Goal: Task Accomplishment & Management: Manage account settings

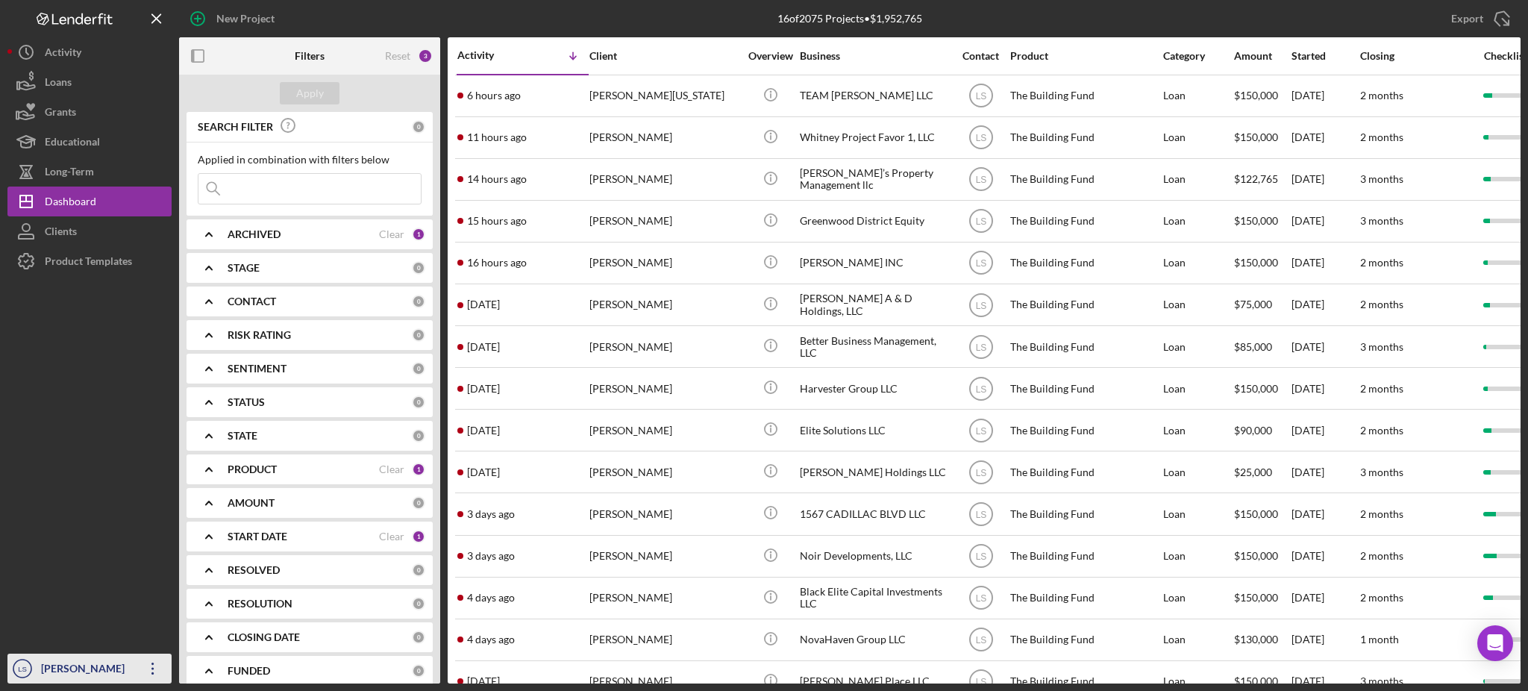
click at [103, 670] on div "[PERSON_NAME]" at bounding box center [85, 671] width 97 height 34
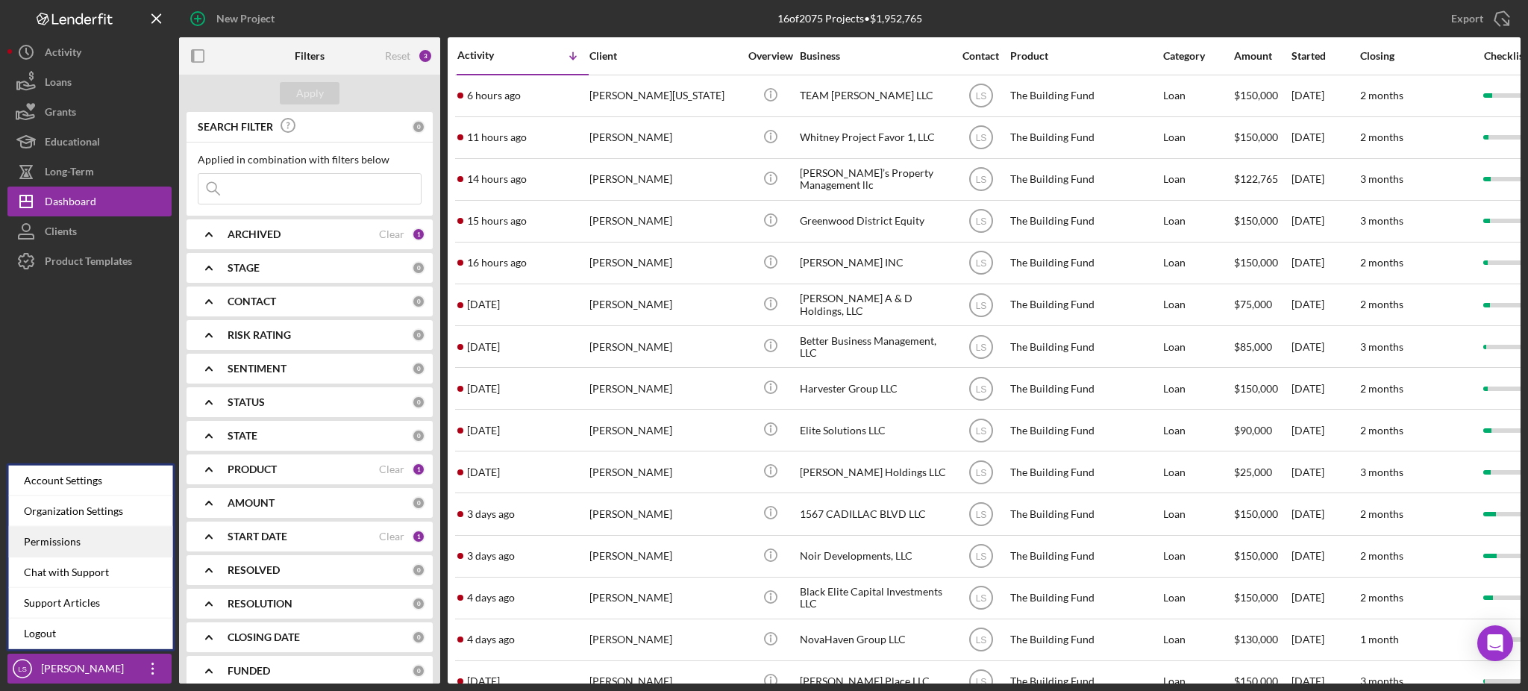
click at [100, 535] on div "Permissions" at bounding box center [91, 542] width 164 height 31
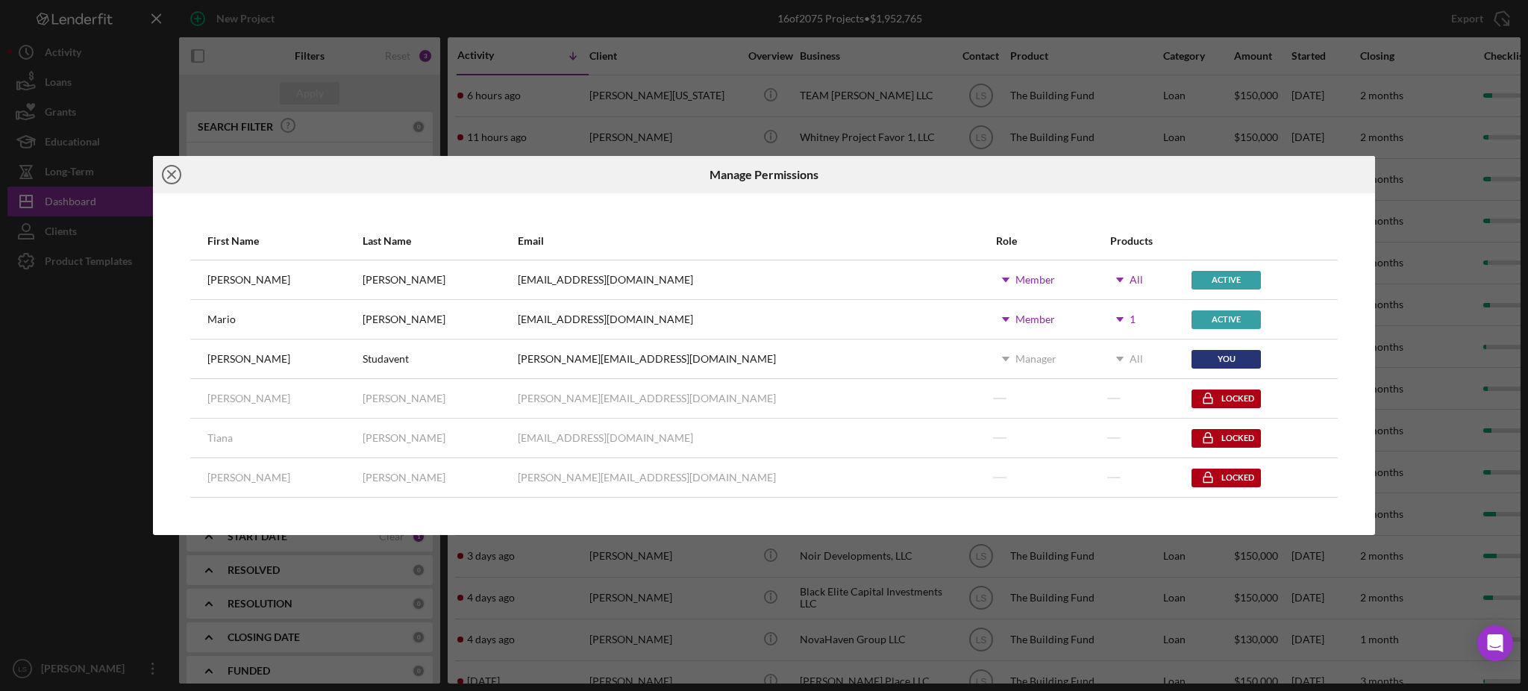
click at [174, 176] on line at bounding box center [171, 174] width 7 height 7
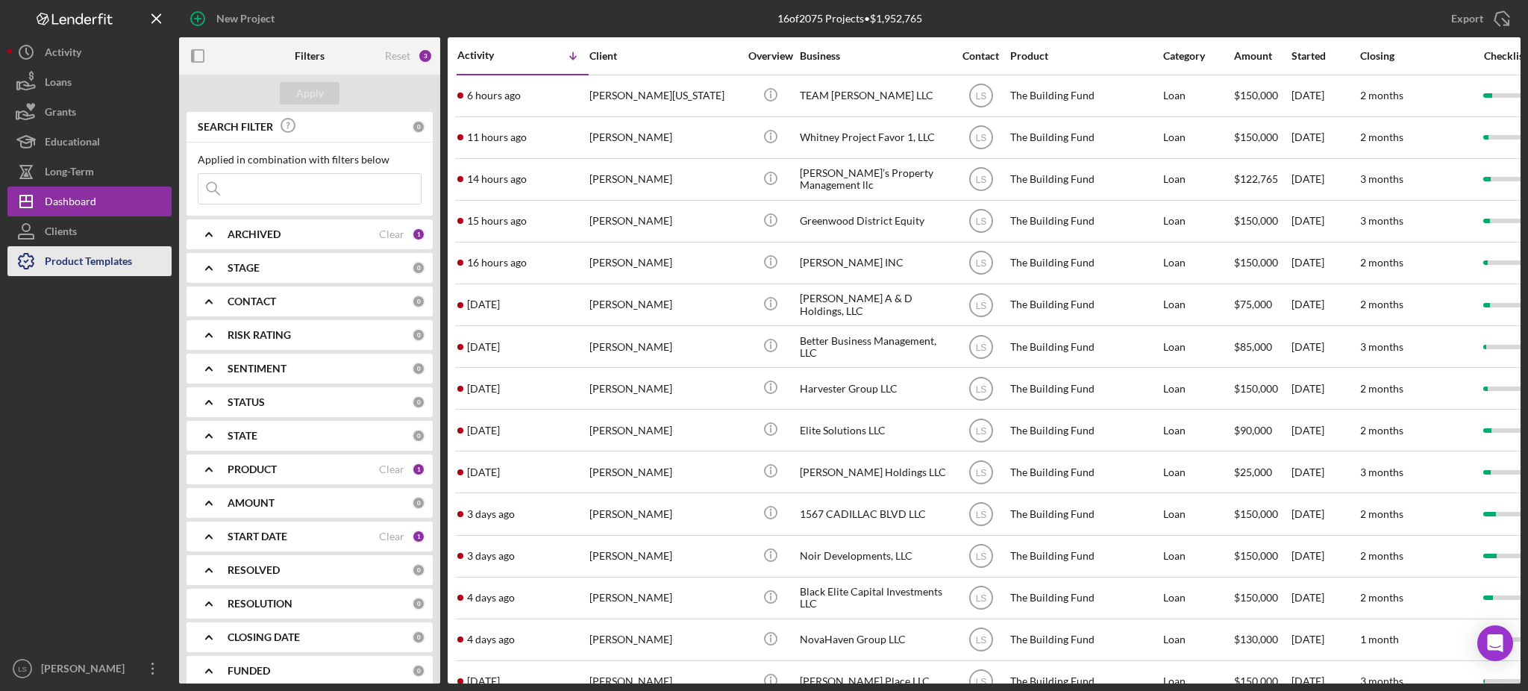
click at [112, 262] on div "Product Templates" at bounding box center [88, 263] width 87 height 34
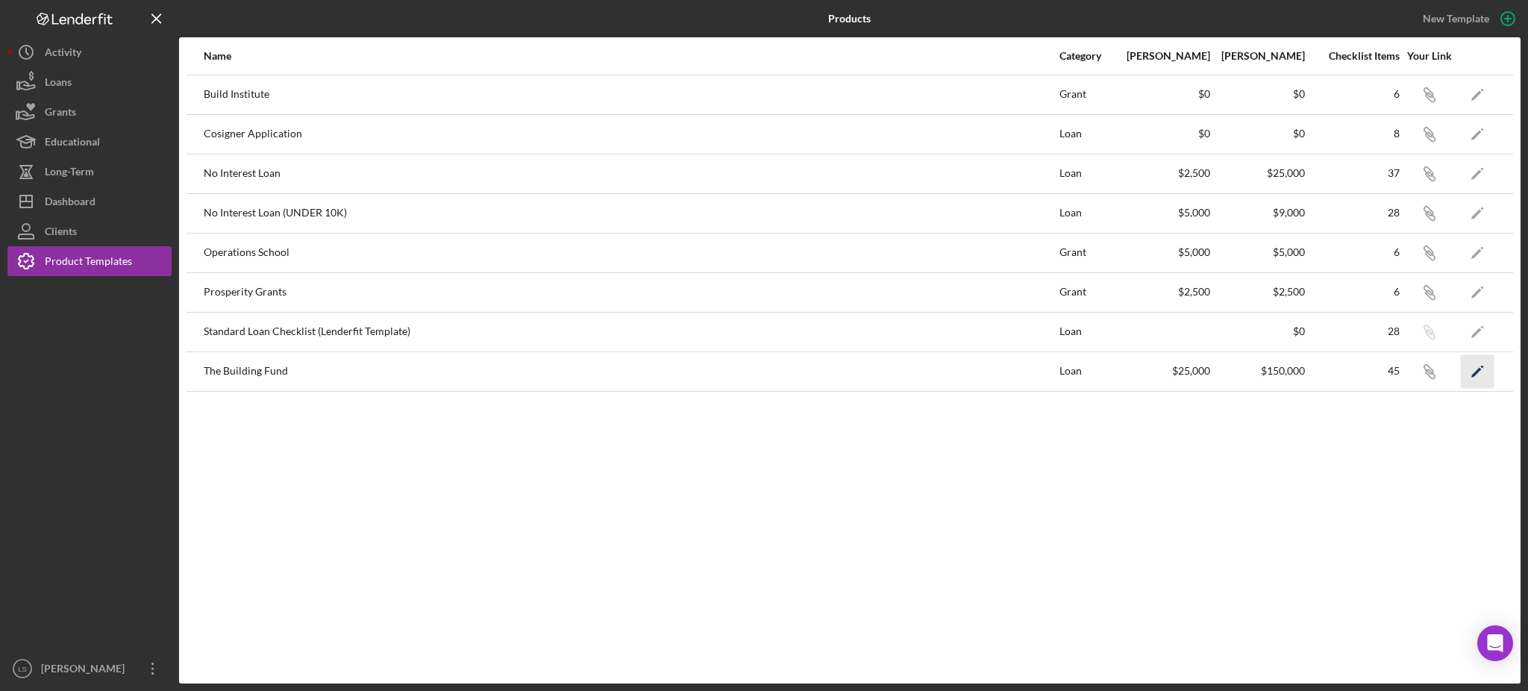
click at [1478, 375] on icon "Icon/Edit" at bounding box center [1478, 371] width 34 height 34
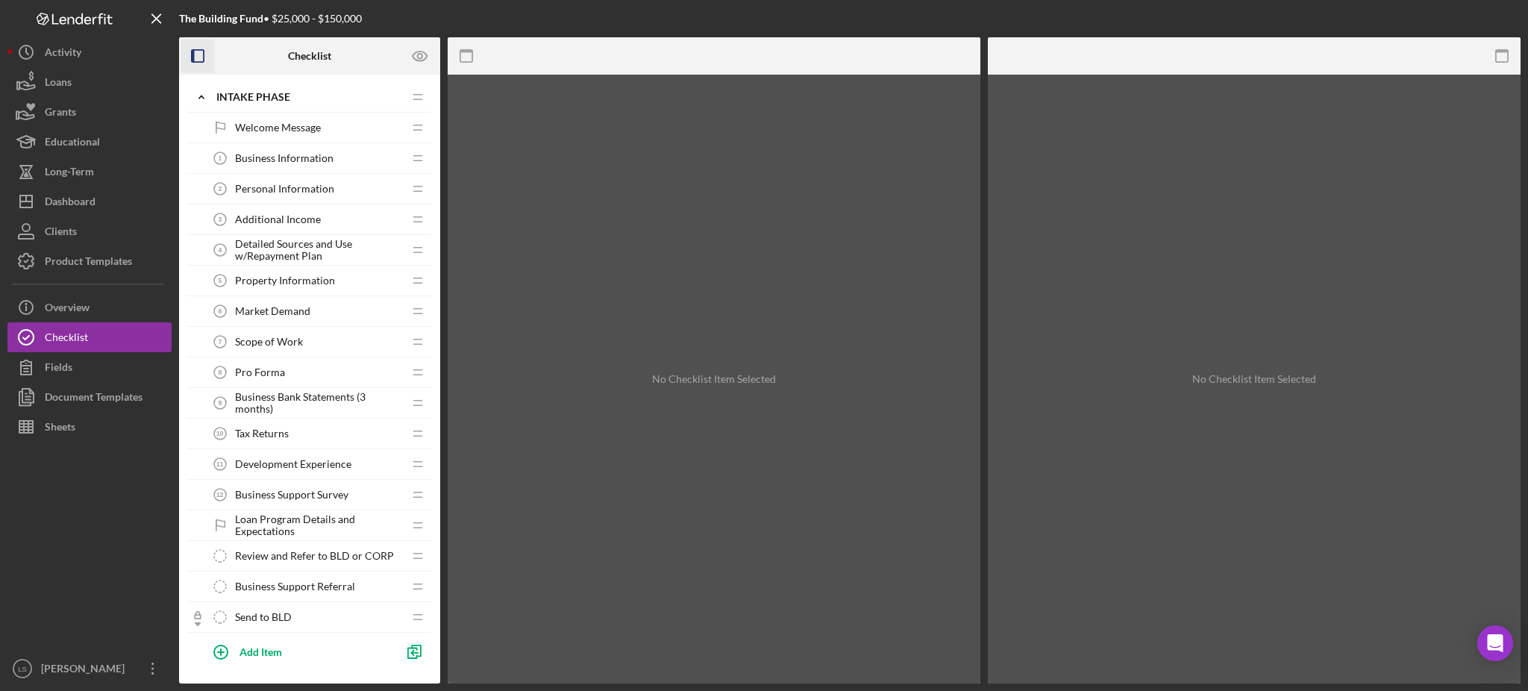
click at [199, 55] on icon "button" at bounding box center [198, 57] width 34 height 34
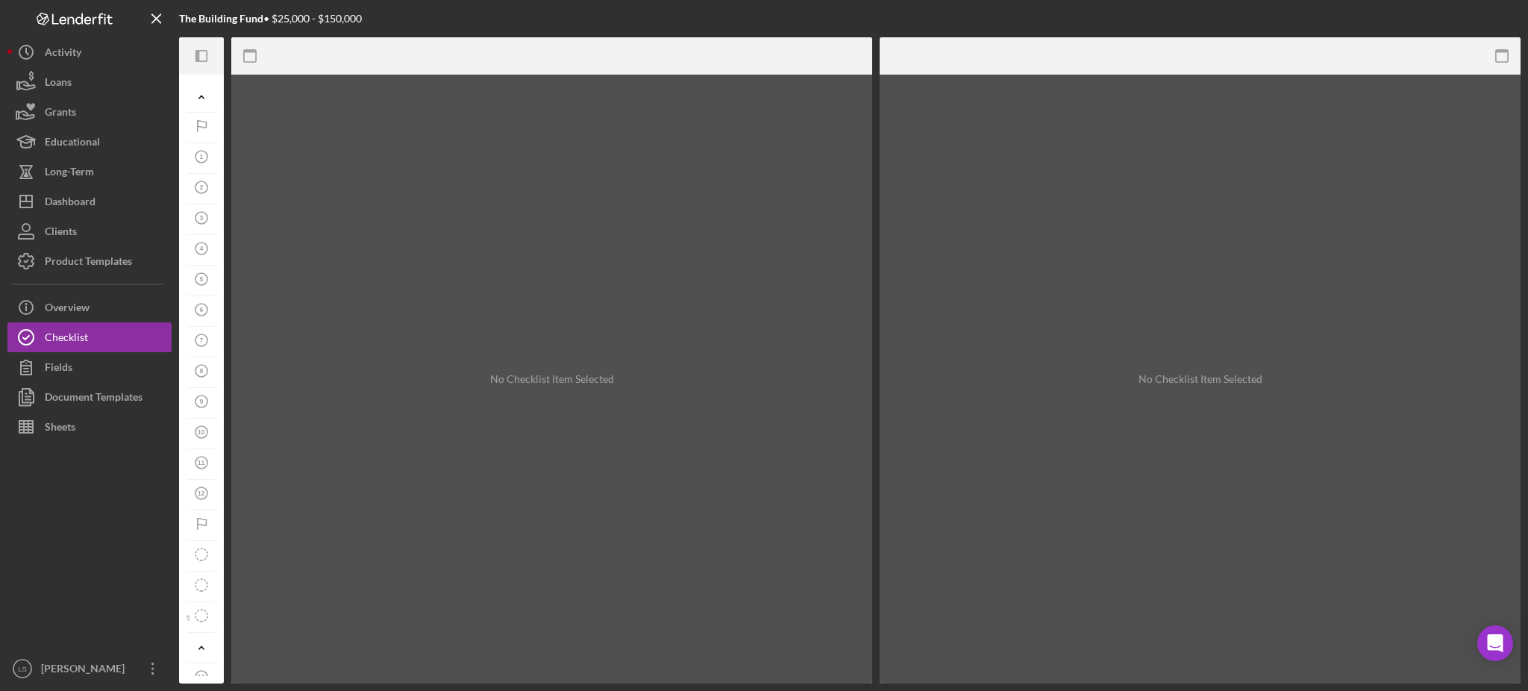
click at [199, 55] on icon "Icon/Panel Side Expand" at bounding box center [202, 57] width 34 height 34
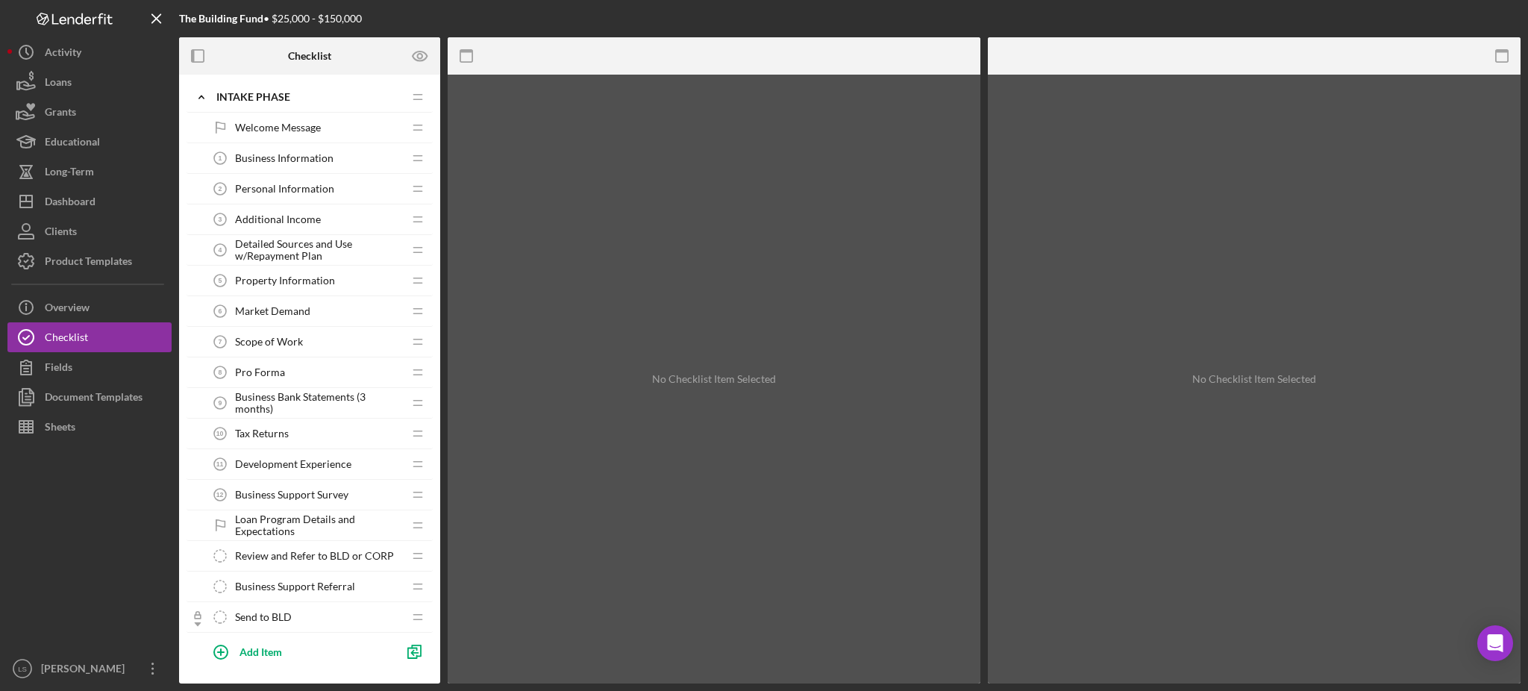
click at [261, 137] on div "Welcome Message Welcome Message" at bounding box center [304, 128] width 198 height 30
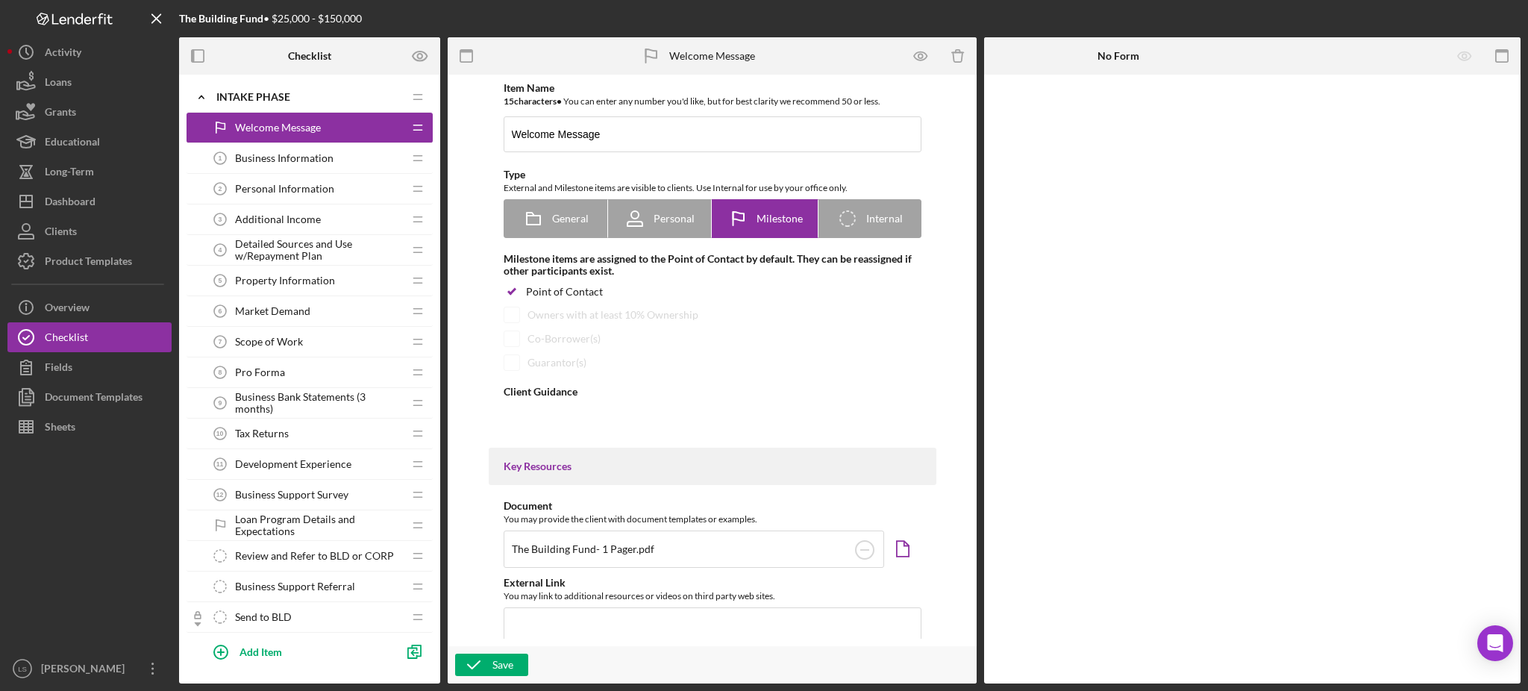
type textarea "<div>Welcome! Thank you for expressing interest in our Building Fund. We look f…"
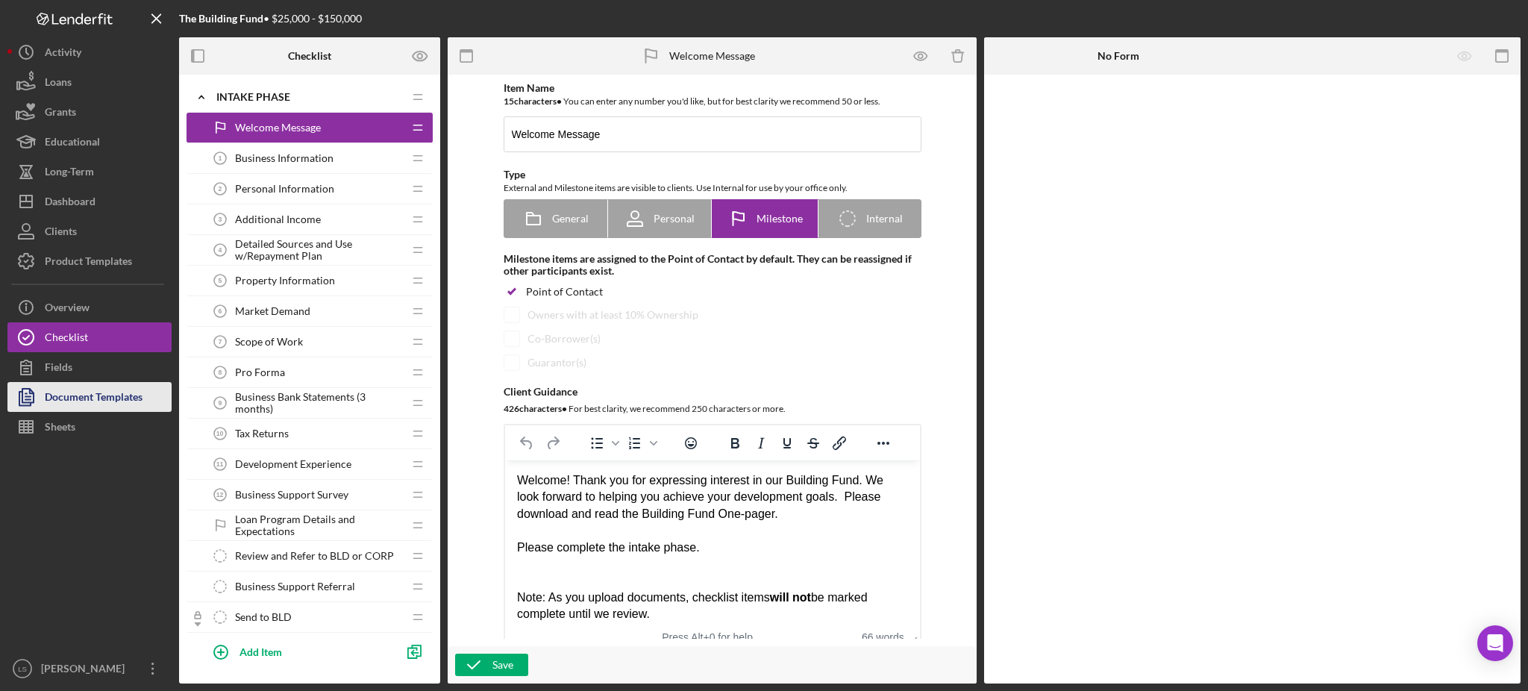
click at [84, 403] on div "Document Templates" at bounding box center [94, 399] width 98 height 34
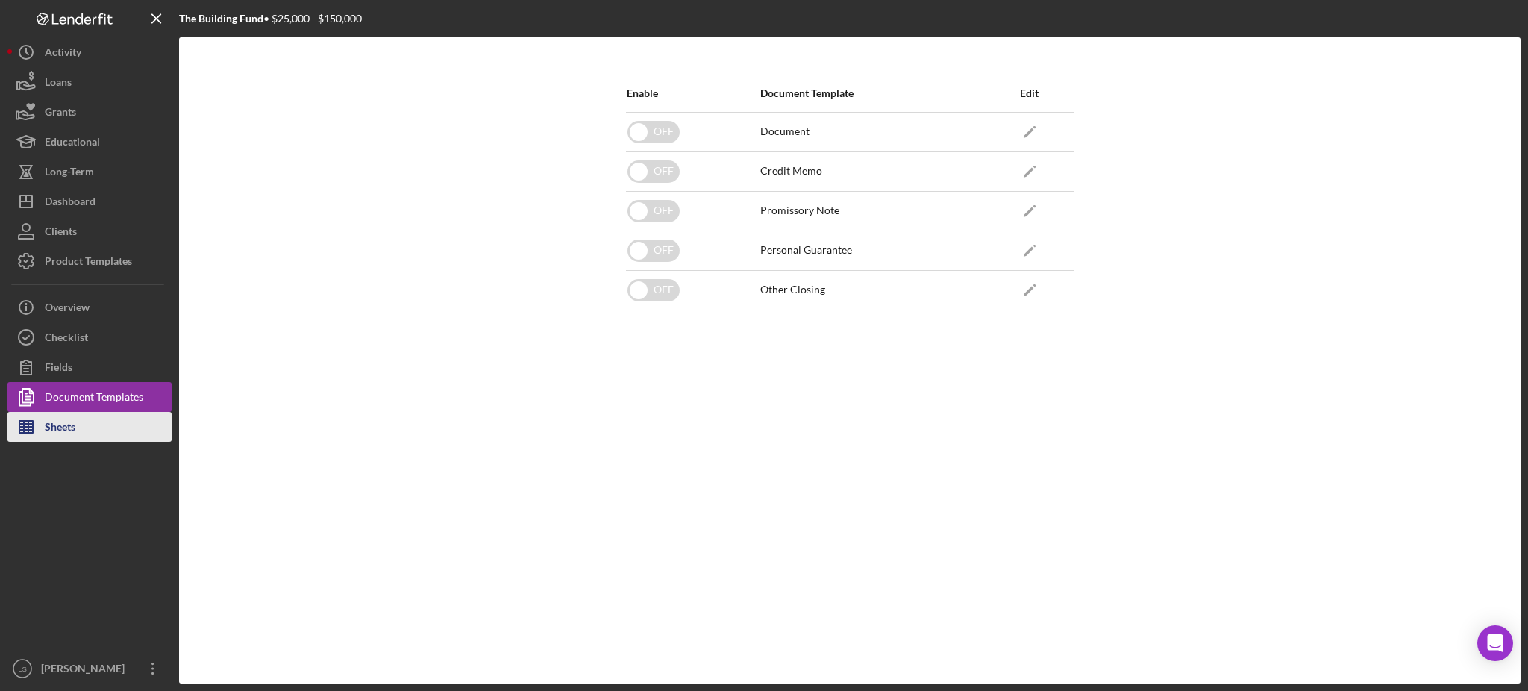
click at [52, 423] on div "Sheets" at bounding box center [60, 429] width 31 height 34
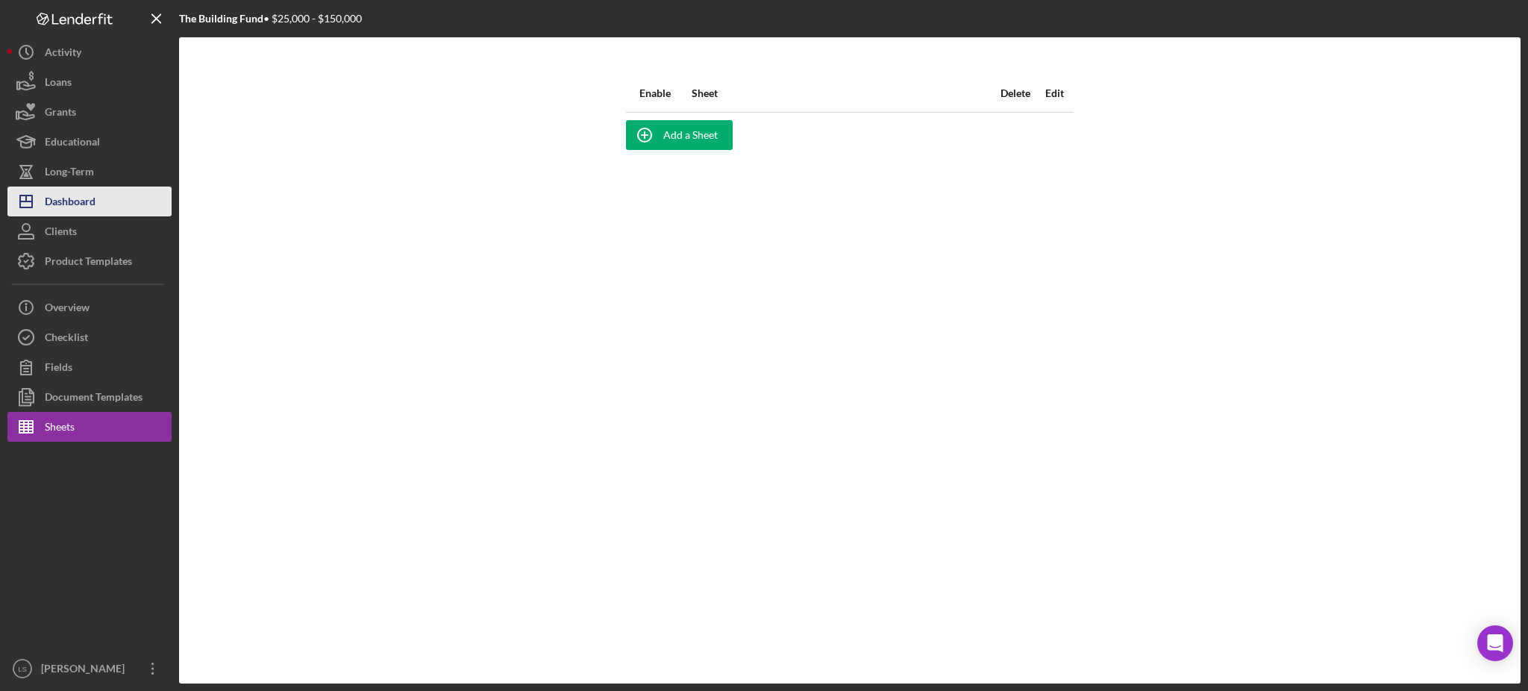
click at [105, 198] on button "Icon/Dashboard Dashboard" at bounding box center [89, 202] width 164 height 30
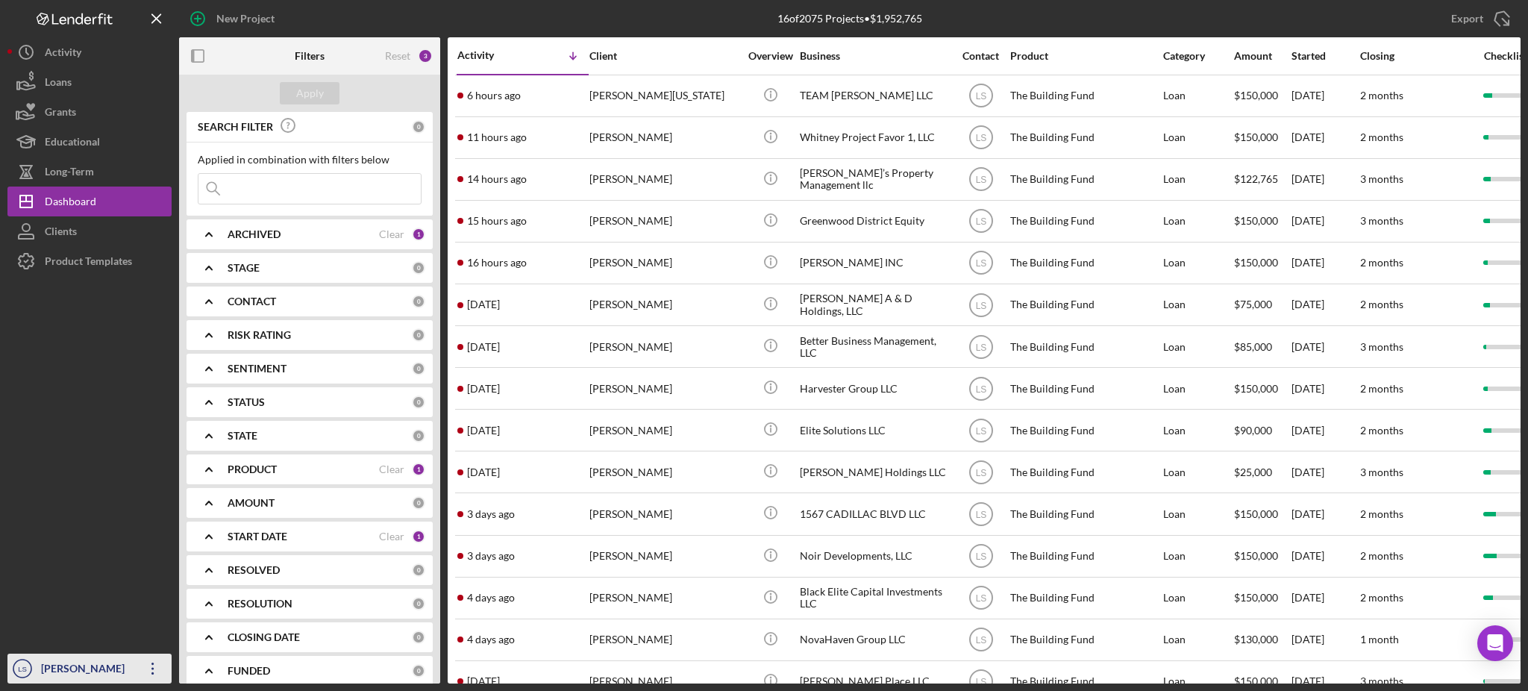
click at [86, 670] on div "[PERSON_NAME]" at bounding box center [85, 671] width 97 height 34
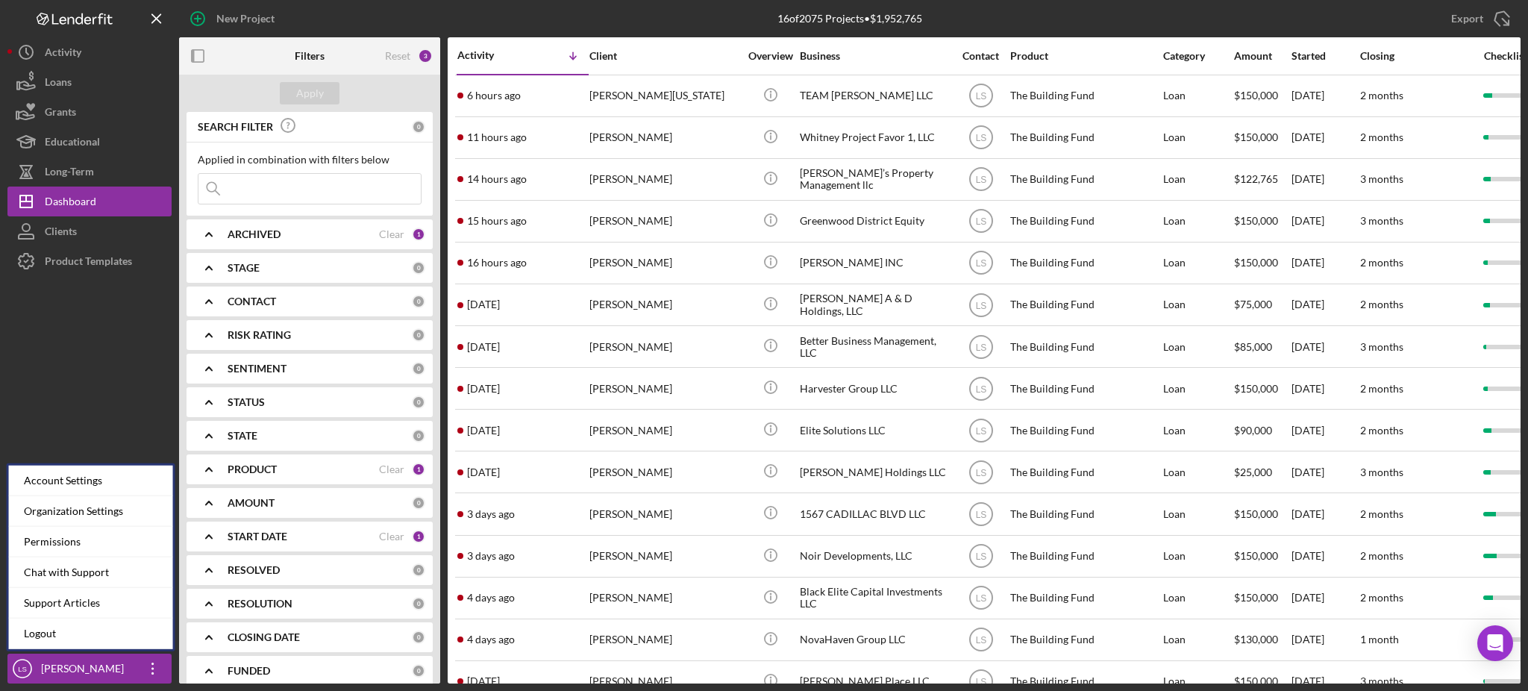
click at [109, 516] on div "Organization Settings" at bounding box center [91, 511] width 164 height 31
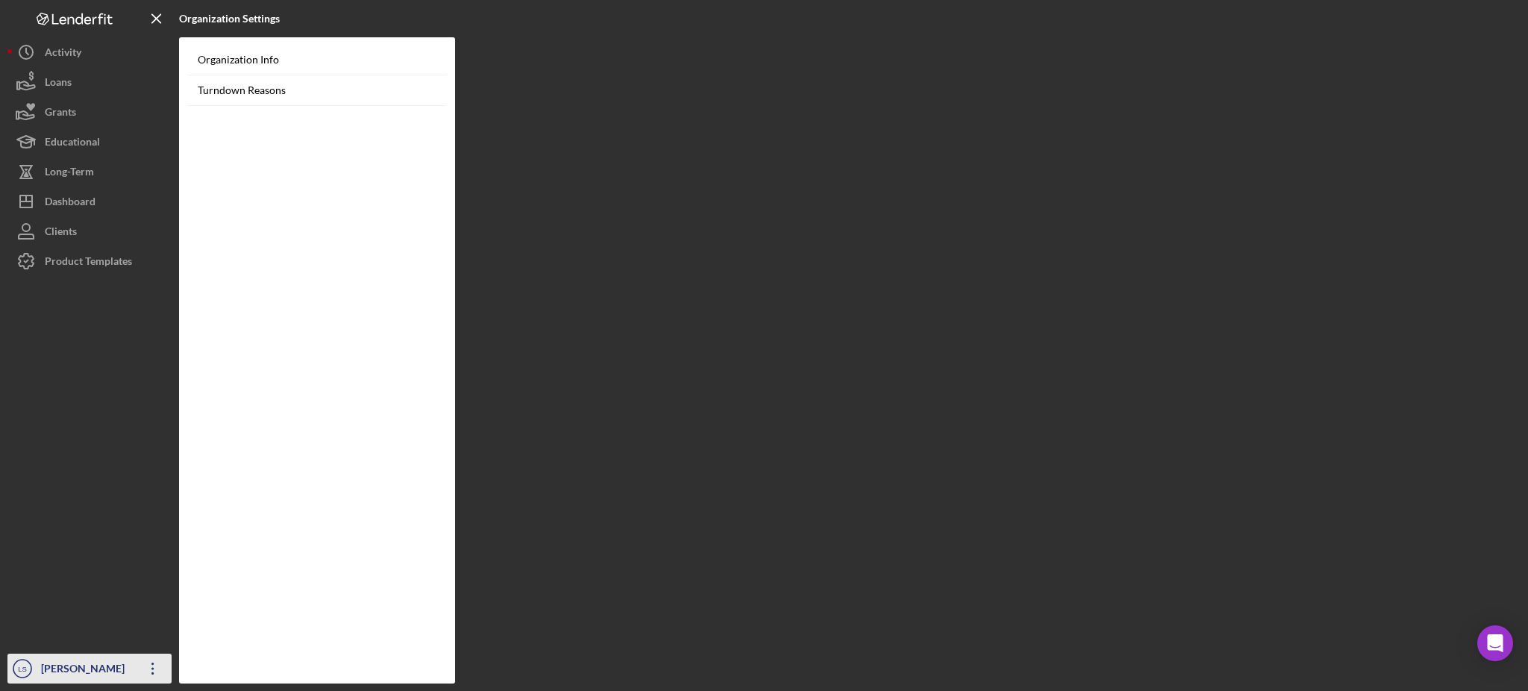
click at [92, 666] on div "[PERSON_NAME]" at bounding box center [85, 671] width 97 height 34
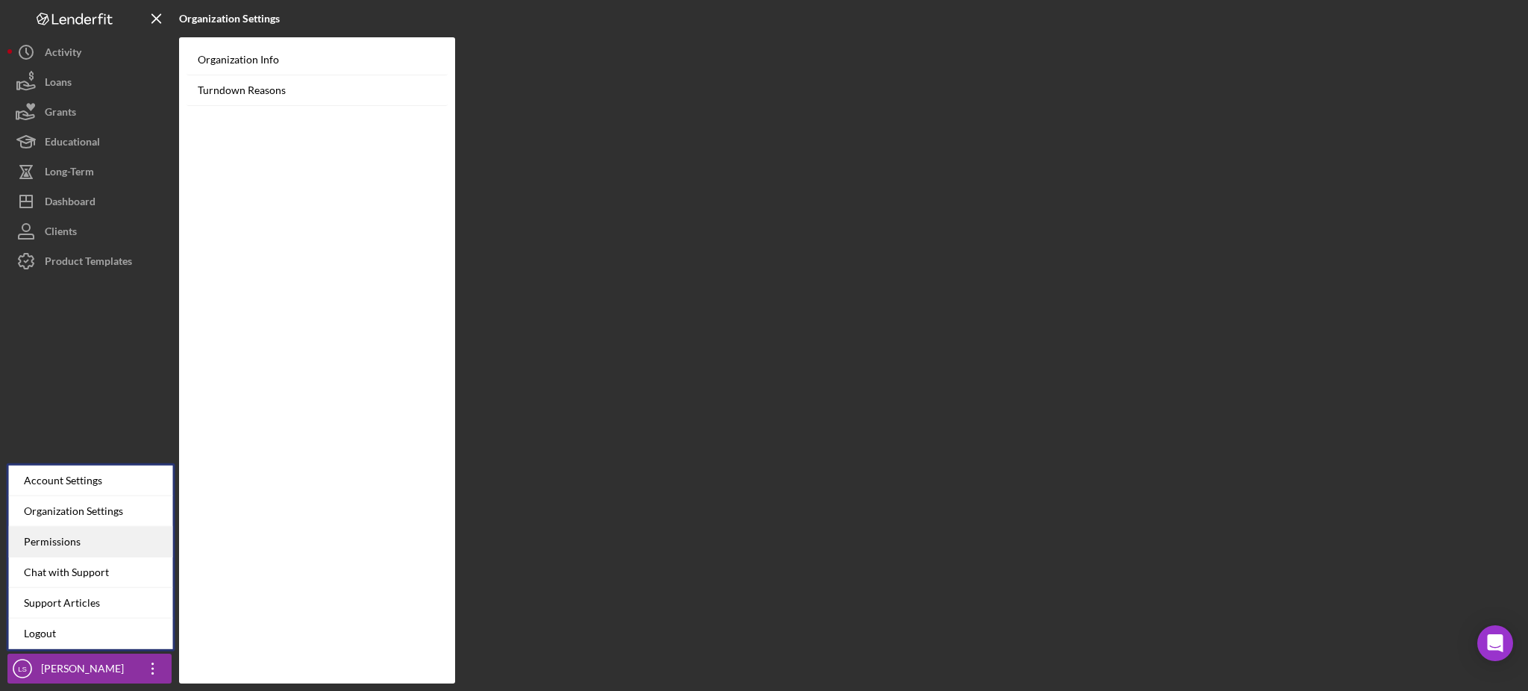
click at [93, 539] on div "Permissions" at bounding box center [91, 542] width 164 height 31
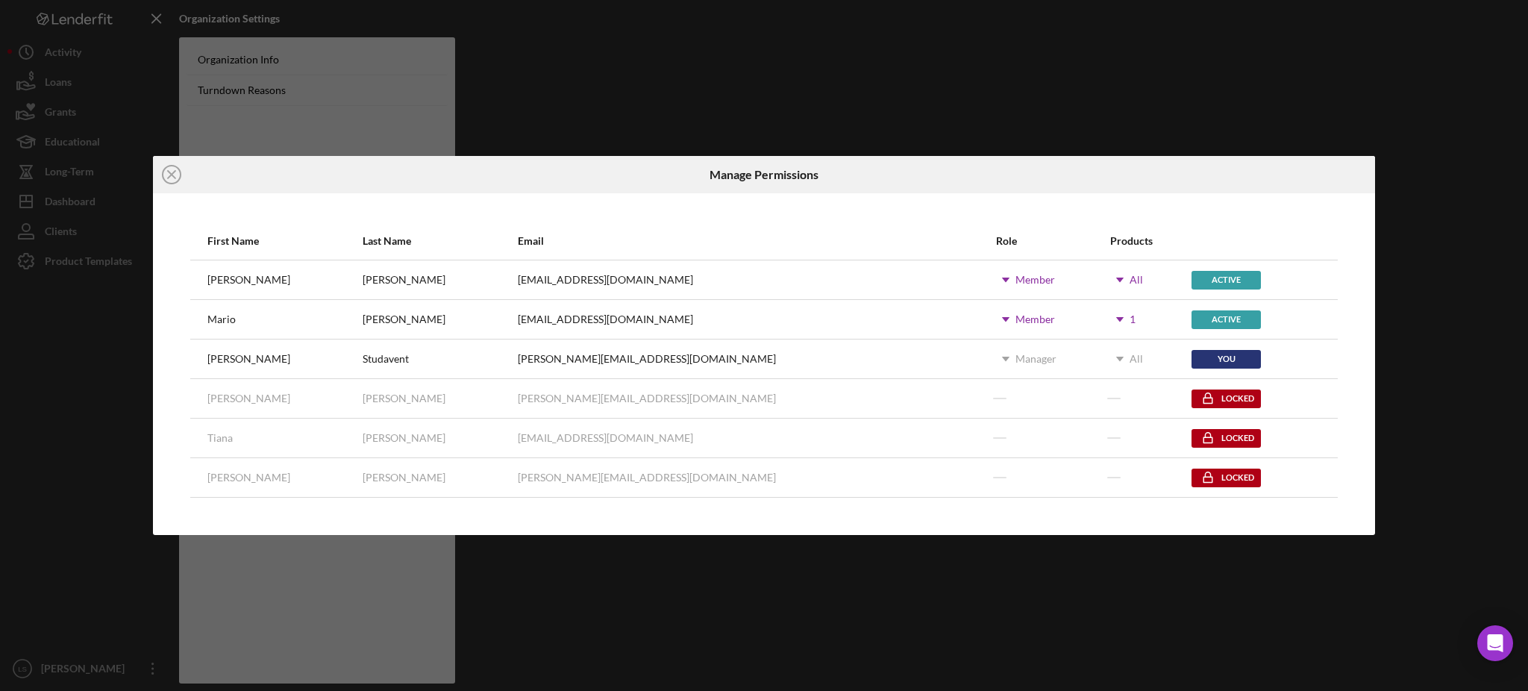
click at [122, 475] on div "Icon/Close Manage Permissions First Name Last Name Email Role Products [PERSON_…" at bounding box center [764, 345] width 1528 height 691
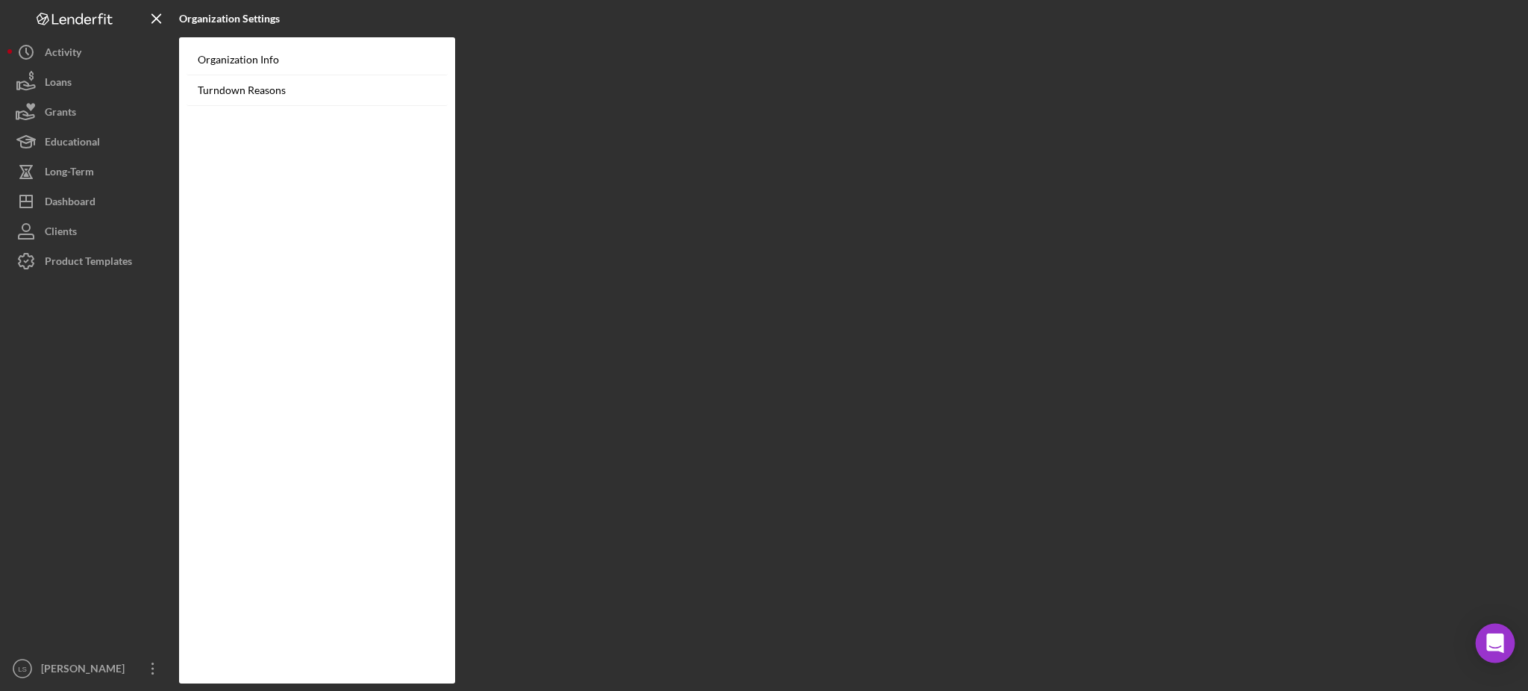
click at [1504, 634] on div "Open Intercom Messenger" at bounding box center [1496, 644] width 40 height 40
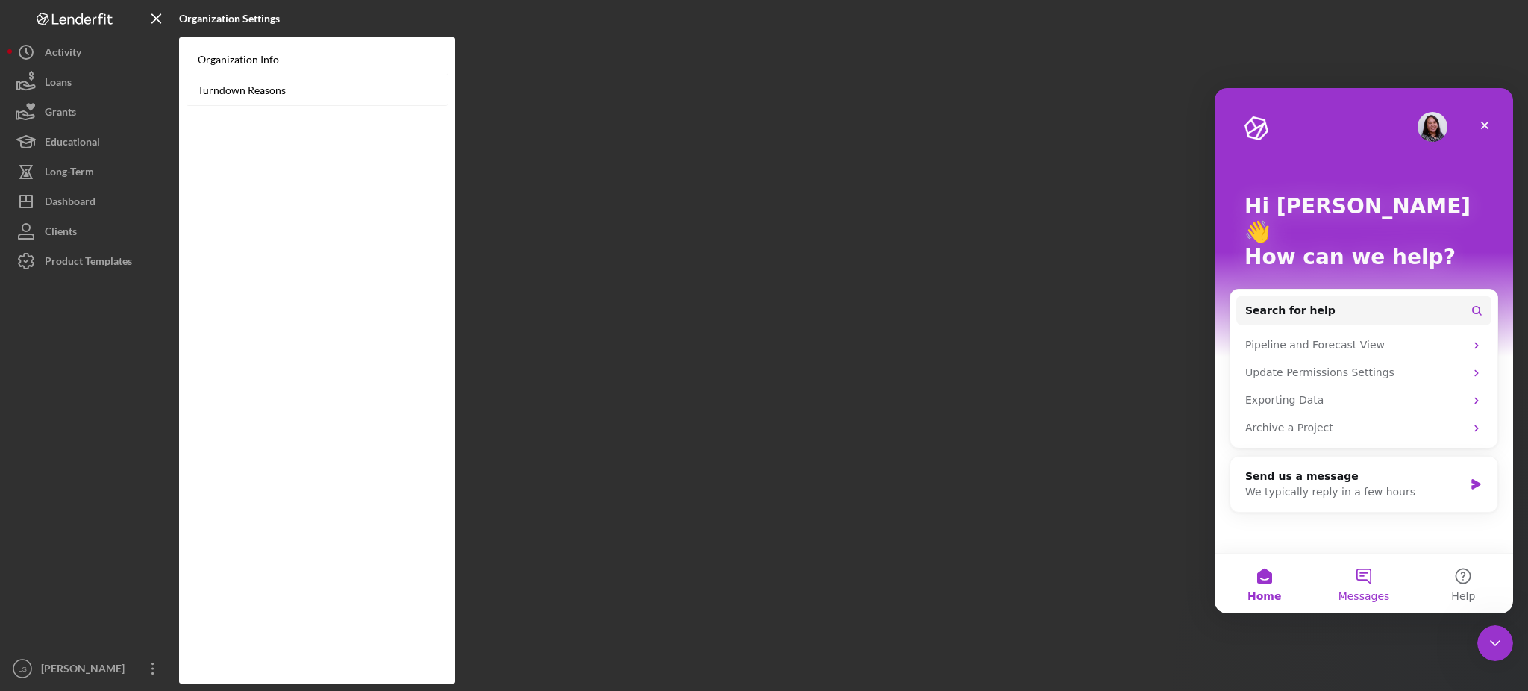
click at [1358, 569] on button "Messages" at bounding box center [1363, 584] width 99 height 60
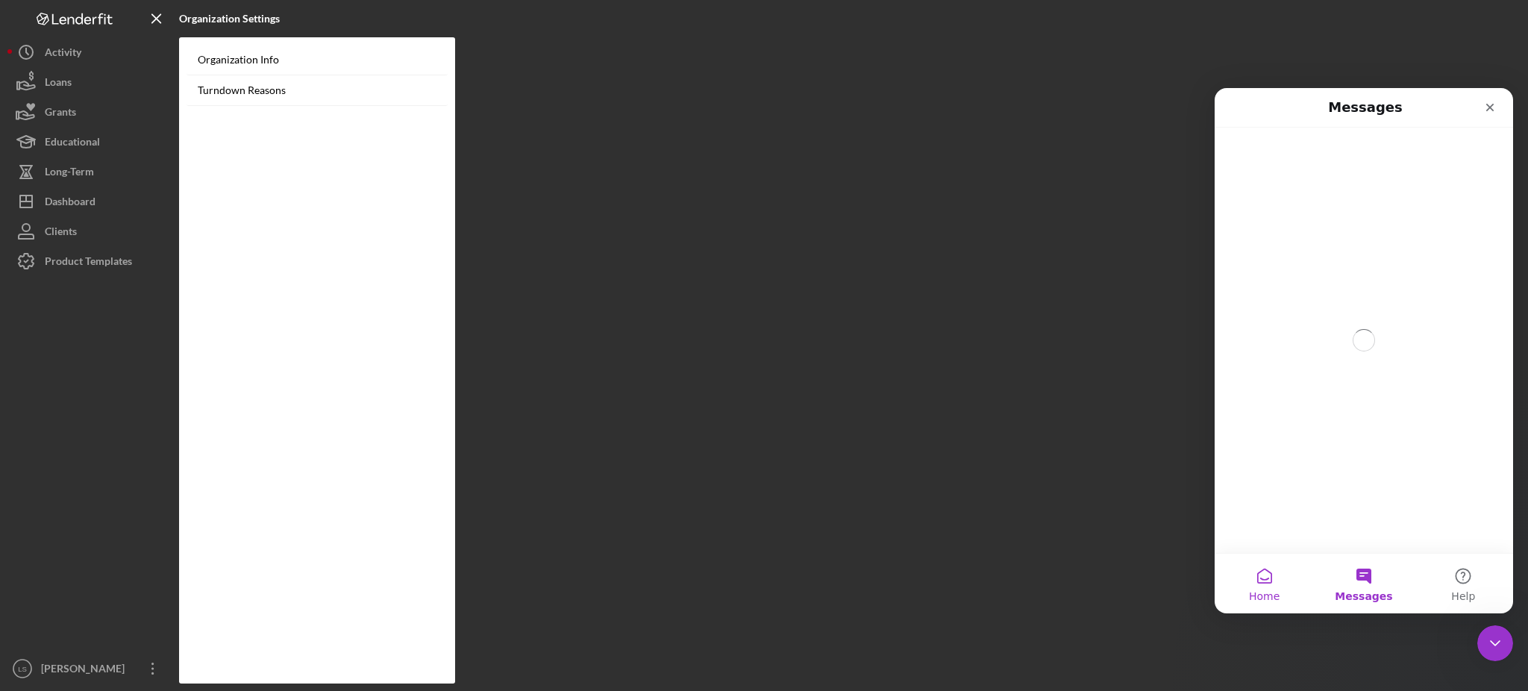
click at [1275, 580] on button "Home" at bounding box center [1264, 584] width 99 height 60
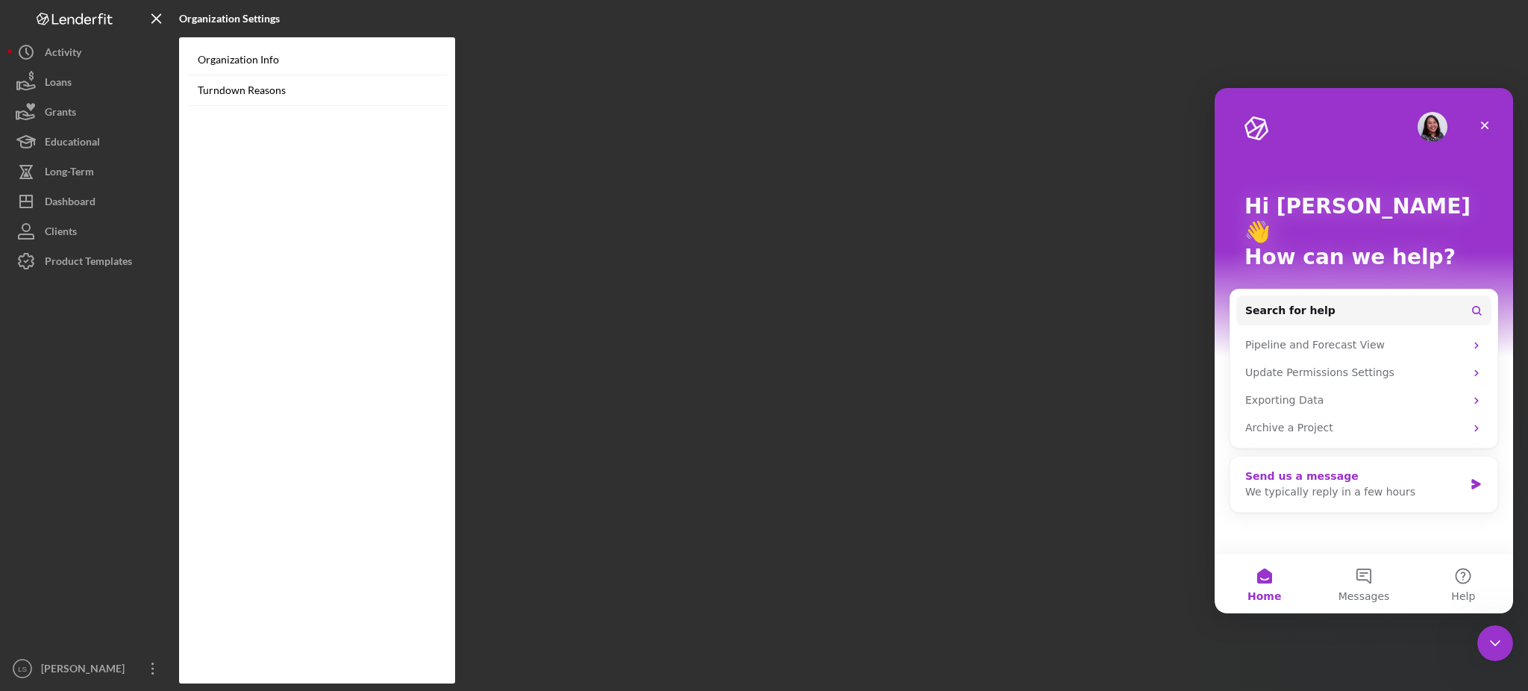
click at [1356, 484] on div "We typically reply in a few hours" at bounding box center [1355, 492] width 219 height 16
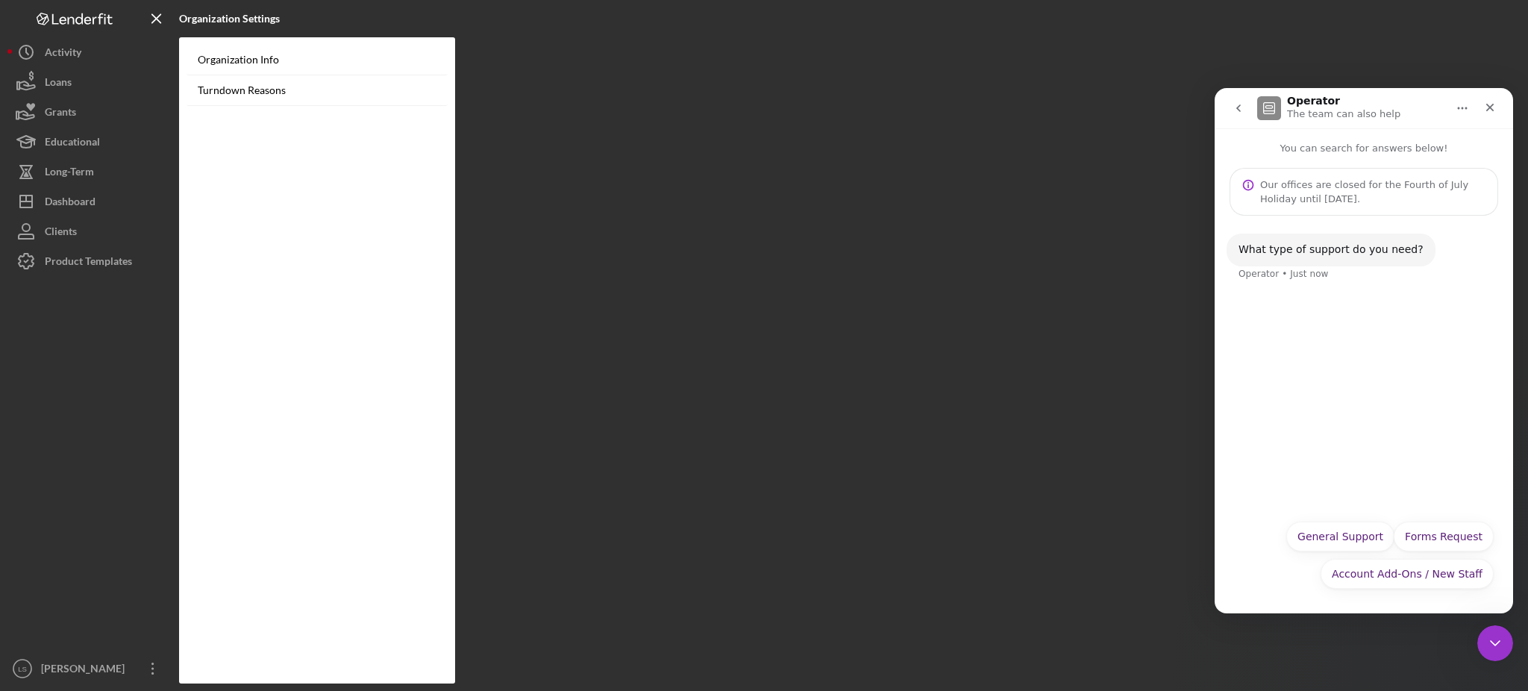
click at [1382, 572] on button "Account Add-Ons / New Staff" at bounding box center [1407, 574] width 173 height 30
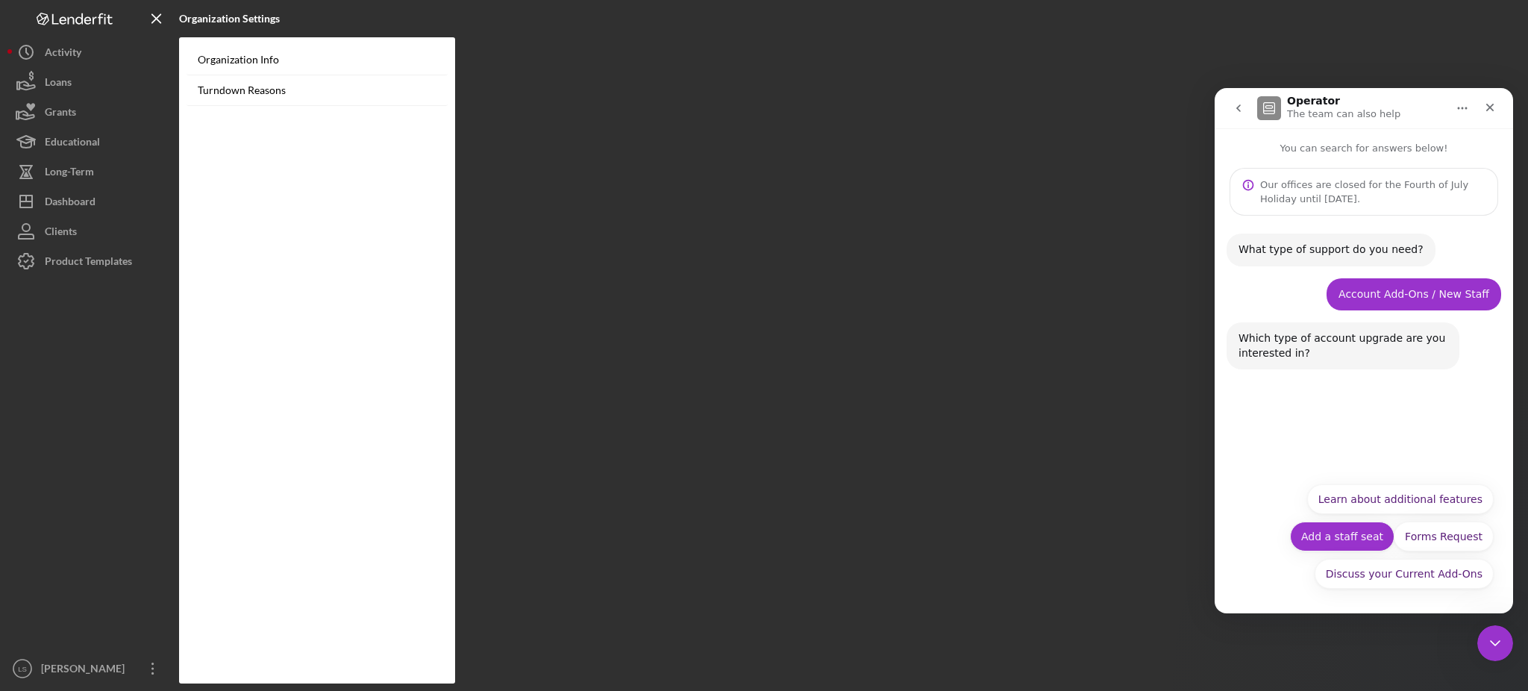
click at [1350, 539] on button "Add a staff seat" at bounding box center [1342, 537] width 104 height 30
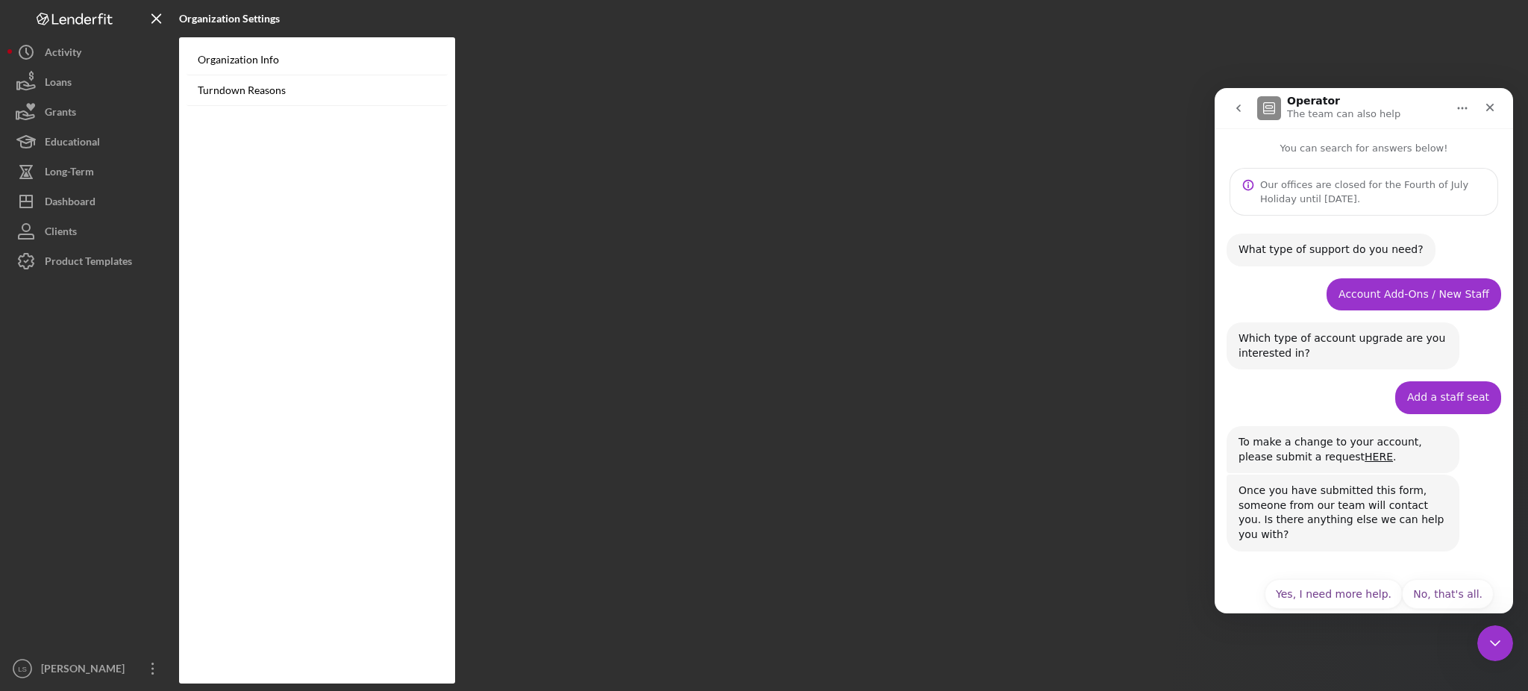
scroll to position [7, 0]
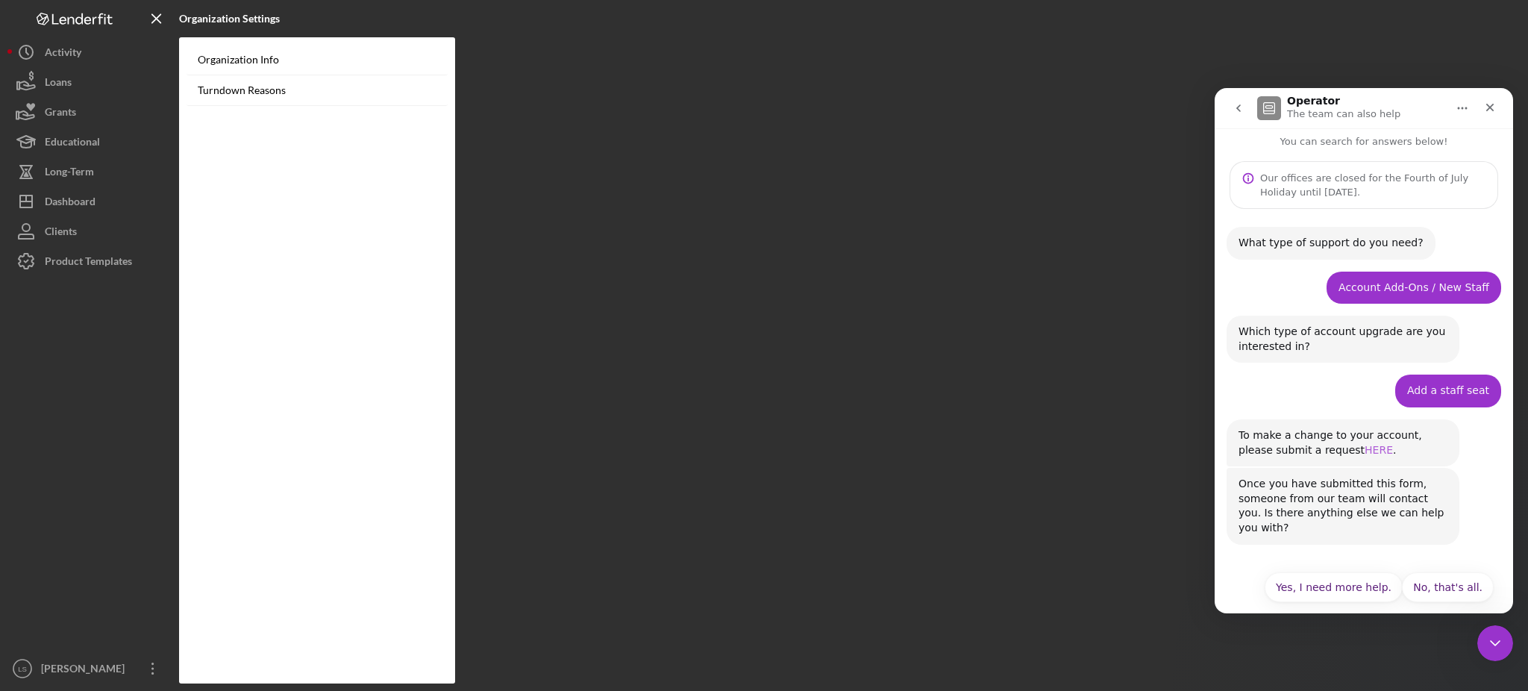
click at [1365, 451] on link "HERE" at bounding box center [1379, 450] width 28 height 12
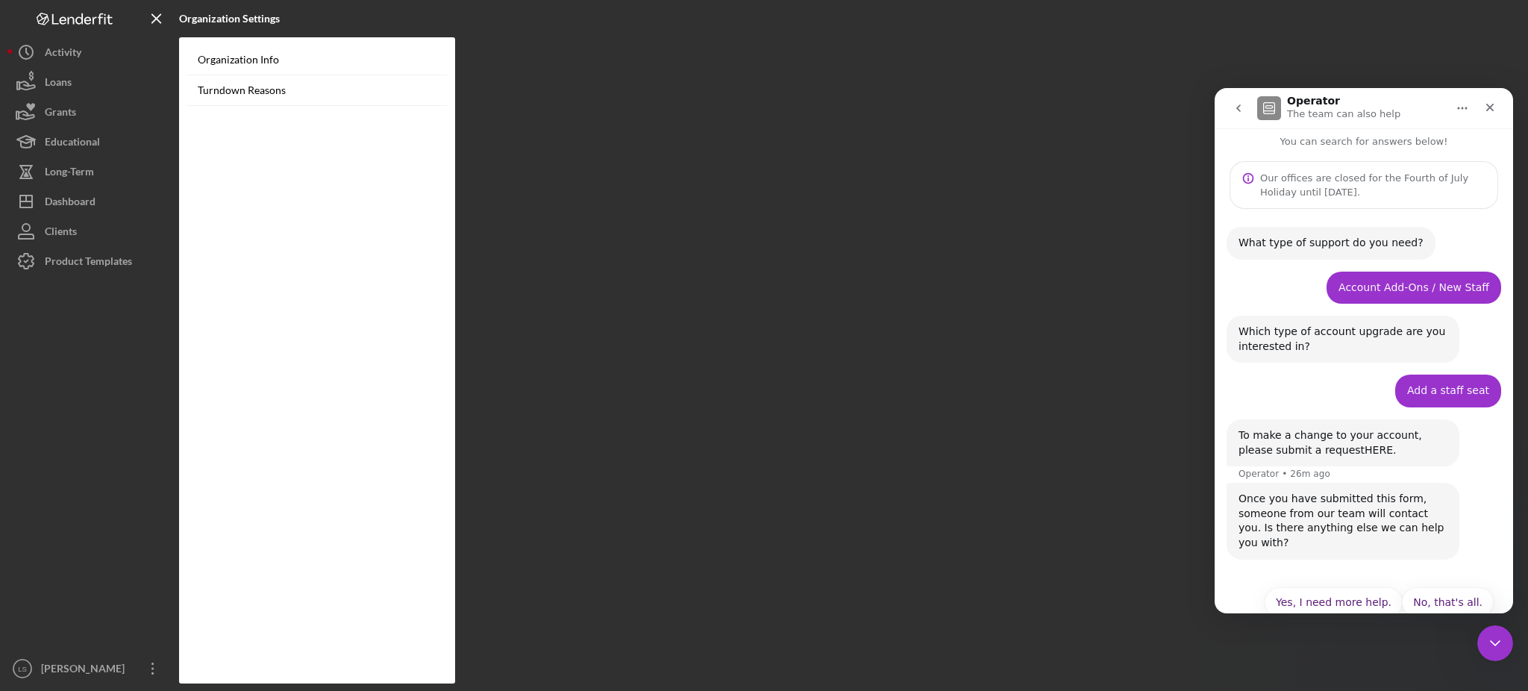
scroll to position [22, 0]
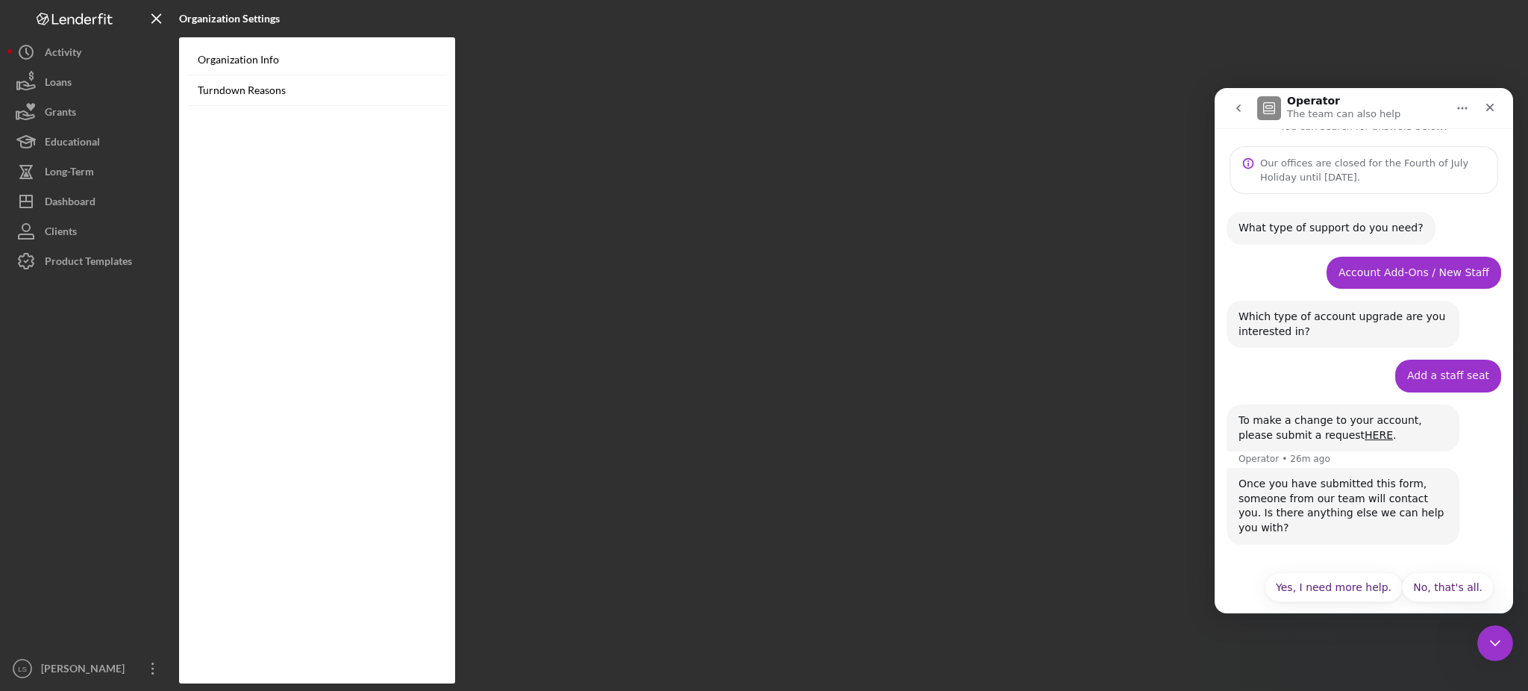
click at [78, 31] on div "Logo-Reversed Created with Sketch. Icon/Menu Close" at bounding box center [89, 18] width 164 height 37
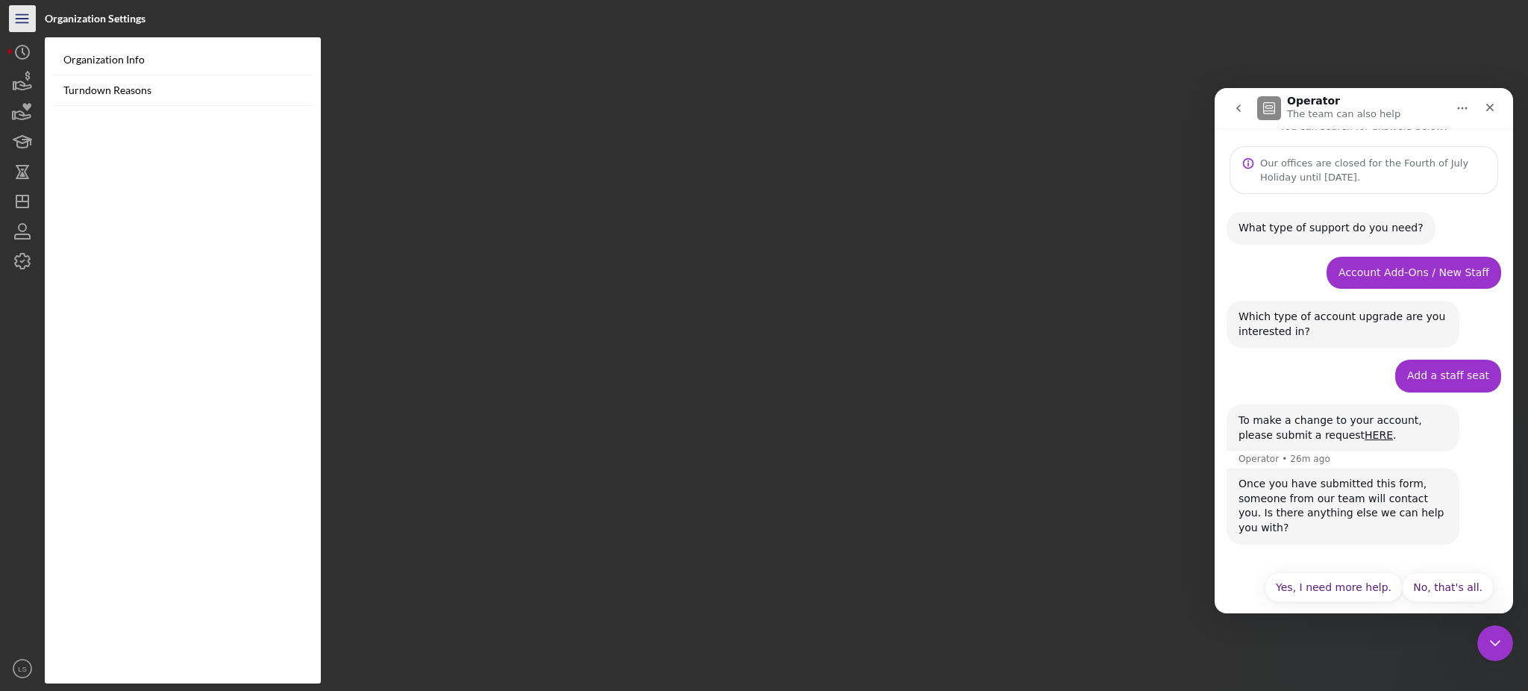
click at [22, 13] on icon "Icon/Menu" at bounding box center [23, 19] width 34 height 34
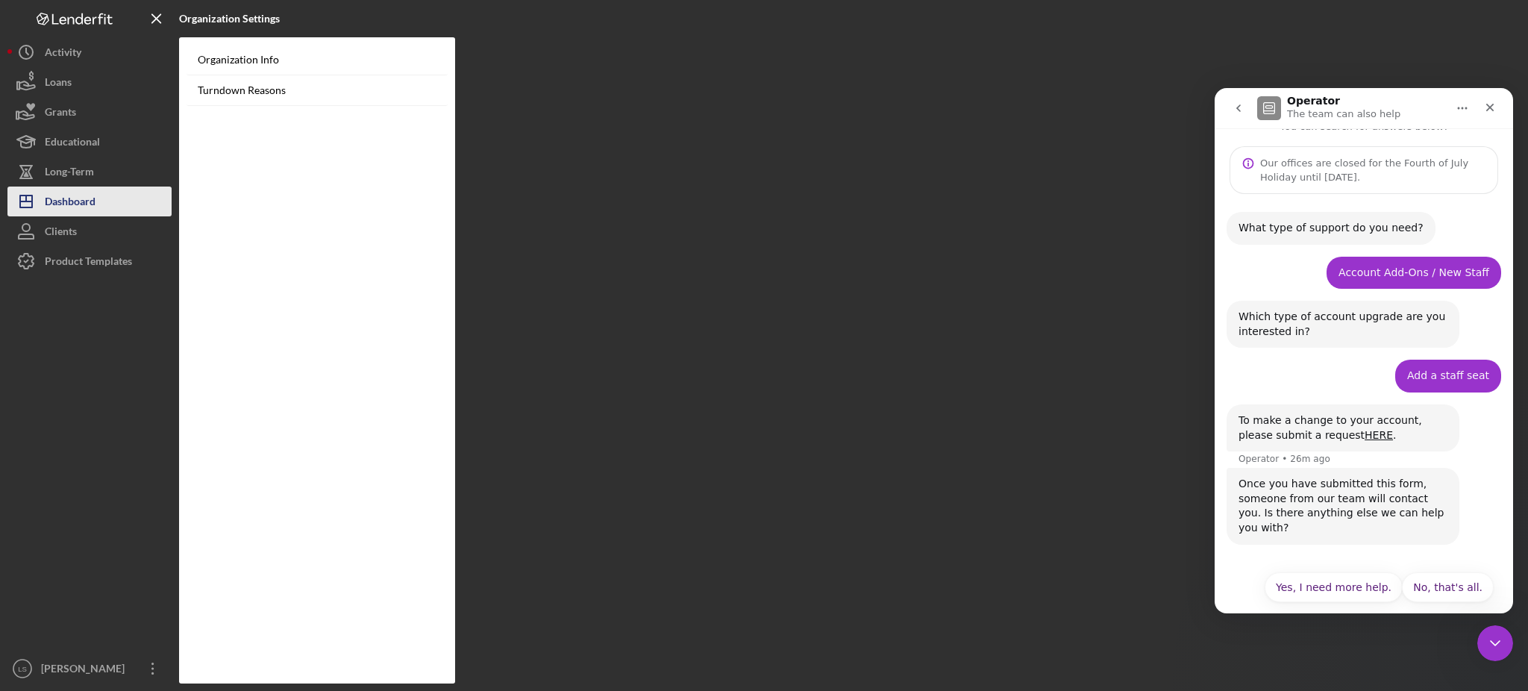
click at [84, 204] on div "Dashboard" at bounding box center [70, 204] width 51 height 34
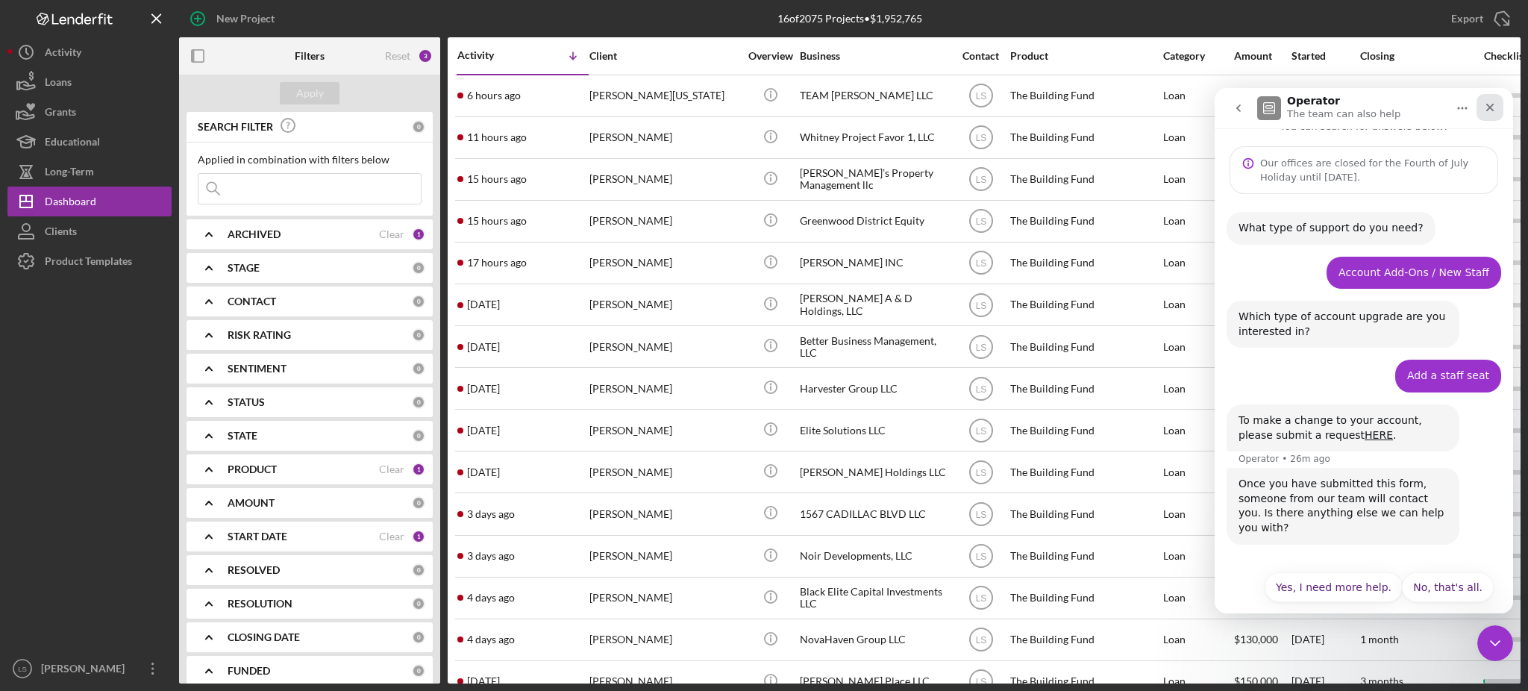
click at [1494, 104] on icon "Close" at bounding box center [1490, 107] width 12 height 12
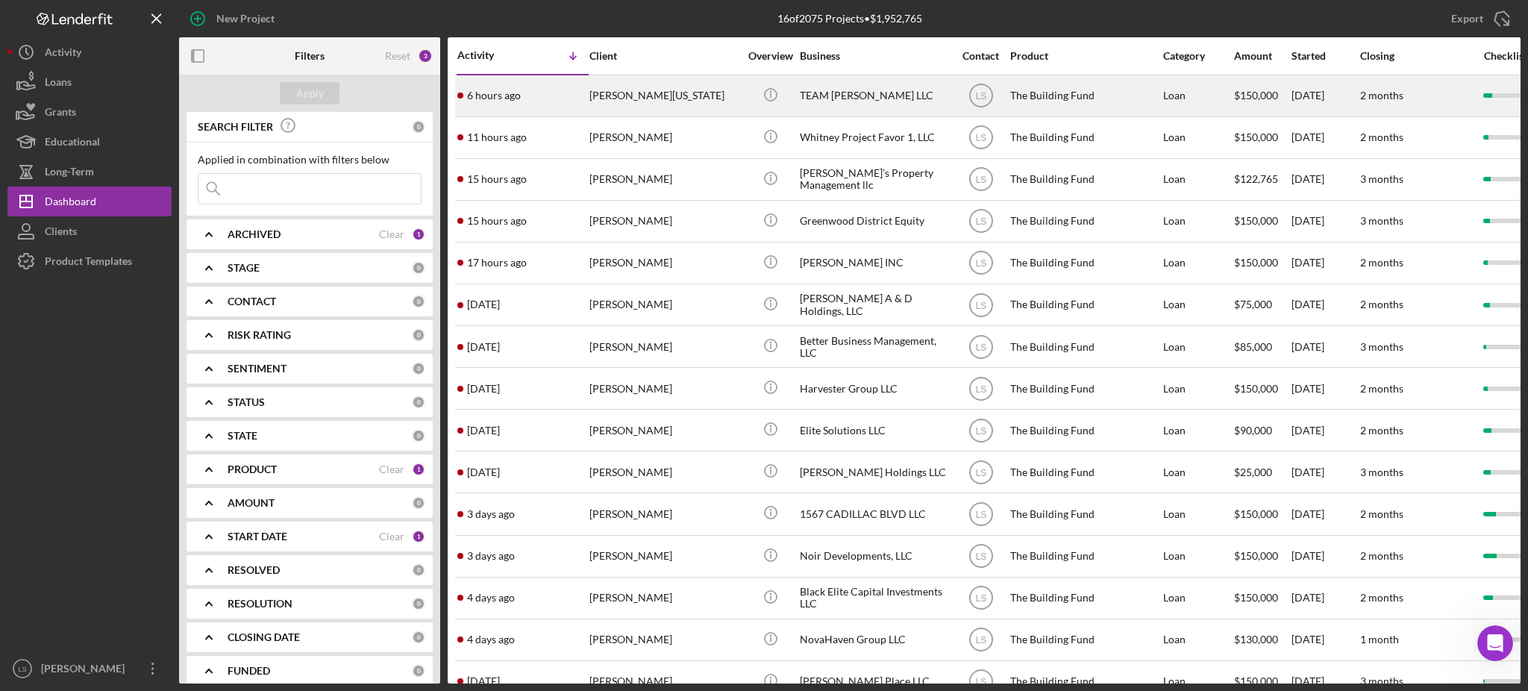
click at [701, 97] on div "[PERSON_NAME][US_STATE]" at bounding box center [664, 96] width 149 height 40
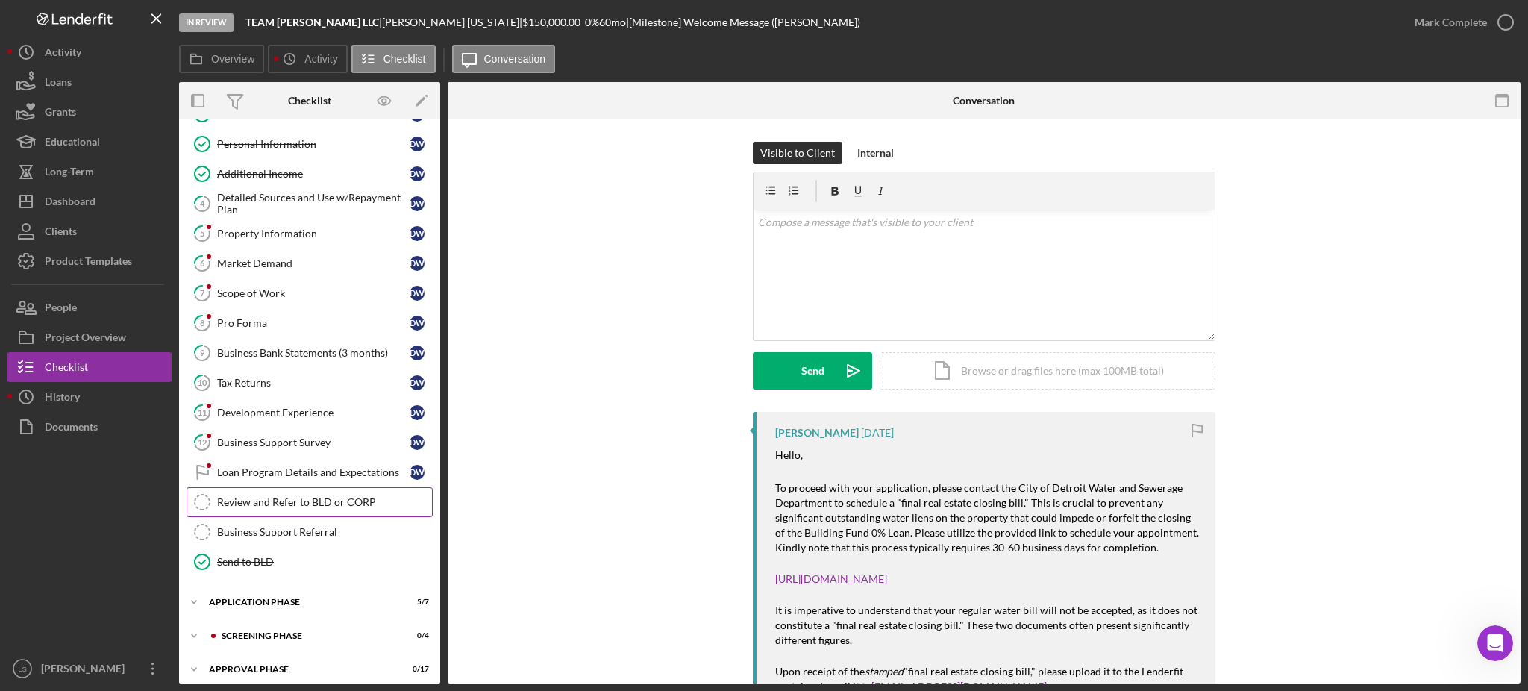
scroll to position [98, 0]
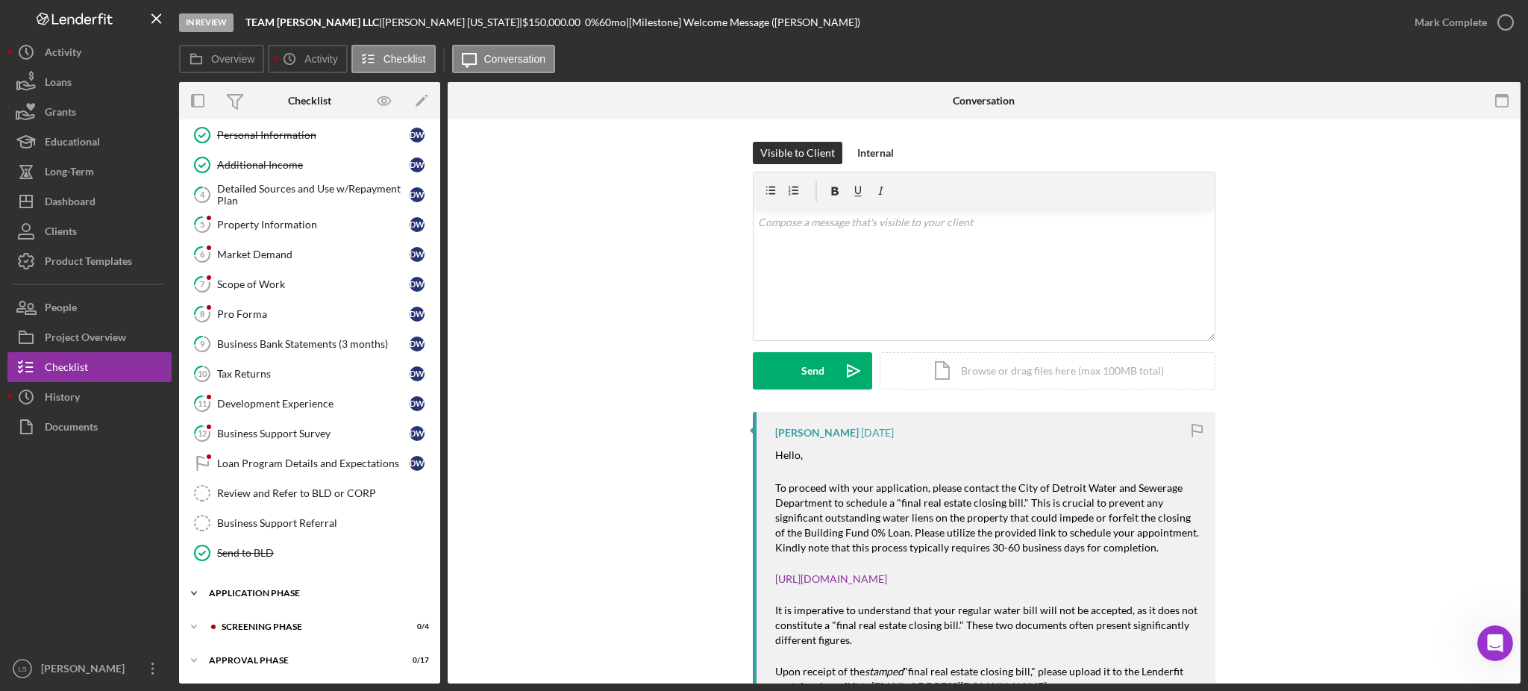
drag, startPoint x: 304, startPoint y: 617, endPoint x: 306, endPoint y: 607, distance: 10.6
click at [305, 617] on div "Icon/Expander Screening Phase 0 / 4" at bounding box center [309, 627] width 261 height 30
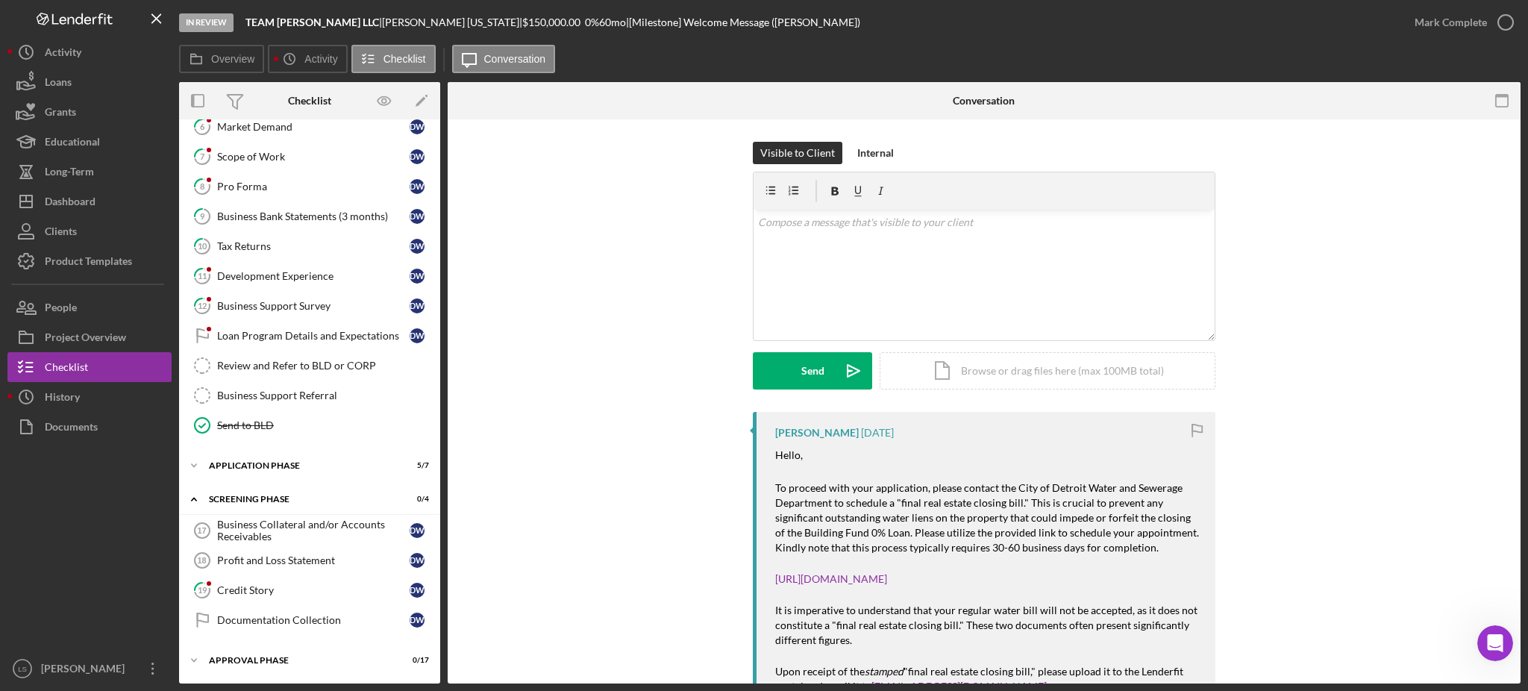
drag, startPoint x: 299, startPoint y: 589, endPoint x: 972, endPoint y: 314, distance: 727.7
click at [300, 588] on div "Credit Story" at bounding box center [313, 590] width 193 height 12
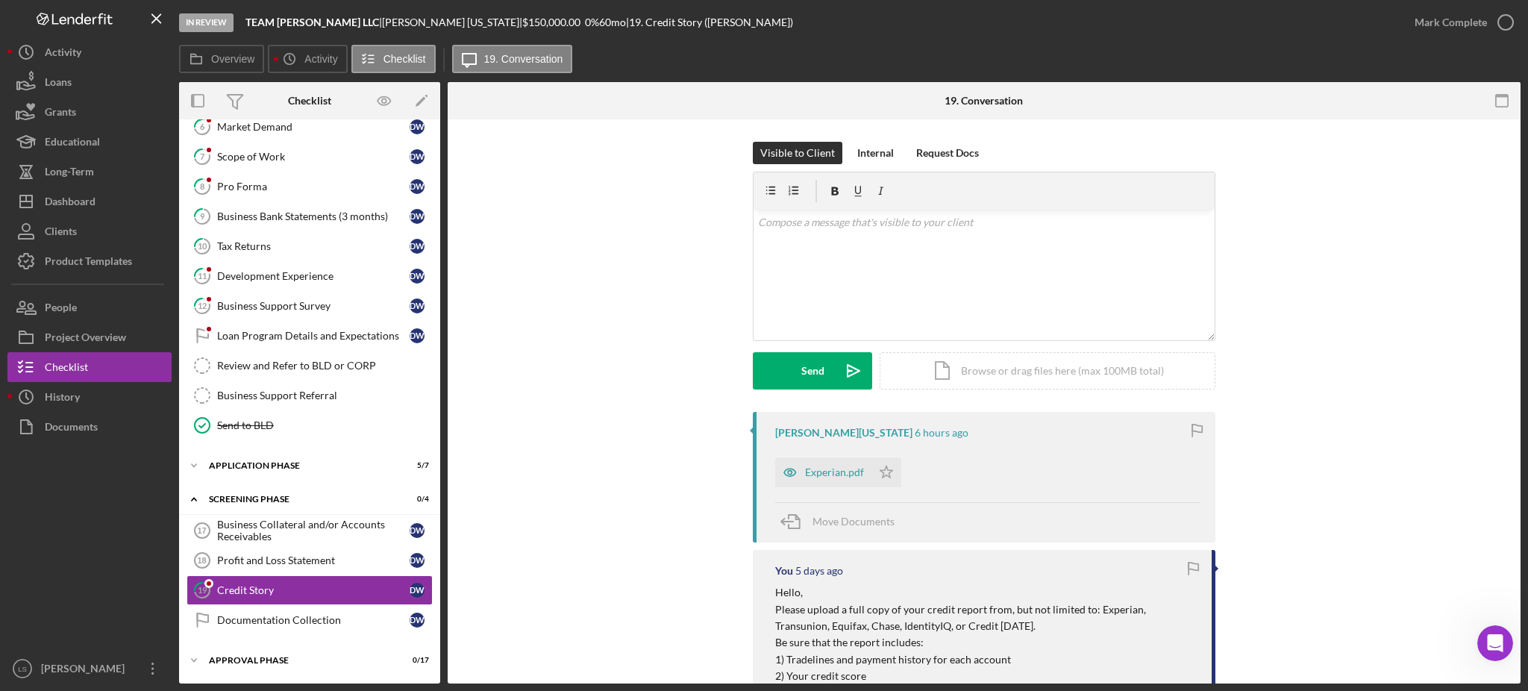
scroll to position [225, 0]
click at [880, 469] on icon "Icon/Star" at bounding box center [887, 472] width 30 height 30
click at [833, 479] on div "Experian.pdf" at bounding box center [823, 472] width 96 height 30
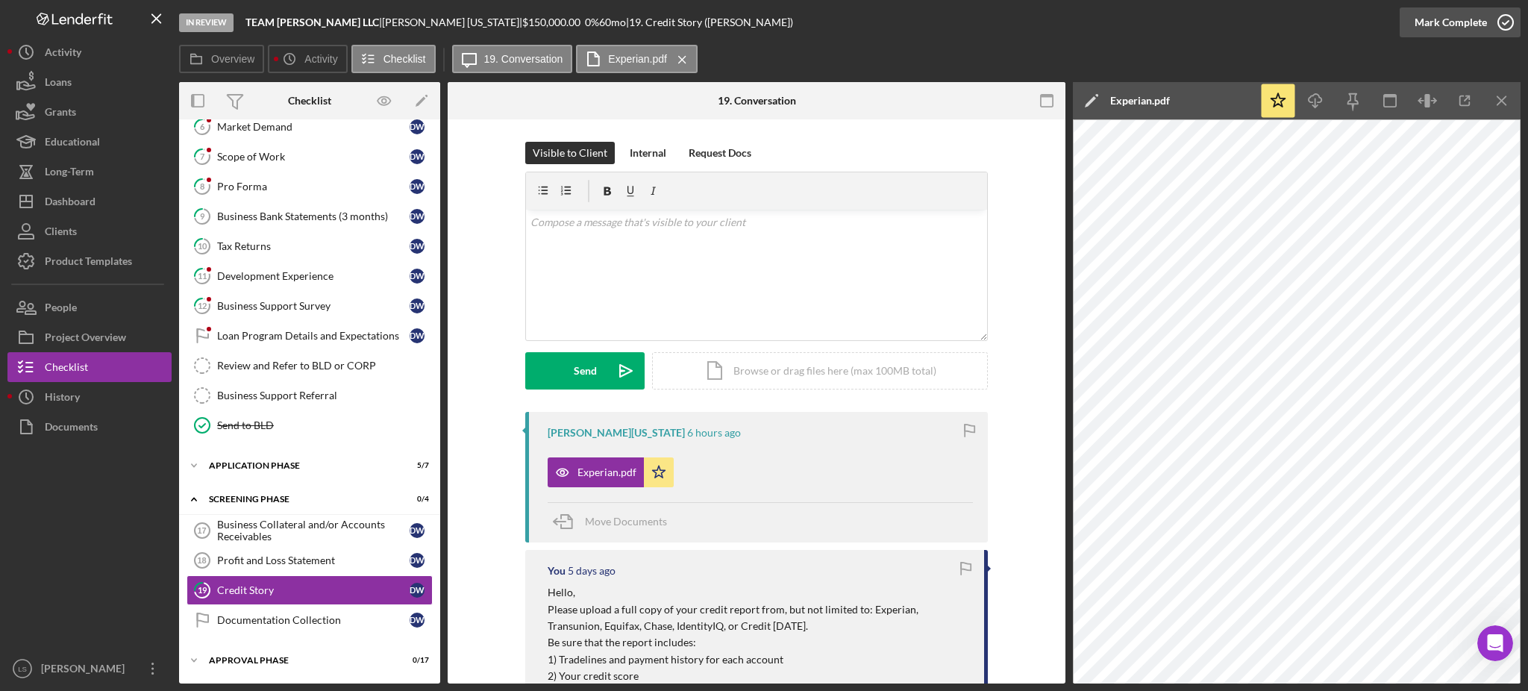
click at [1512, 24] on icon "button" at bounding box center [1505, 22] width 37 height 37
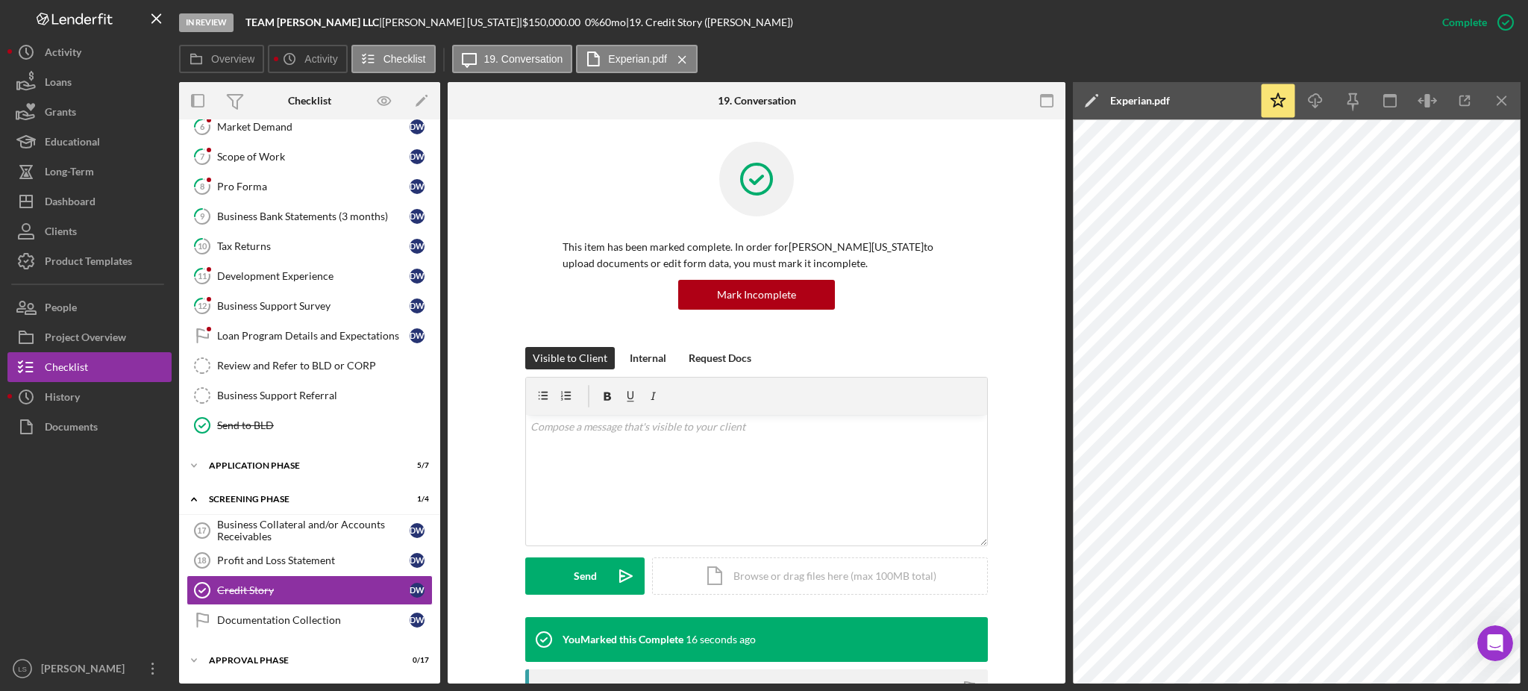
click at [1178, 40] on div "In Review TEAM [PERSON_NAME] LLC | [PERSON_NAME][US_STATE] | $150,000.00 0 % 60…" at bounding box center [803, 22] width 1248 height 45
click at [67, 199] on div "Dashboard" at bounding box center [70, 204] width 51 height 34
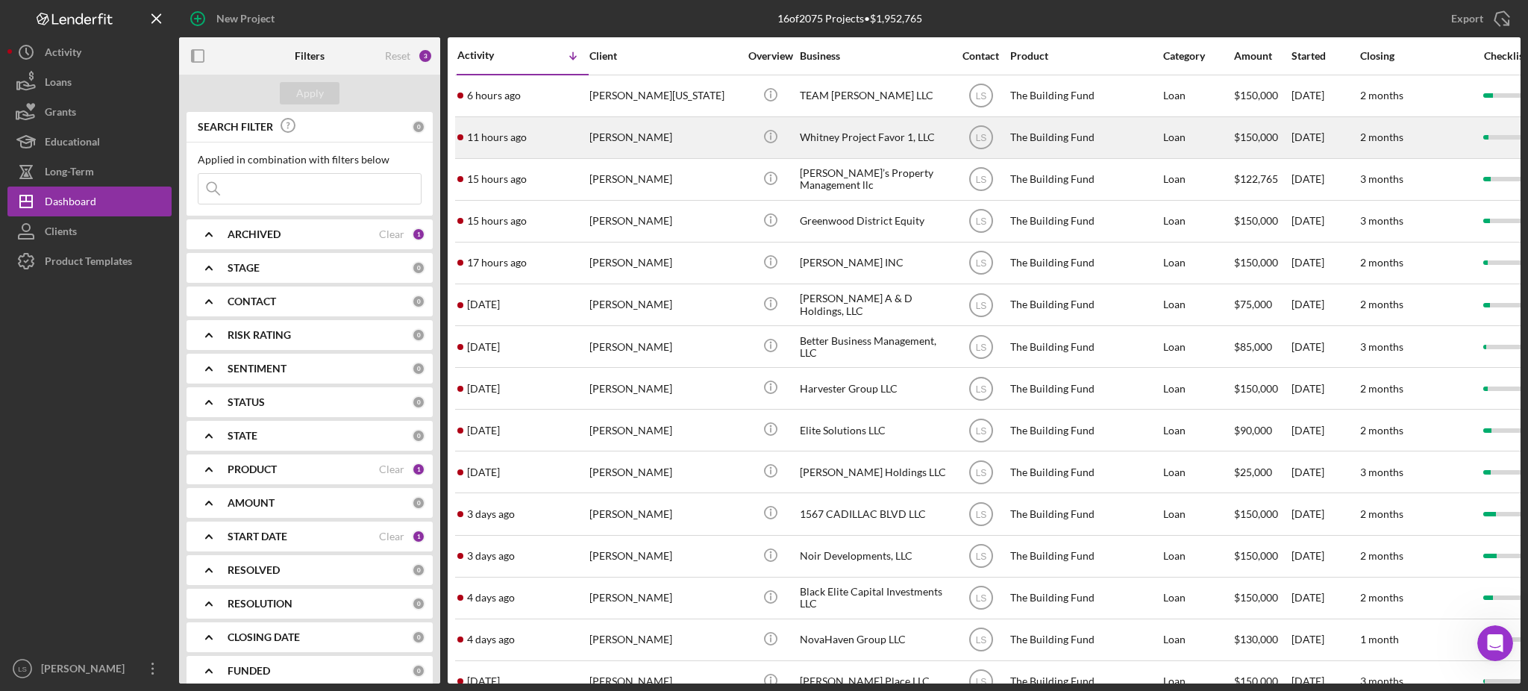
click at [618, 132] on div "[PERSON_NAME]" at bounding box center [664, 138] width 149 height 40
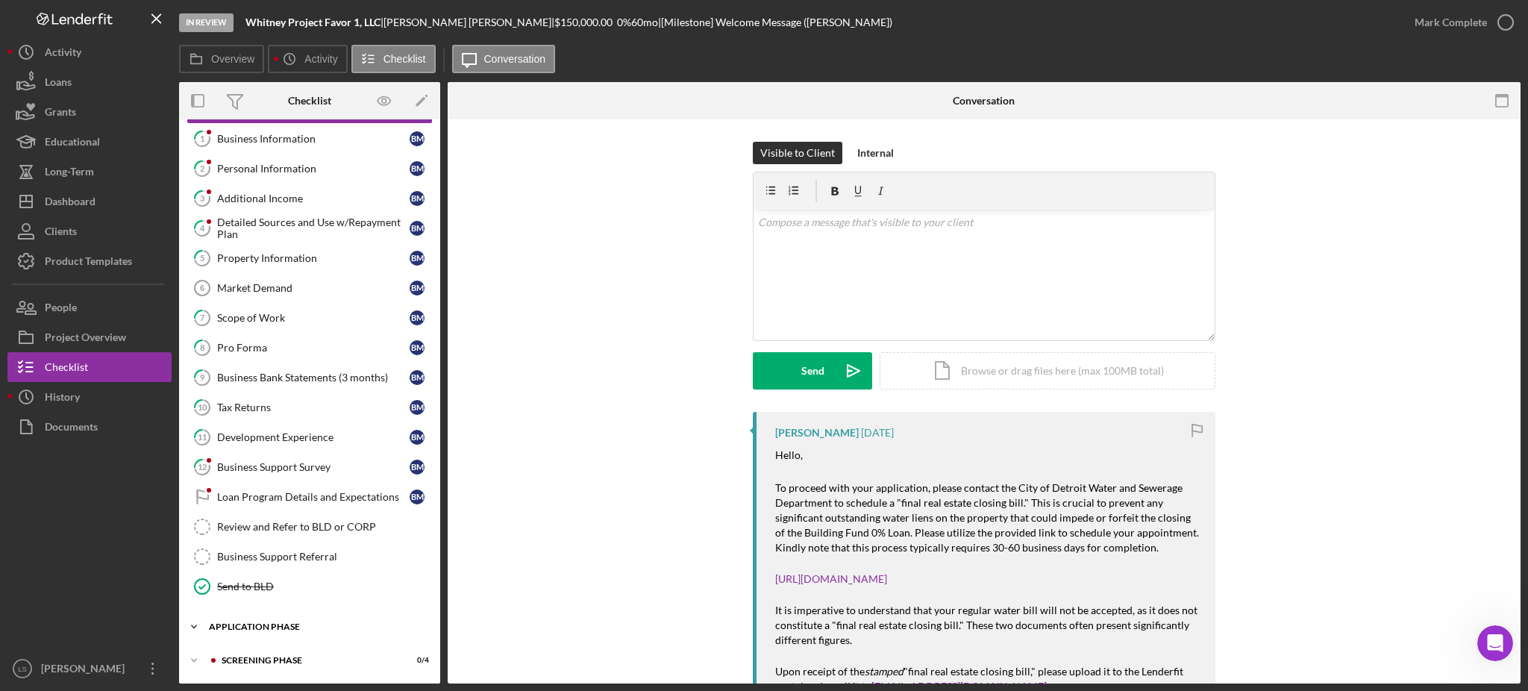
scroll to position [98, 0]
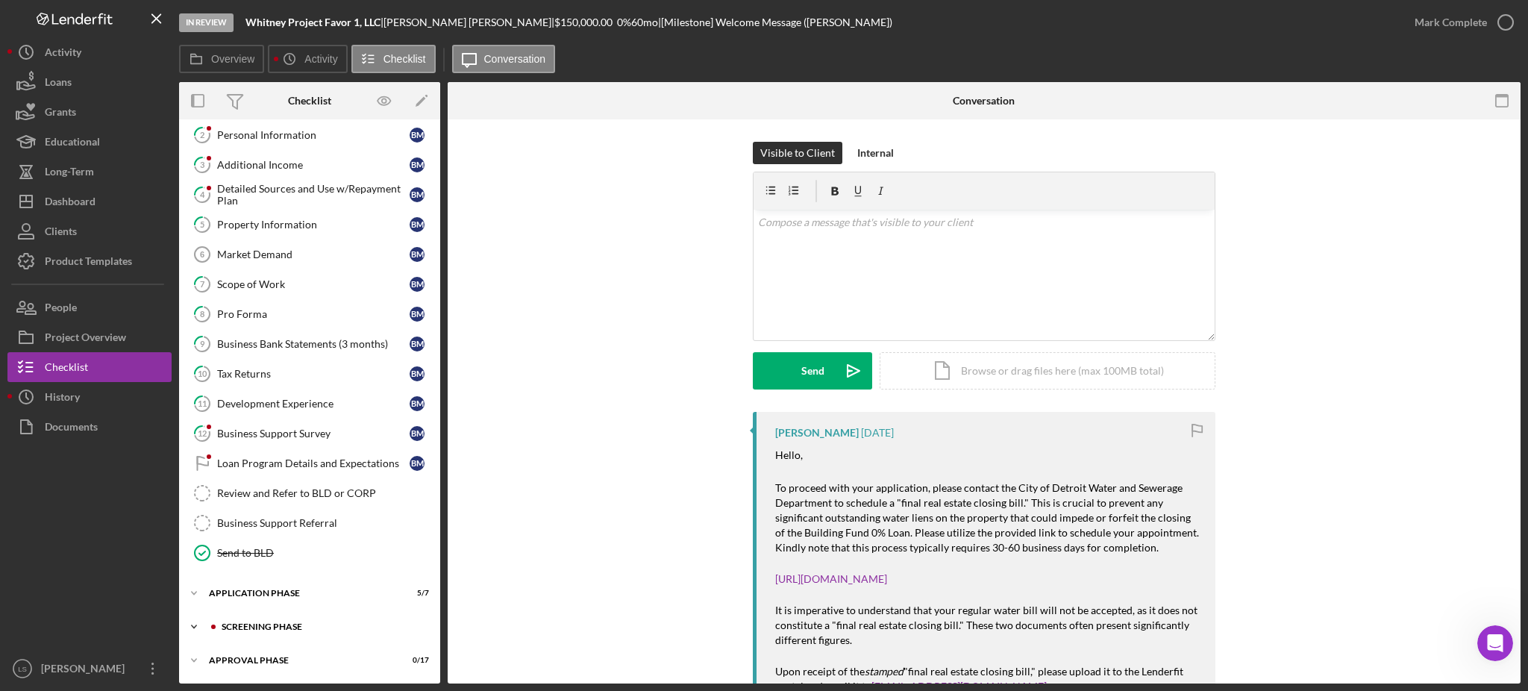
click at [287, 627] on div "Screening Phase" at bounding box center [322, 626] width 200 height 9
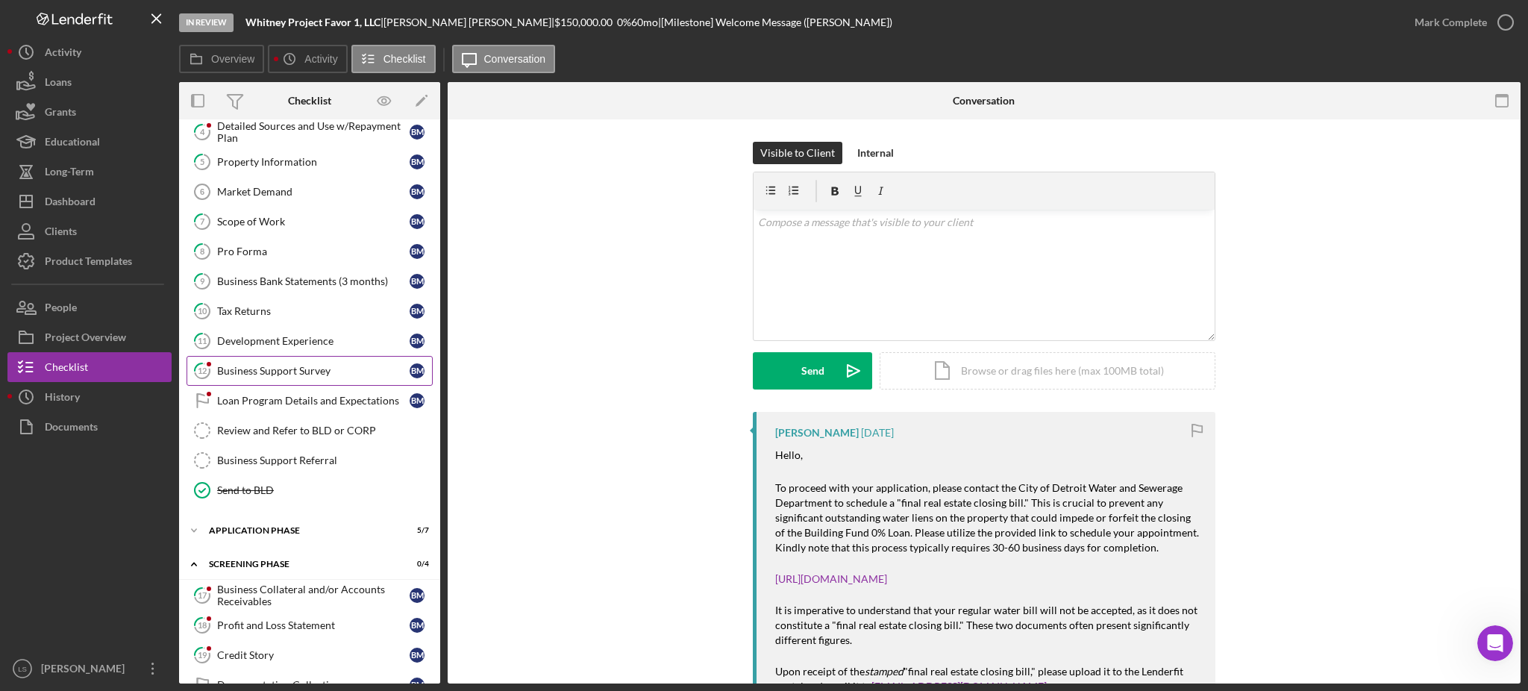
scroll to position [225, 0]
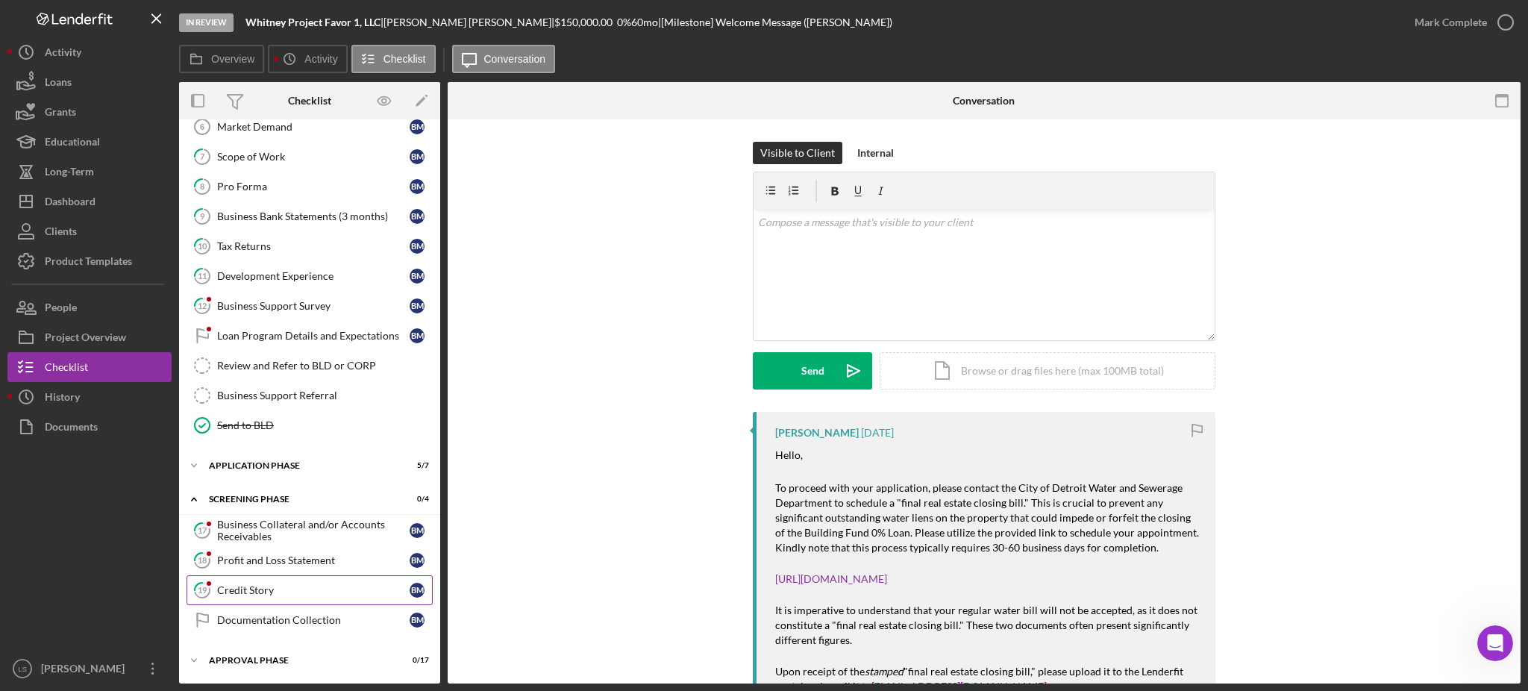
click at [280, 598] on link "19 Credit Story B M" at bounding box center [310, 590] width 246 height 30
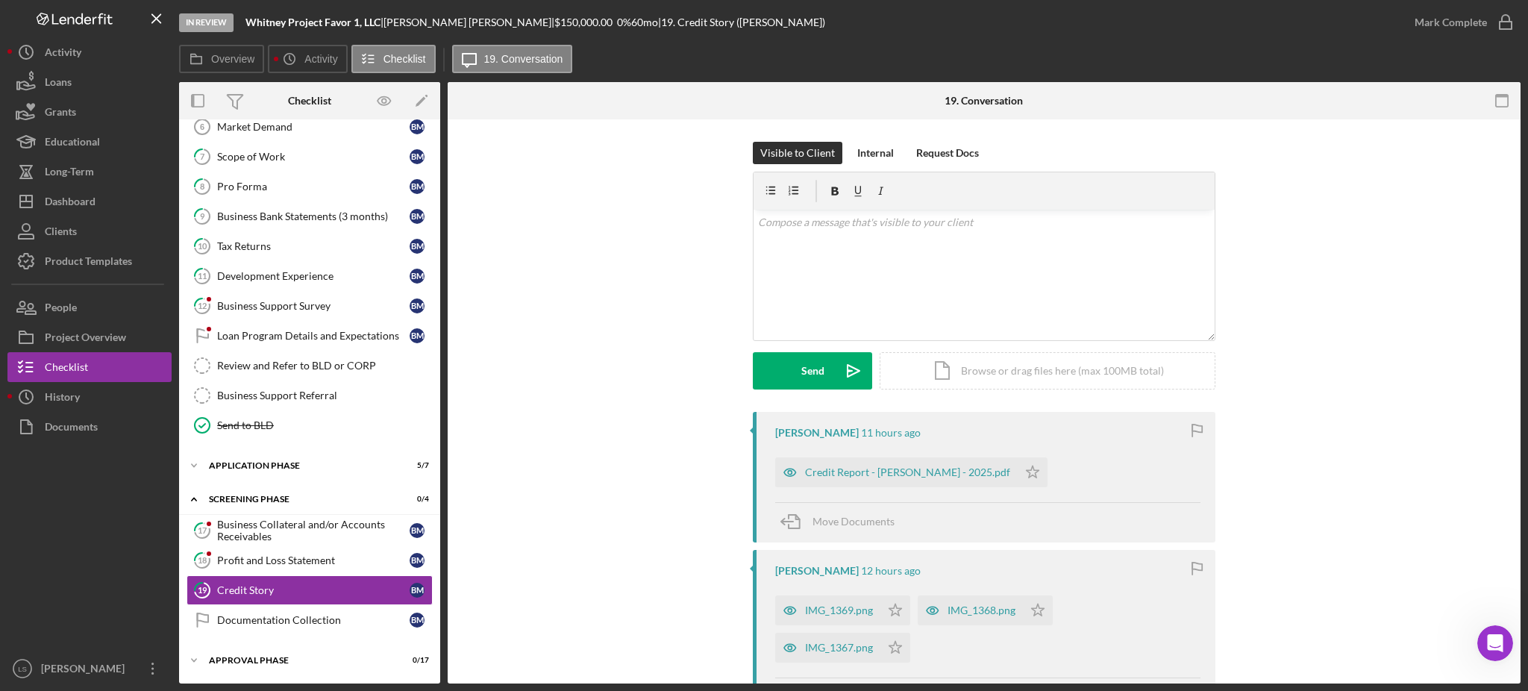
scroll to position [199, 0]
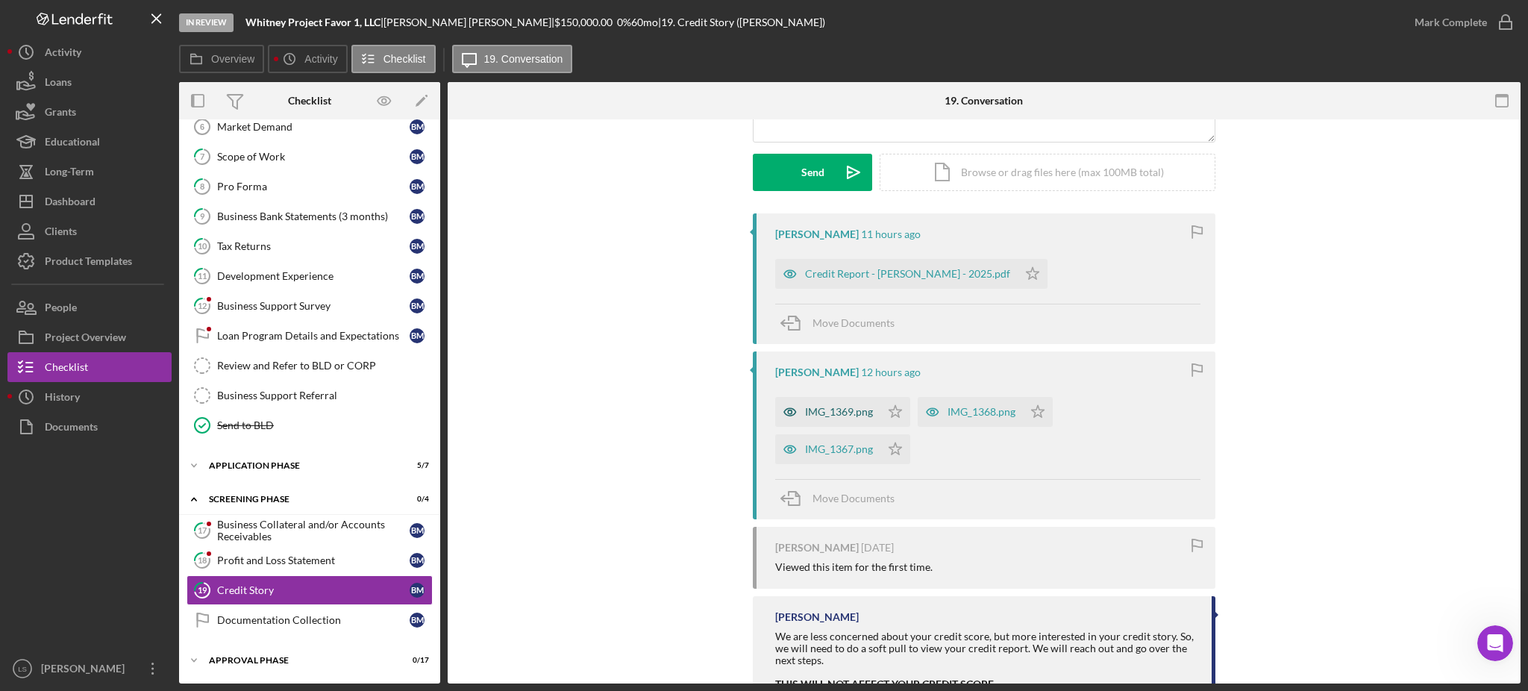
click at [842, 419] on div "IMG_1369.png" at bounding box center [827, 412] width 105 height 30
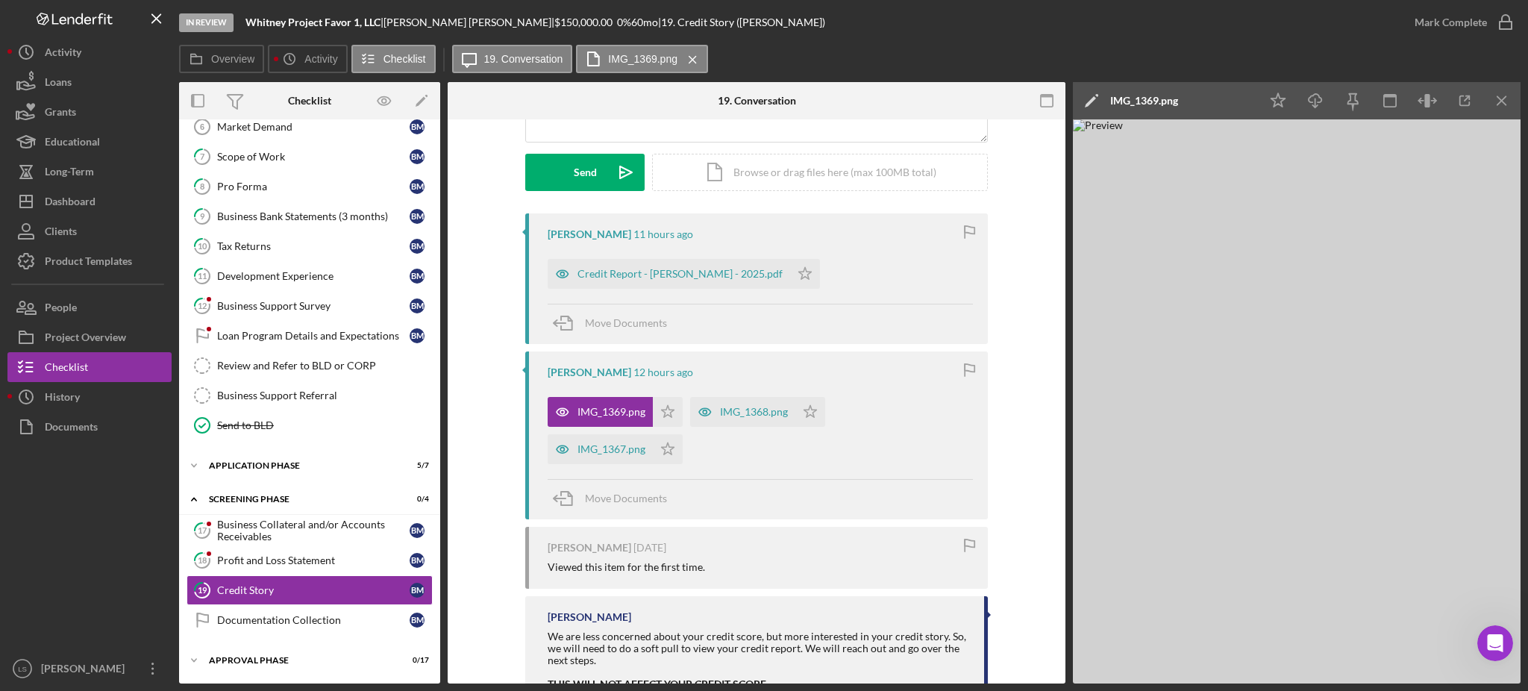
click at [667, 292] on div "[PERSON_NAME] 11 hours ago Credit Report - [PERSON_NAME] - 2025.pdf Icon/Star M…" at bounding box center [756, 278] width 463 height 131
click at [683, 275] on div "Credit Report - [PERSON_NAME] - 2025.pdf" at bounding box center [680, 274] width 205 height 12
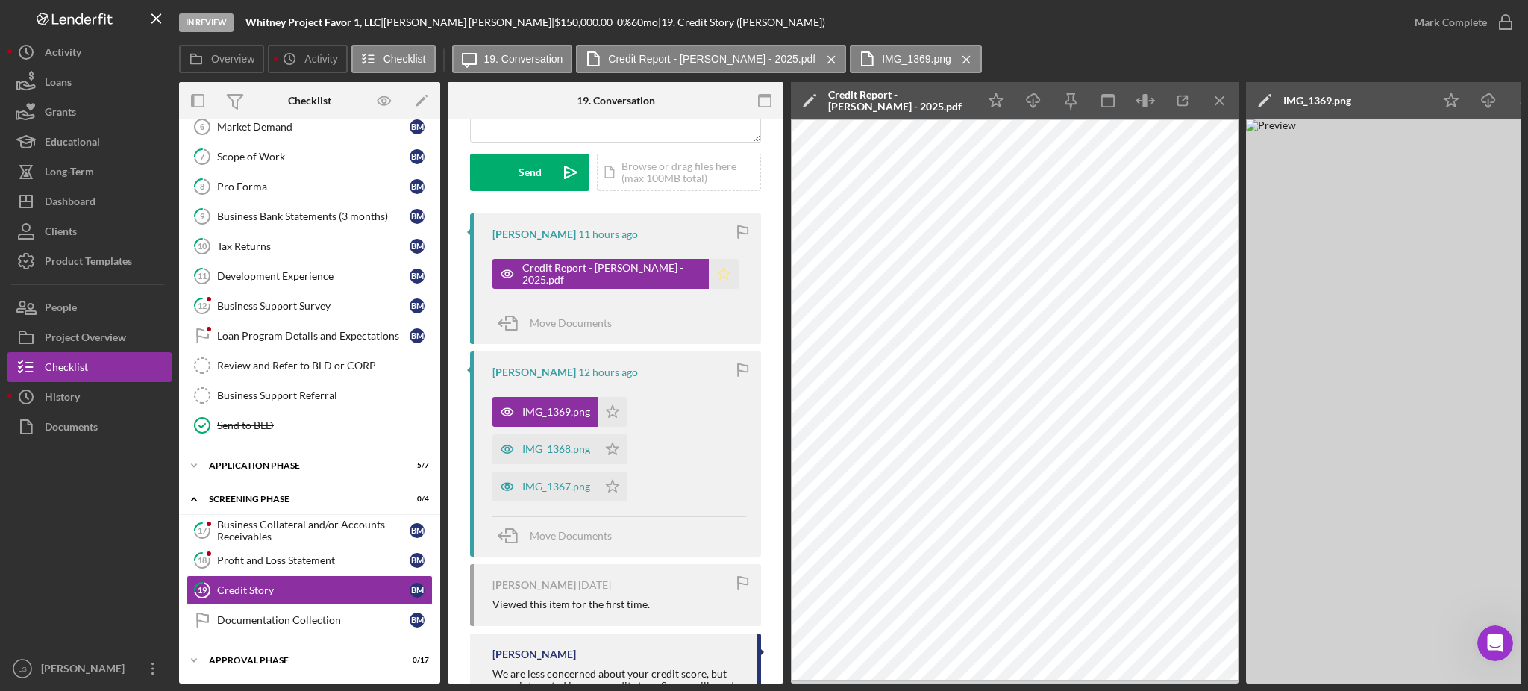
click at [732, 274] on icon "Icon/Star" at bounding box center [724, 274] width 30 height 30
click at [1505, 19] on icon "button" at bounding box center [1505, 22] width 37 height 37
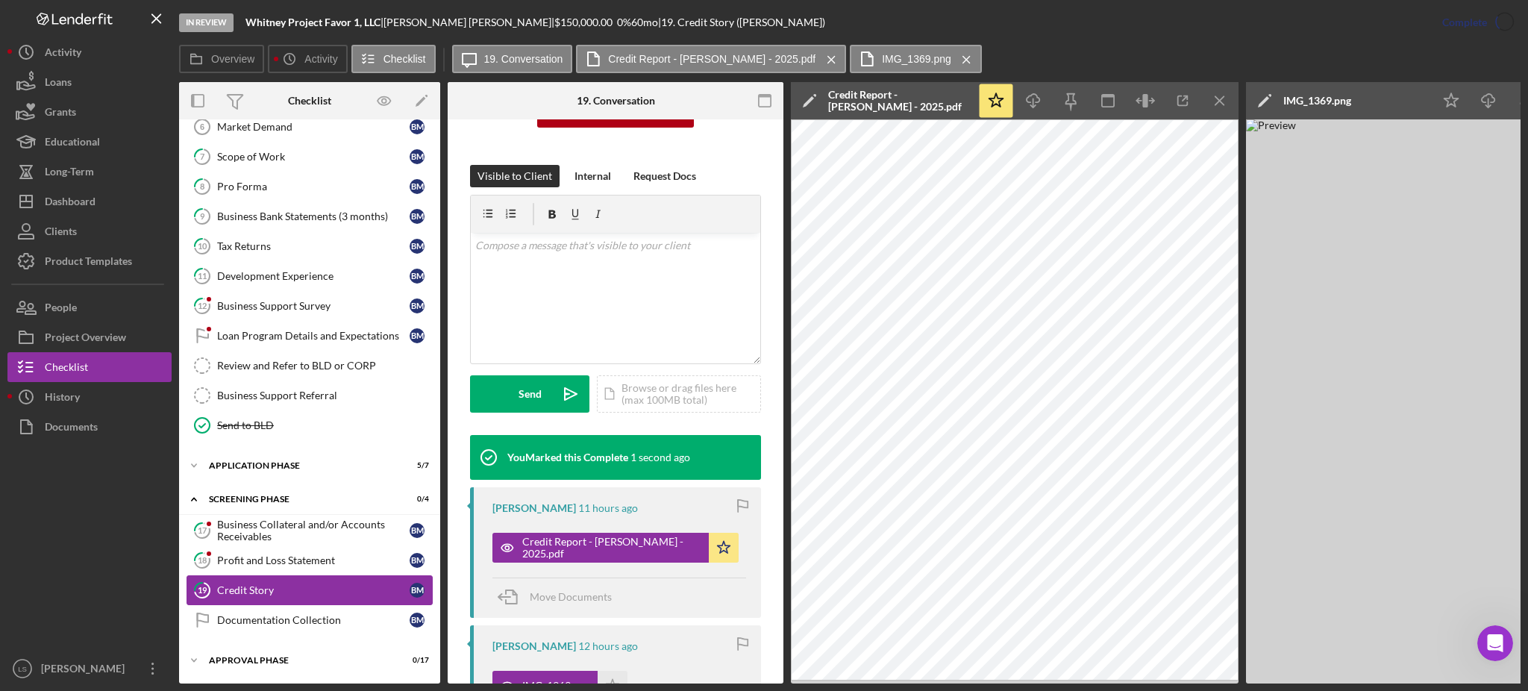
scroll to position [420, 0]
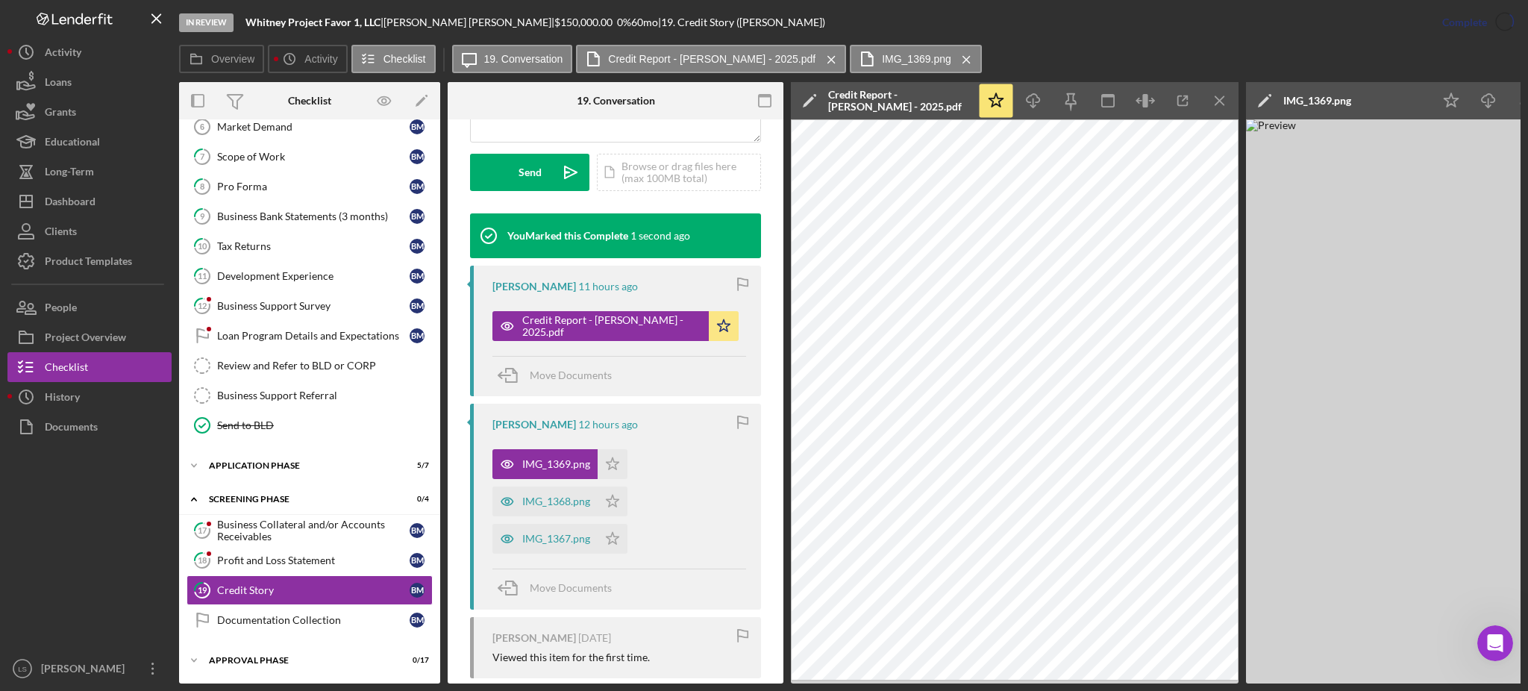
click at [335, 562] on div "Profit and Loss Statement" at bounding box center [313, 560] width 193 height 12
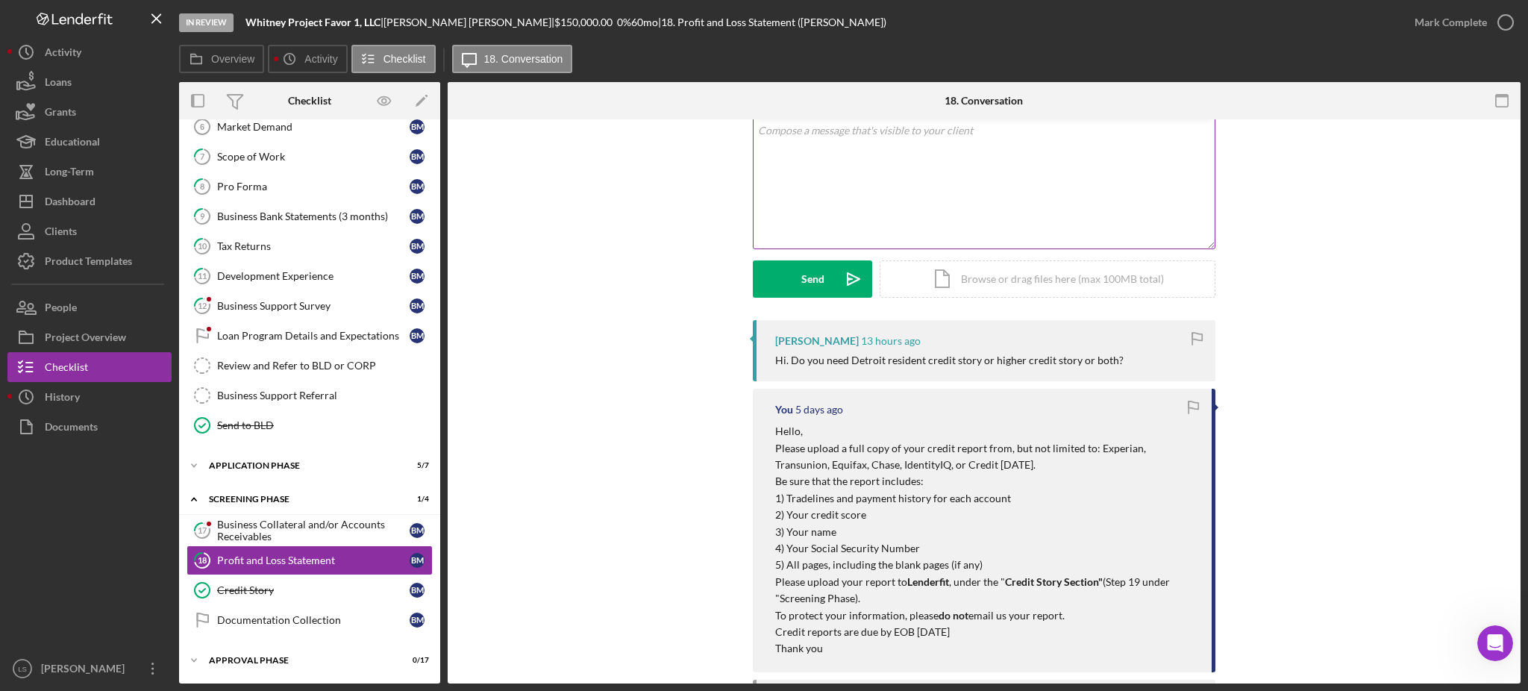
scroll to position [57, 0]
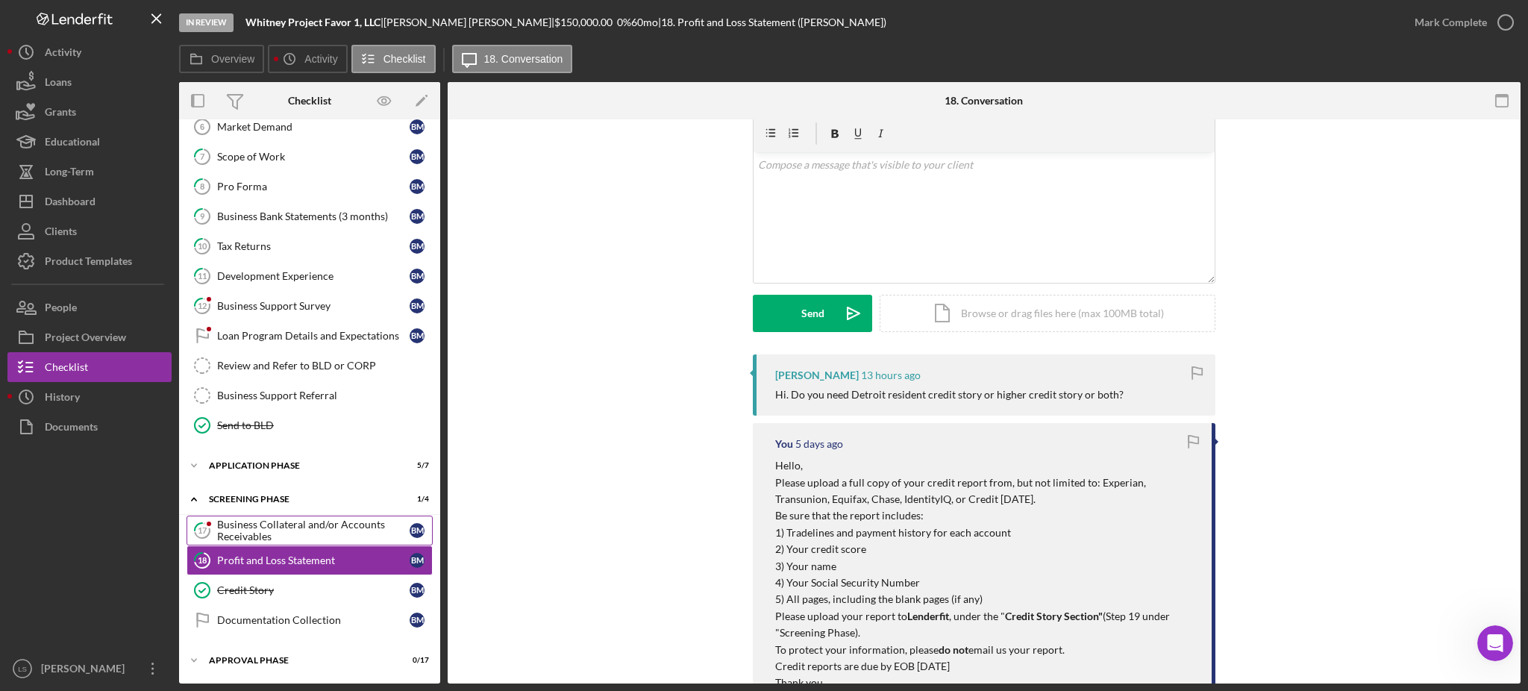
click at [291, 540] on div "Business Collateral and/or Accounts Receivables" at bounding box center [313, 531] width 193 height 24
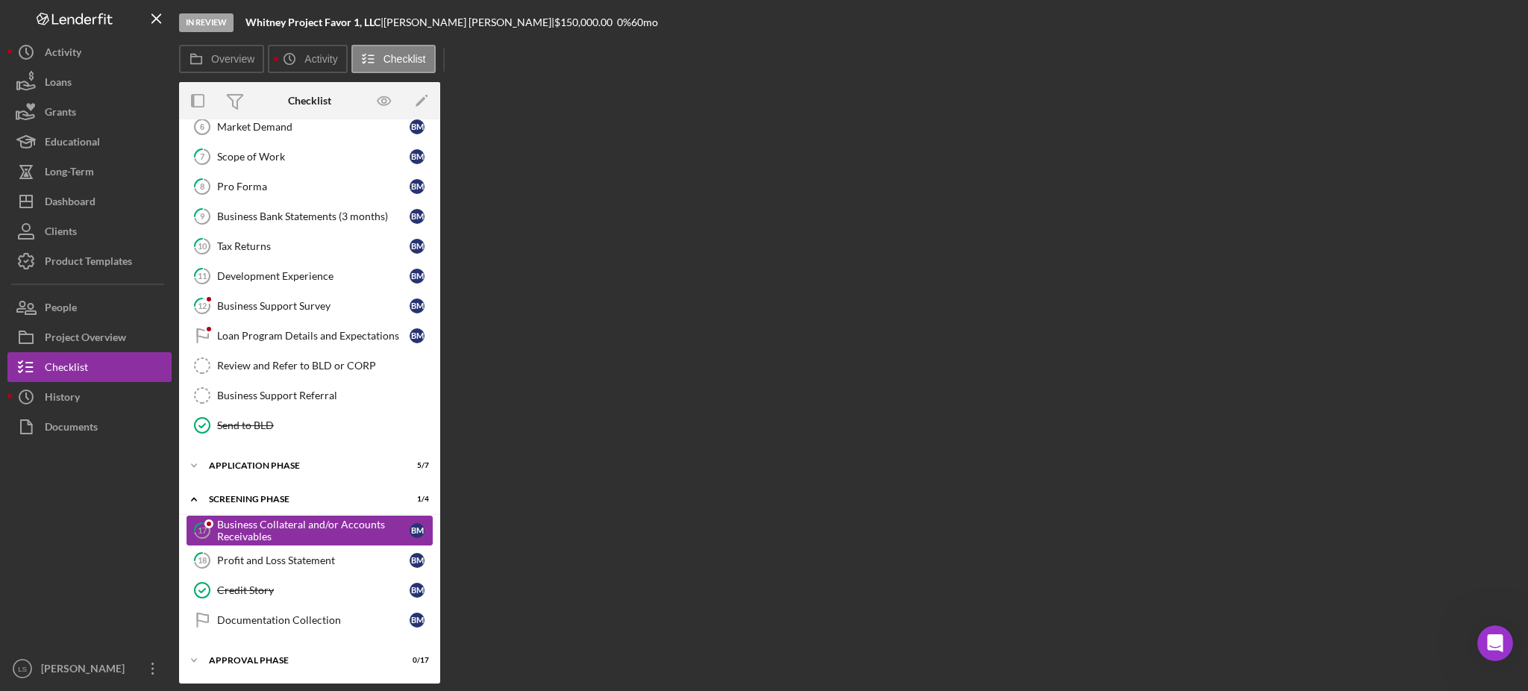
scroll to position [224, 0]
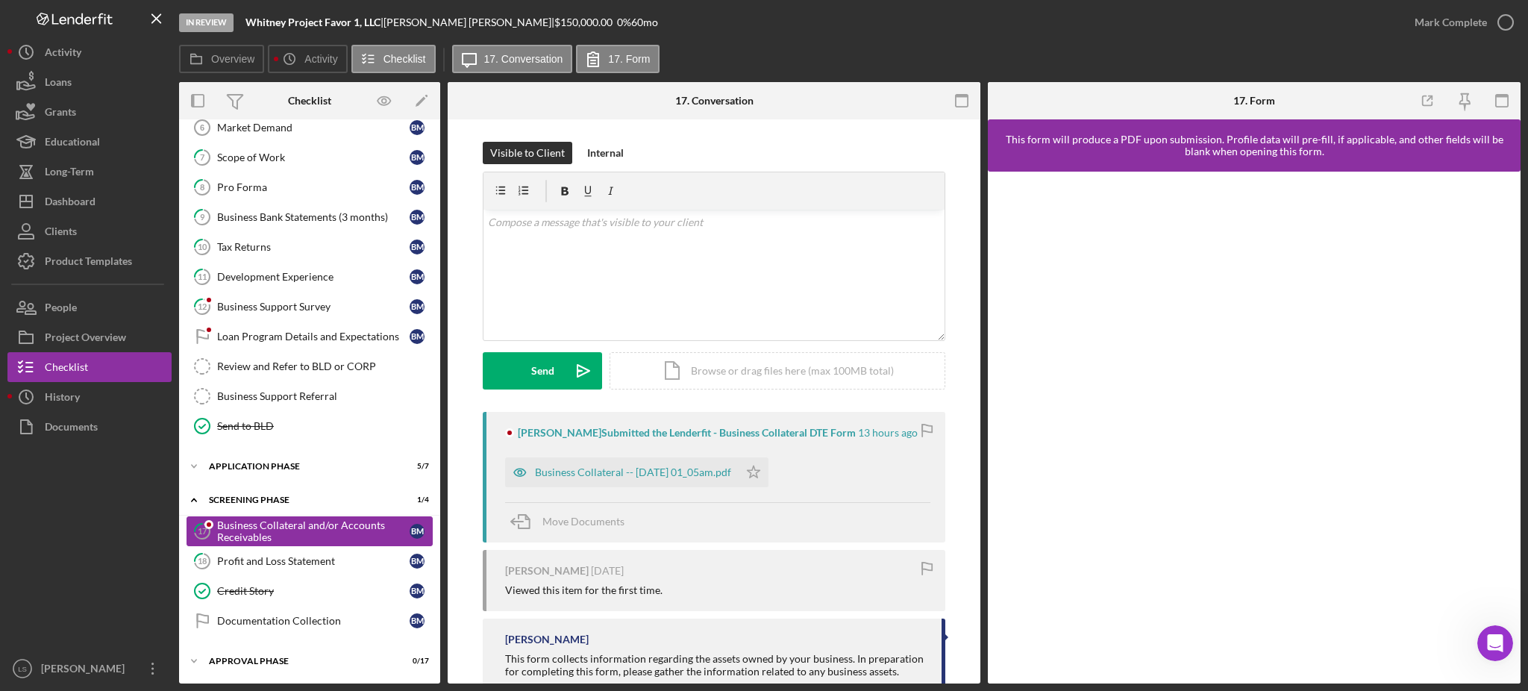
drag, startPoint x: 318, startPoint y: 560, endPoint x: 321, endPoint y: 526, distance: 34.5
click at [319, 561] on div "Profit and Loss Statement" at bounding box center [313, 561] width 193 height 12
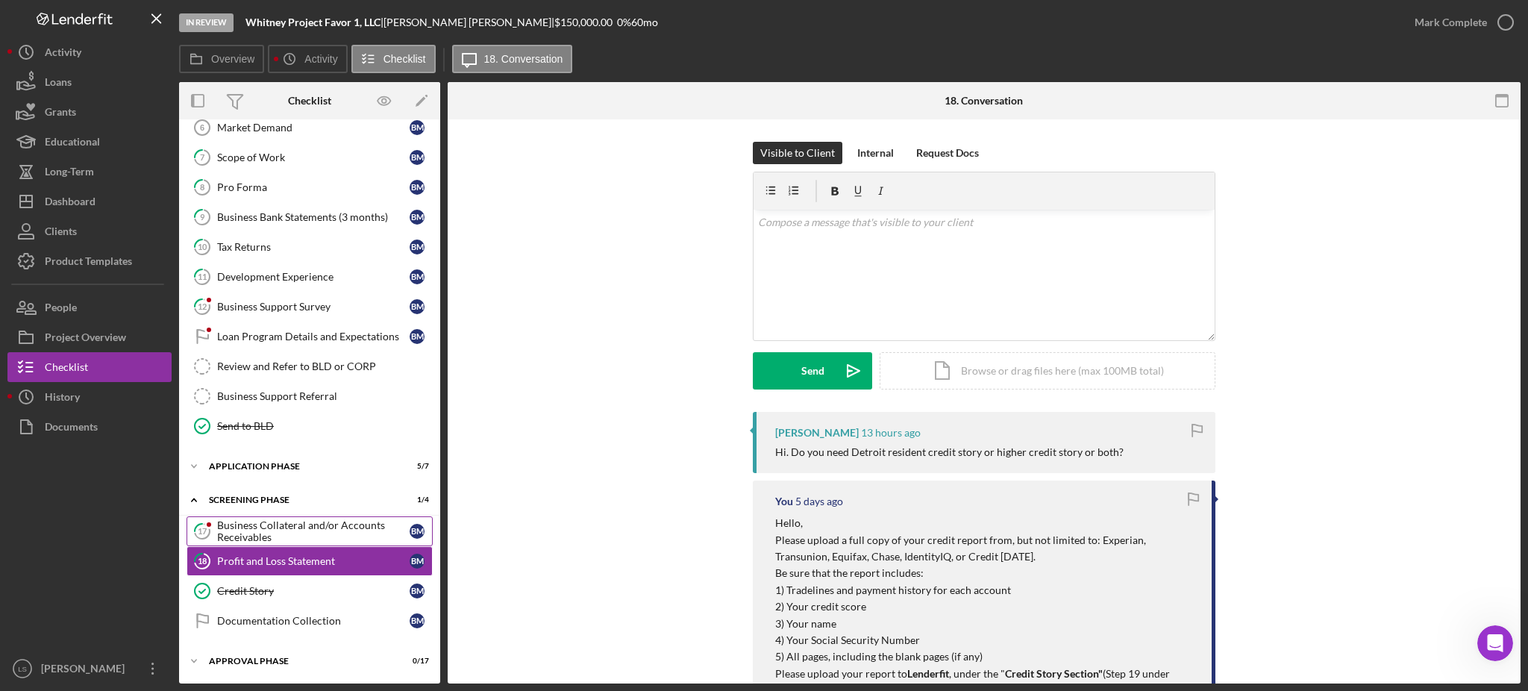
scroll to position [225, 0]
click at [321, 526] on div "Business Collateral and/or Accounts Receivables" at bounding box center [313, 531] width 193 height 24
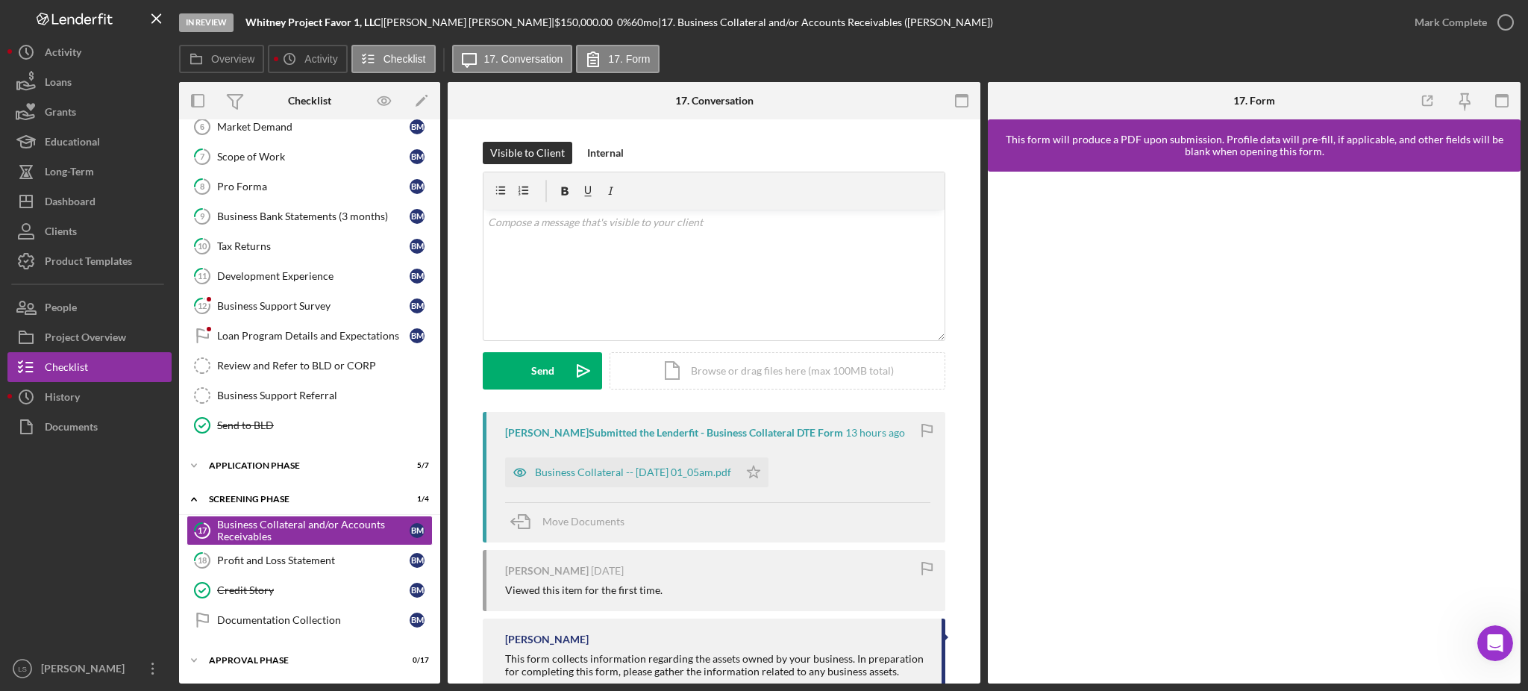
click at [698, 479] on div "Business Collateral -- [DATE] 01_05am.pdf" at bounding box center [622, 472] width 234 height 30
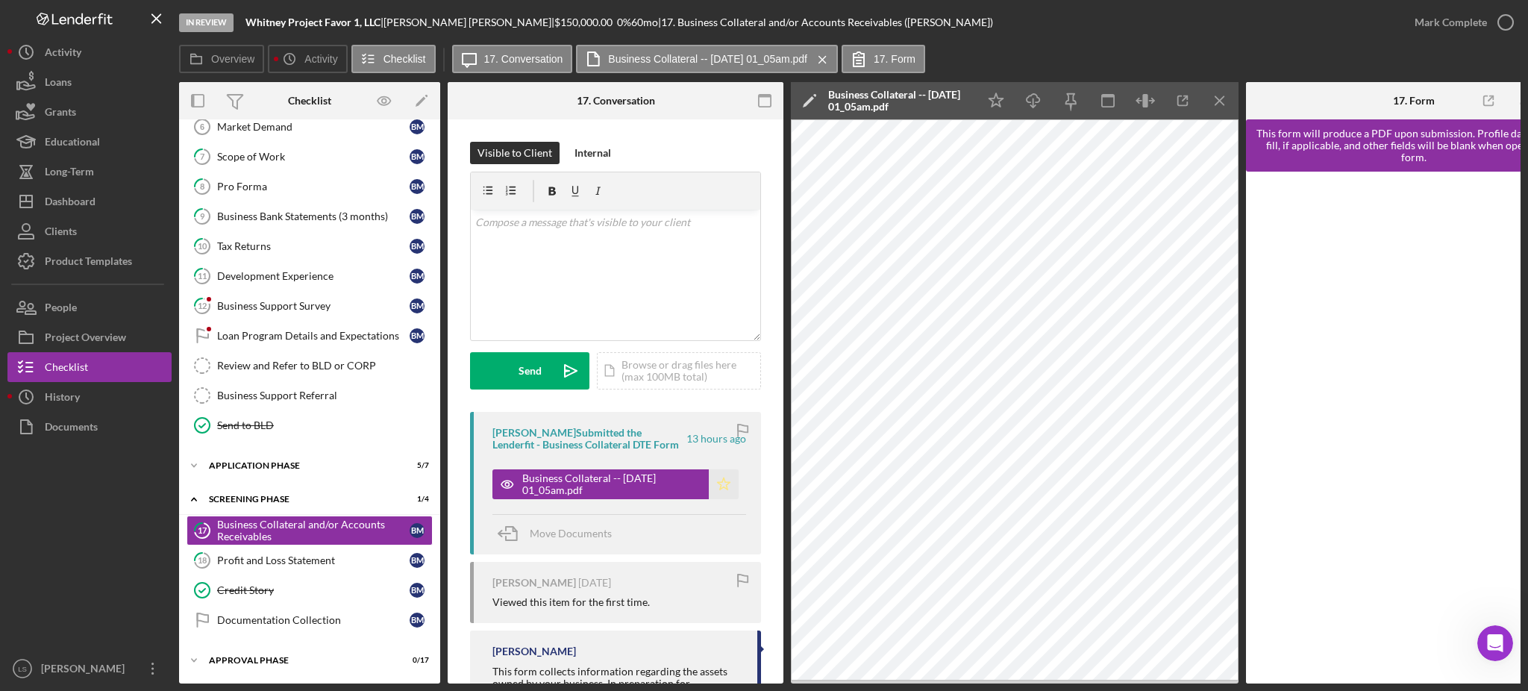
click at [722, 481] on icon "Icon/Star" at bounding box center [724, 484] width 30 height 30
click at [1501, 18] on icon "button" at bounding box center [1505, 22] width 37 height 37
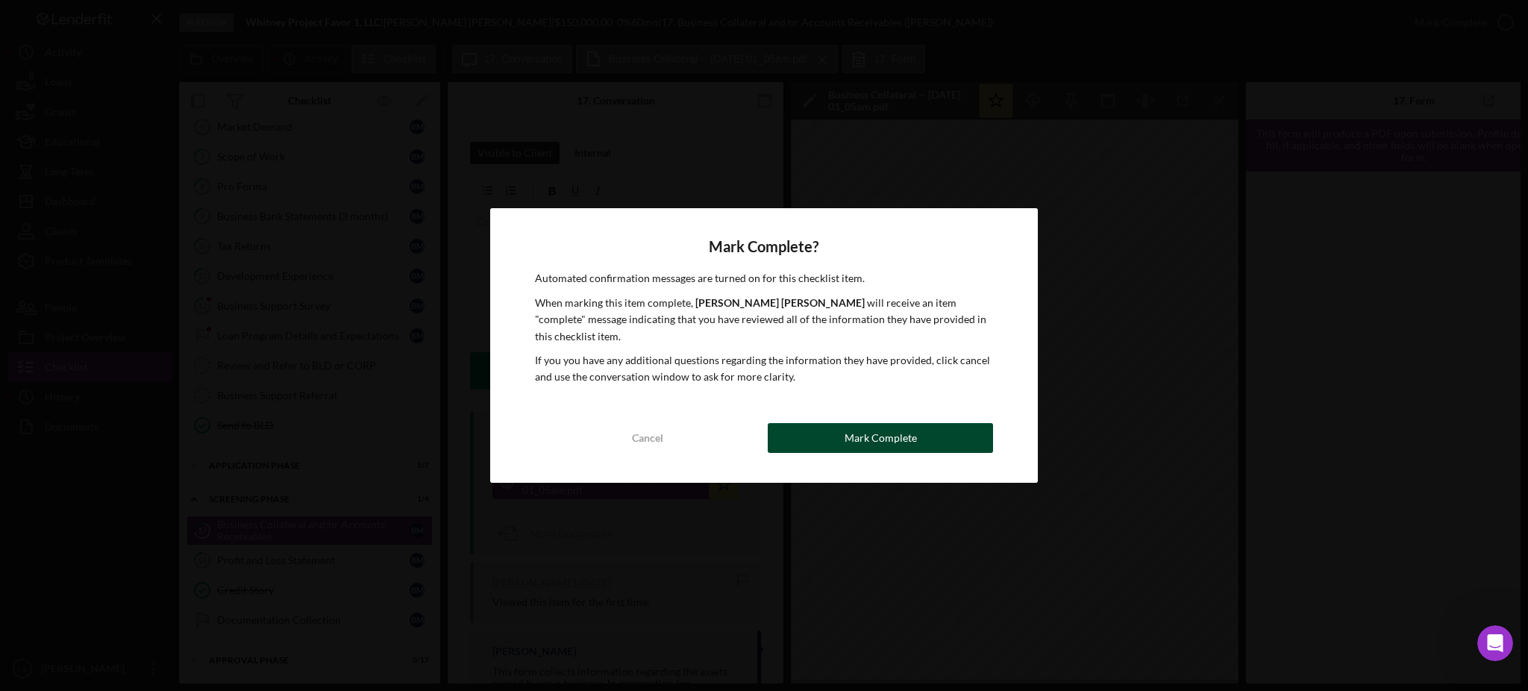
click at [881, 428] on div "Mark Complete" at bounding box center [881, 438] width 72 height 30
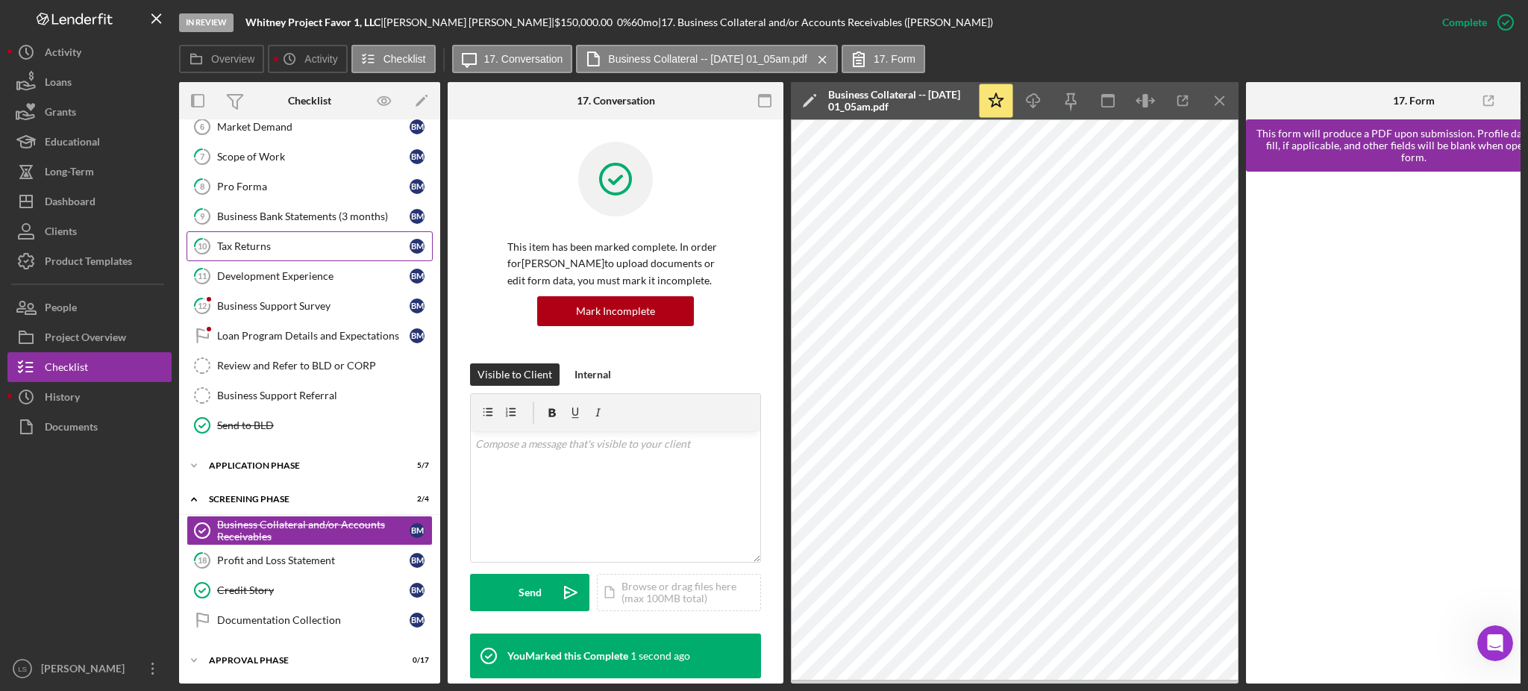
scroll to position [27, 0]
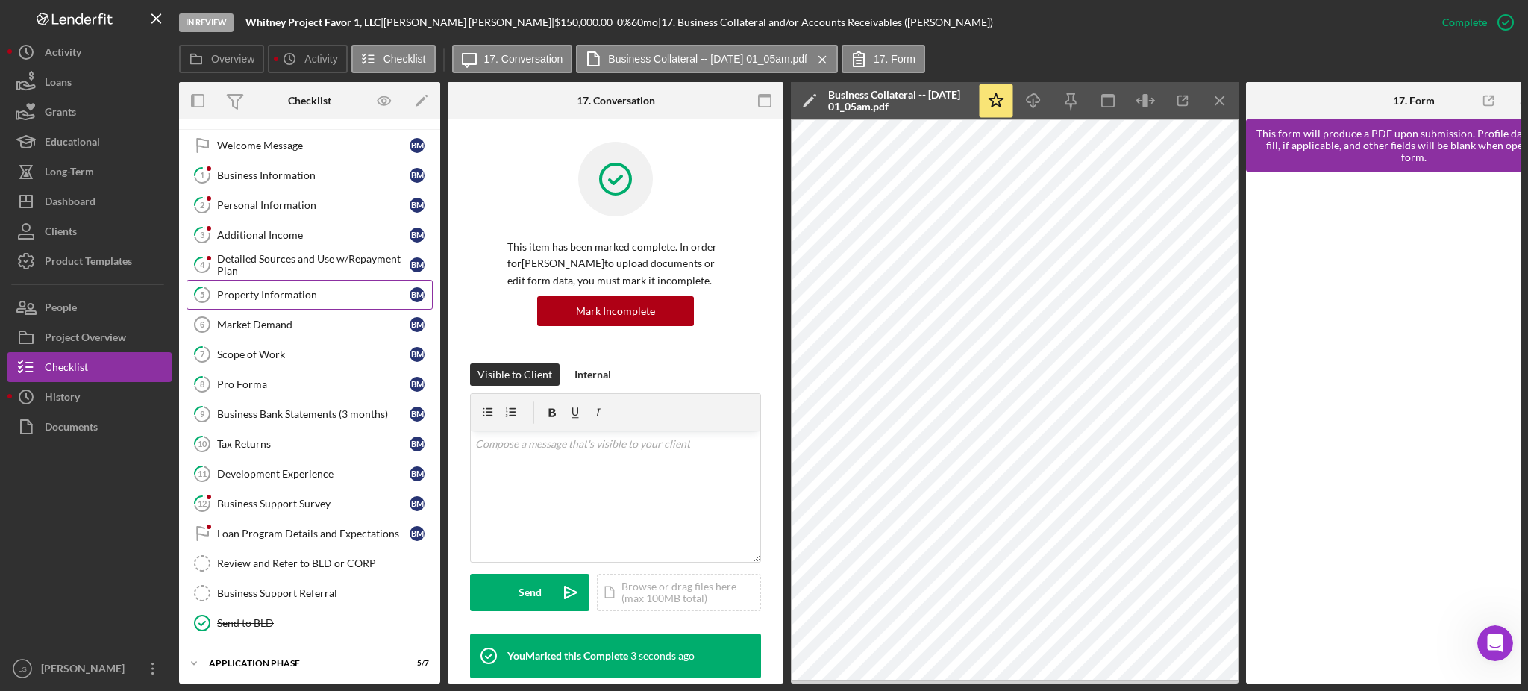
click at [301, 293] on div "Property Information" at bounding box center [313, 295] width 193 height 12
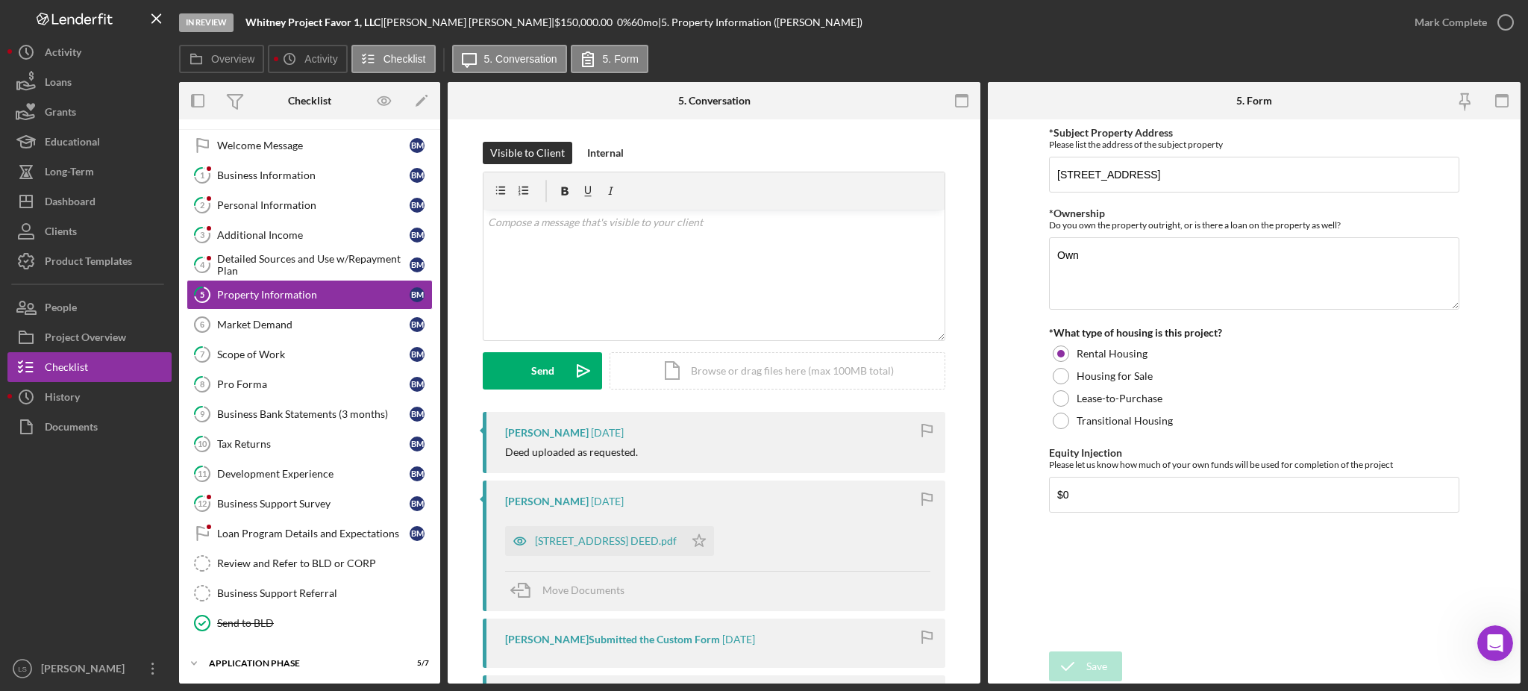
scroll to position [225, 0]
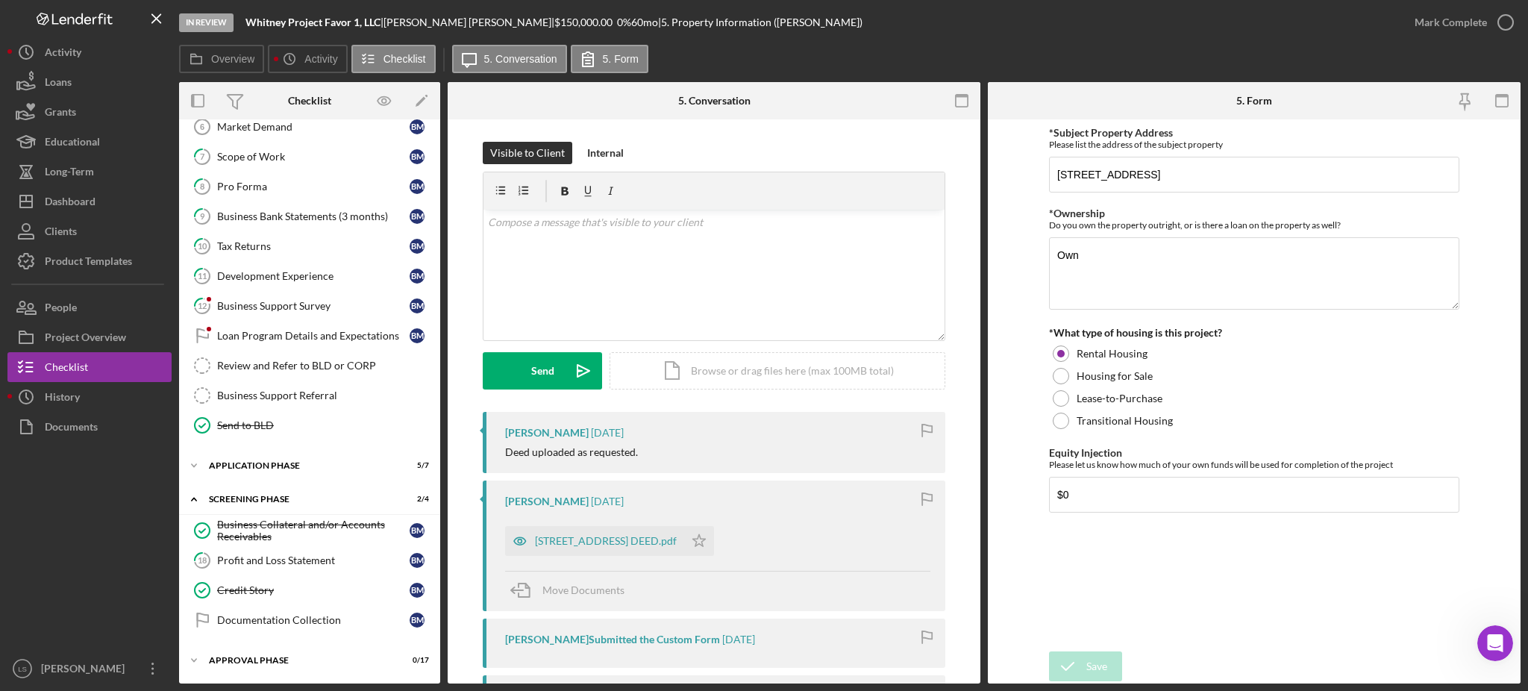
click at [1128, 51] on div "Overview Icon/History Activity Checklist Icon/Message 5. Conversation 5. Form" at bounding box center [850, 60] width 1342 height 30
click at [299, 466] on div "Application Phase" at bounding box center [315, 465] width 213 height 9
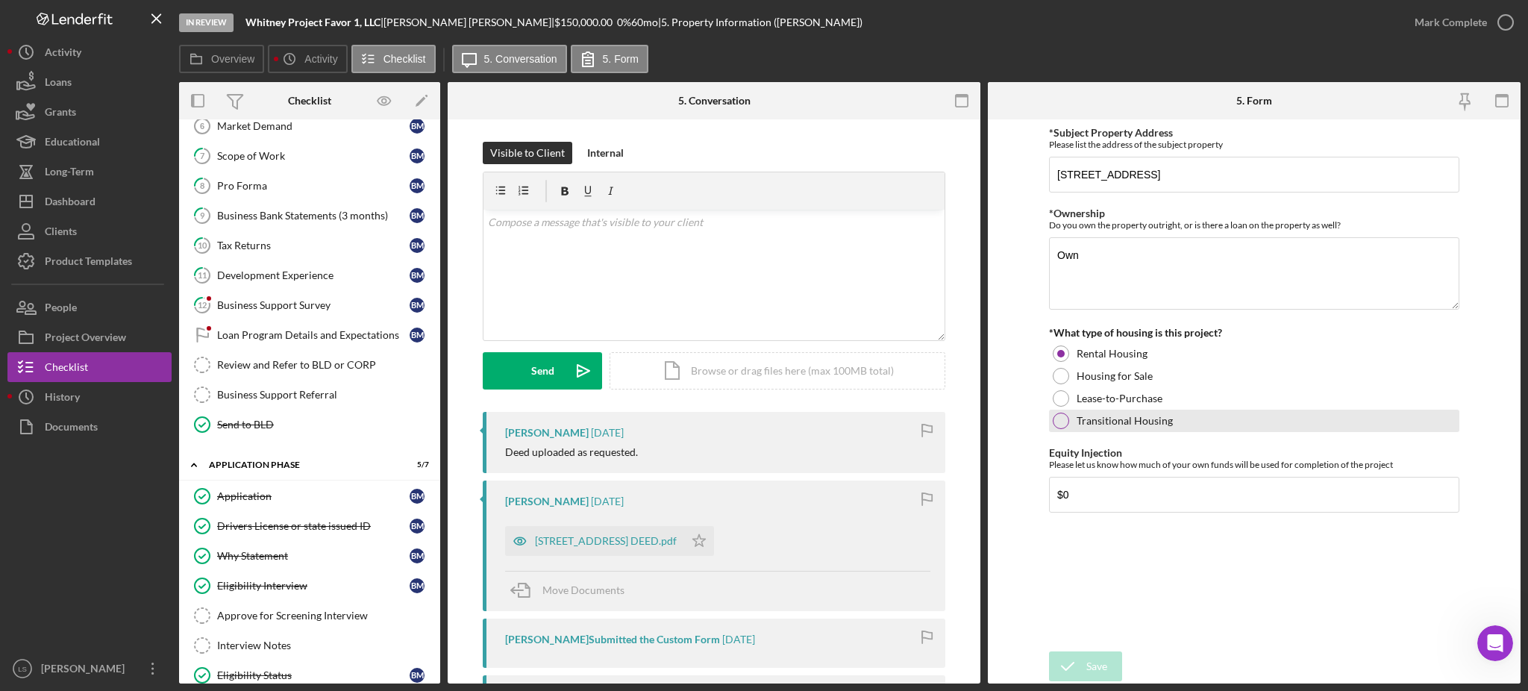
click at [1308, 419] on div "Transitional Housing" at bounding box center [1254, 421] width 410 height 22
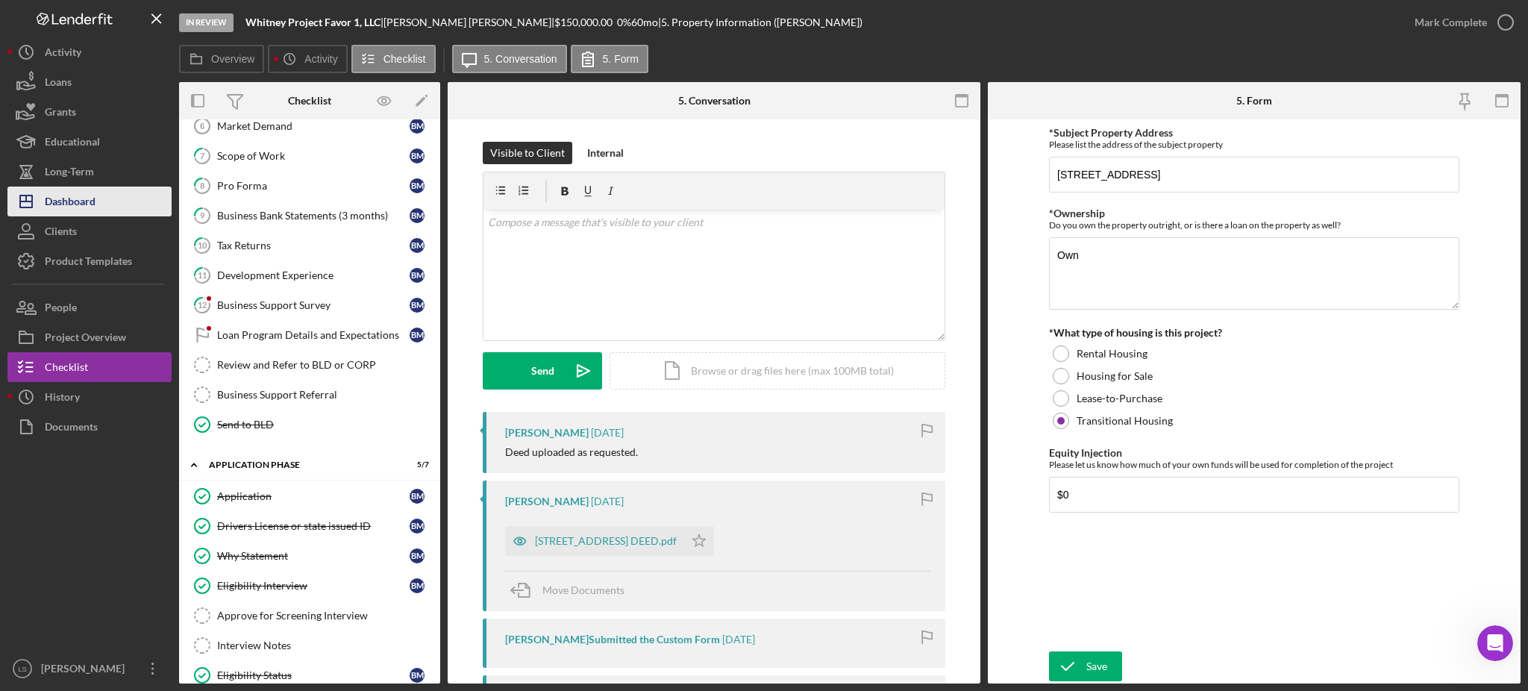
click at [89, 208] on div "Dashboard" at bounding box center [70, 204] width 51 height 34
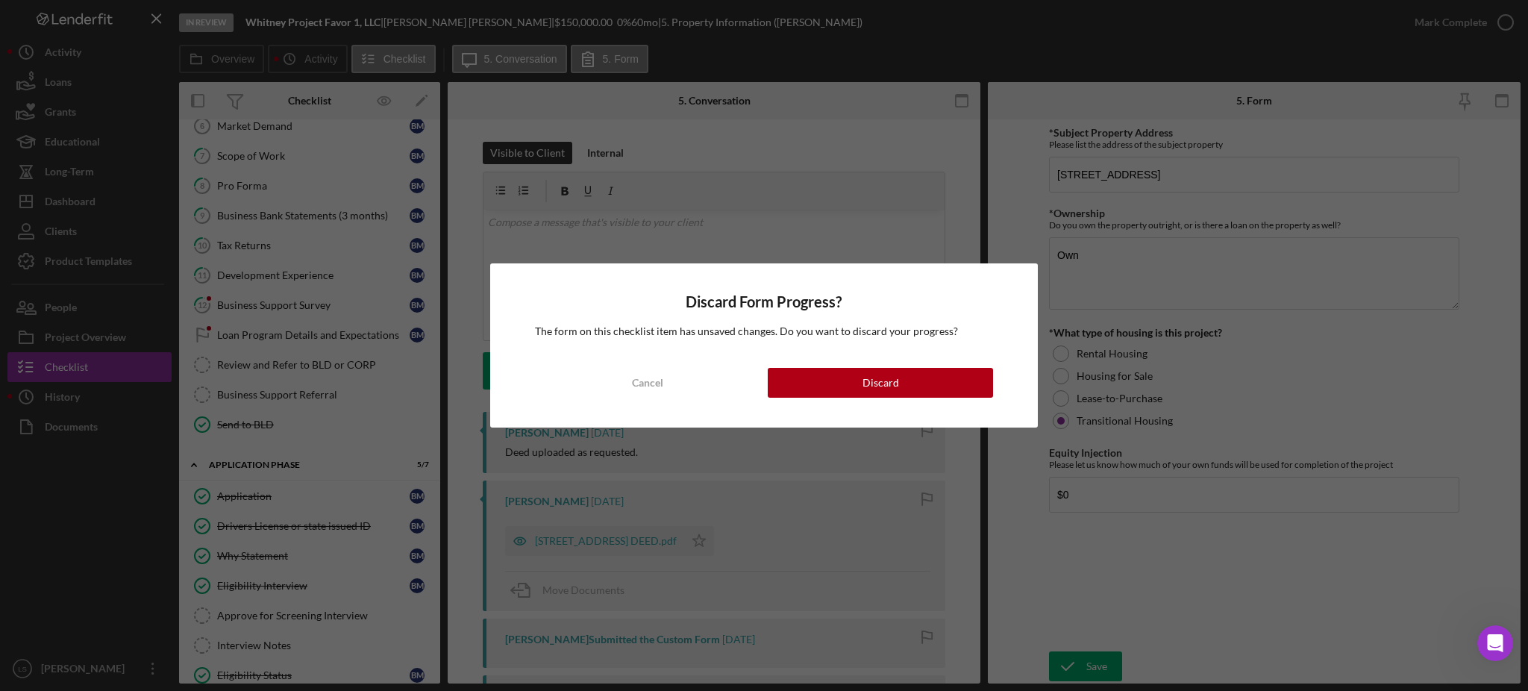
click at [840, 388] on button "Discard" at bounding box center [880, 383] width 225 height 30
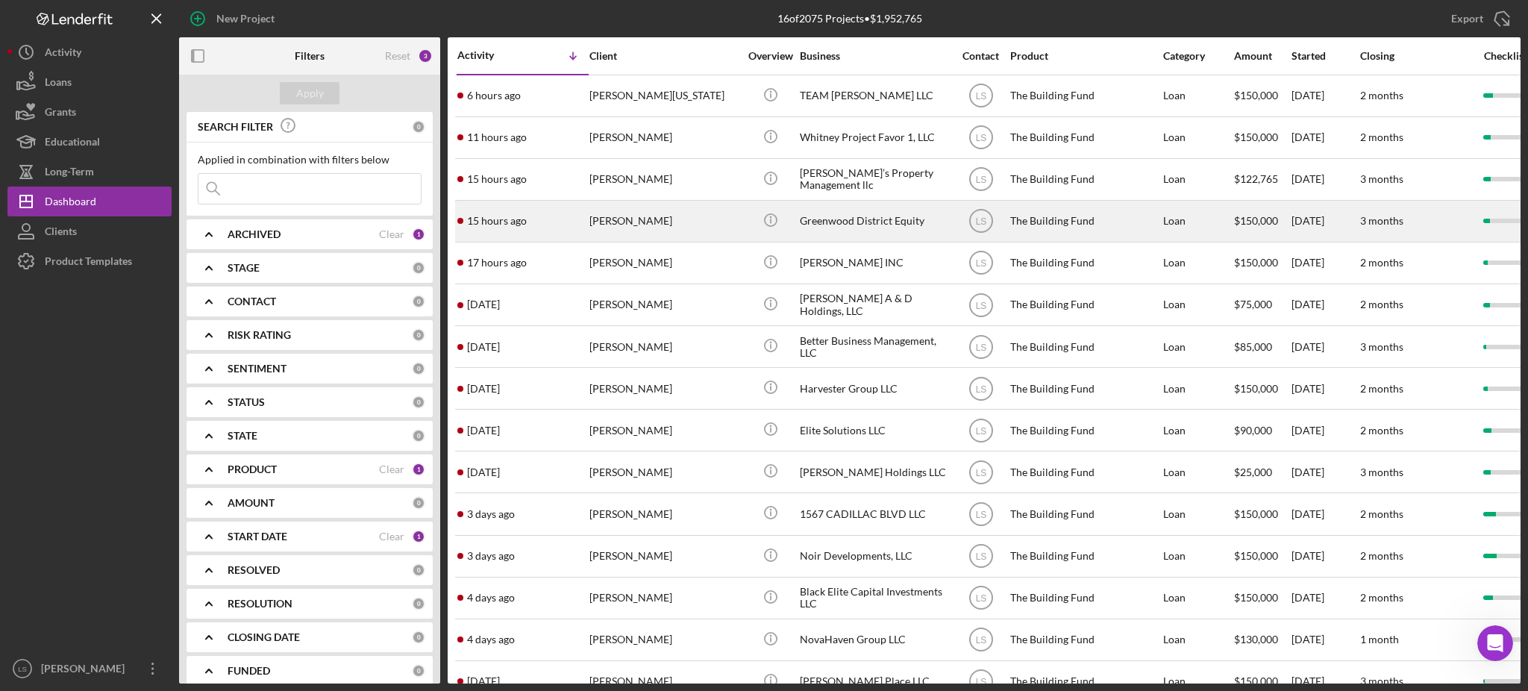
click at [693, 221] on div "[PERSON_NAME]" at bounding box center [664, 221] width 149 height 40
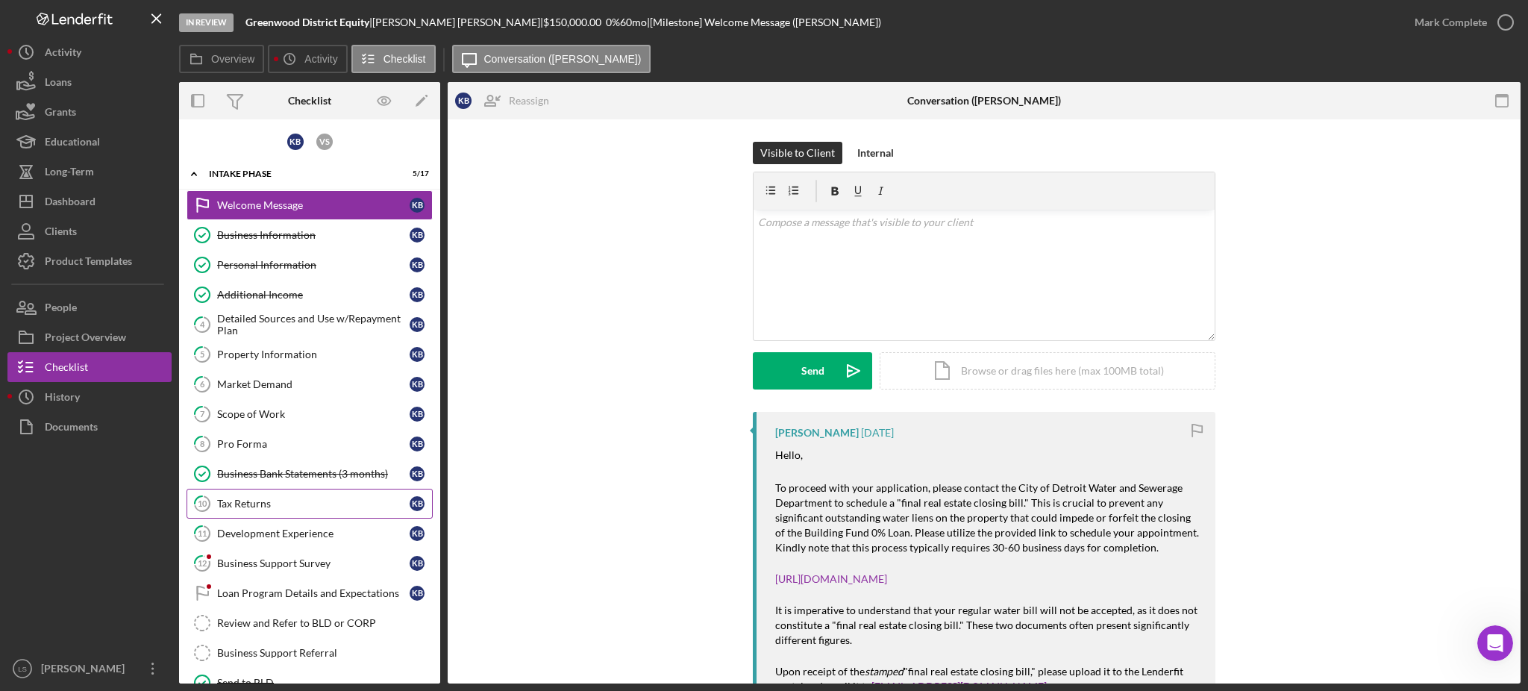
scroll to position [128, 0]
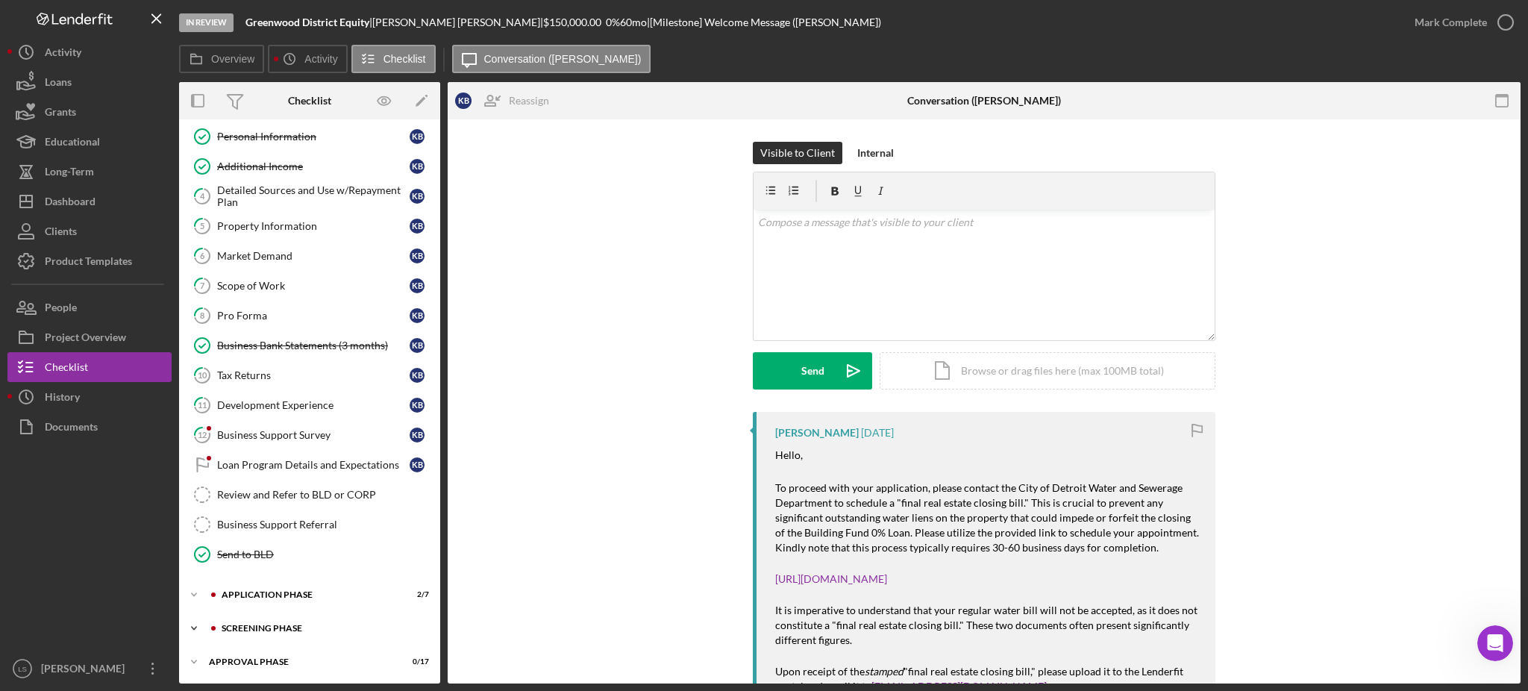
click at [294, 630] on div "Screening Phase" at bounding box center [322, 628] width 200 height 9
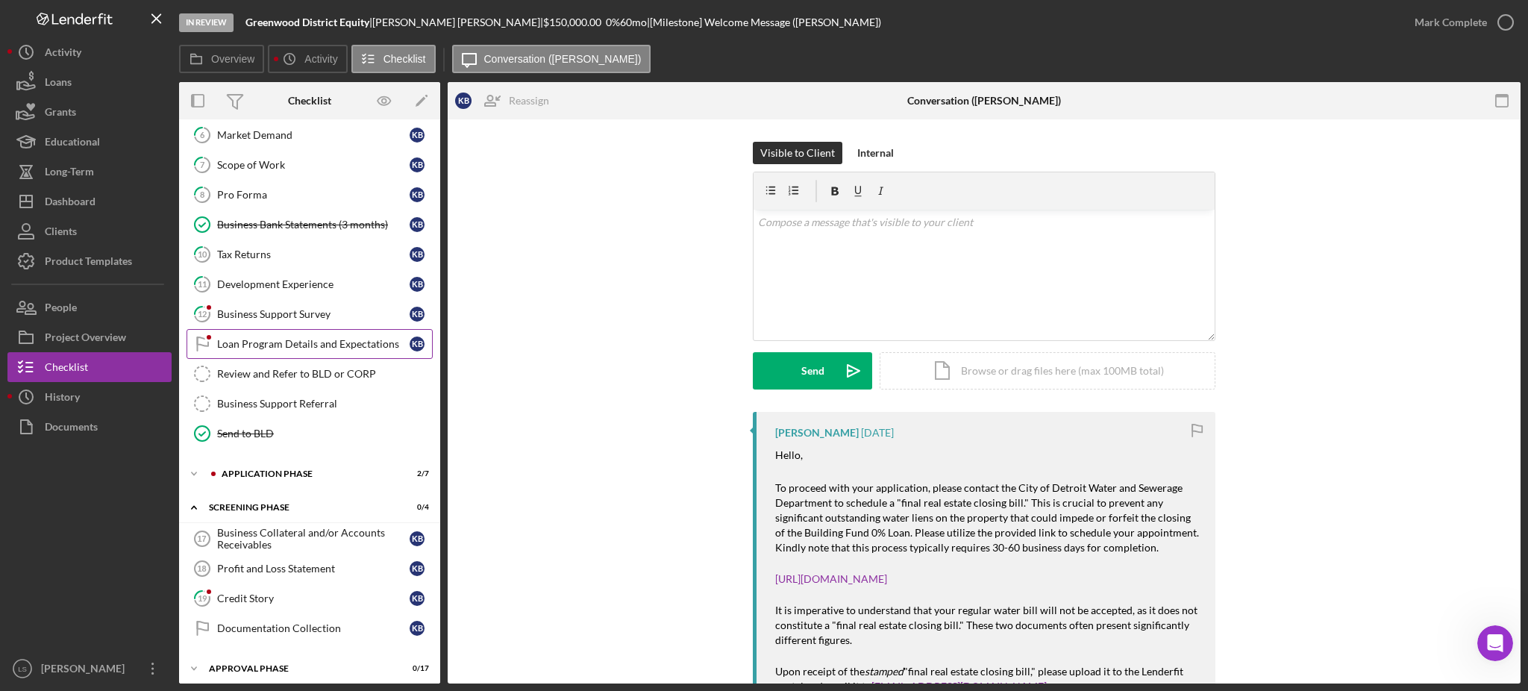
scroll to position [257, 0]
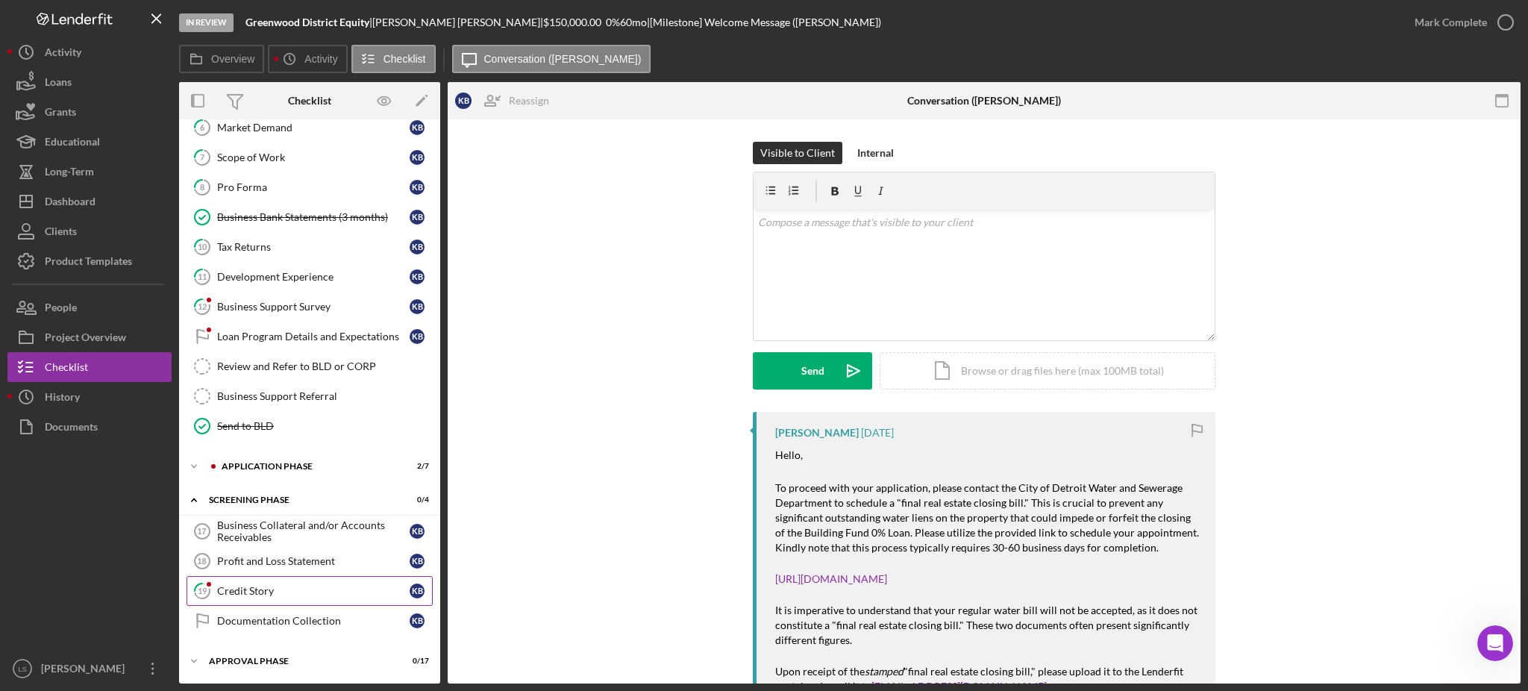
click at [291, 582] on link "19 Credit Story K B" at bounding box center [310, 591] width 246 height 30
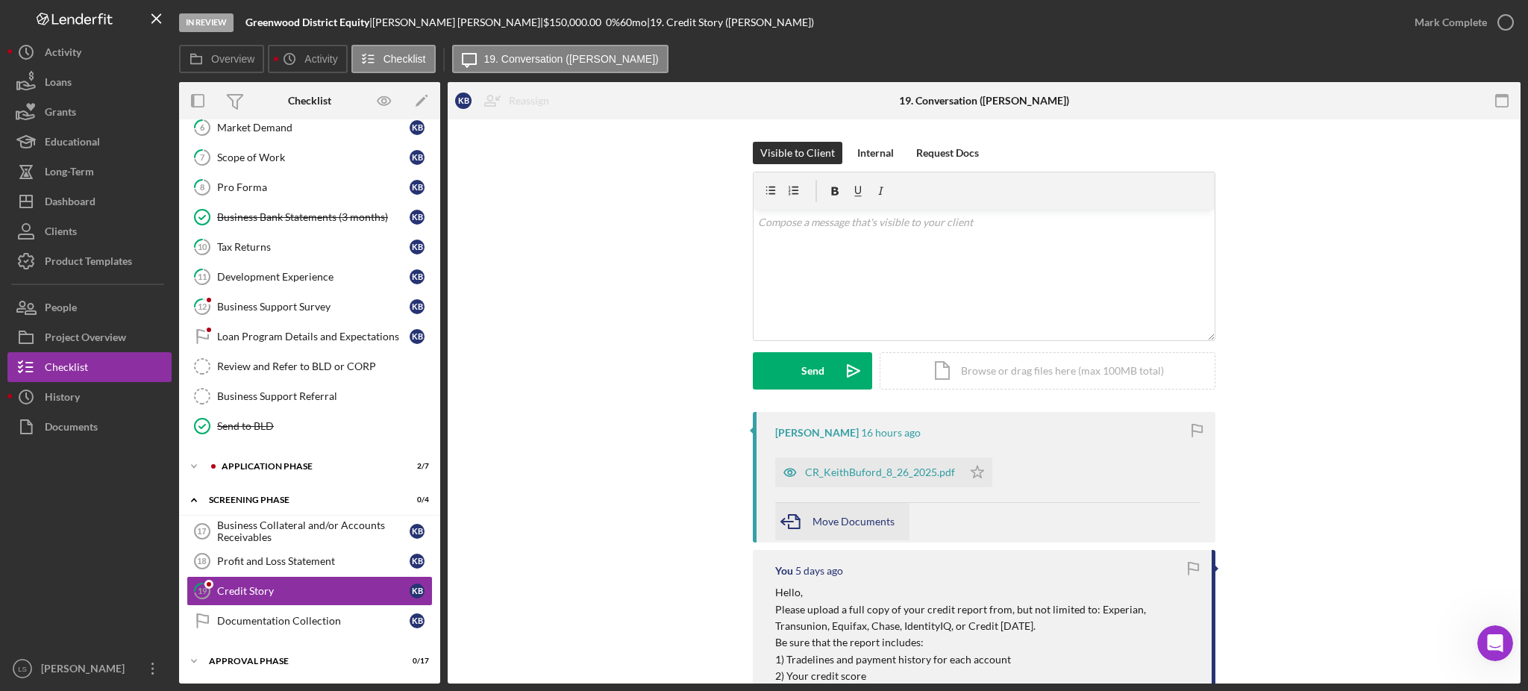
scroll to position [99, 0]
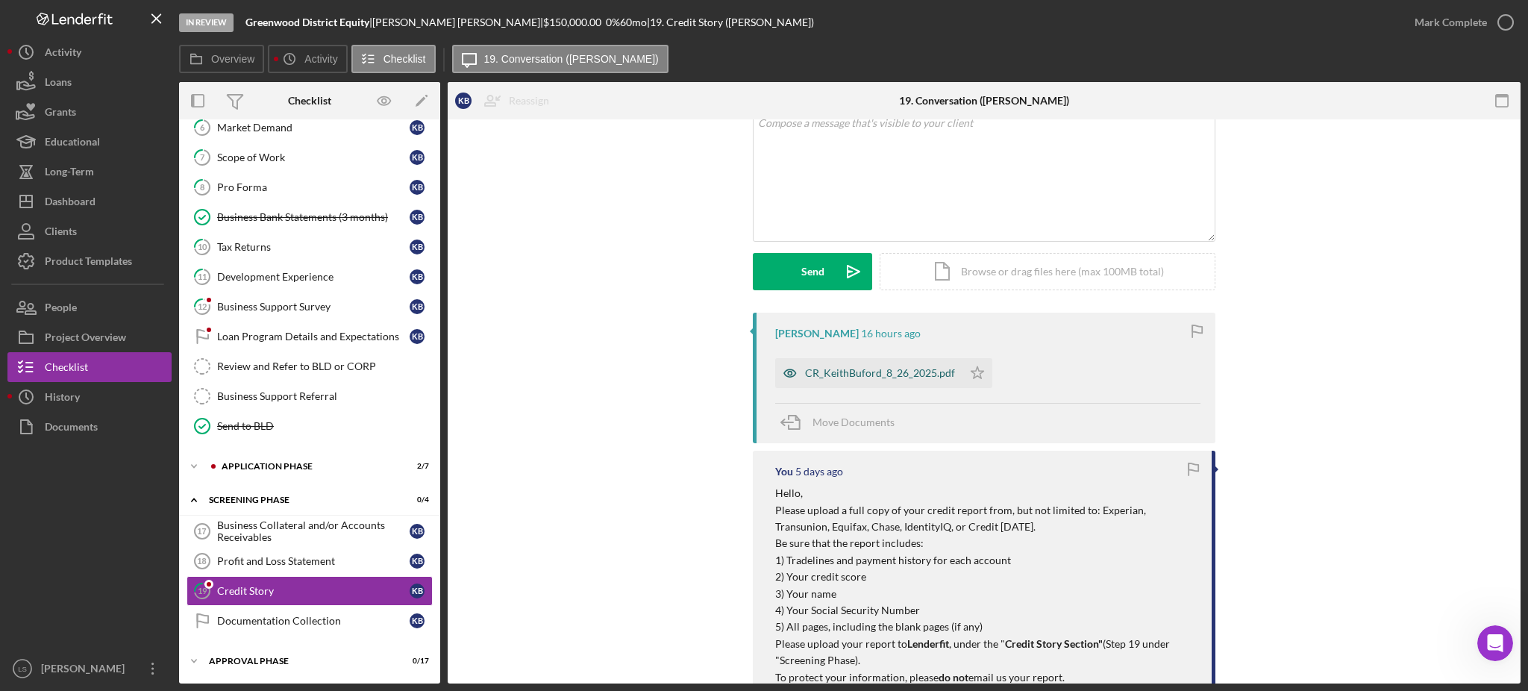
click at [888, 368] on div "CR_KeithBuford_8_26_2025.pdf" at bounding box center [880, 373] width 150 height 12
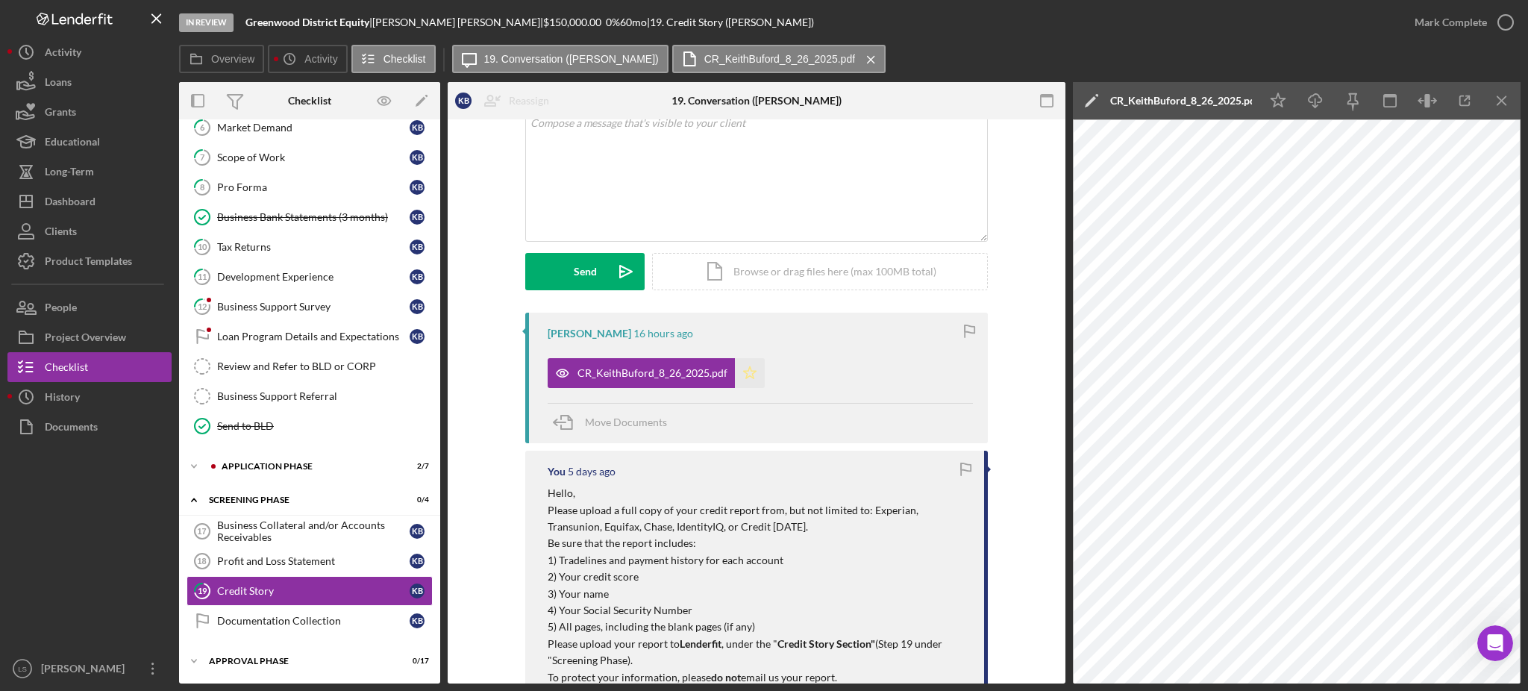
click at [748, 378] on icon "Icon/Star" at bounding box center [750, 373] width 30 height 30
click at [1515, 10] on icon "button" at bounding box center [1505, 22] width 37 height 37
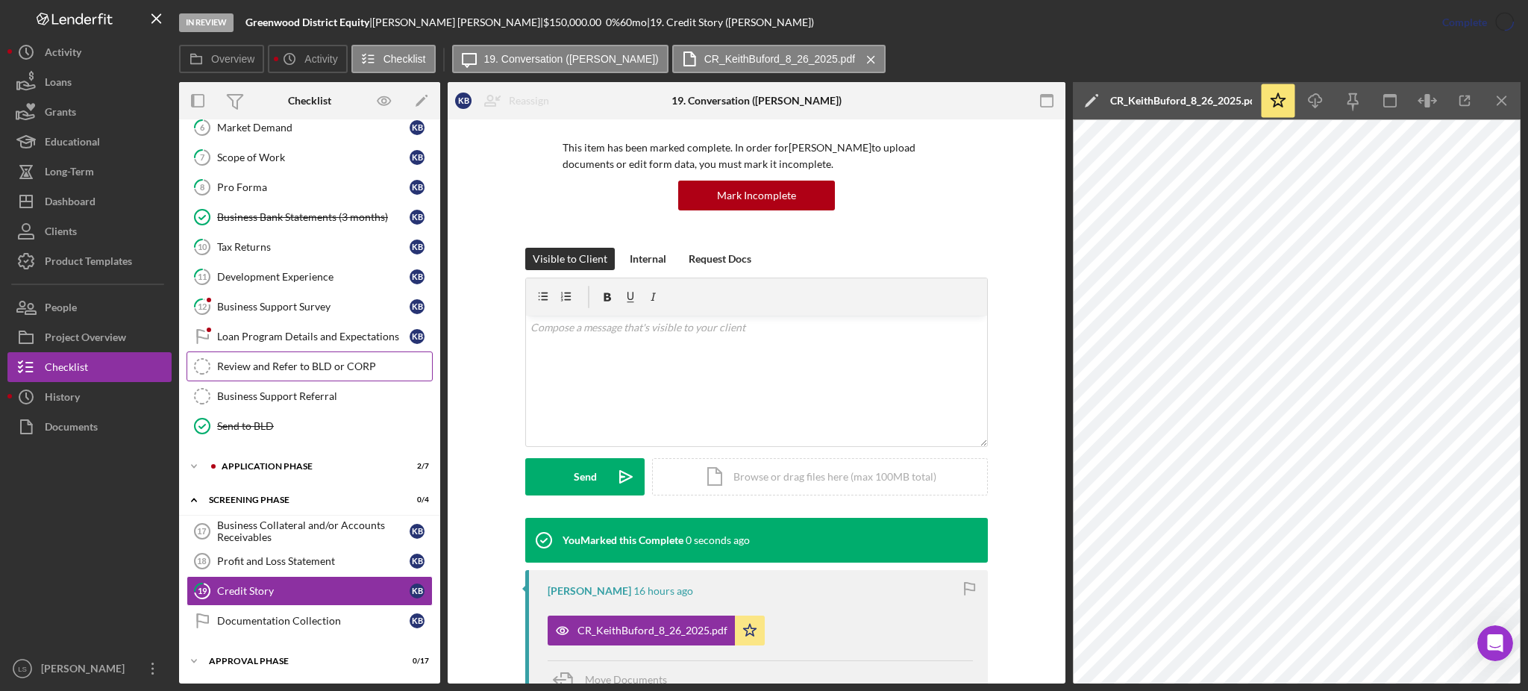
scroll to position [304, 0]
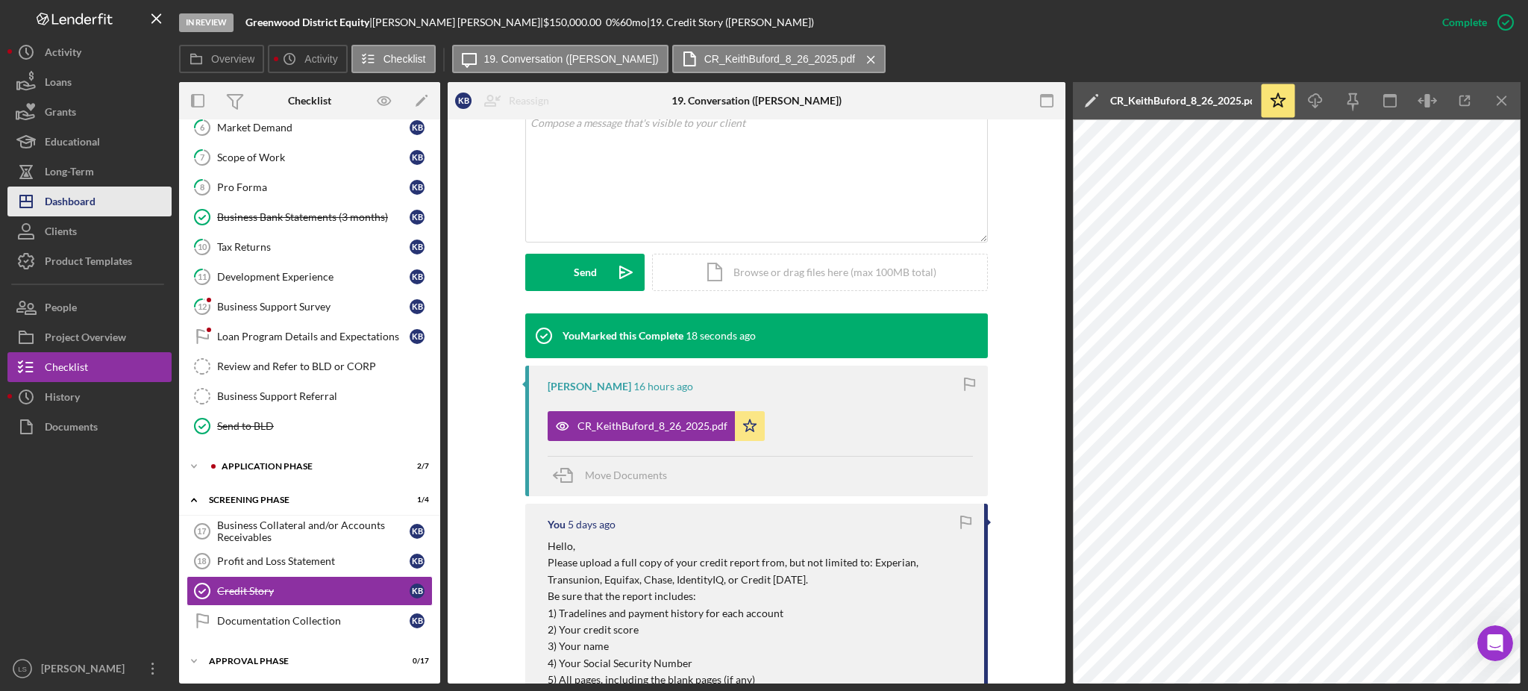
drag, startPoint x: 100, startPoint y: 200, endPoint x: 90, endPoint y: 196, distance: 11.4
click at [100, 200] on button "Icon/Dashboard Dashboard" at bounding box center [89, 202] width 164 height 30
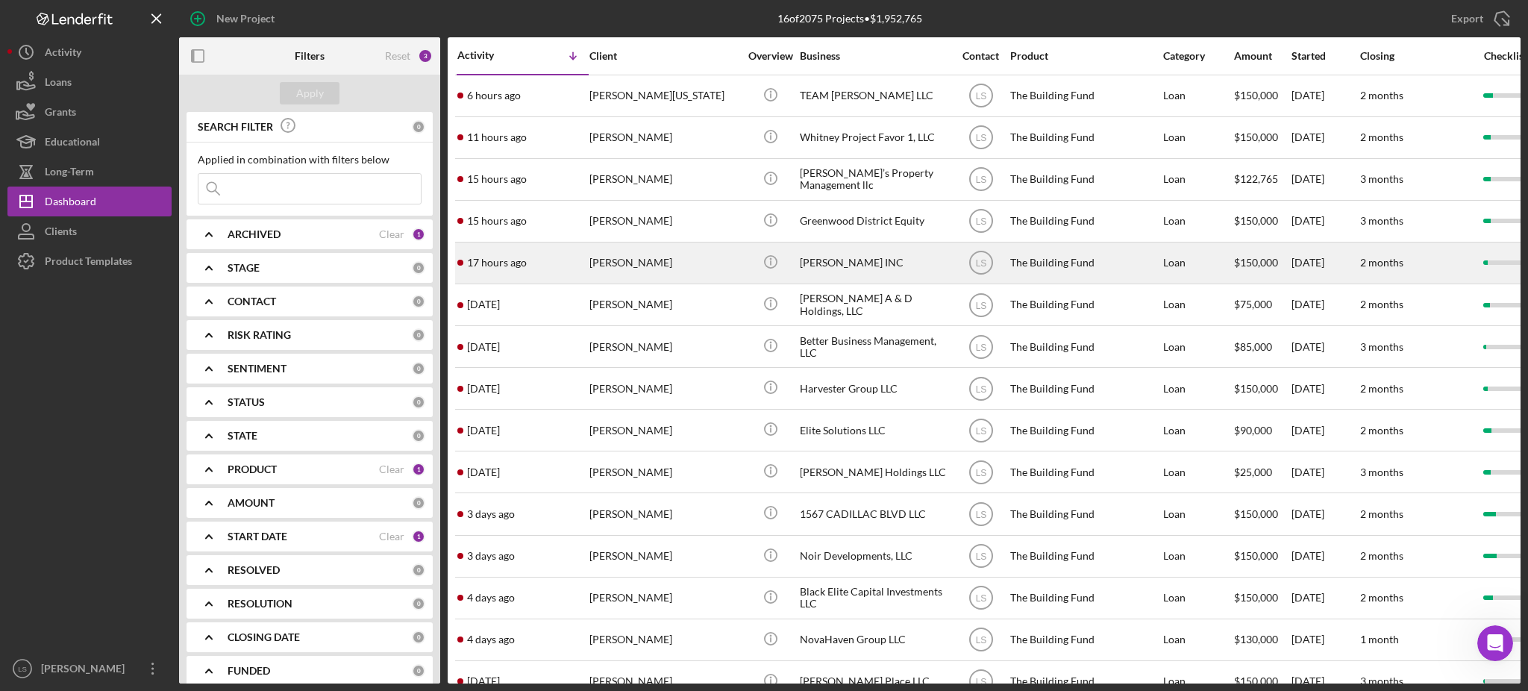
click at [682, 275] on div "[PERSON_NAME]" at bounding box center [664, 263] width 149 height 40
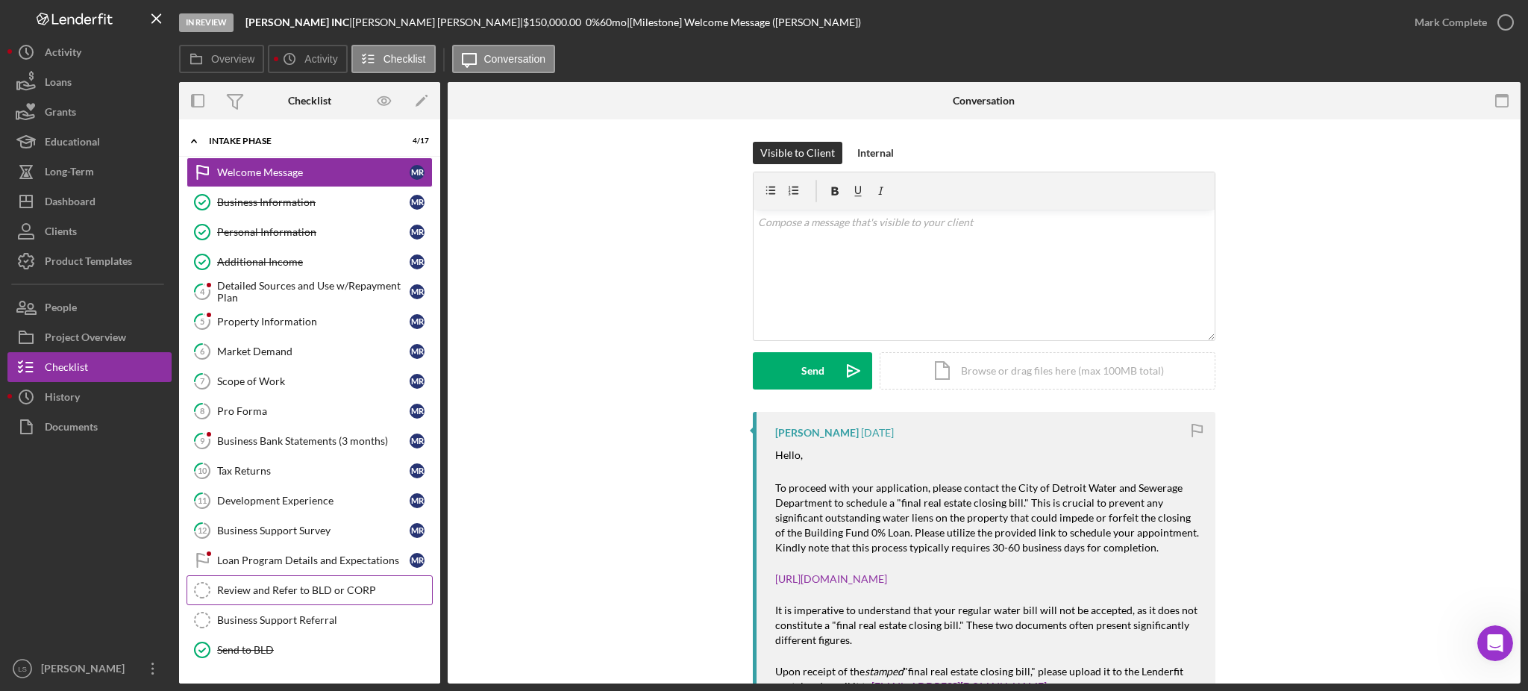
scroll to position [98, 0]
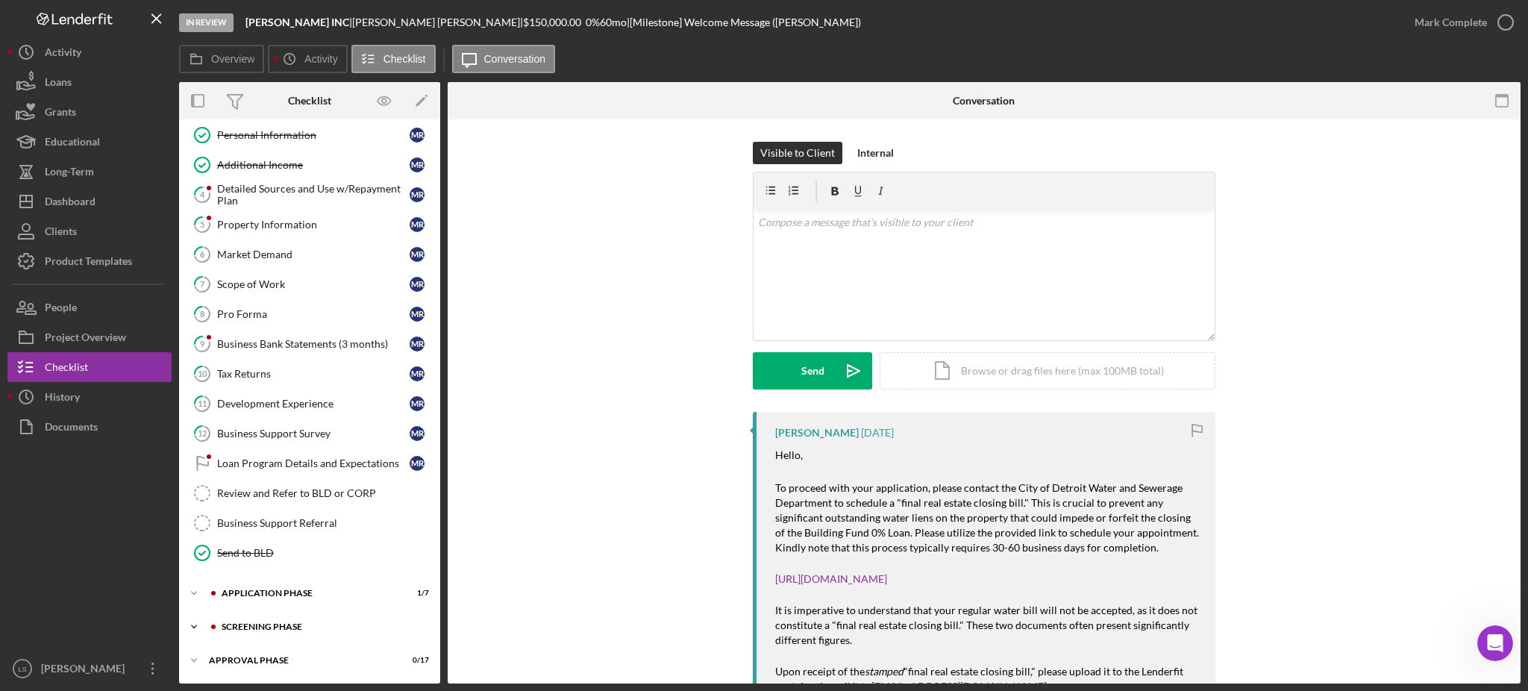
click at [317, 620] on div "Icon/Expander Screening Phase 0 / 4" at bounding box center [309, 627] width 261 height 30
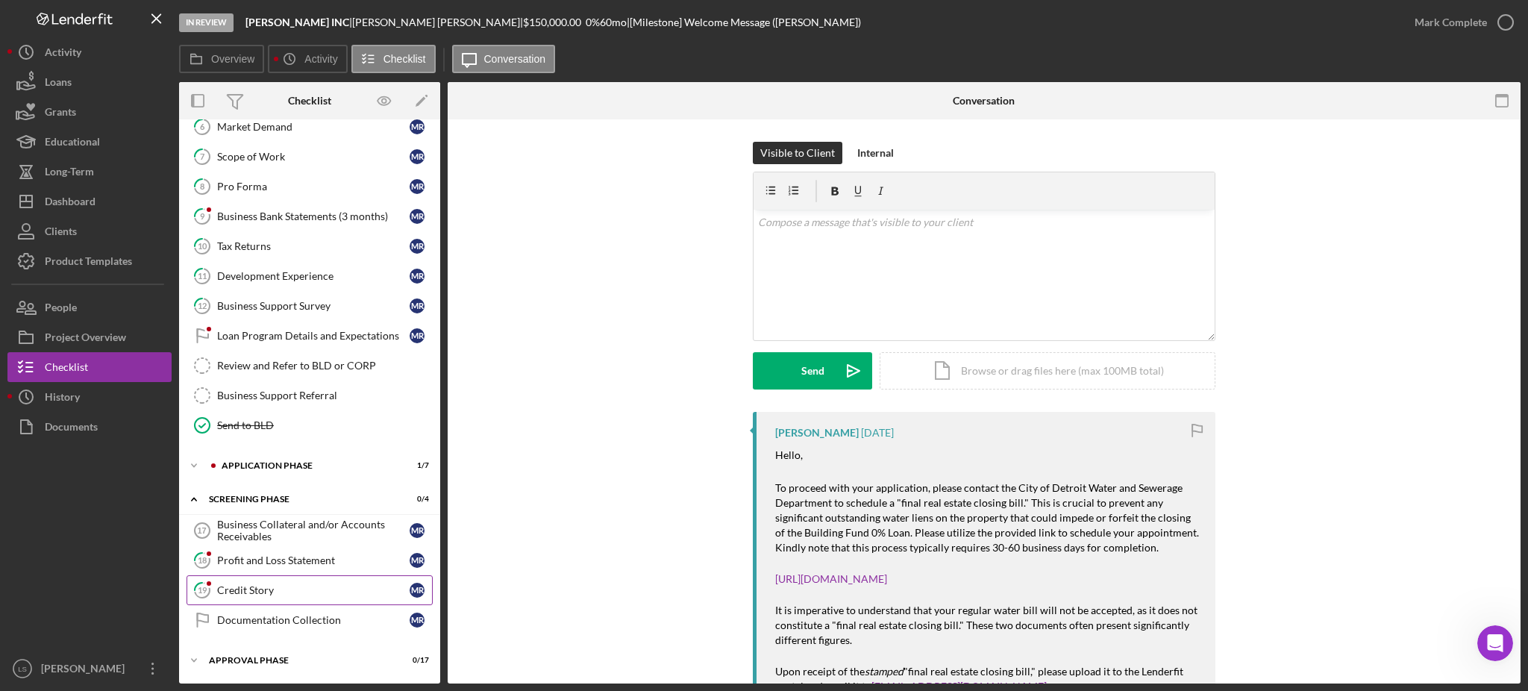
click at [304, 602] on link "19 Credit Story M R" at bounding box center [310, 590] width 246 height 30
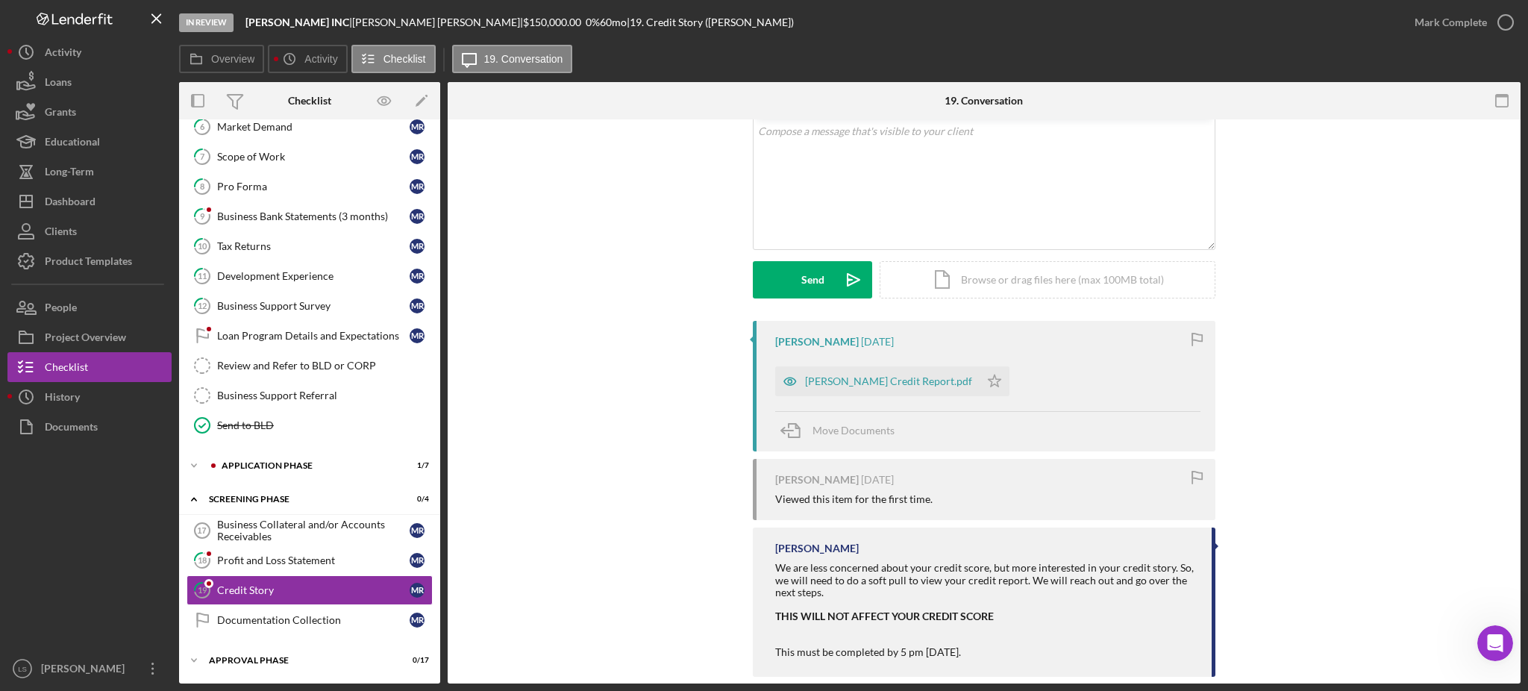
scroll to position [99, 0]
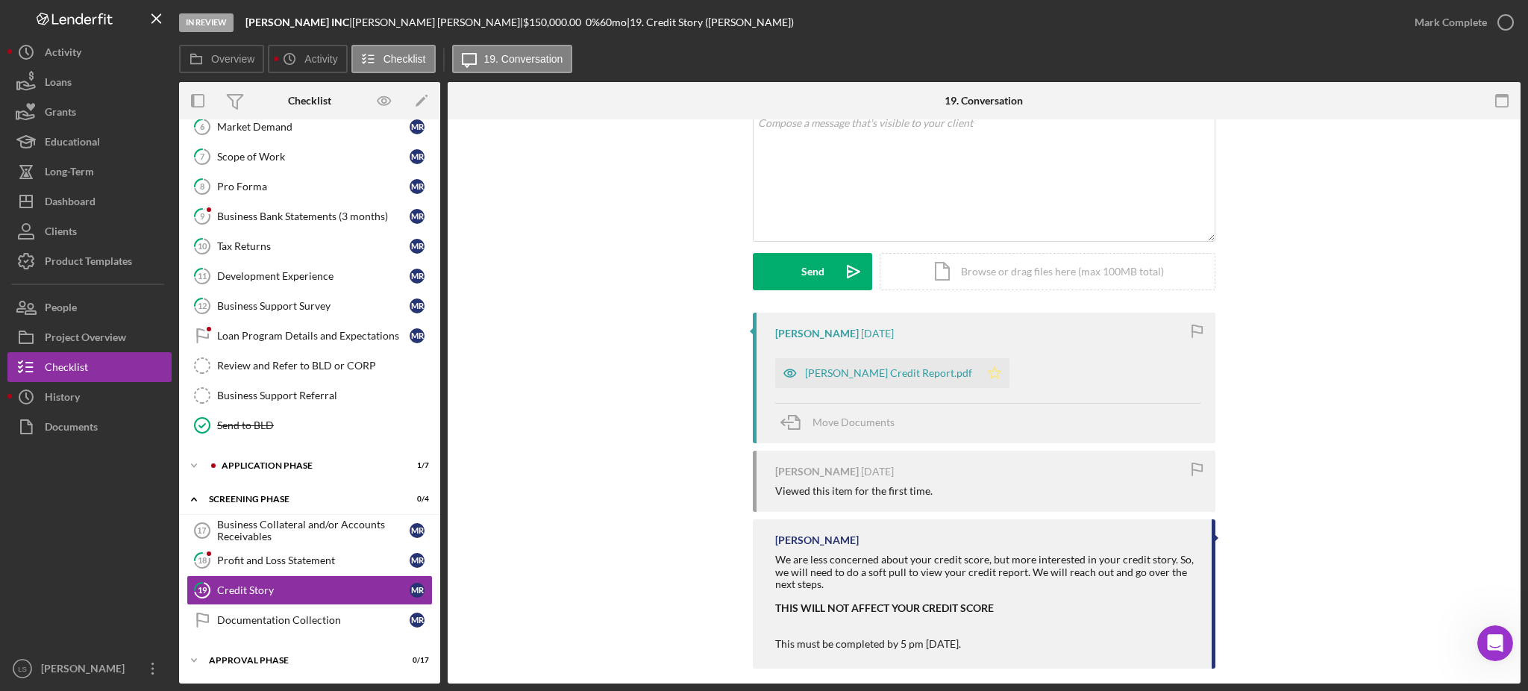
click at [990, 377] on icon "Icon/Star" at bounding box center [995, 373] width 30 height 30
click at [904, 378] on div "[PERSON_NAME] Credit Report.pdf" at bounding box center [888, 373] width 167 height 12
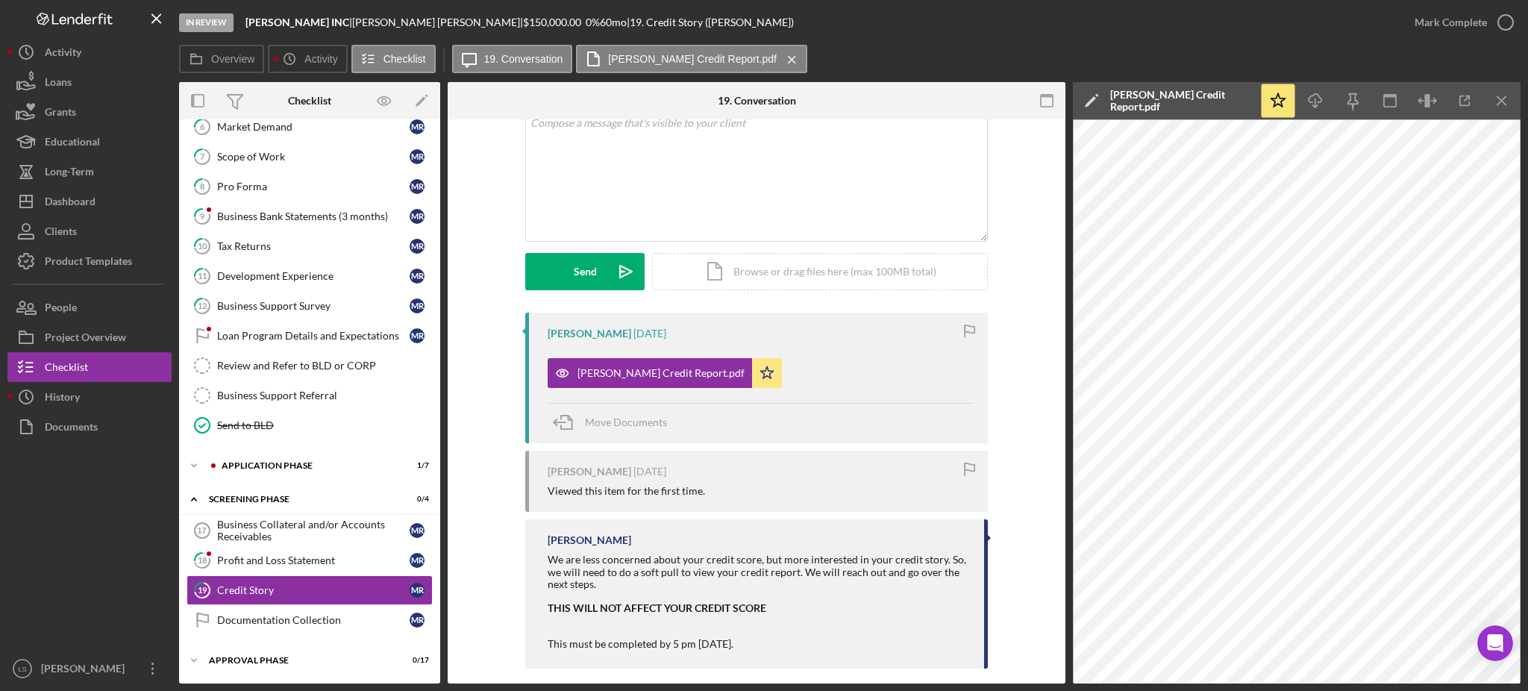
drag, startPoint x: 1513, startPoint y: 22, endPoint x: 1464, endPoint y: 63, distance: 63.5
click at [0, 0] on icon "button" at bounding box center [0, 0] width 0 height 0
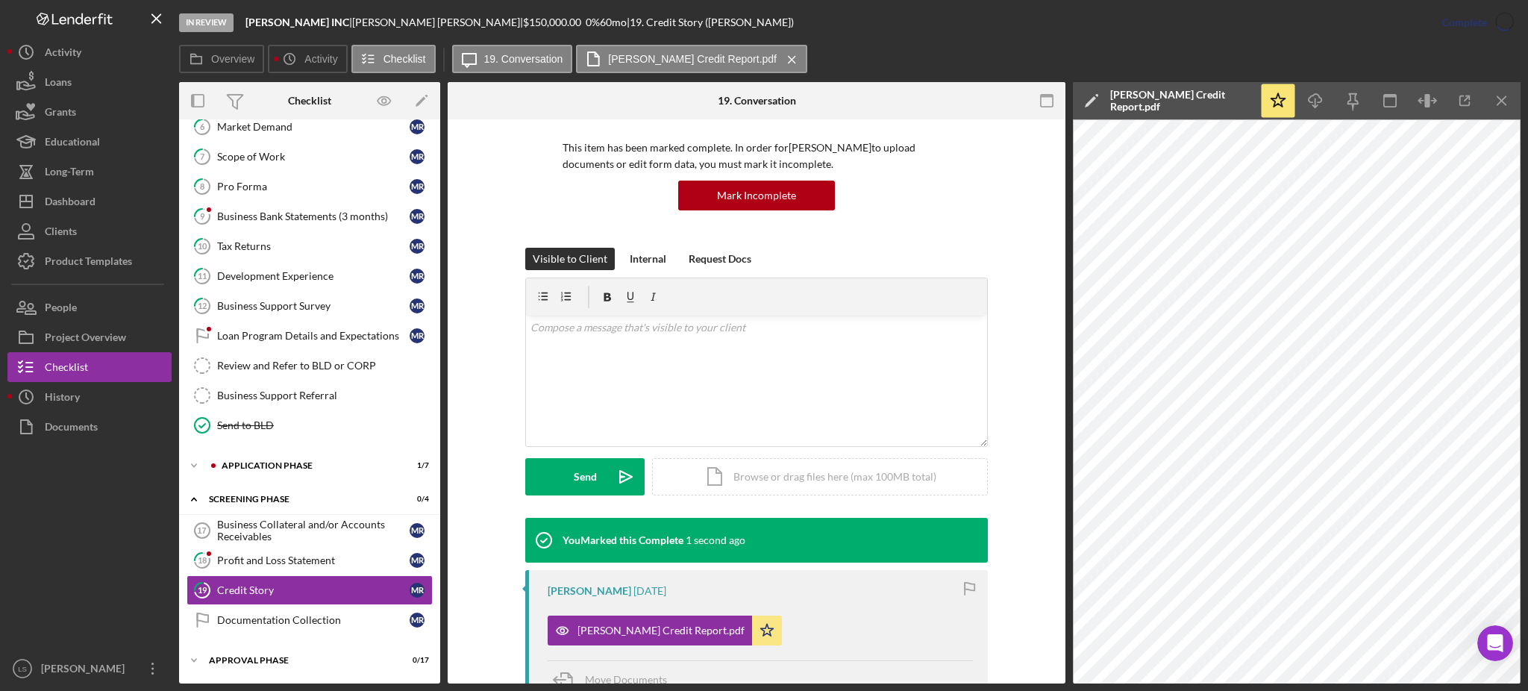
scroll to position [304, 0]
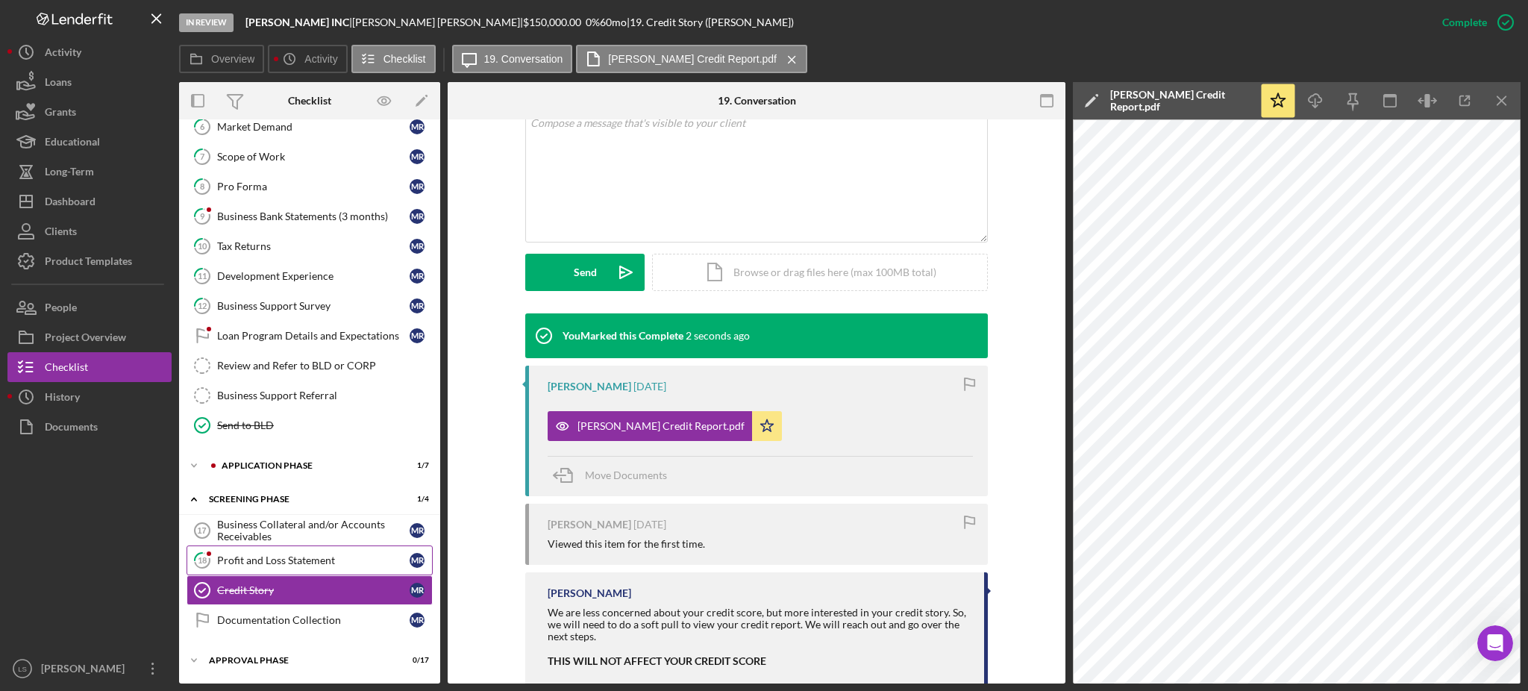
click at [290, 564] on div "Profit and Loss Statement" at bounding box center [313, 560] width 193 height 12
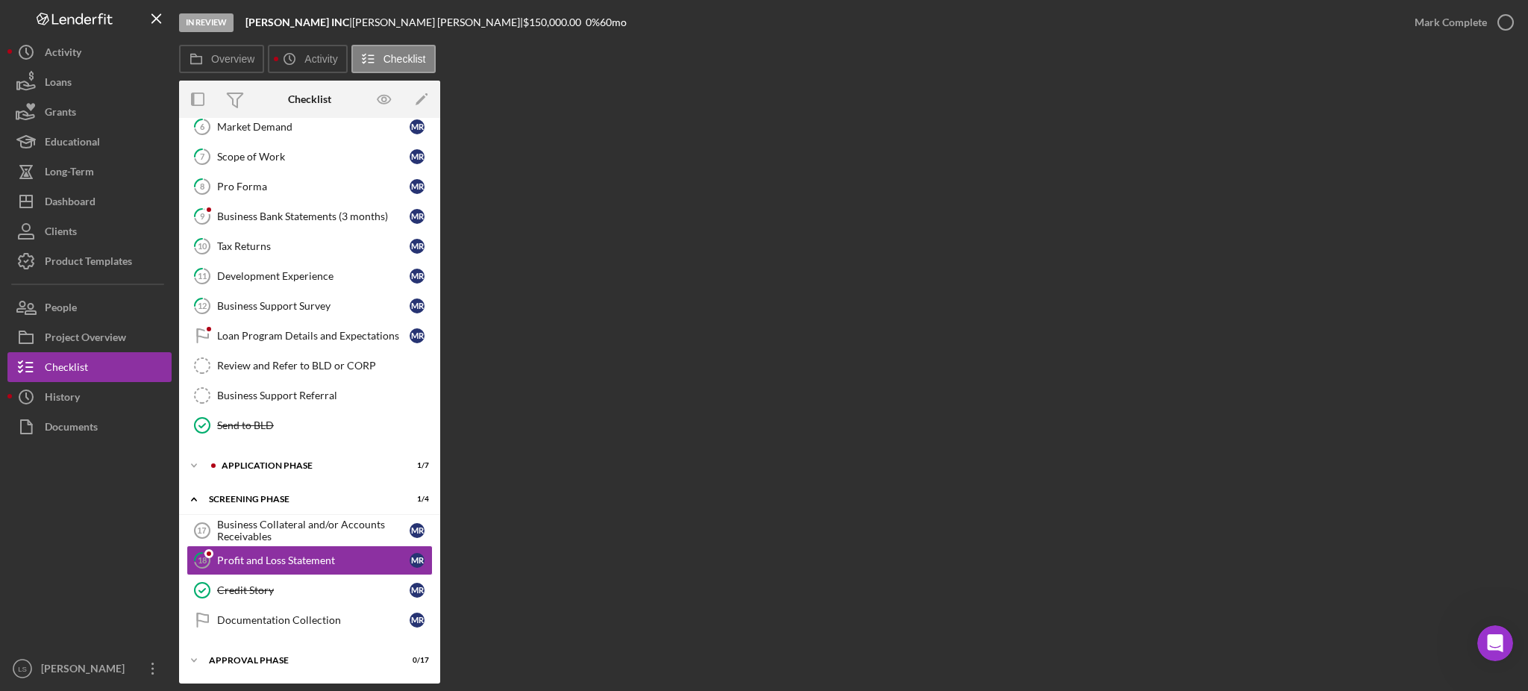
scroll to position [225, 0]
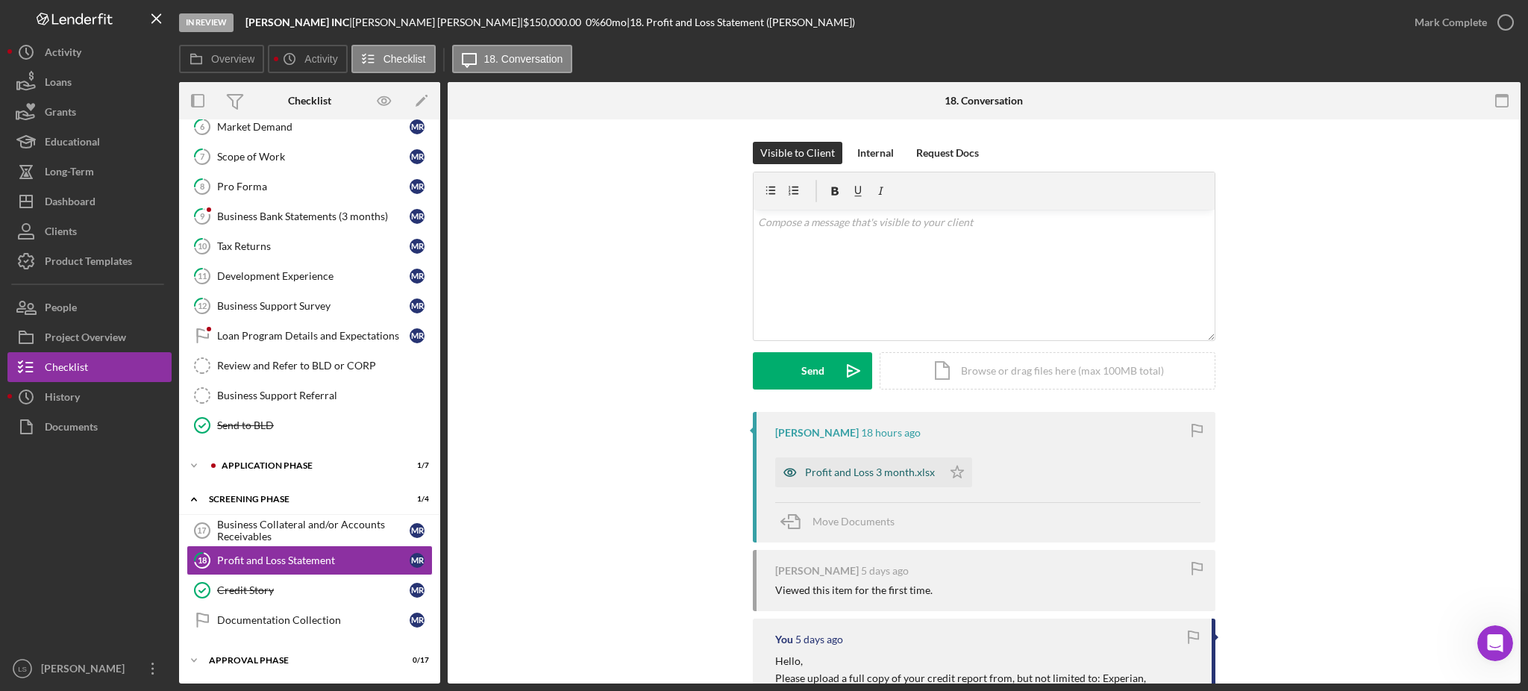
click at [855, 472] on div "Profit and Loss 3 month.xlsx" at bounding box center [870, 472] width 130 height 12
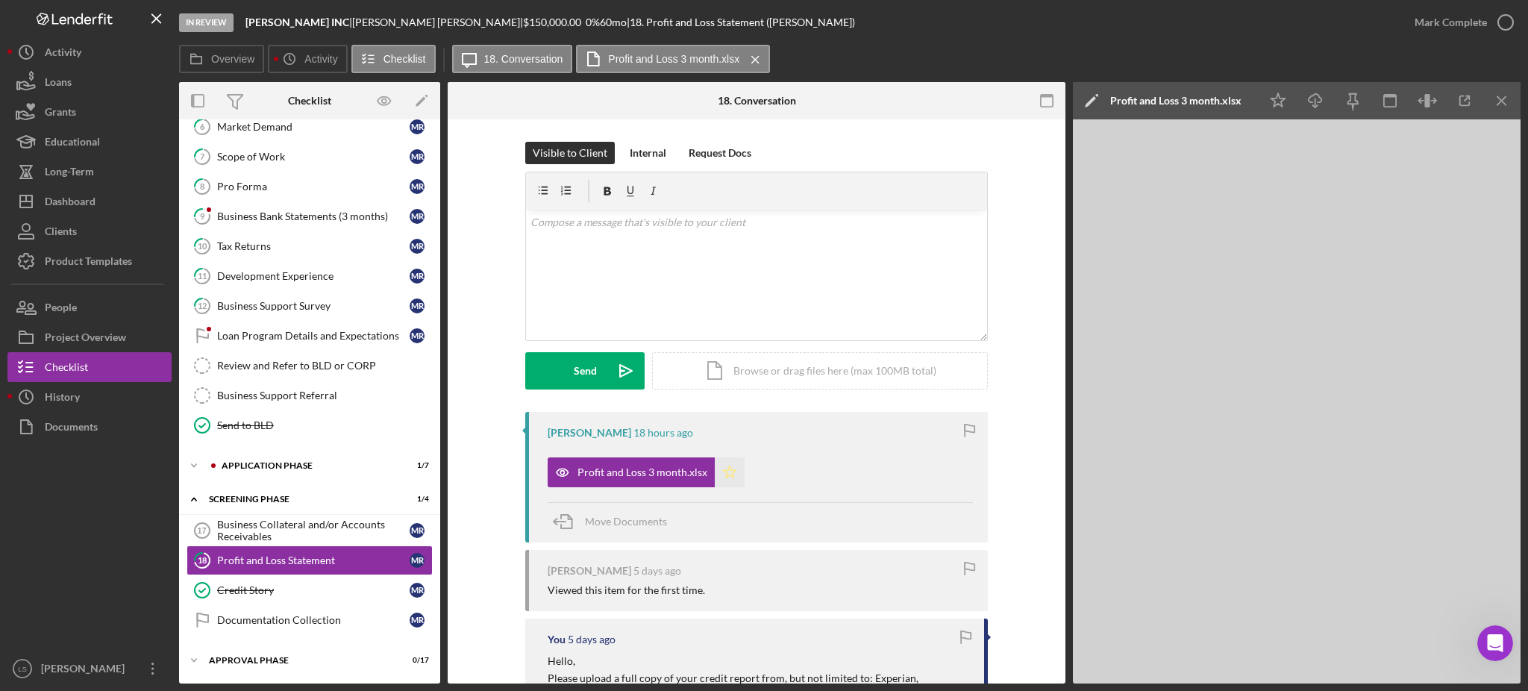
click at [731, 473] on icon "Icon/Star" at bounding box center [730, 472] width 30 height 30
click at [1501, 20] on icon "button" at bounding box center [1505, 22] width 37 height 37
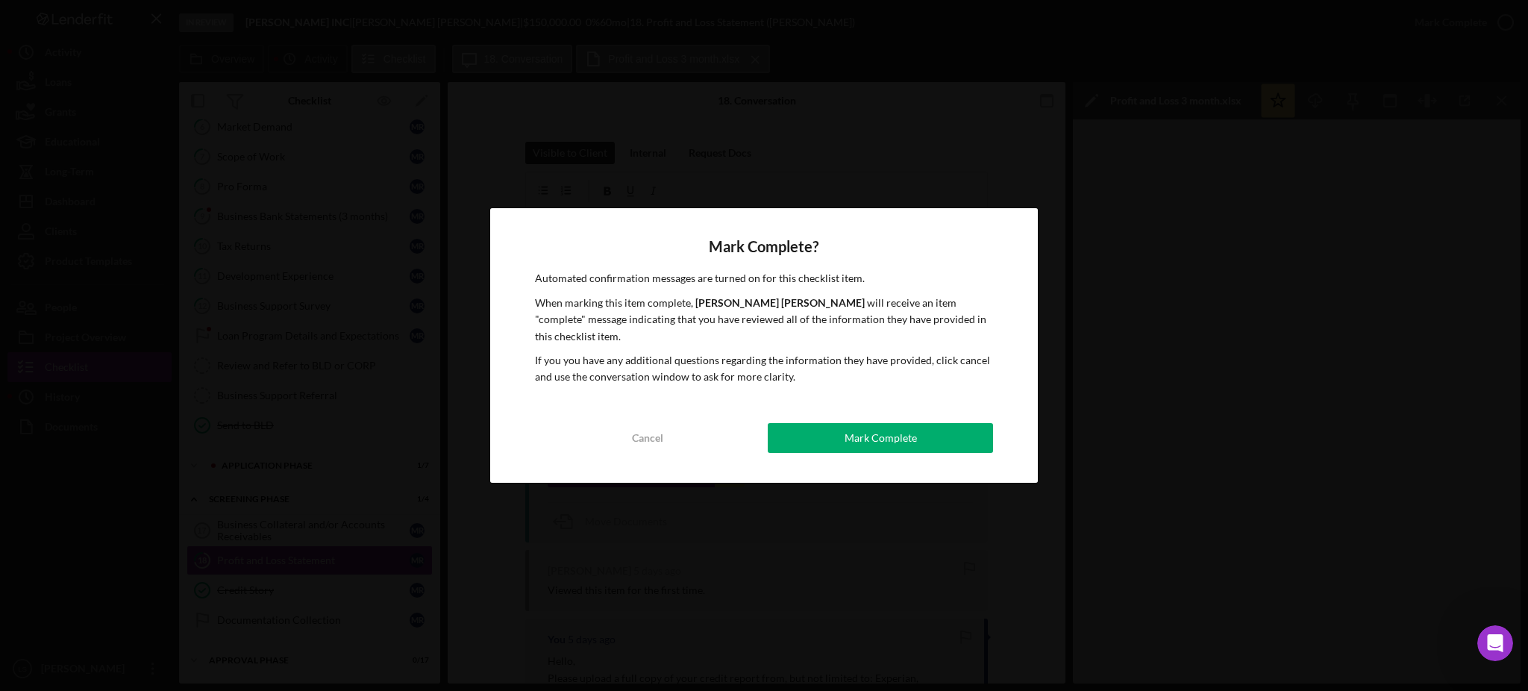
drag, startPoint x: 927, startPoint y: 431, endPoint x: 1016, endPoint y: 434, distance: 89.6
click at [927, 431] on button "Mark Complete" at bounding box center [880, 438] width 225 height 30
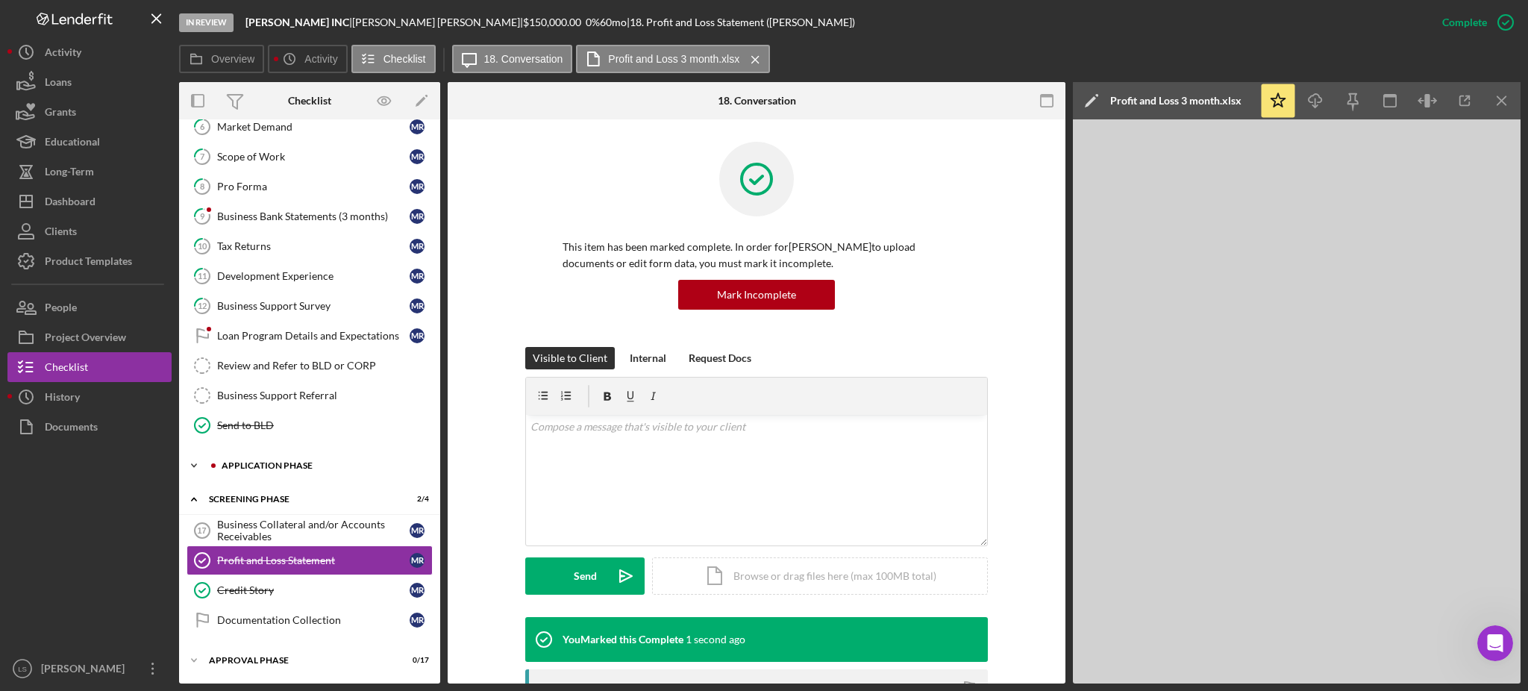
click at [299, 463] on div "Application Phase" at bounding box center [322, 465] width 200 height 9
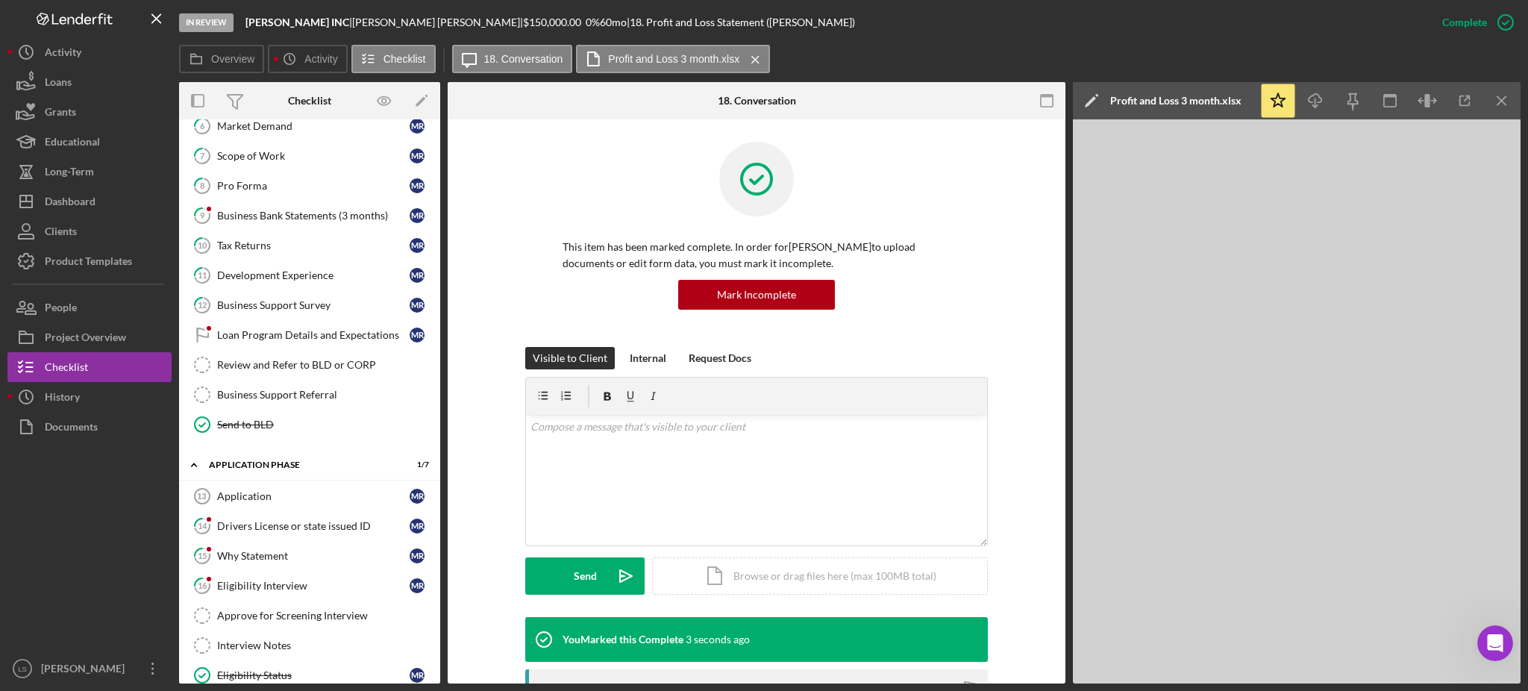
drag, startPoint x: 297, startPoint y: 503, endPoint x: 725, endPoint y: 431, distance: 433.7
click at [297, 503] on link "Application 13 Application M R" at bounding box center [310, 496] width 246 height 30
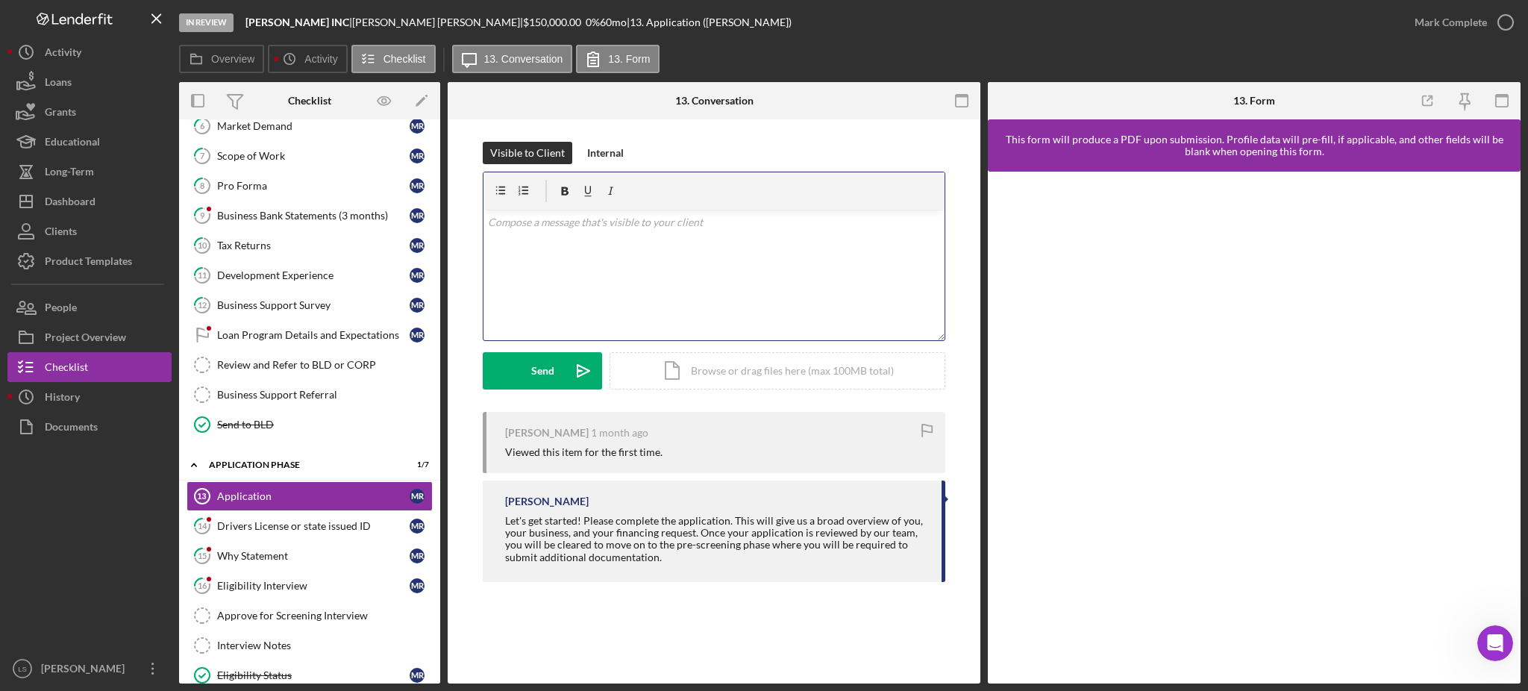
click at [625, 256] on div "v Color teal Color pink Remove color Add row above Add row below Add column bef…" at bounding box center [714, 275] width 461 height 131
click at [514, 261] on p "Thankyou" at bounding box center [714, 264] width 453 height 16
click at [510, 230] on p "Hello Please fil put the formin this section." at bounding box center [714, 222] width 453 height 16
click at [533, 378] on div "Send" at bounding box center [542, 370] width 23 height 37
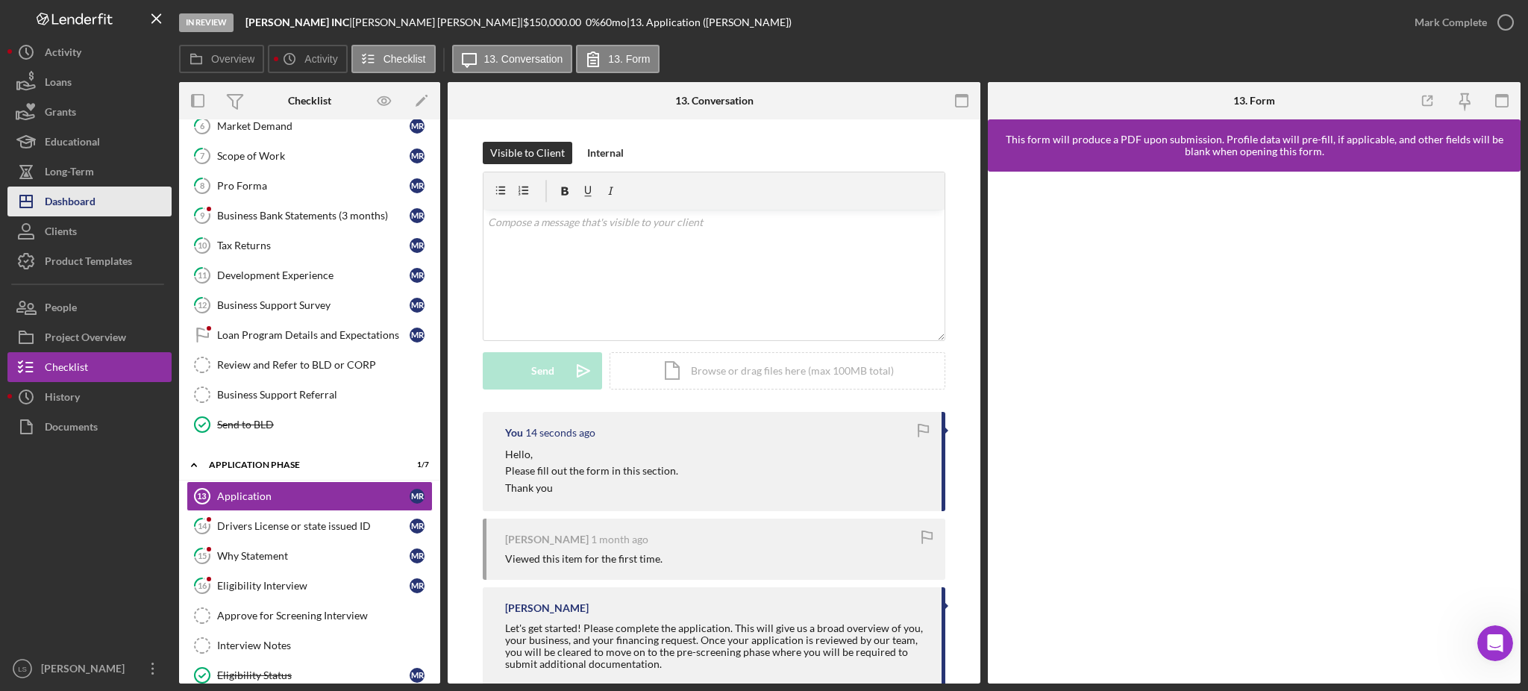
click at [84, 200] on div "Dashboard" at bounding box center [70, 204] width 51 height 34
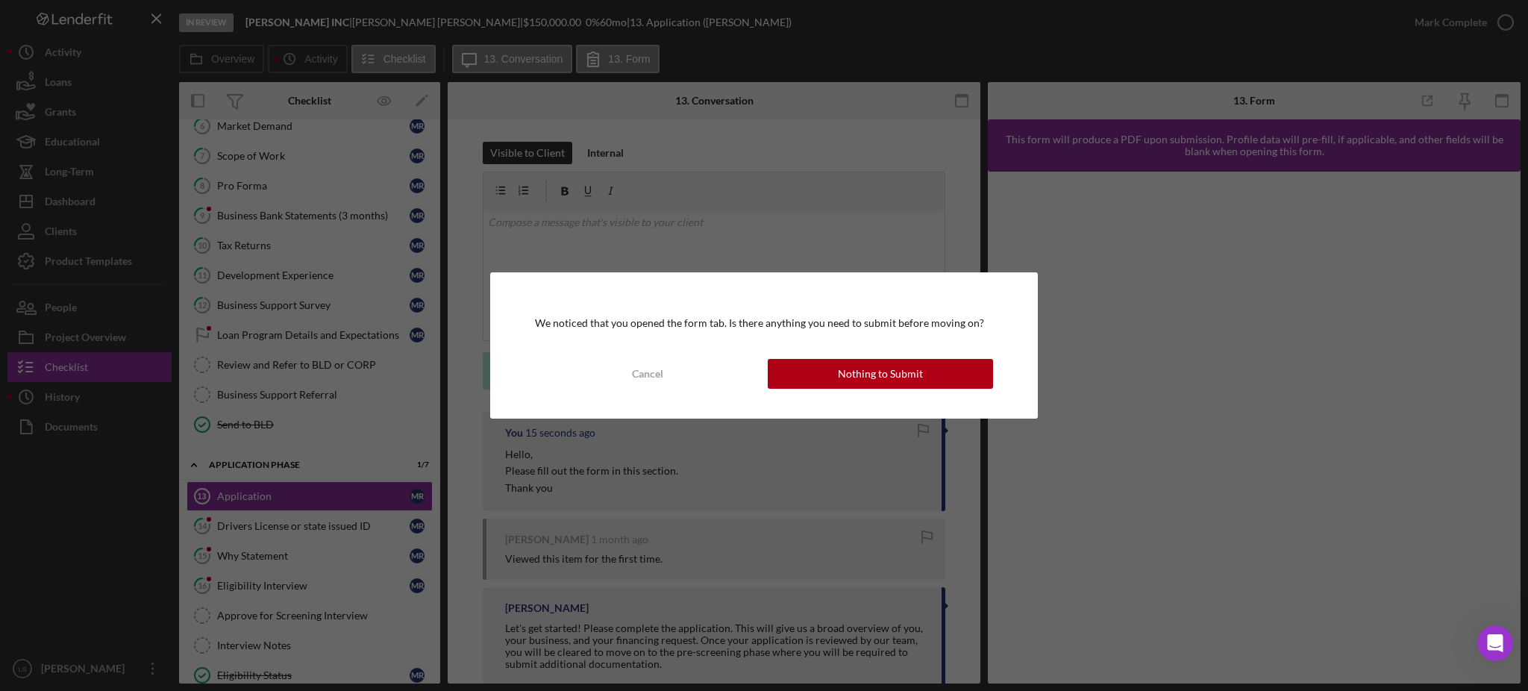
click at [853, 360] on div "Nothing to Submit" at bounding box center [880, 374] width 85 height 30
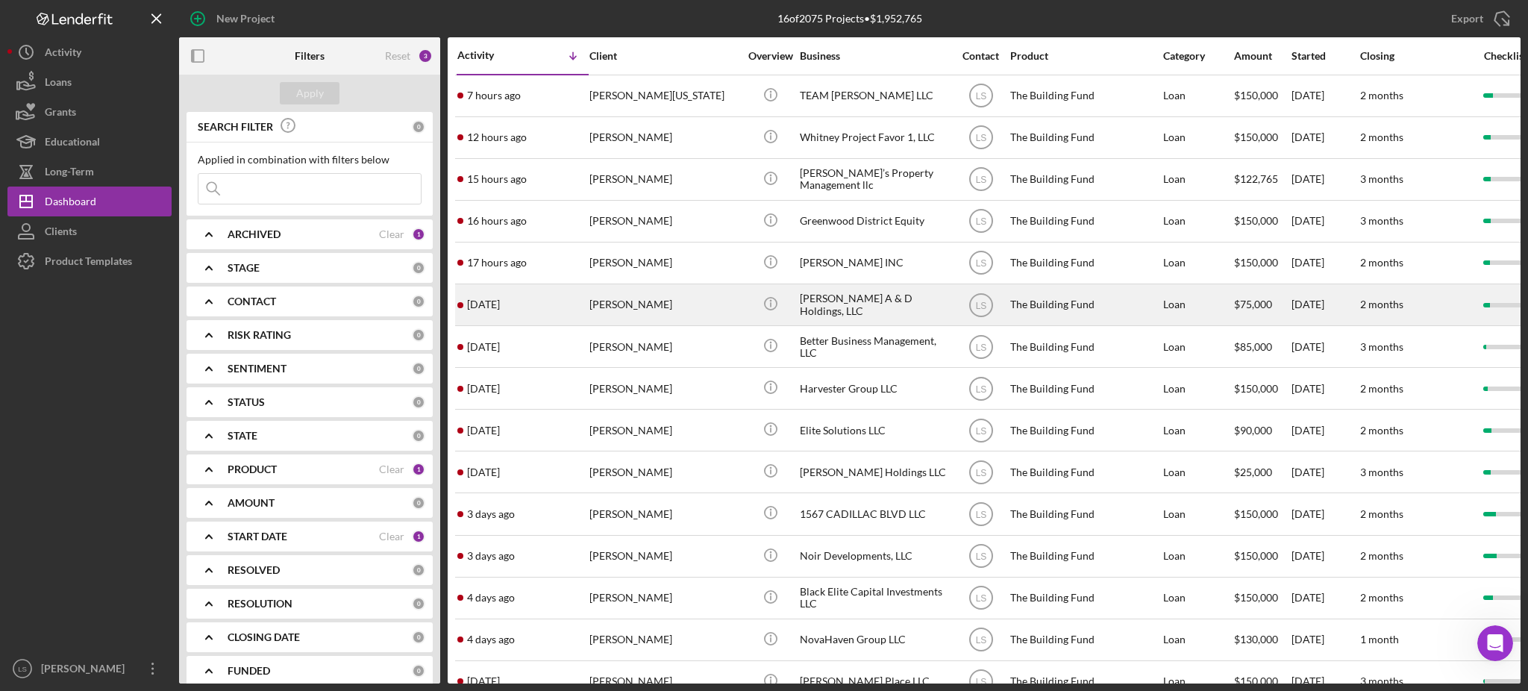
click at [689, 317] on div "[PERSON_NAME]" at bounding box center [664, 305] width 149 height 40
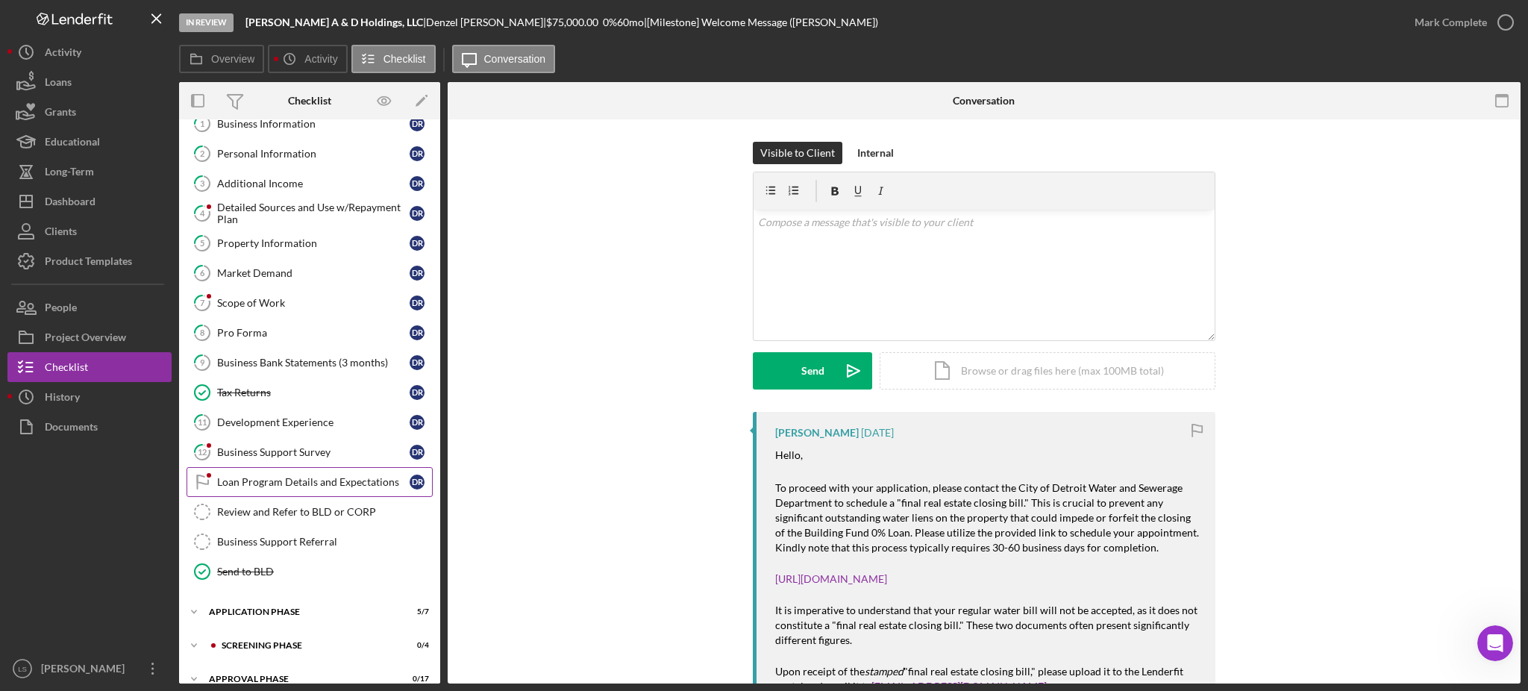
scroll to position [98, 0]
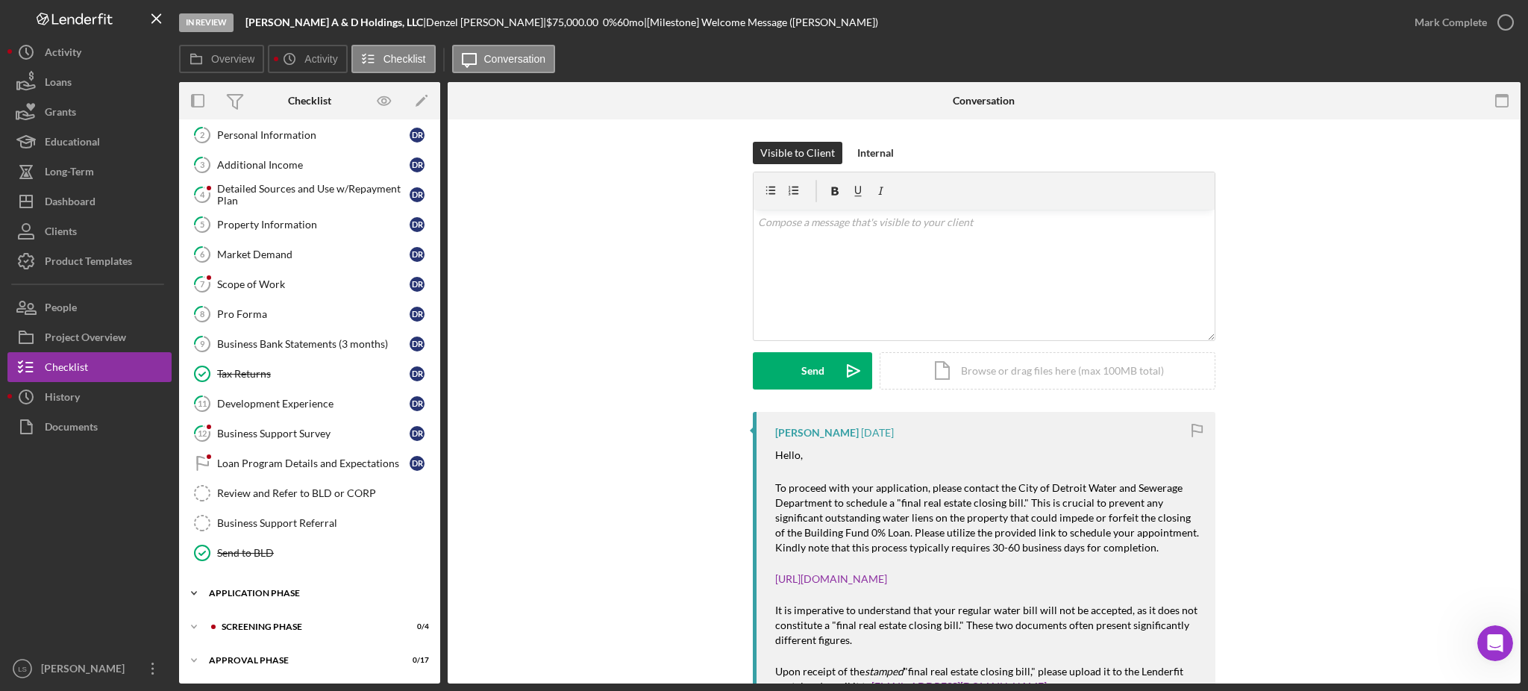
click at [281, 598] on div "Application Phase" at bounding box center [315, 593] width 213 height 9
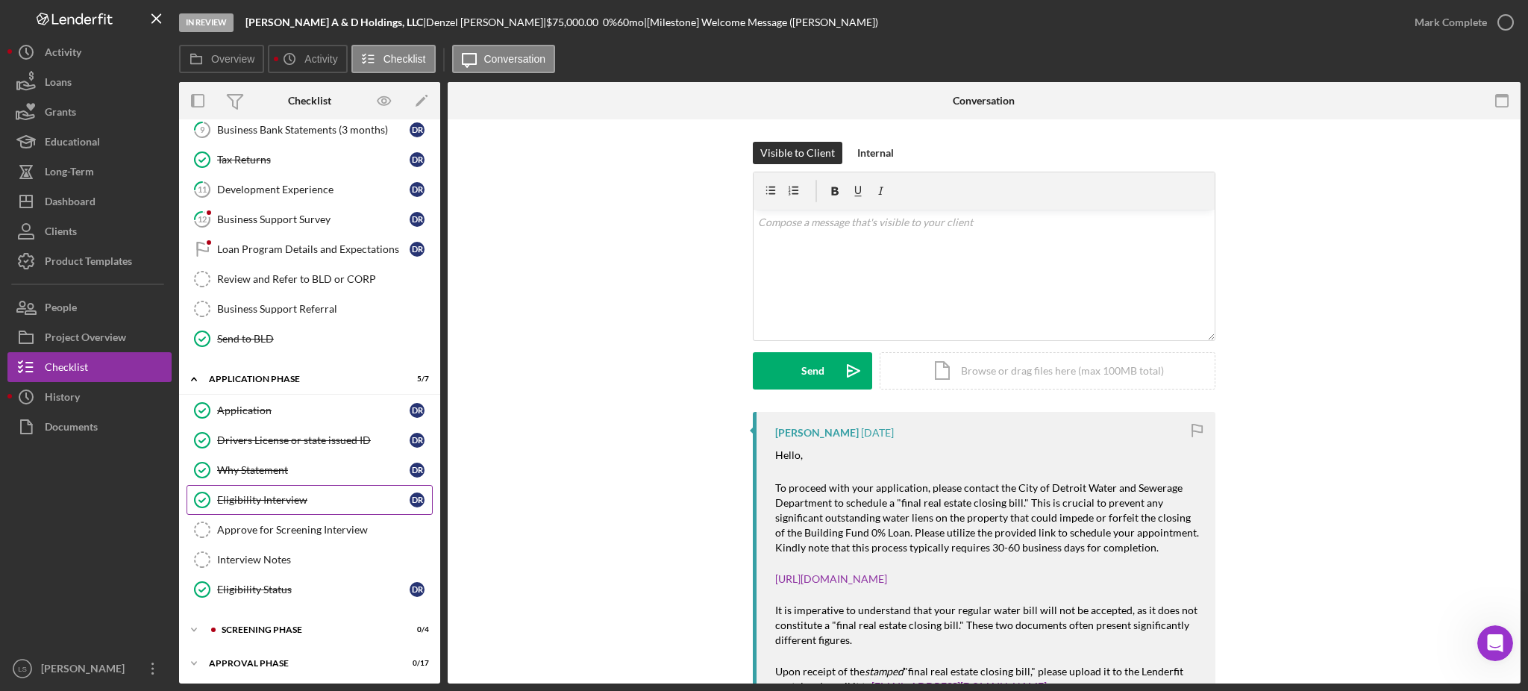
scroll to position [316, 0]
click at [306, 631] on div "Icon/Expander Screening Phase 0 / 4" at bounding box center [309, 627] width 261 height 30
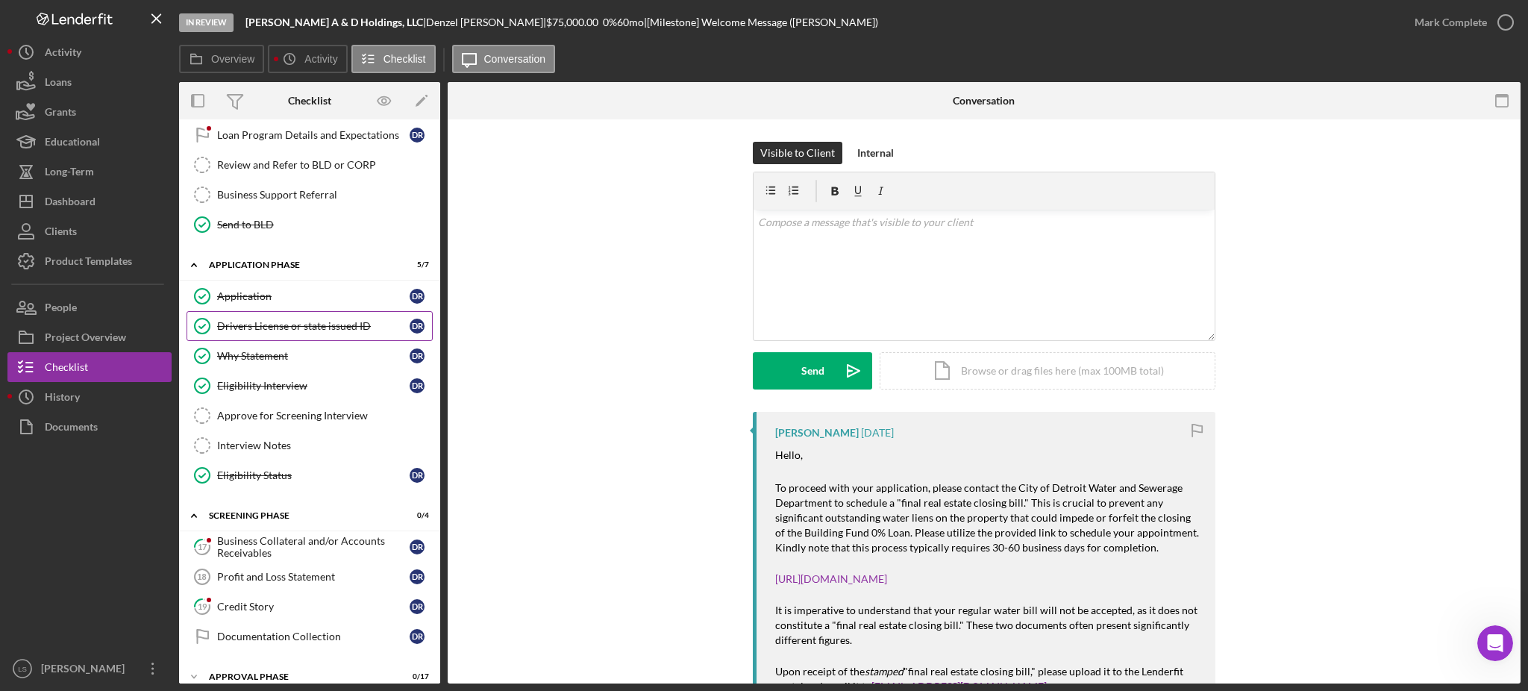
scroll to position [443, 0]
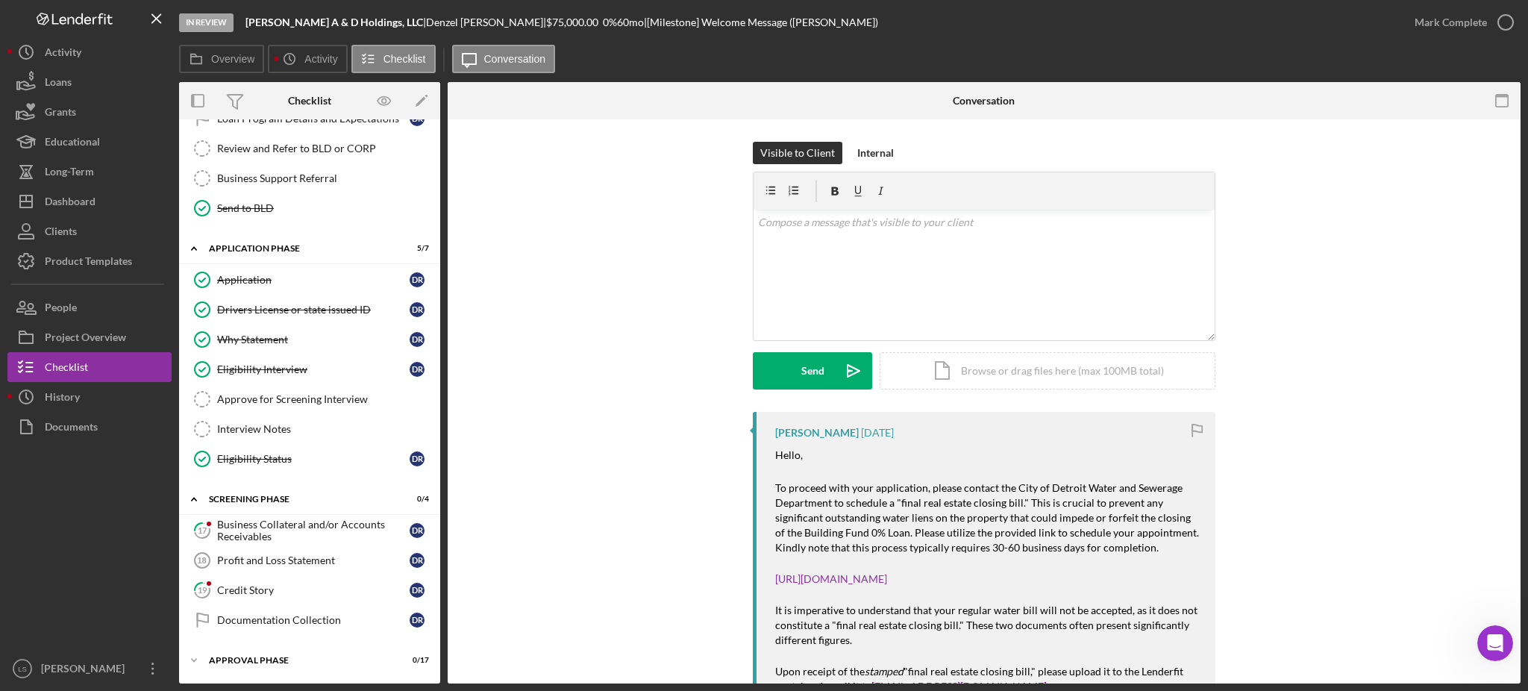
drag, startPoint x: 294, startPoint y: 601, endPoint x: 463, endPoint y: 596, distance: 168.7
click at [296, 603] on link "19 Credit Story D R" at bounding box center [310, 590] width 246 height 30
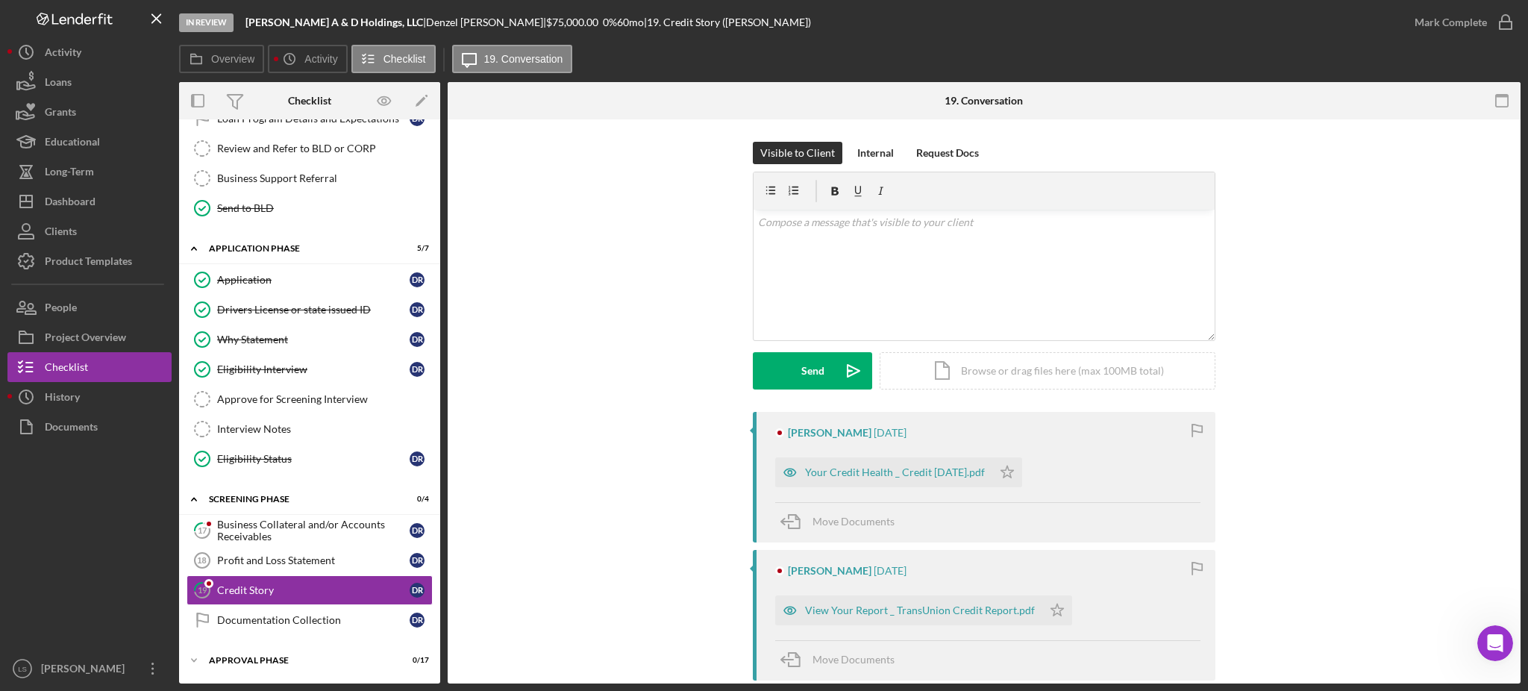
scroll to position [443, 0]
click at [921, 604] on div "View Your Report _ TransUnion Credit Report.pdf" at bounding box center [908, 611] width 267 height 30
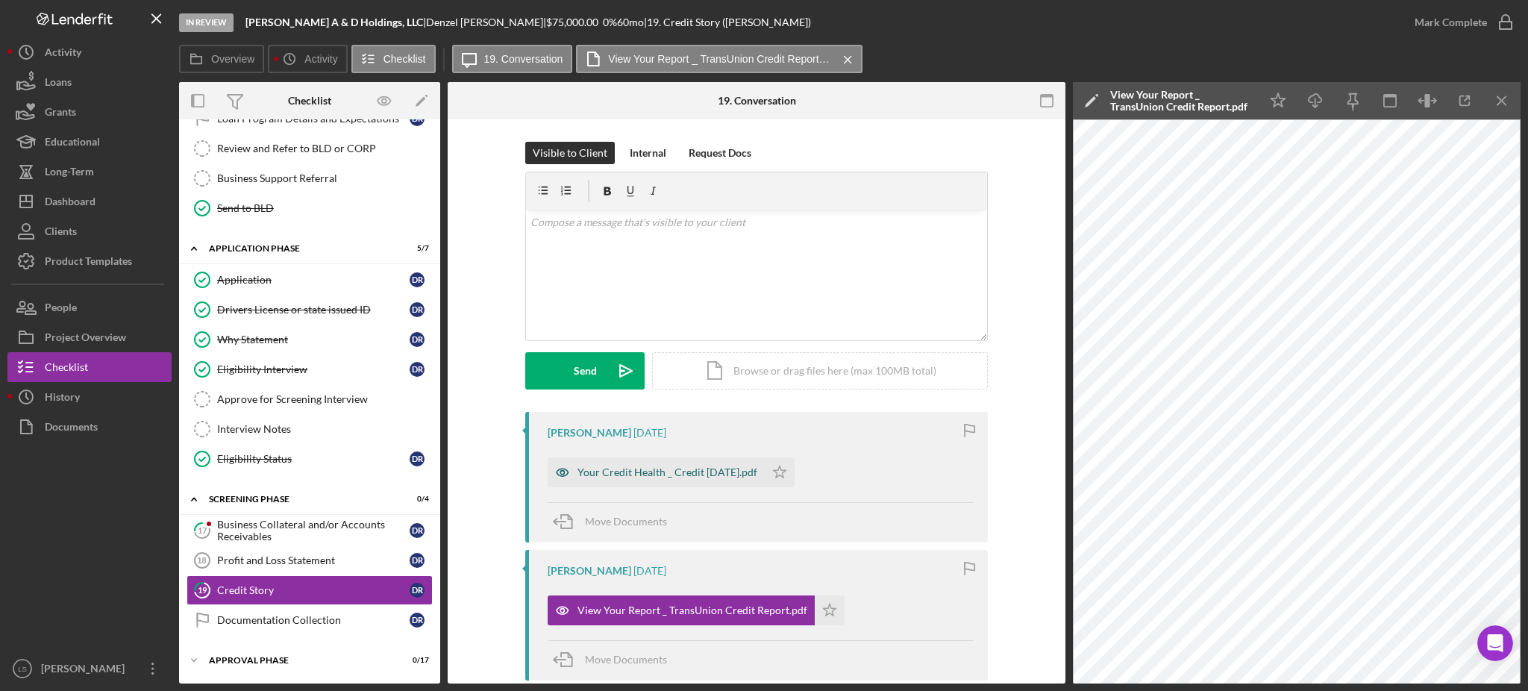
click at [703, 476] on div "Your Credit Health _ Credit [DATE].pdf" at bounding box center [668, 472] width 180 height 12
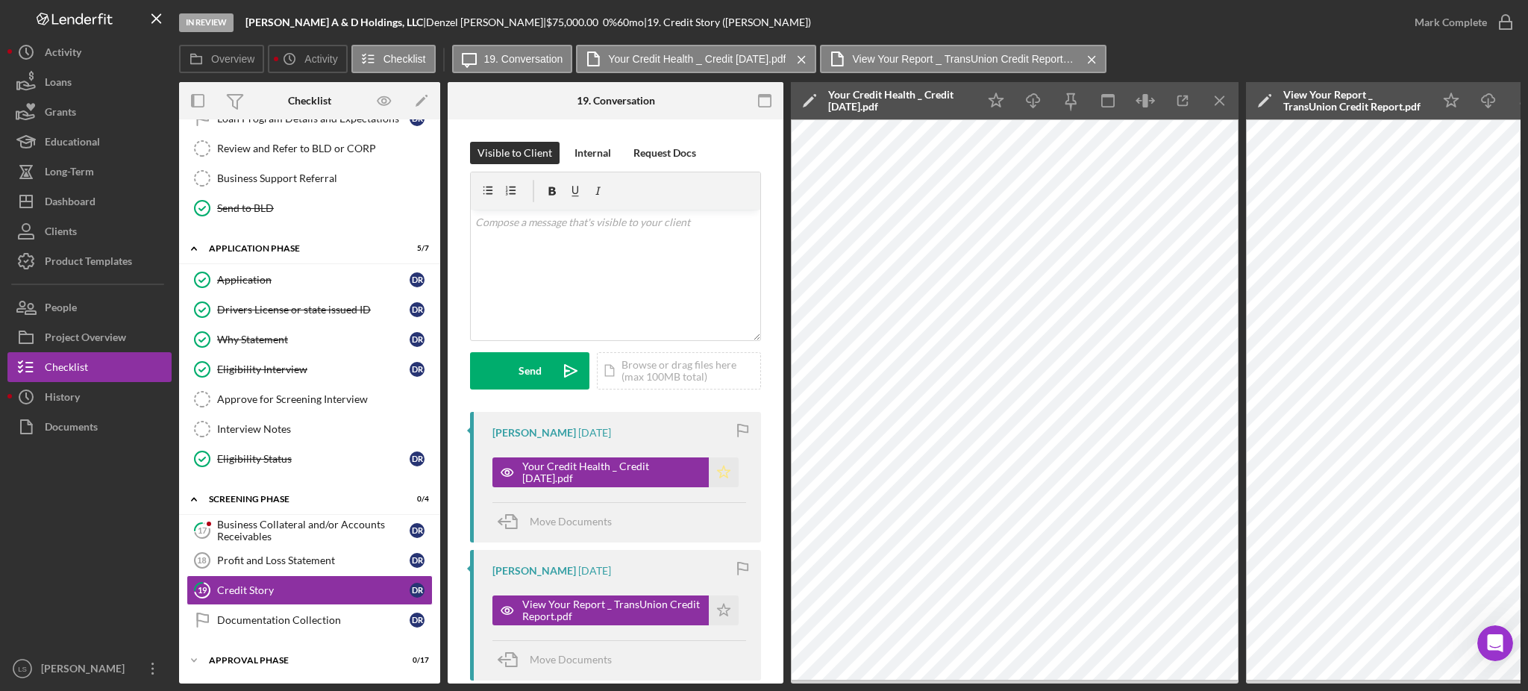
click at [714, 478] on icon "Icon/Star" at bounding box center [724, 472] width 30 height 30
click at [1494, 23] on icon "button" at bounding box center [1505, 22] width 37 height 37
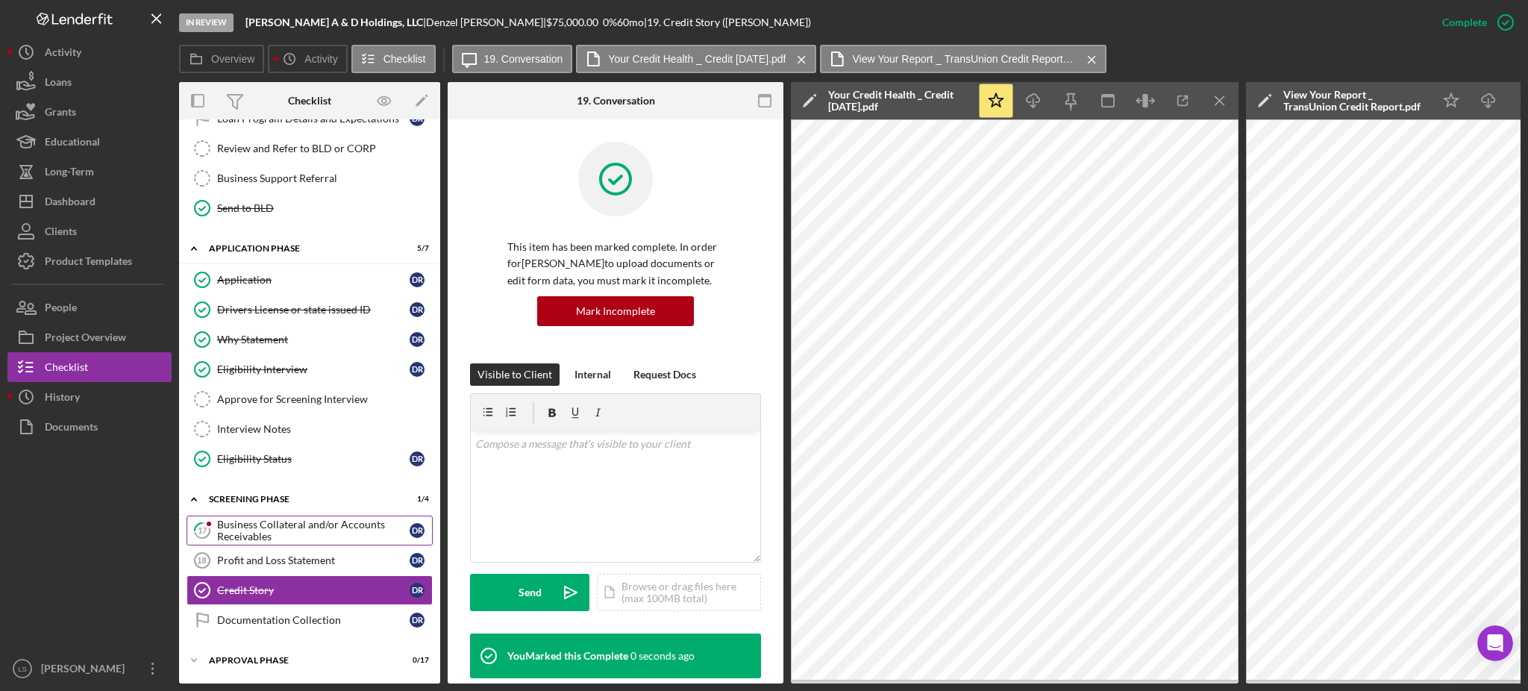
click at [317, 526] on div "Business Collateral and/or Accounts Receivables" at bounding box center [313, 531] width 193 height 24
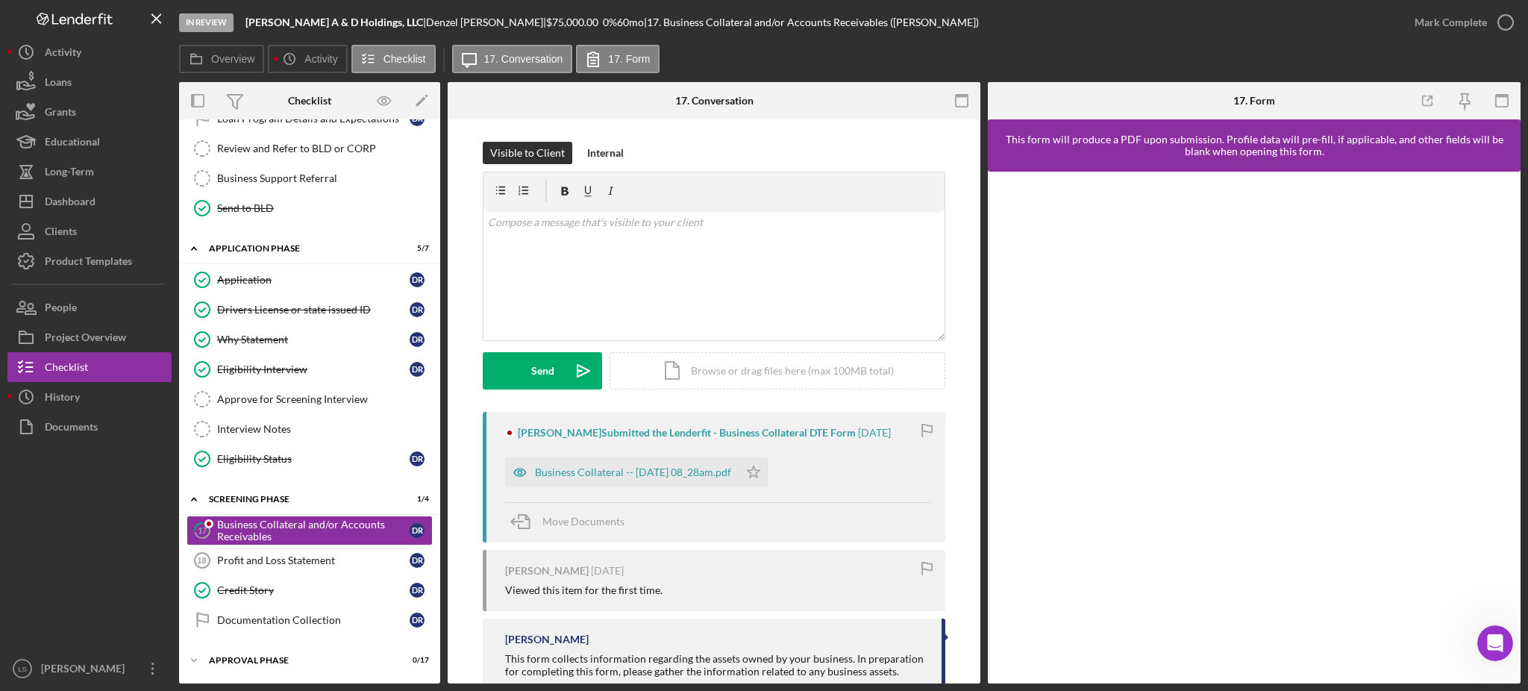
scroll to position [443, 0]
click at [722, 481] on div "Business Collateral -- [DATE] 08_28am.pdf" at bounding box center [622, 472] width 234 height 30
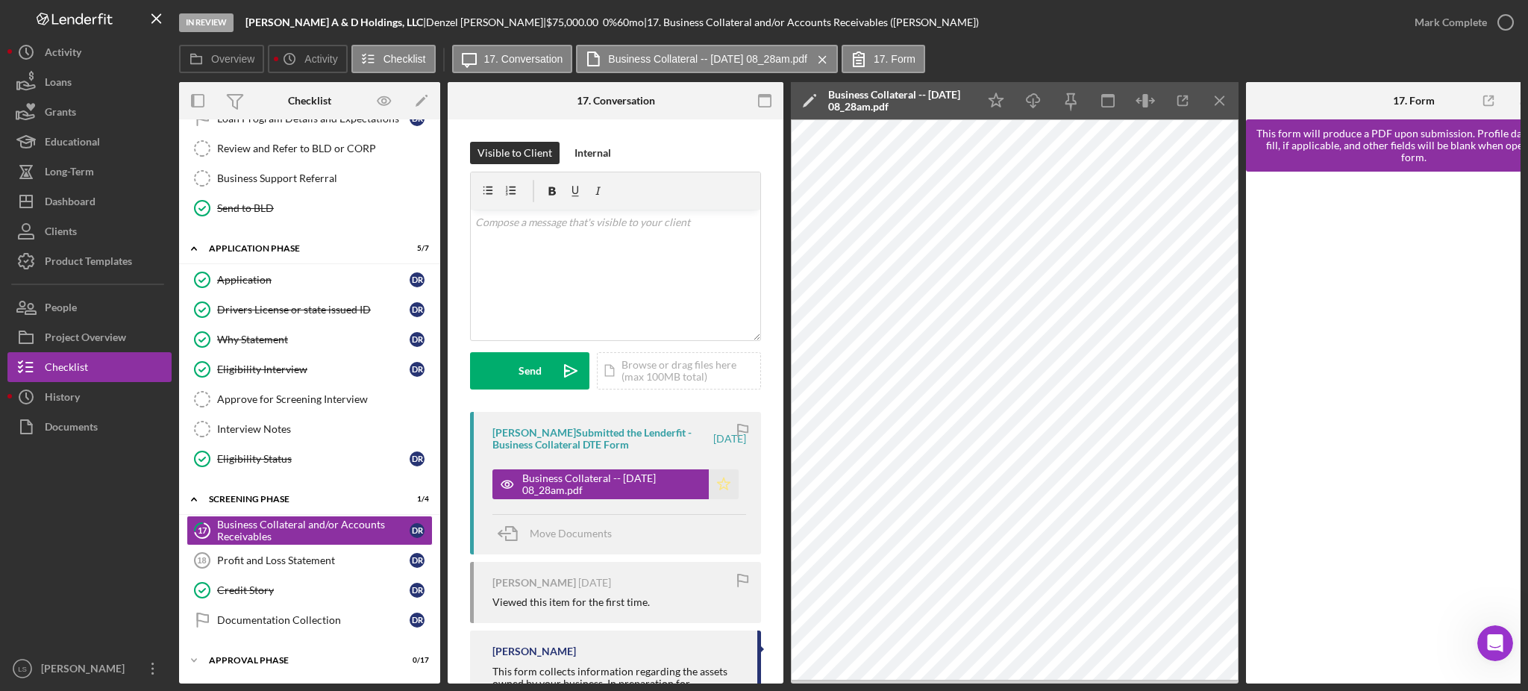
click at [725, 484] on icon "Icon/Star" at bounding box center [724, 484] width 30 height 30
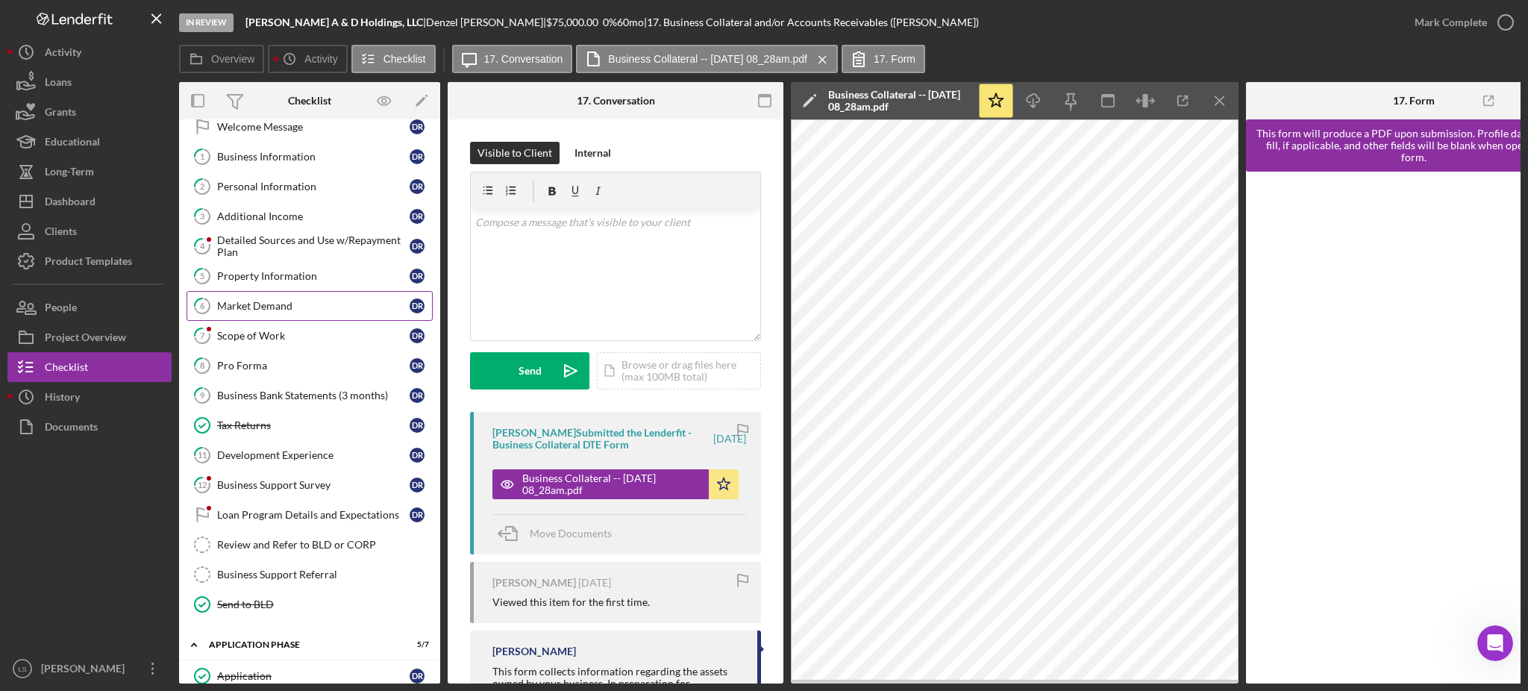
scroll to position [45, 0]
click at [316, 274] on div "Property Information" at bounding box center [313, 277] width 193 height 12
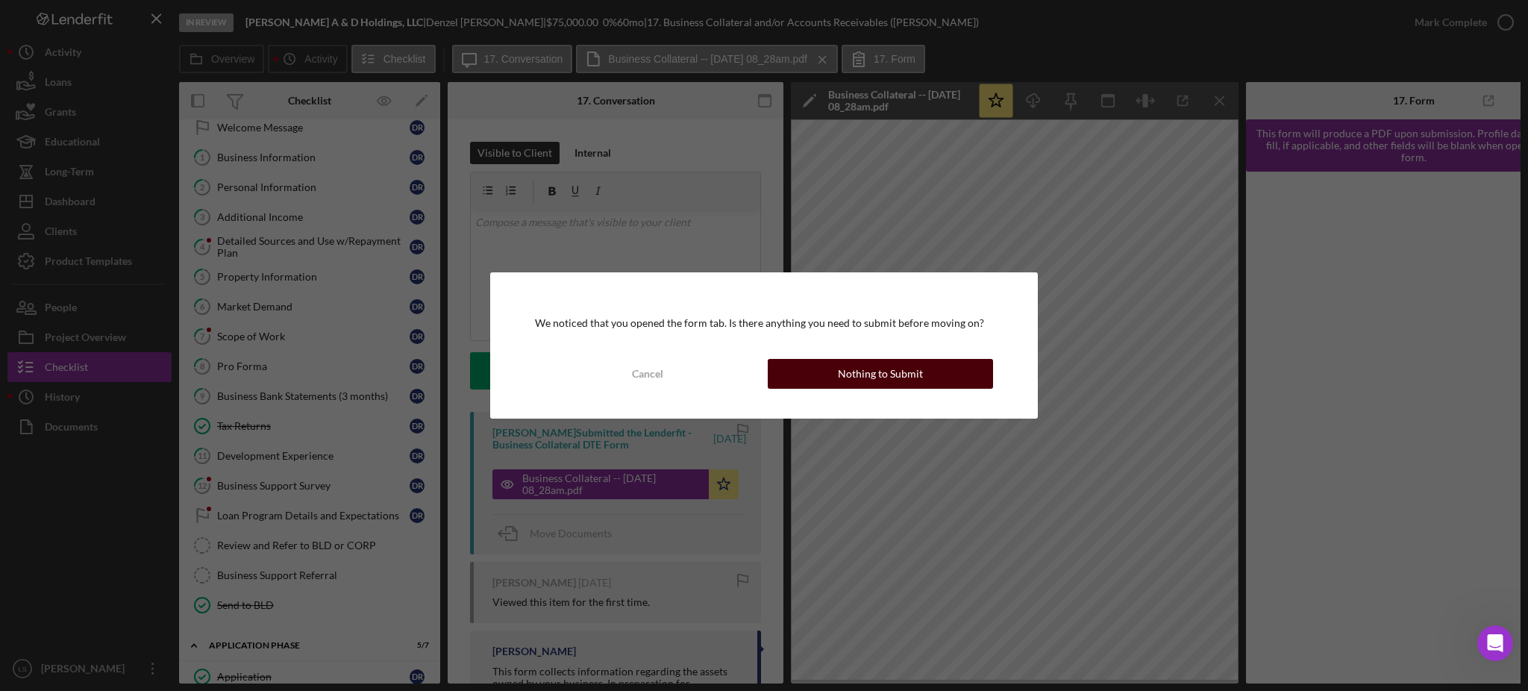
click at [959, 373] on button "Nothing to Submit" at bounding box center [880, 374] width 225 height 30
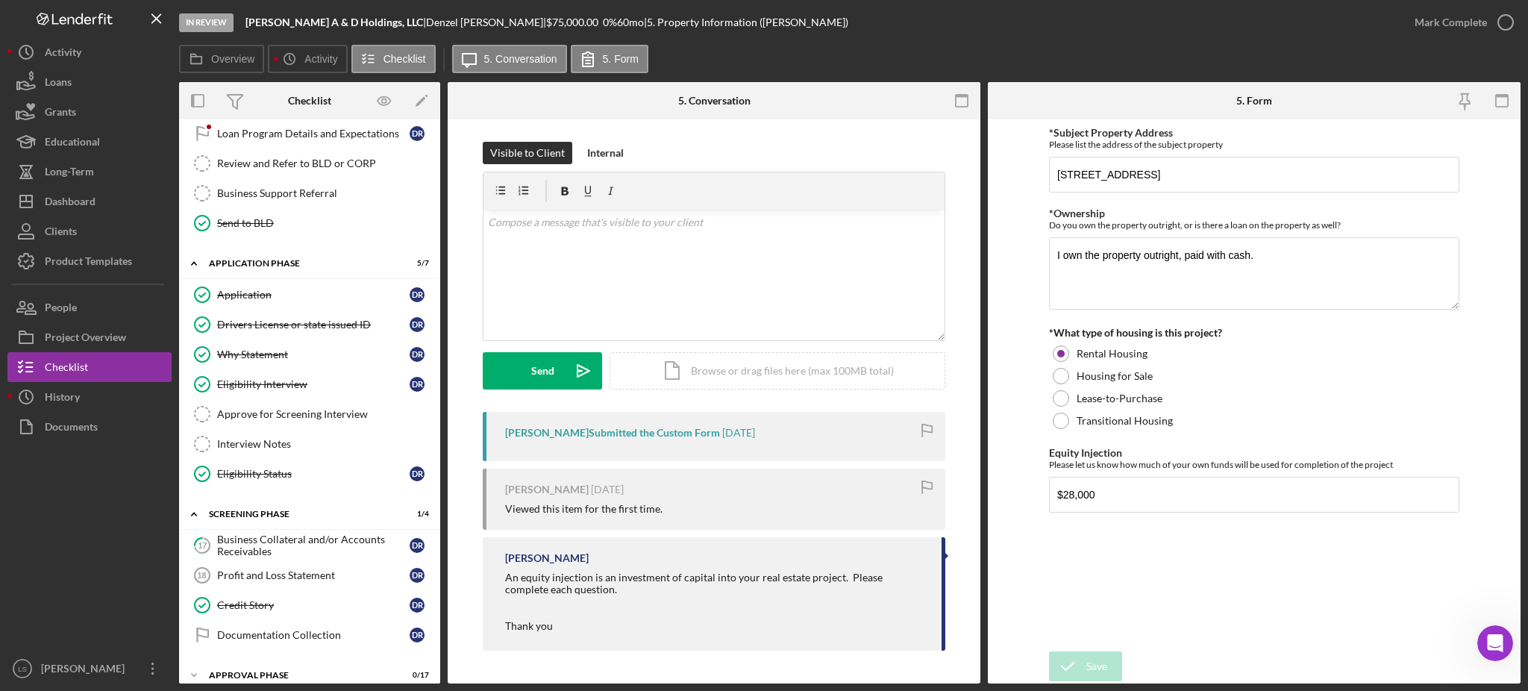
scroll to position [443, 0]
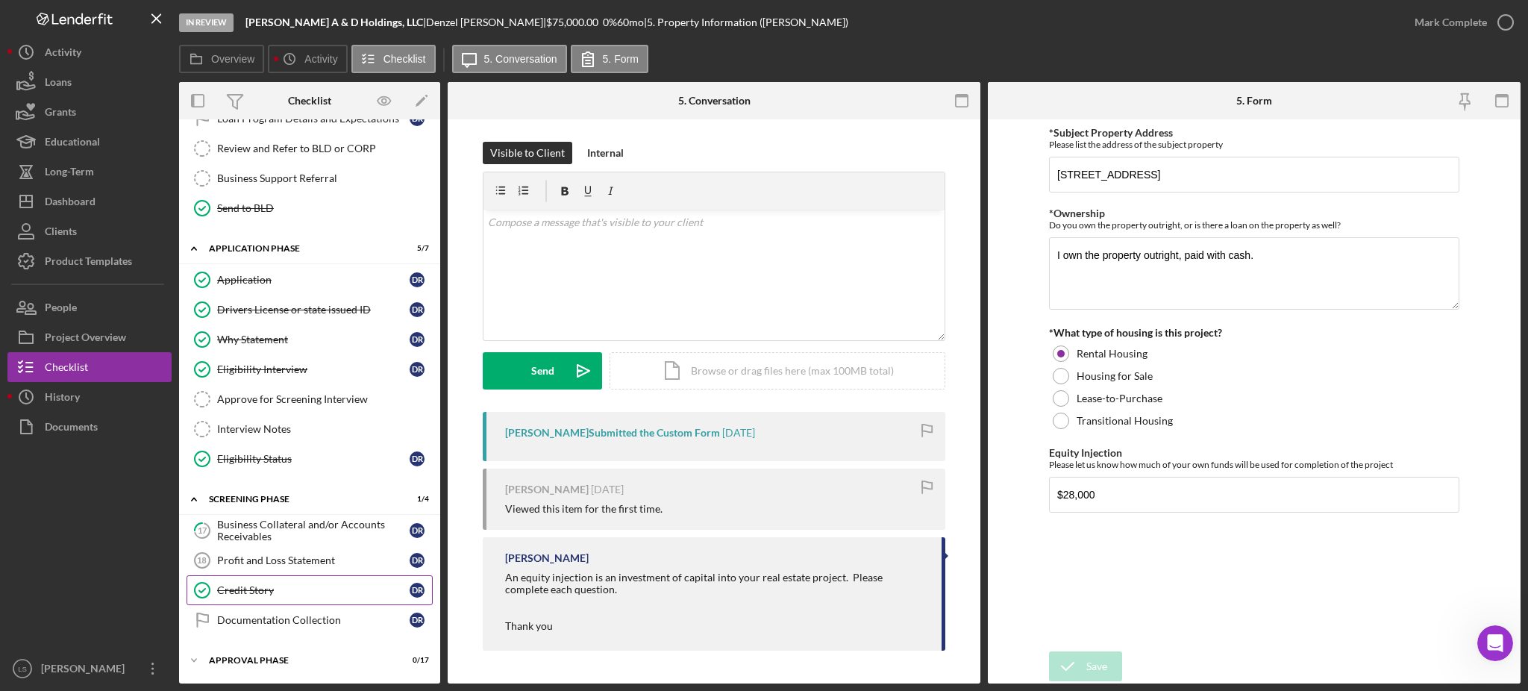
click at [320, 595] on div "Credit Story" at bounding box center [313, 590] width 193 height 12
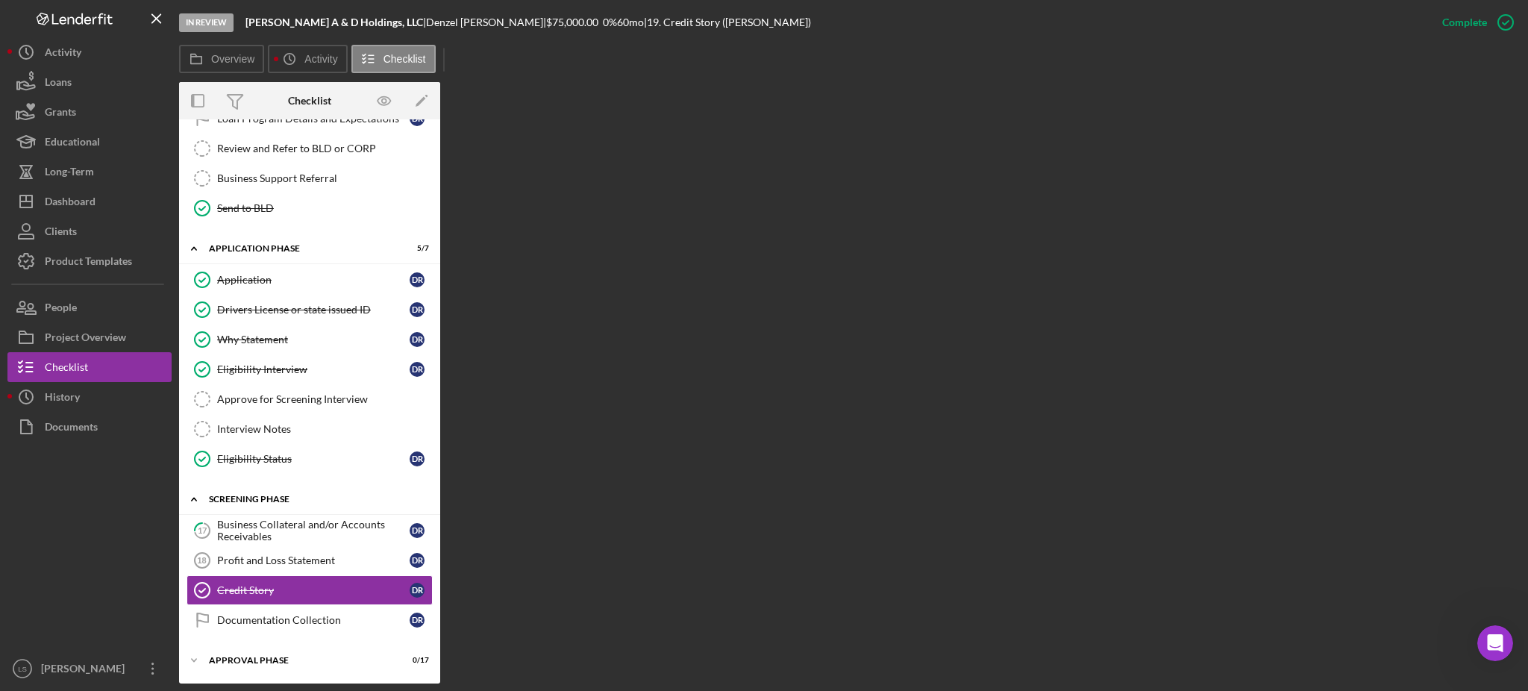
click at [300, 508] on div "Icon/Expander Screening Phase 1 / 4" at bounding box center [309, 499] width 261 height 31
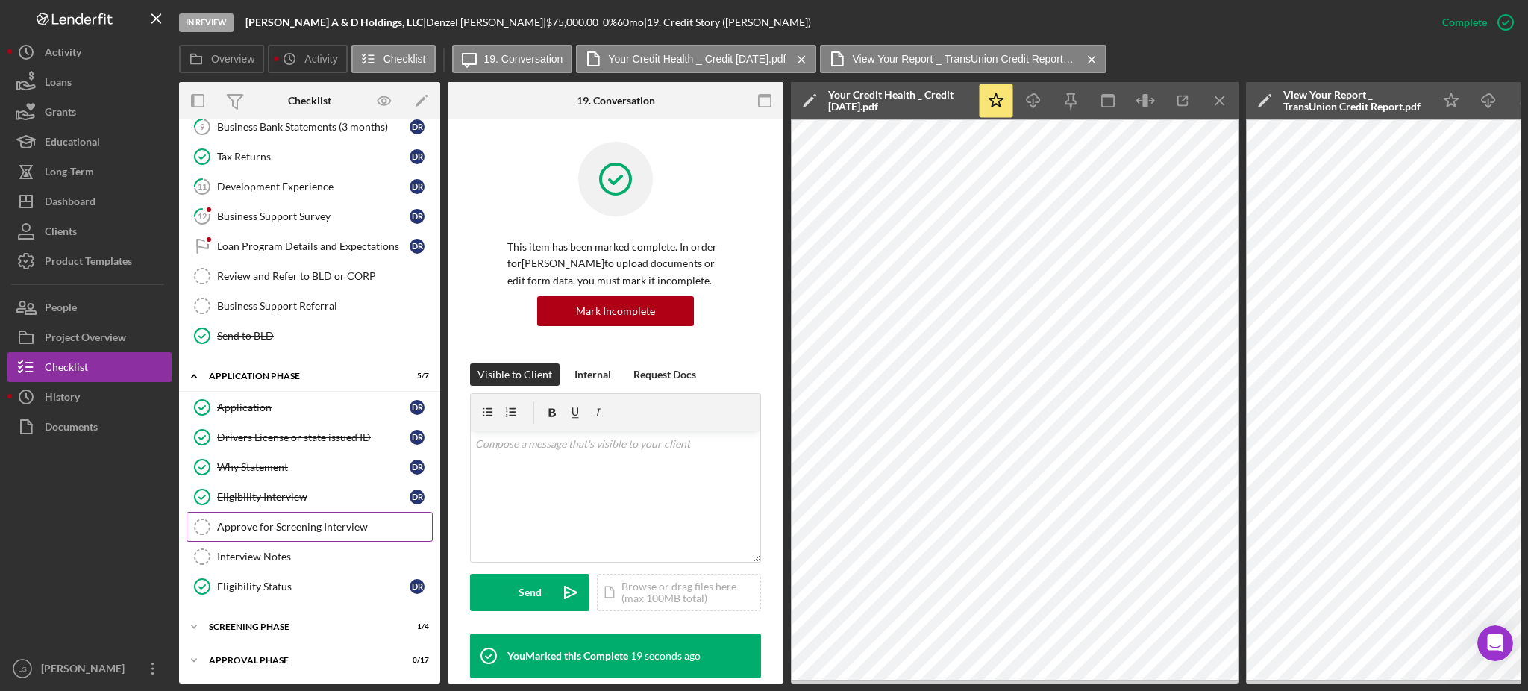
scroll to position [319, 0]
click at [291, 628] on div "Icon/Expander Screening Phase 1 / 4" at bounding box center [309, 627] width 261 height 30
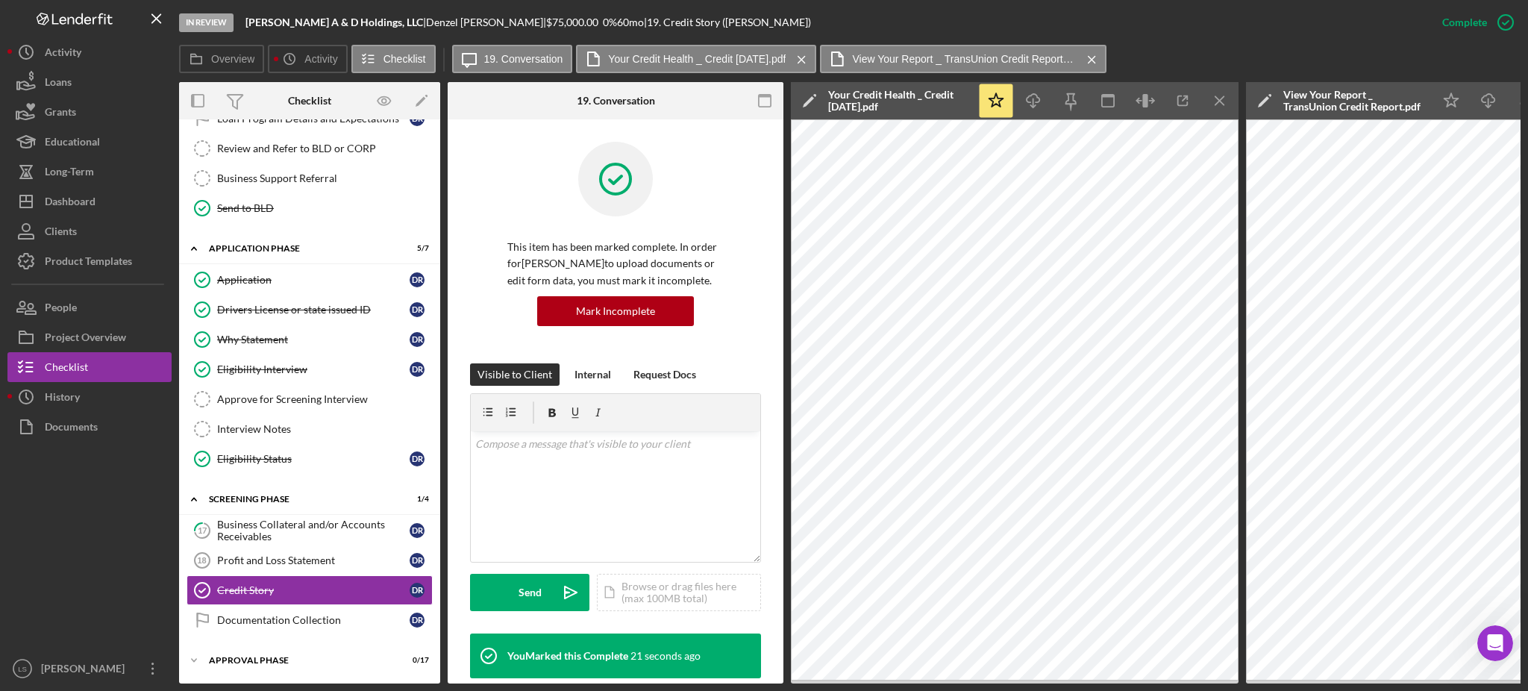
drag, startPoint x: 296, startPoint y: 529, endPoint x: 444, endPoint y: 484, distance: 155.3
click at [296, 529] on div "Business Collateral and/or Accounts Receivables" at bounding box center [313, 531] width 193 height 24
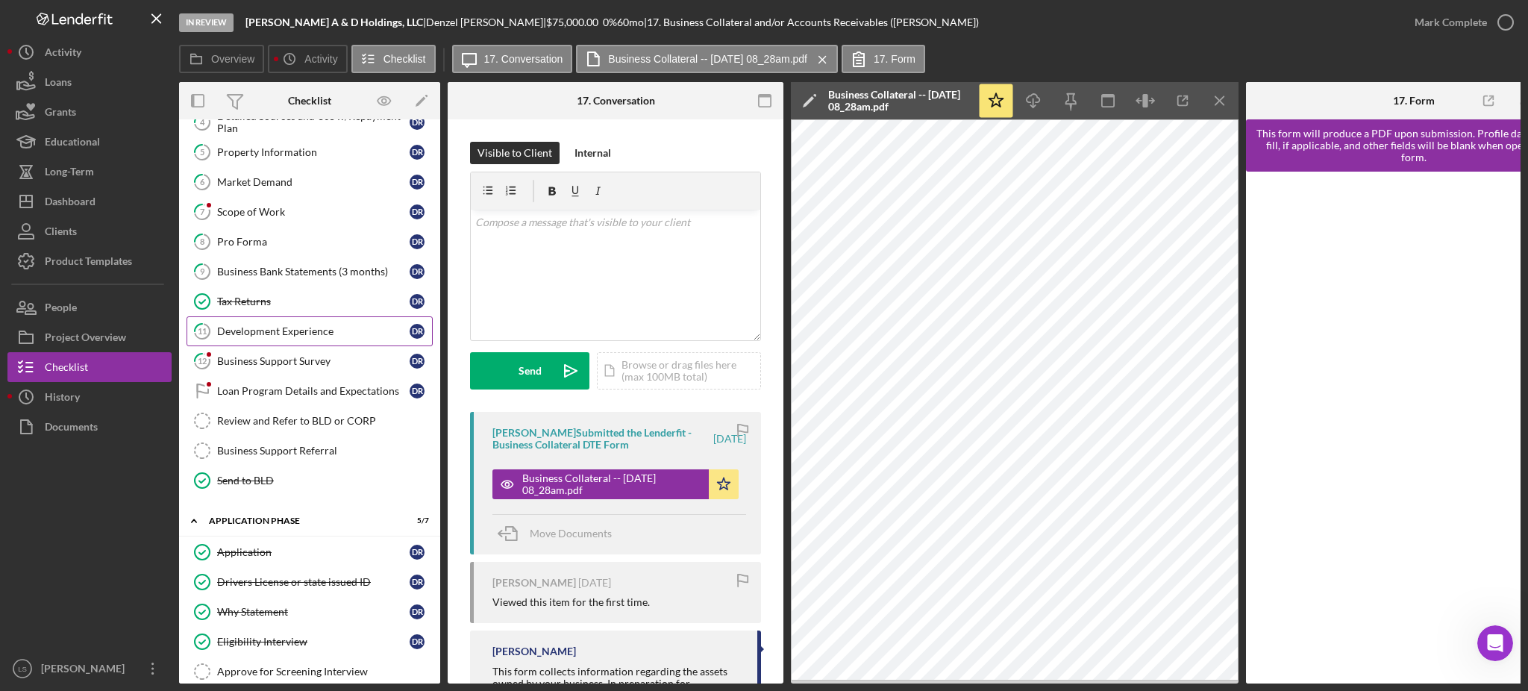
scroll to position [49, 0]
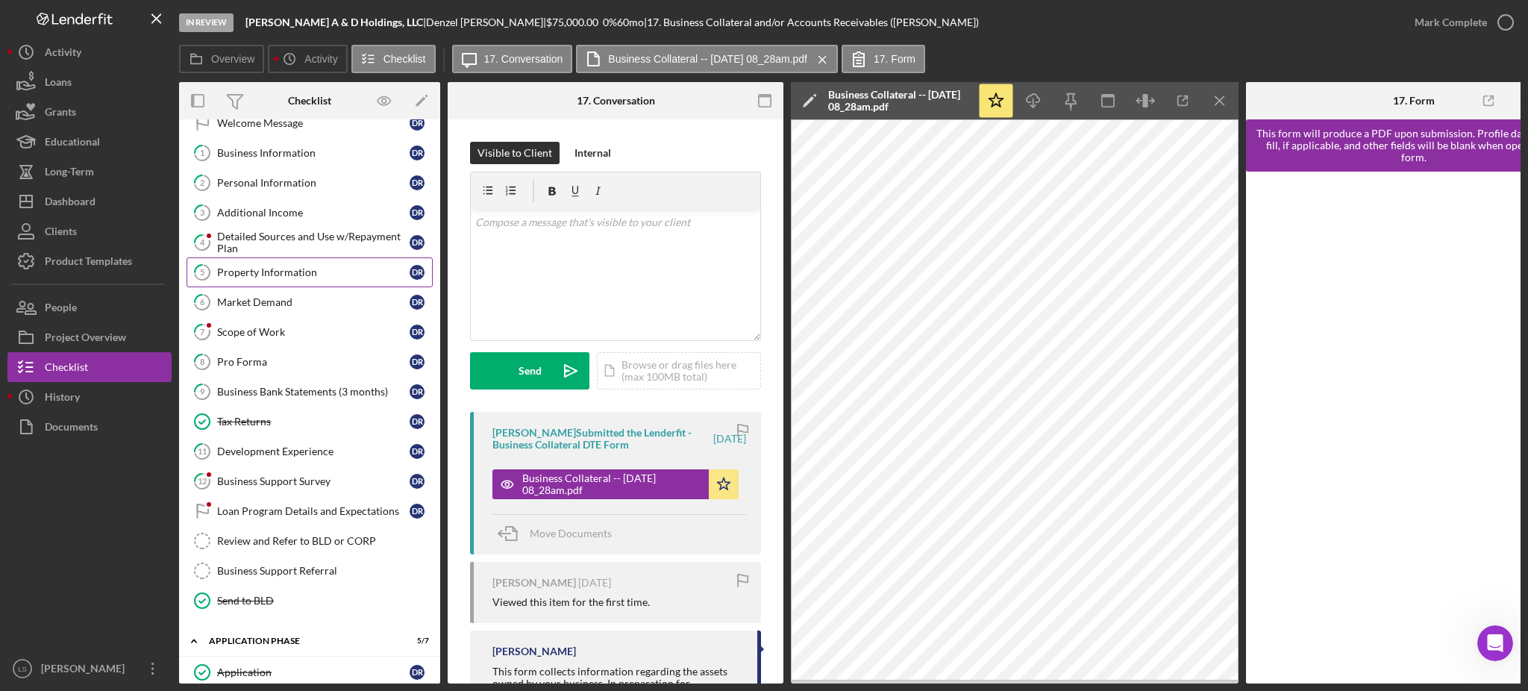
click at [302, 287] on link "5 Property Information D R" at bounding box center [310, 272] width 246 height 30
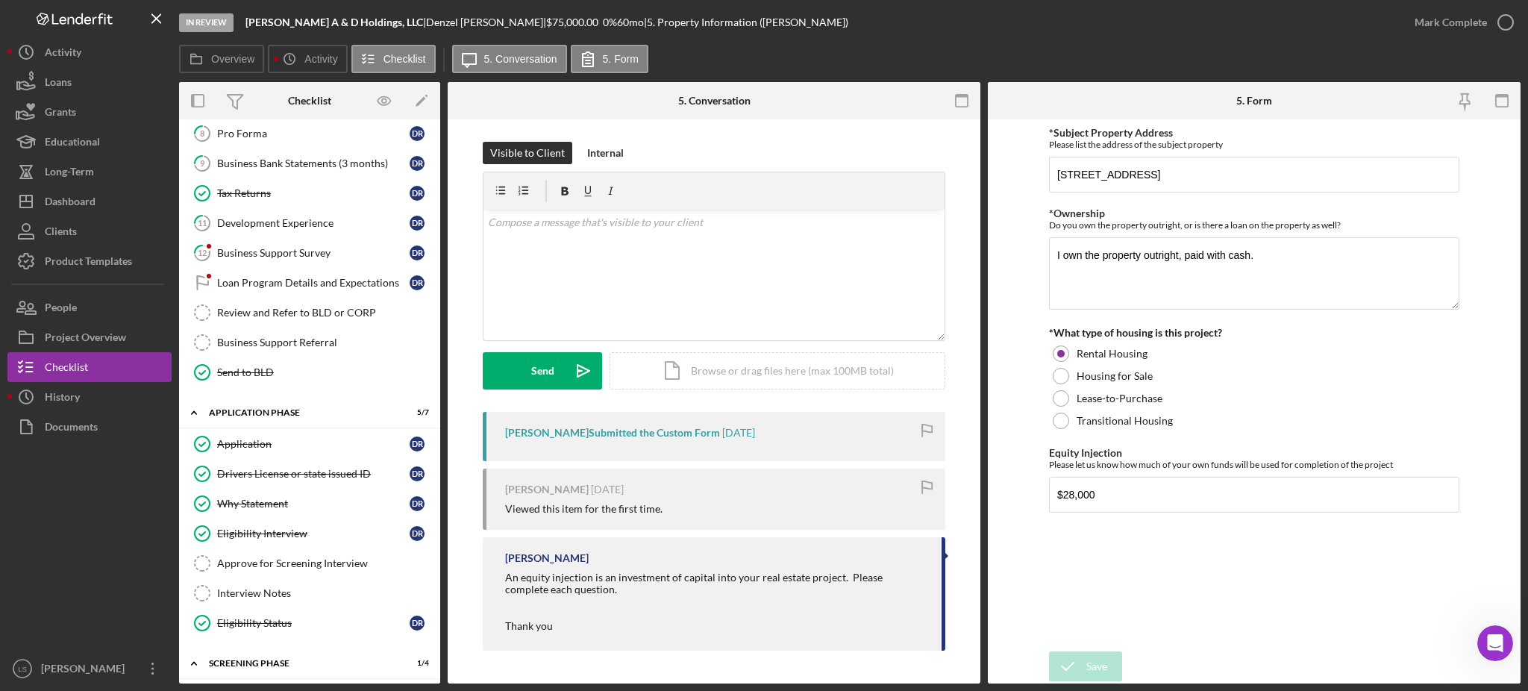
scroll to position [443, 0]
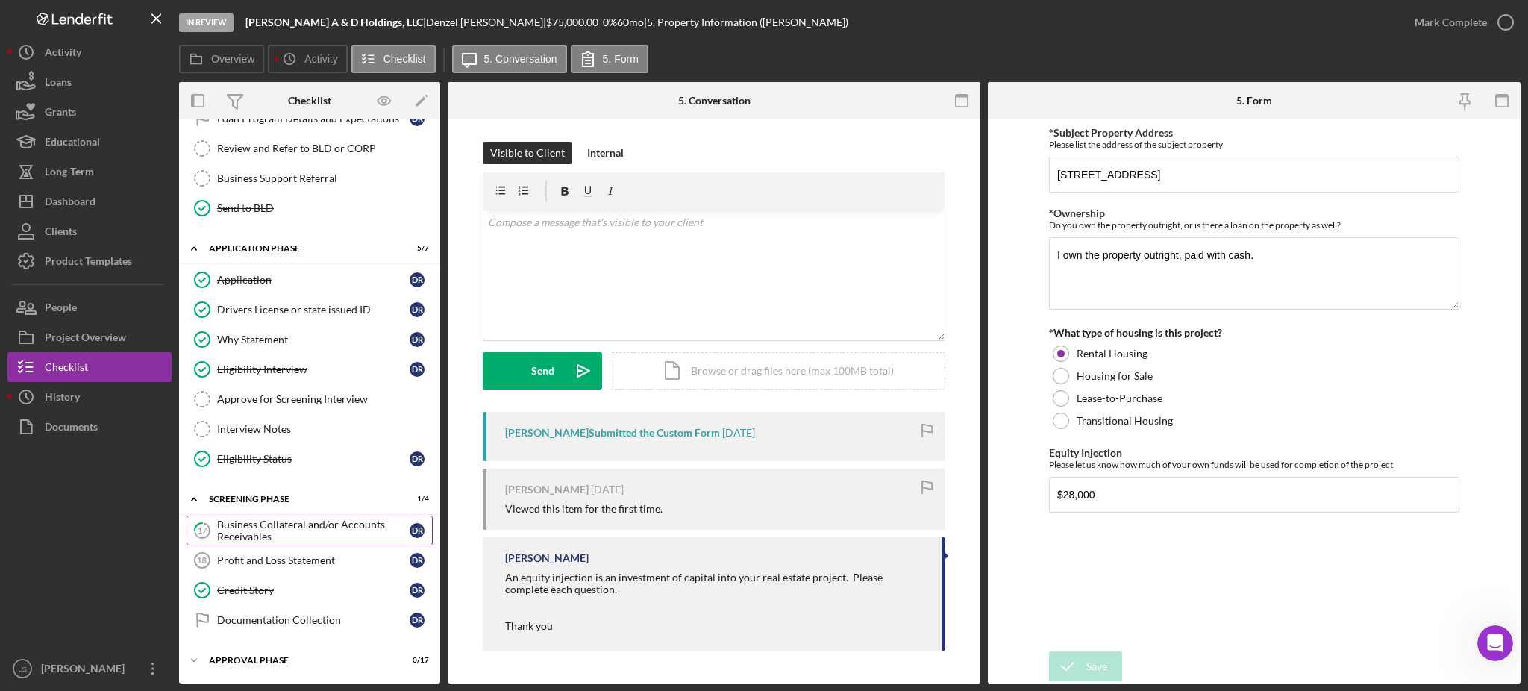
click at [301, 537] on div "Business Collateral and/or Accounts Receivables" at bounding box center [313, 531] width 193 height 24
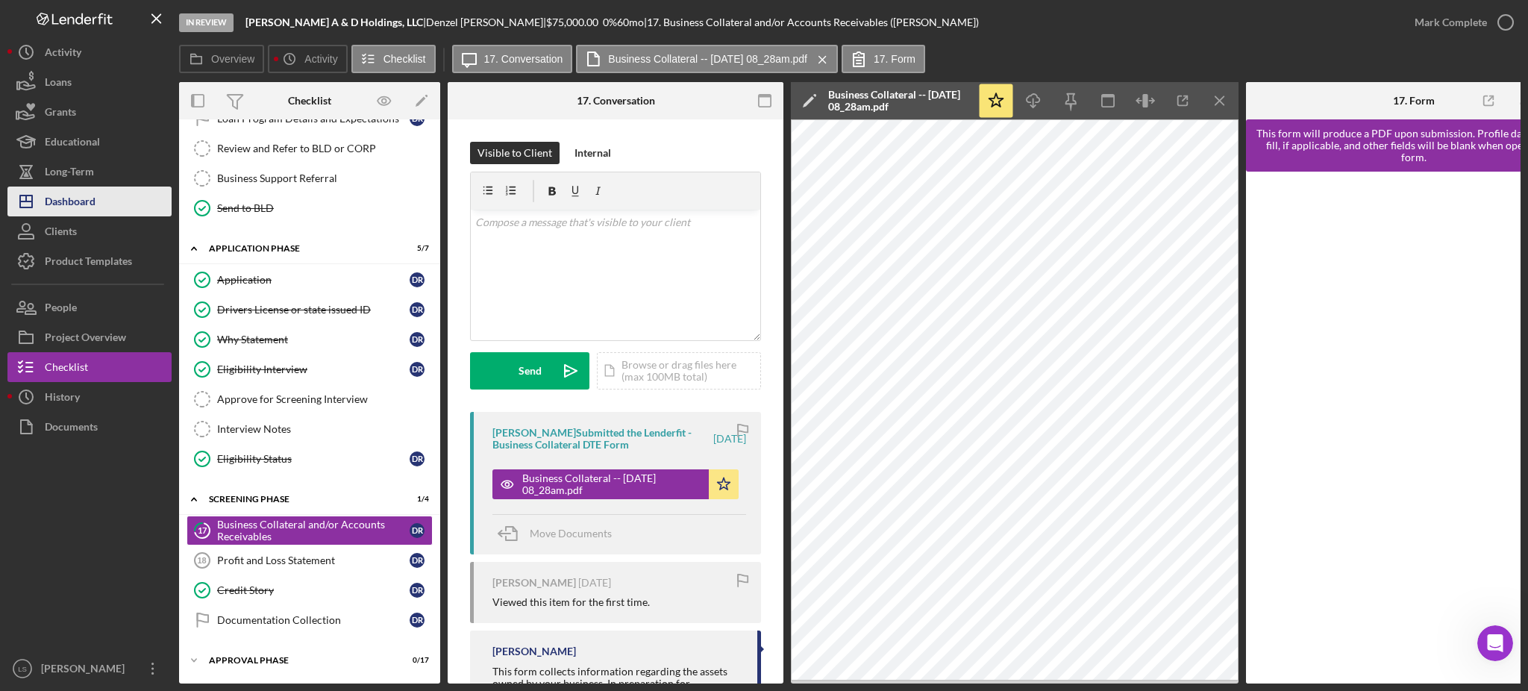
click at [75, 208] on div "Dashboard" at bounding box center [70, 204] width 51 height 34
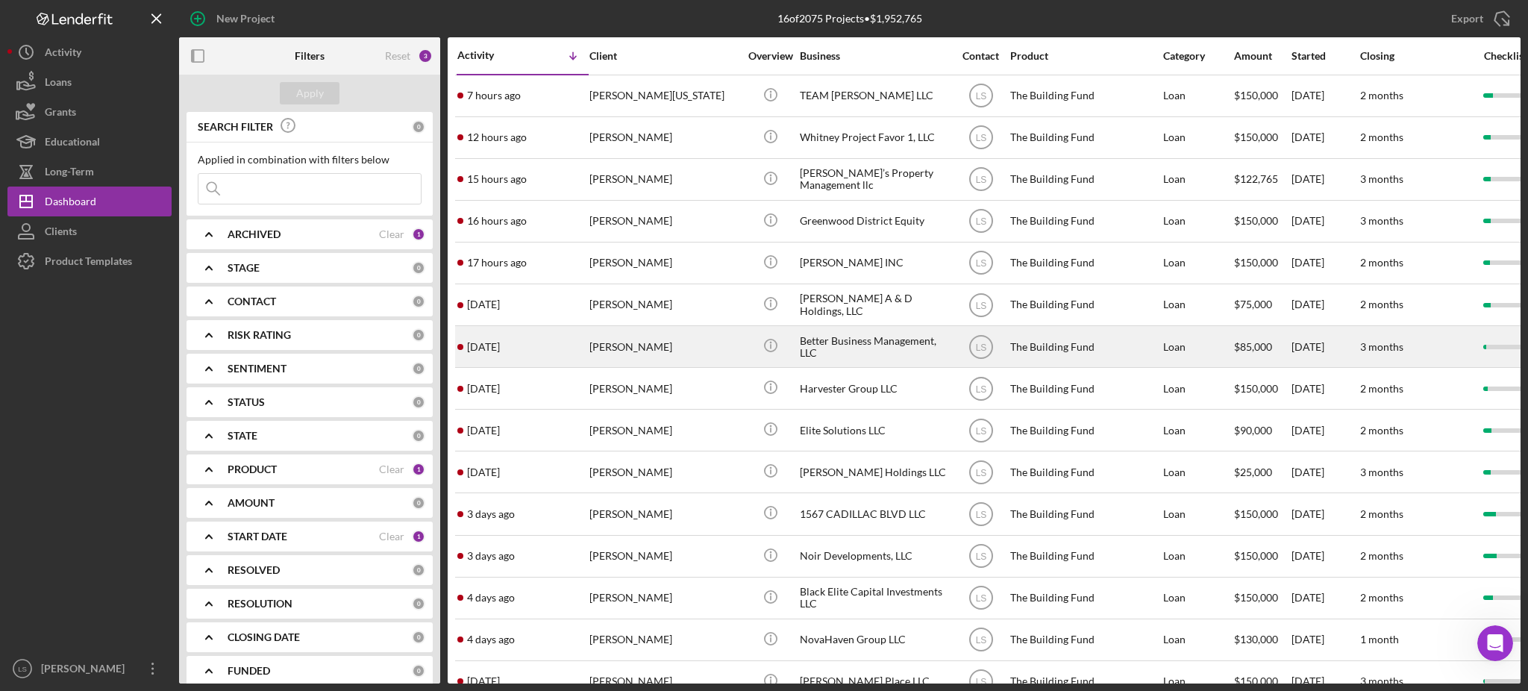
click at [673, 354] on div "[PERSON_NAME]" at bounding box center [664, 347] width 149 height 40
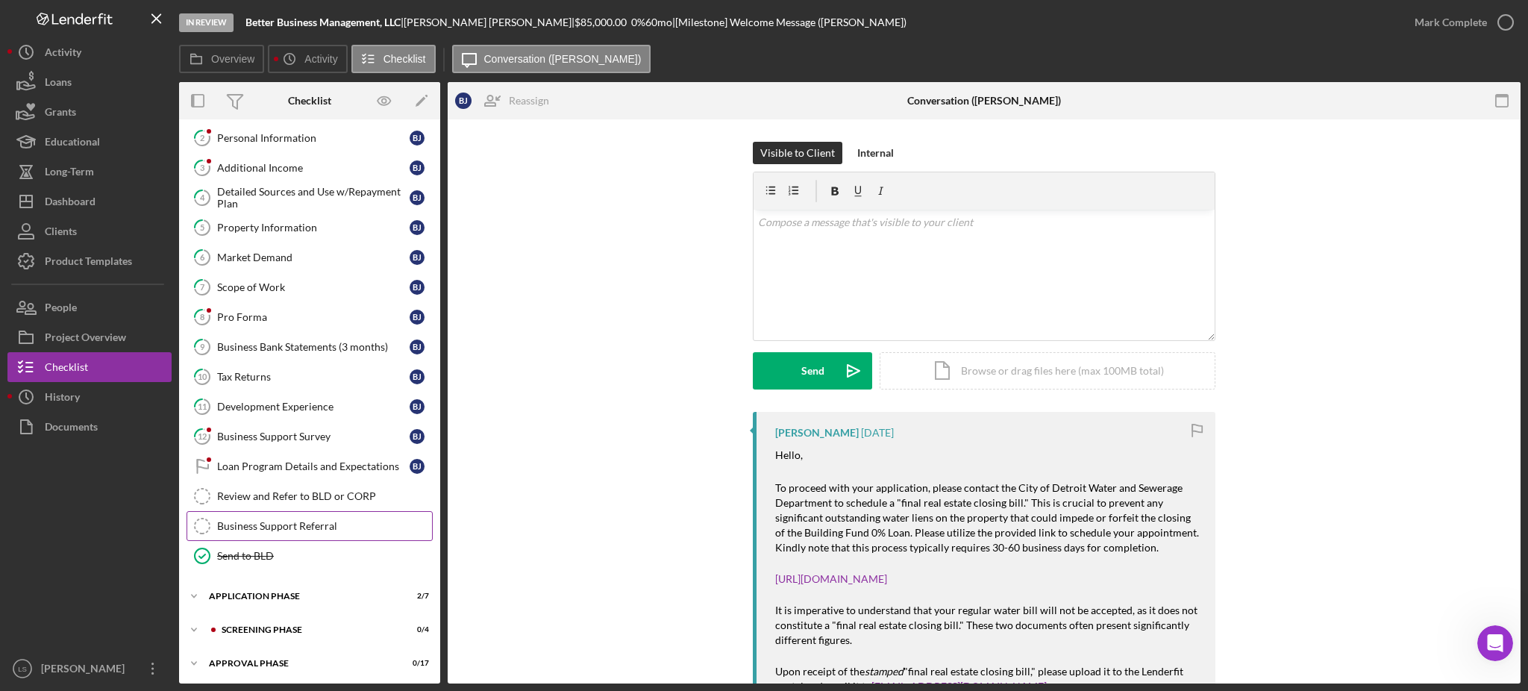
scroll to position [128, 0]
click at [314, 612] on div "B J P J Icon/Expander Intake Phase 1 / 17 Welcome Message Welcome Message [PERS…" at bounding box center [309, 338] width 261 height 679
click at [281, 626] on div "Screening Phase" at bounding box center [322, 628] width 200 height 9
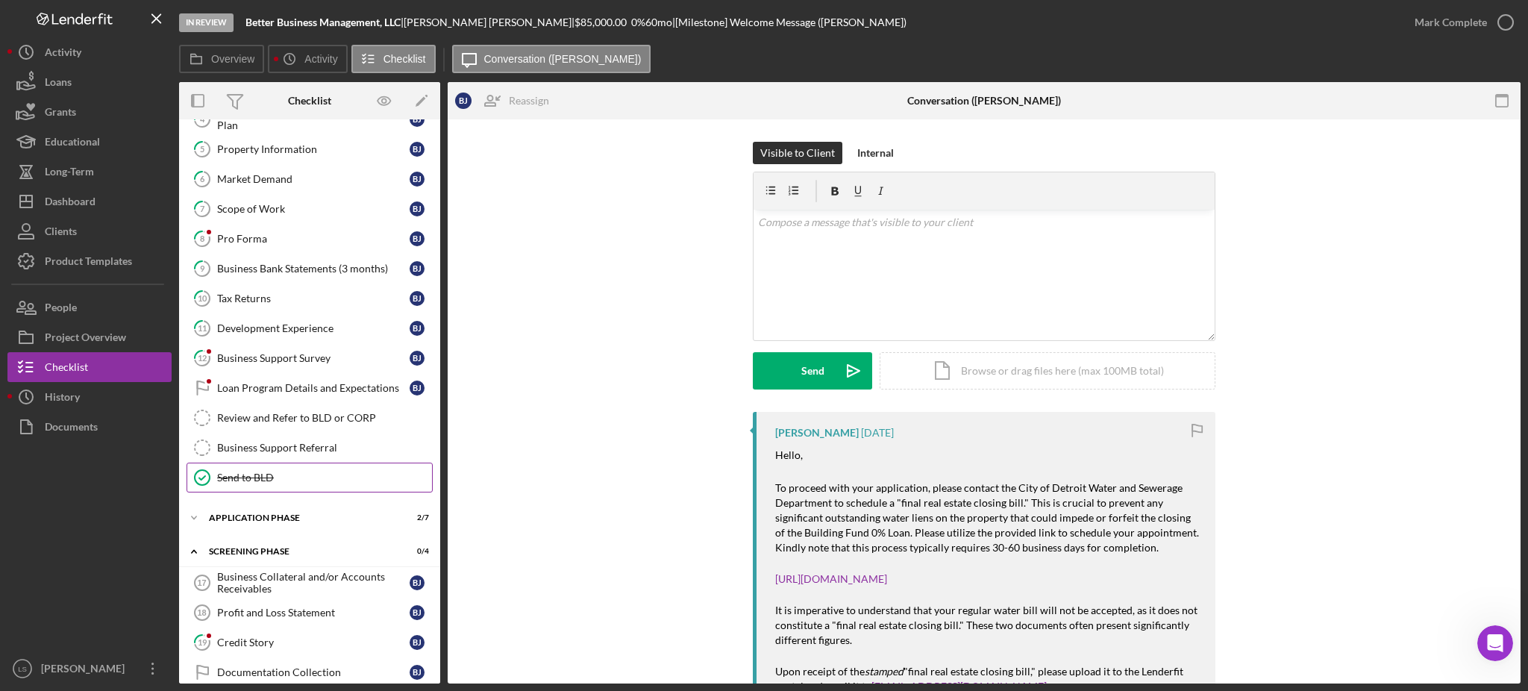
scroll to position [257, 0]
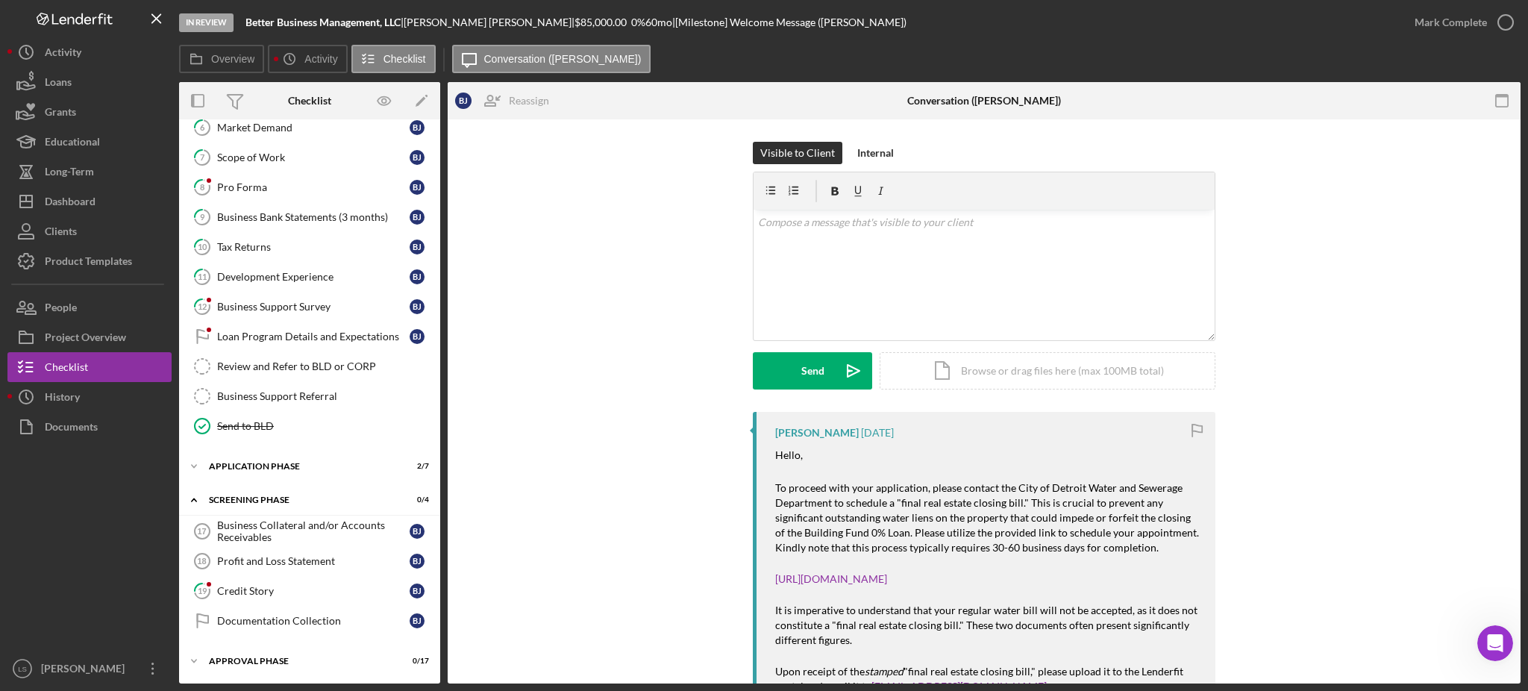
drag, startPoint x: 272, startPoint y: 588, endPoint x: 481, endPoint y: 509, distance: 223.4
click at [275, 590] on div "Credit Story" at bounding box center [313, 591] width 193 height 12
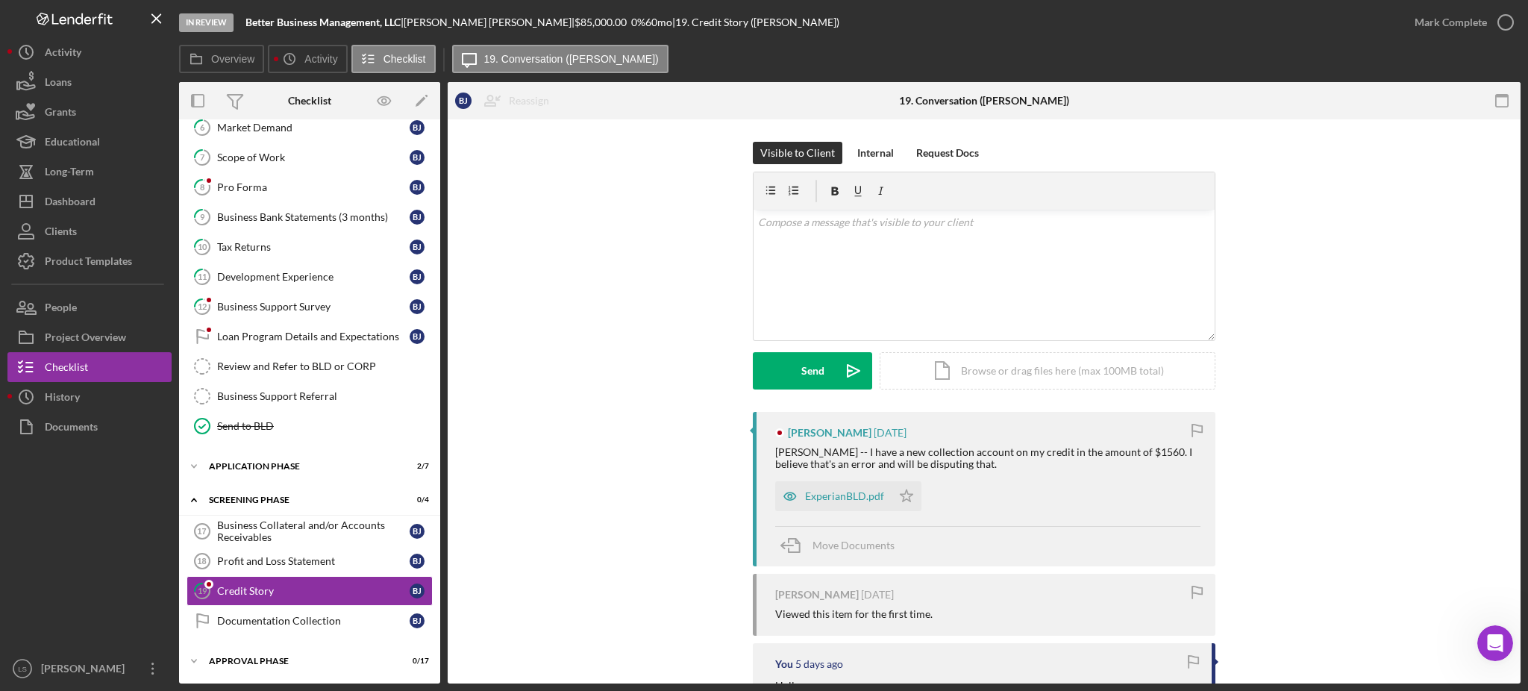
scroll to position [257, 0]
click at [845, 496] on div "ExperianBLD.pdf" at bounding box center [844, 496] width 79 height 12
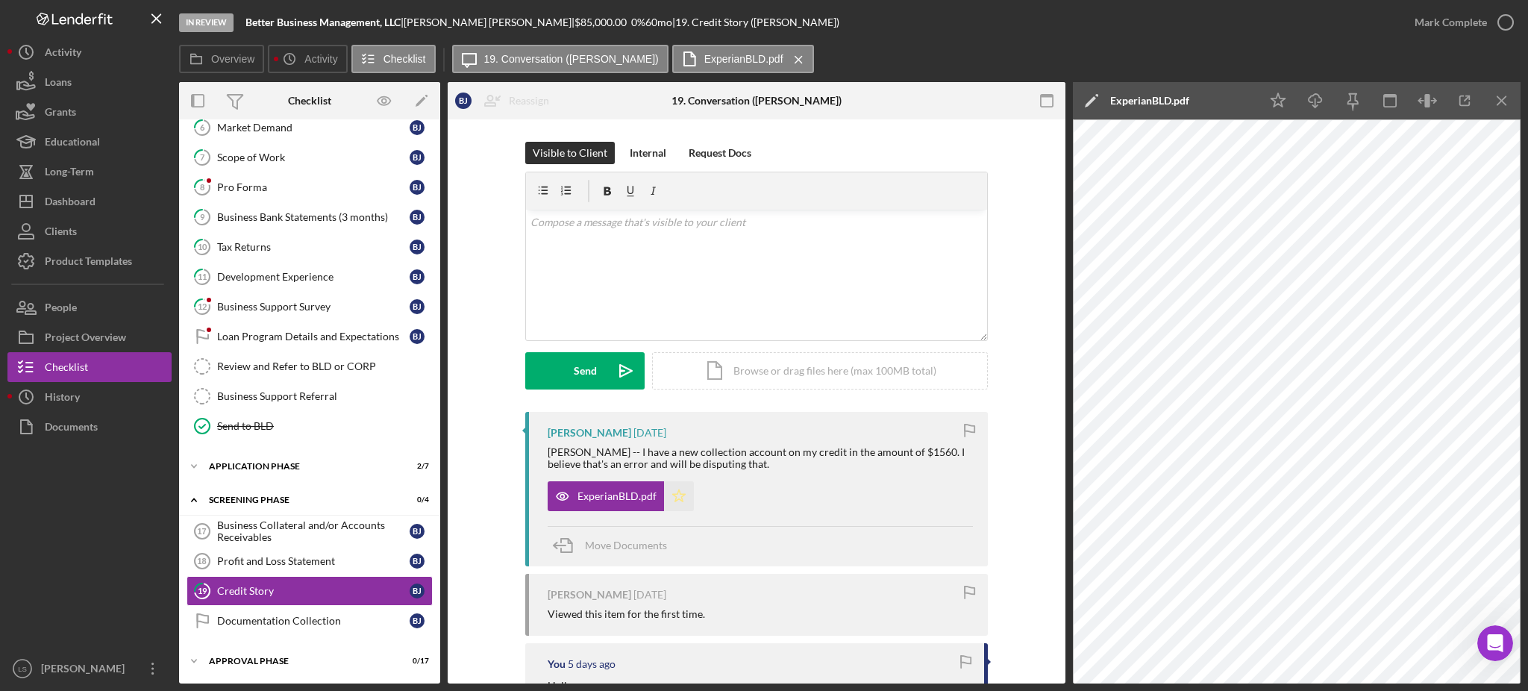
click at [679, 494] on polygon "button" at bounding box center [679, 496] width 13 height 12
click at [1511, 17] on circle "button" at bounding box center [1505, 22] width 15 height 15
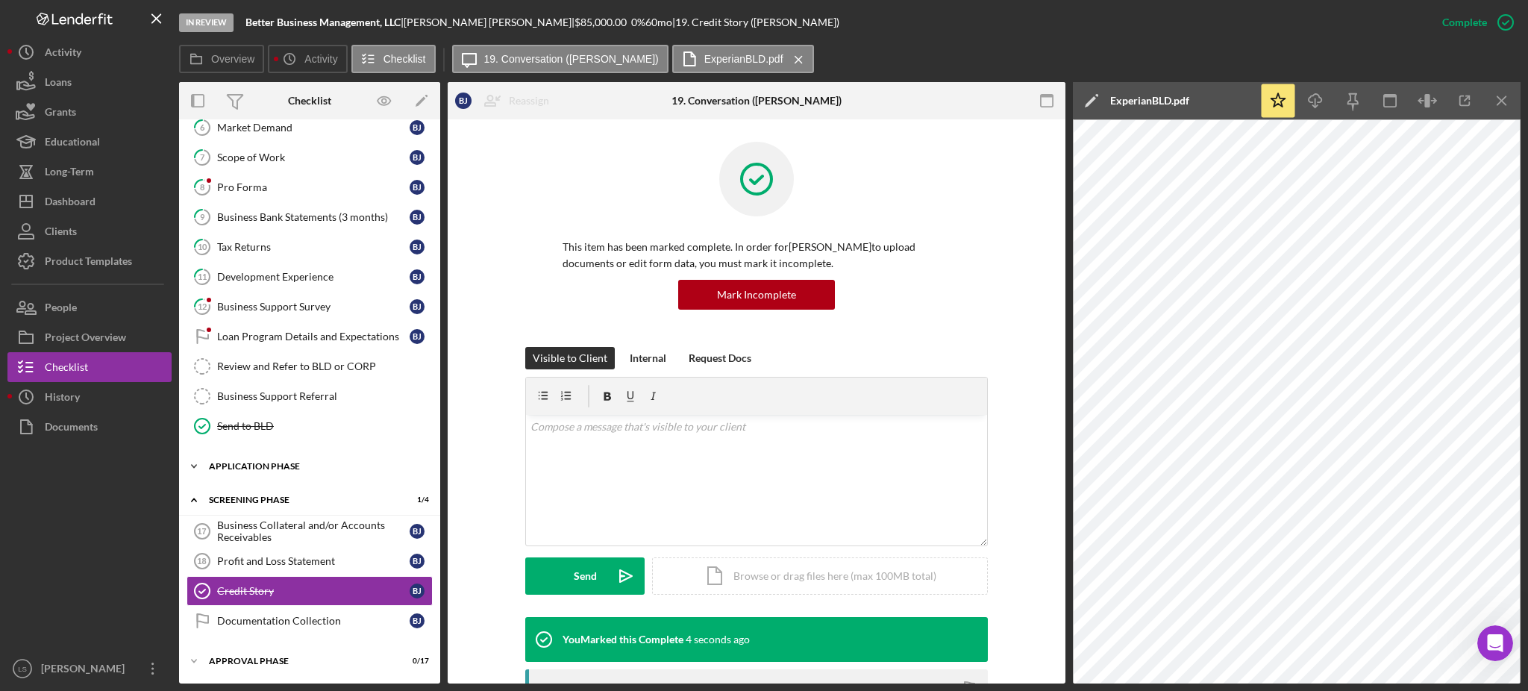
click at [299, 460] on div "Icon/Expander Application Phase 2 / 7" at bounding box center [309, 466] width 261 height 30
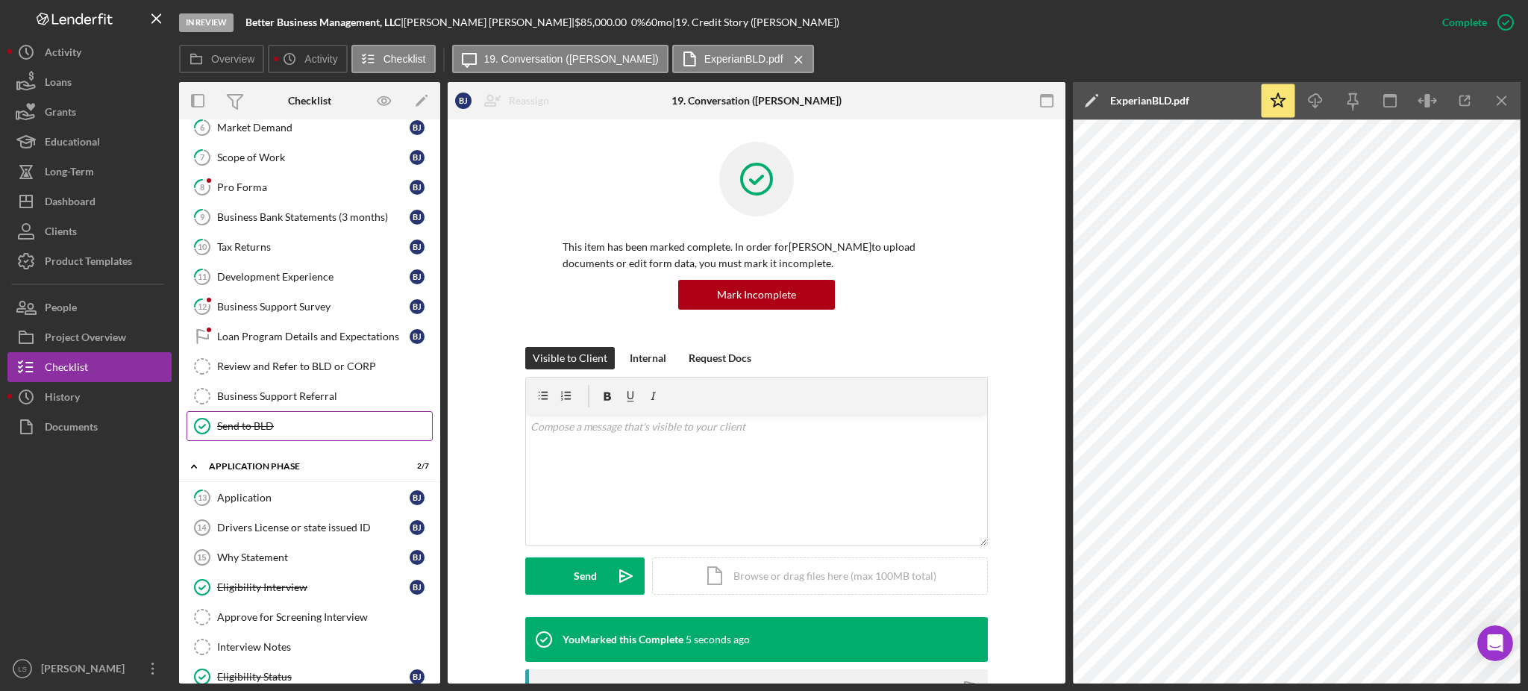
scroll to position [356, 0]
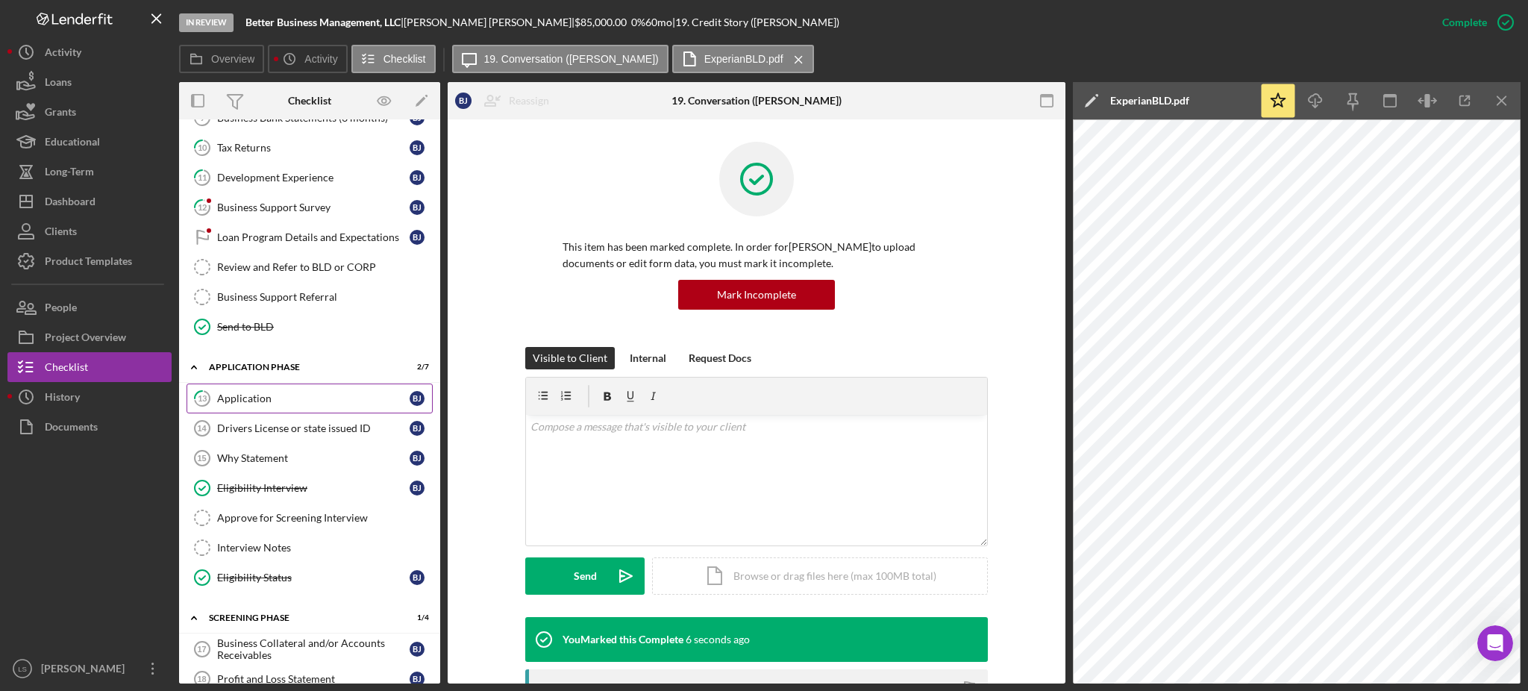
click at [331, 395] on div "Application" at bounding box center [313, 399] width 193 height 12
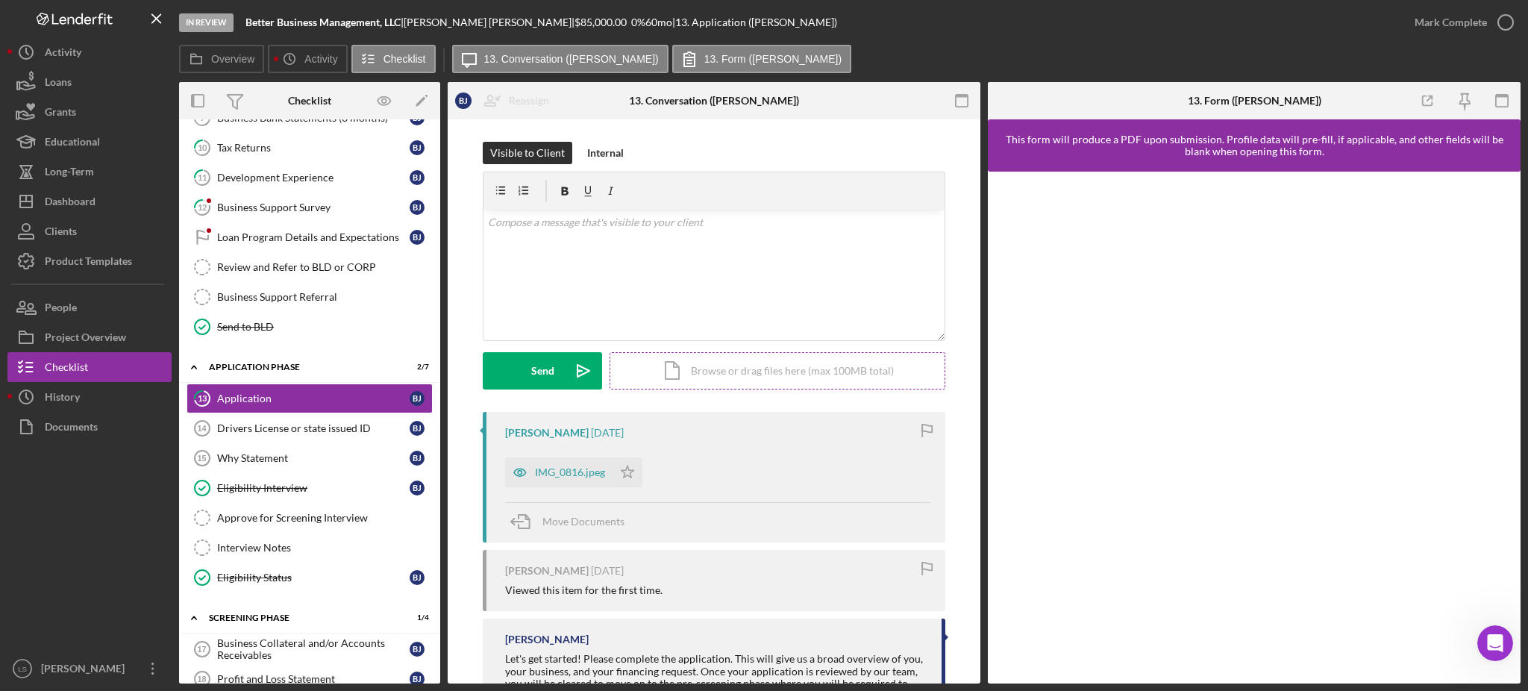
scroll to position [66, 0]
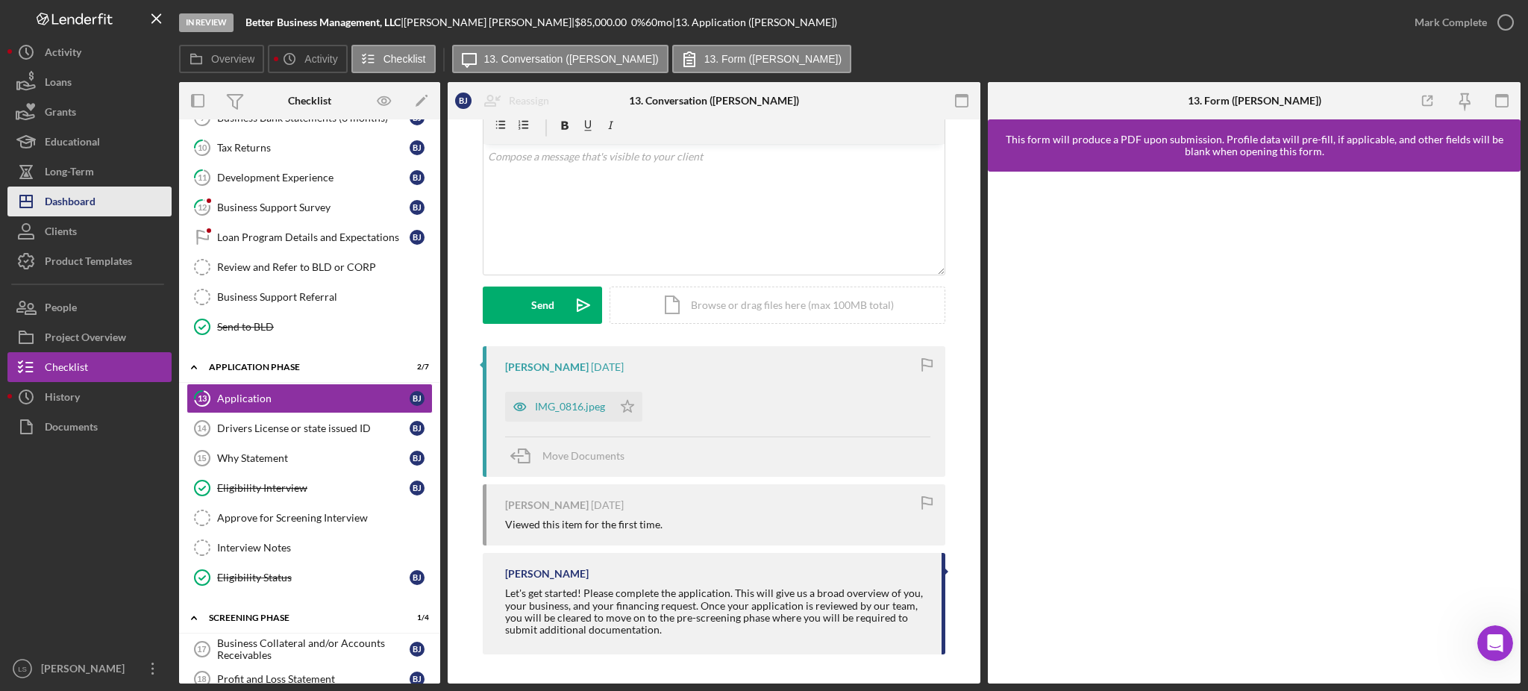
click at [113, 191] on button "Icon/Dashboard Dashboard" at bounding box center [89, 202] width 164 height 30
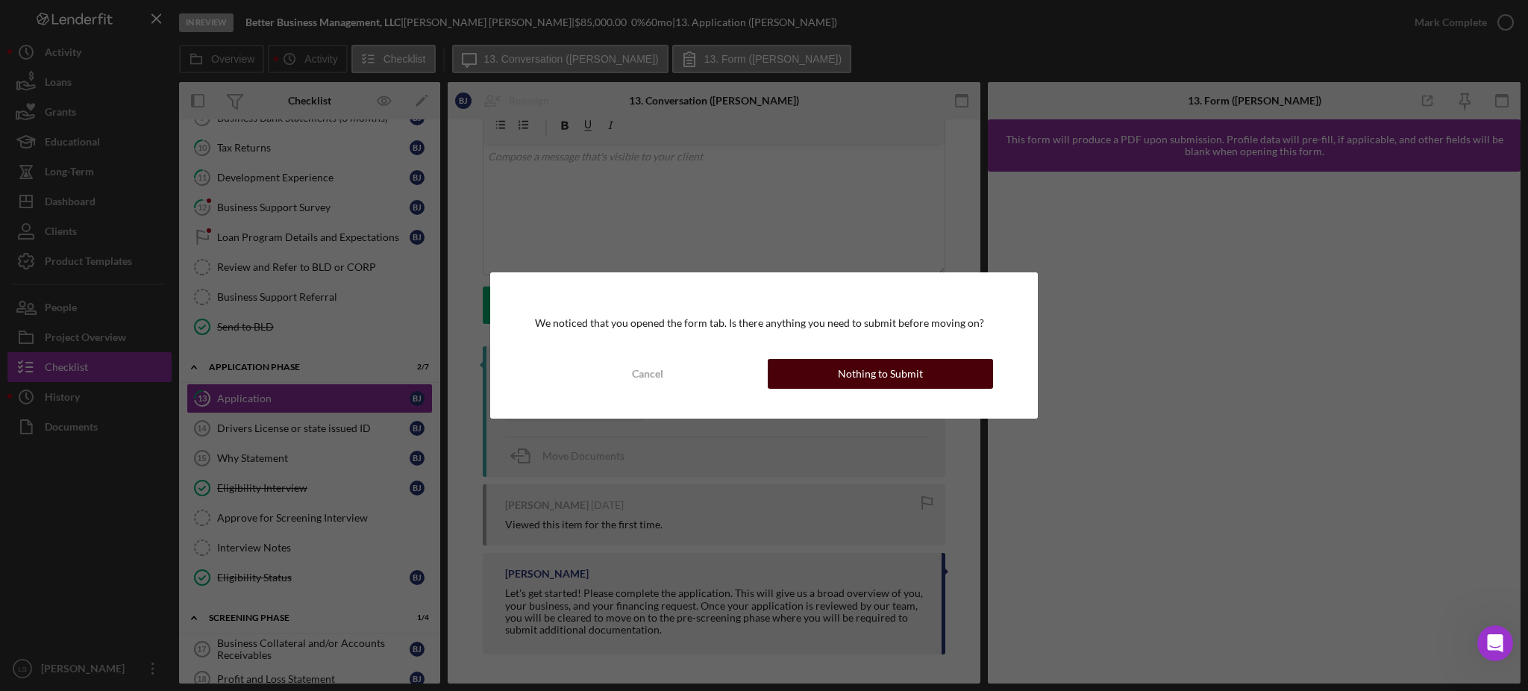
click at [910, 374] on div "Nothing to Submit" at bounding box center [880, 374] width 85 height 30
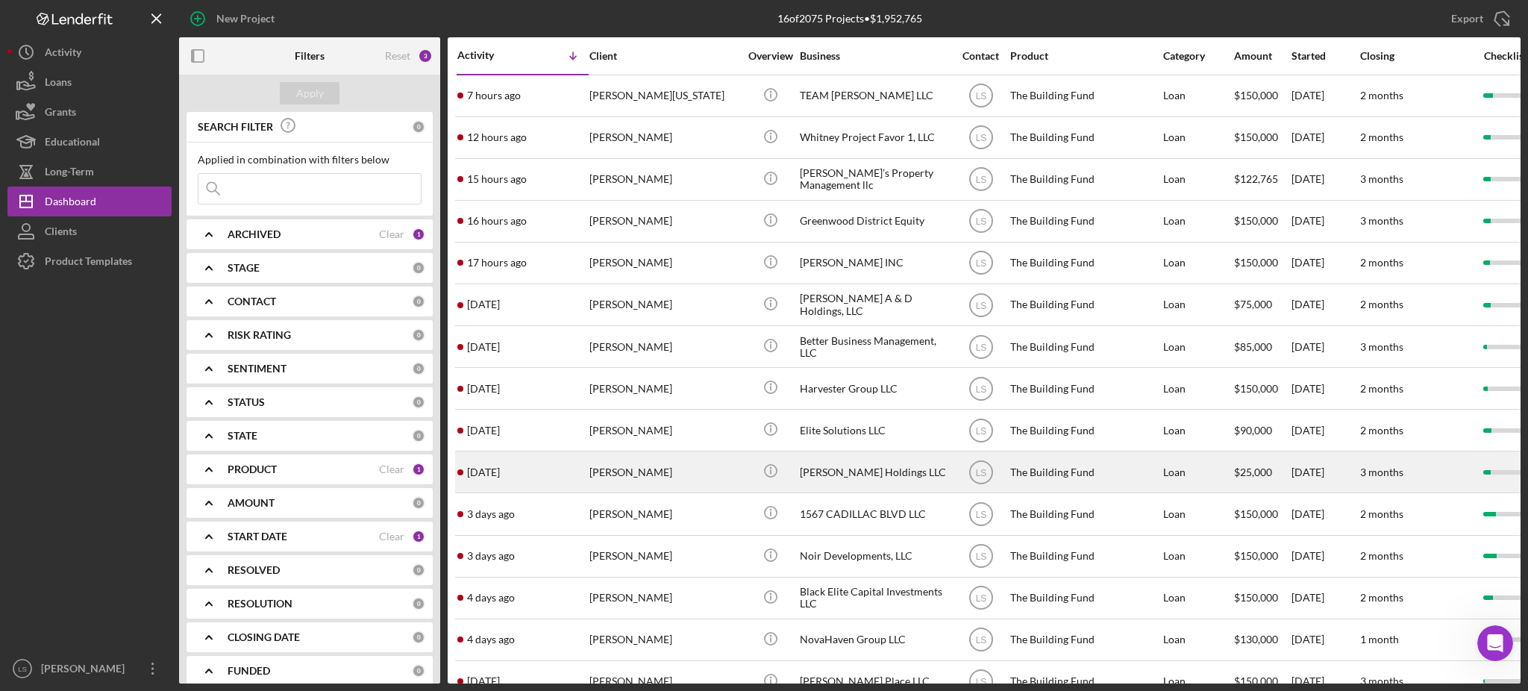
click at [693, 486] on div "[PERSON_NAME]" at bounding box center [664, 472] width 149 height 40
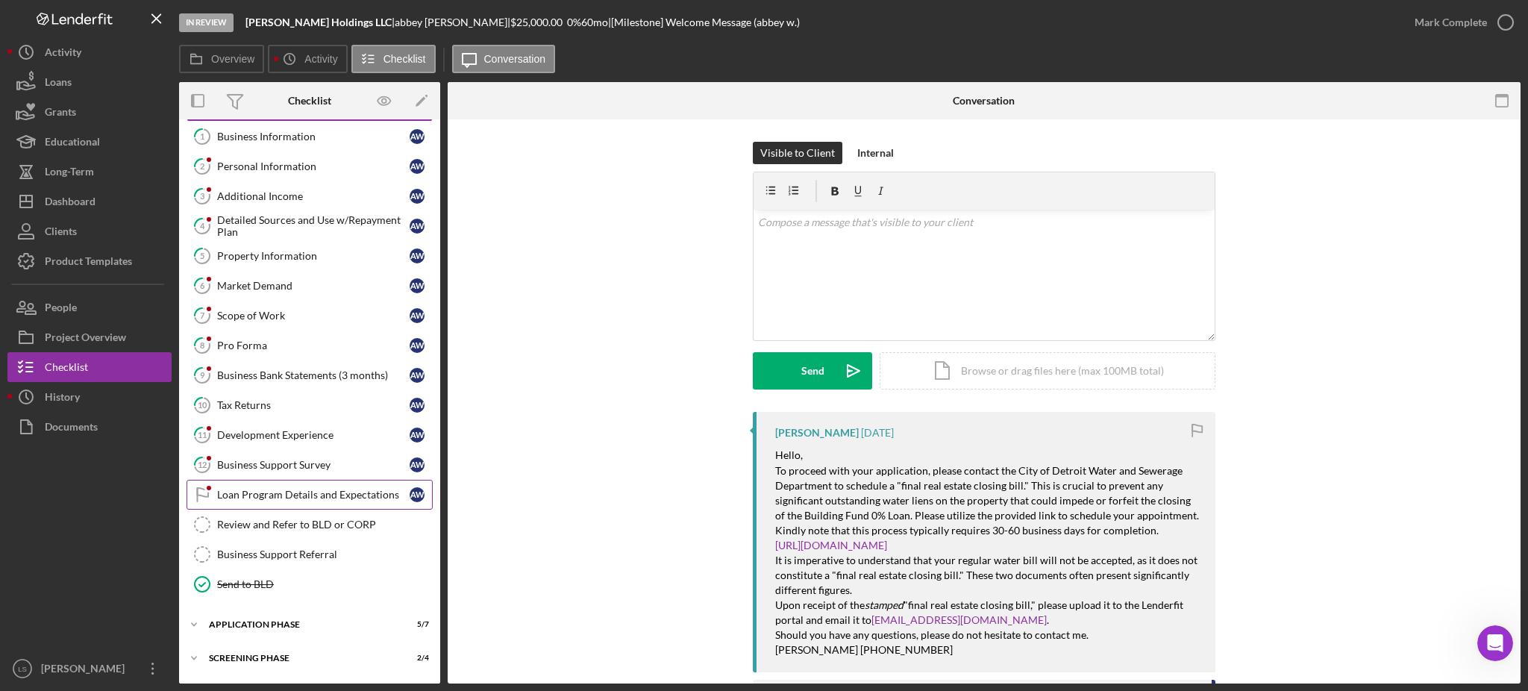
scroll to position [98, 0]
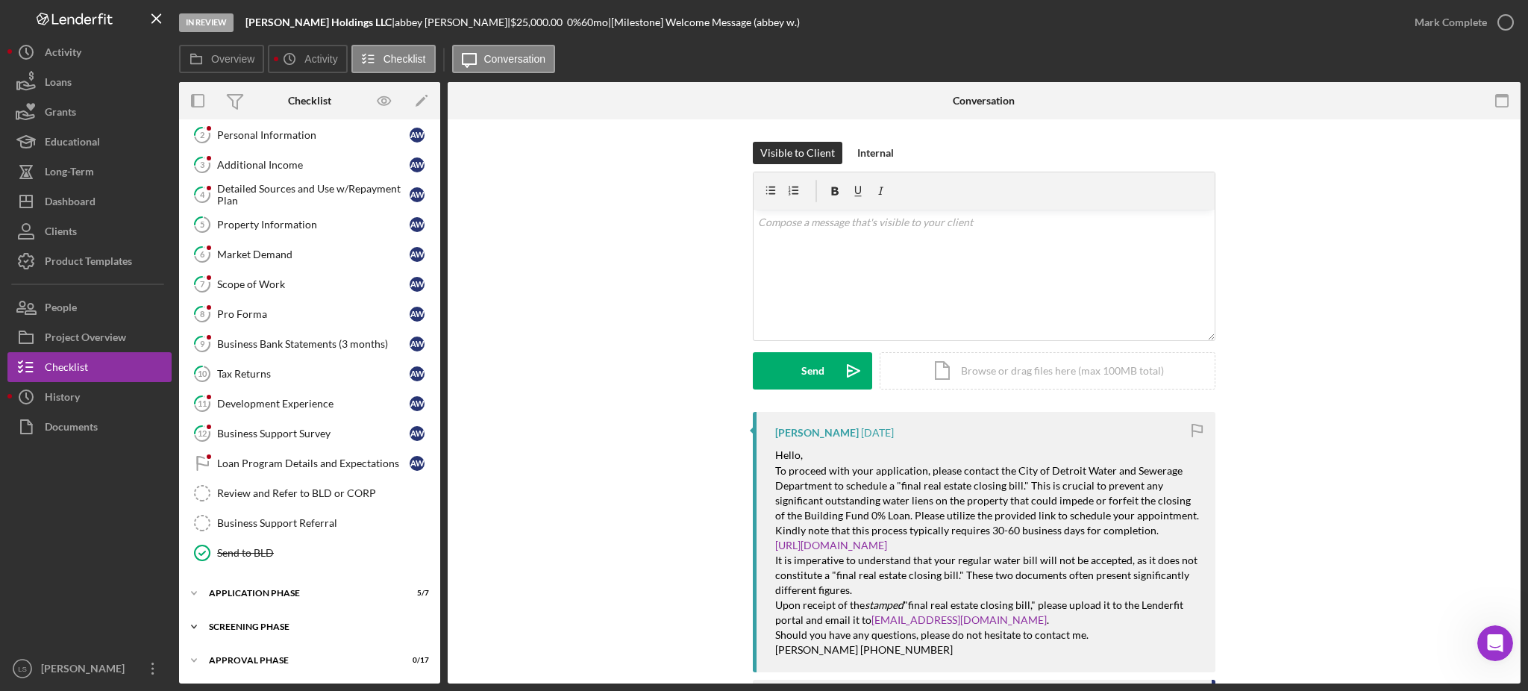
click at [374, 622] on div "Icon/Expander Screening Phase 2 / 4" at bounding box center [309, 627] width 261 height 30
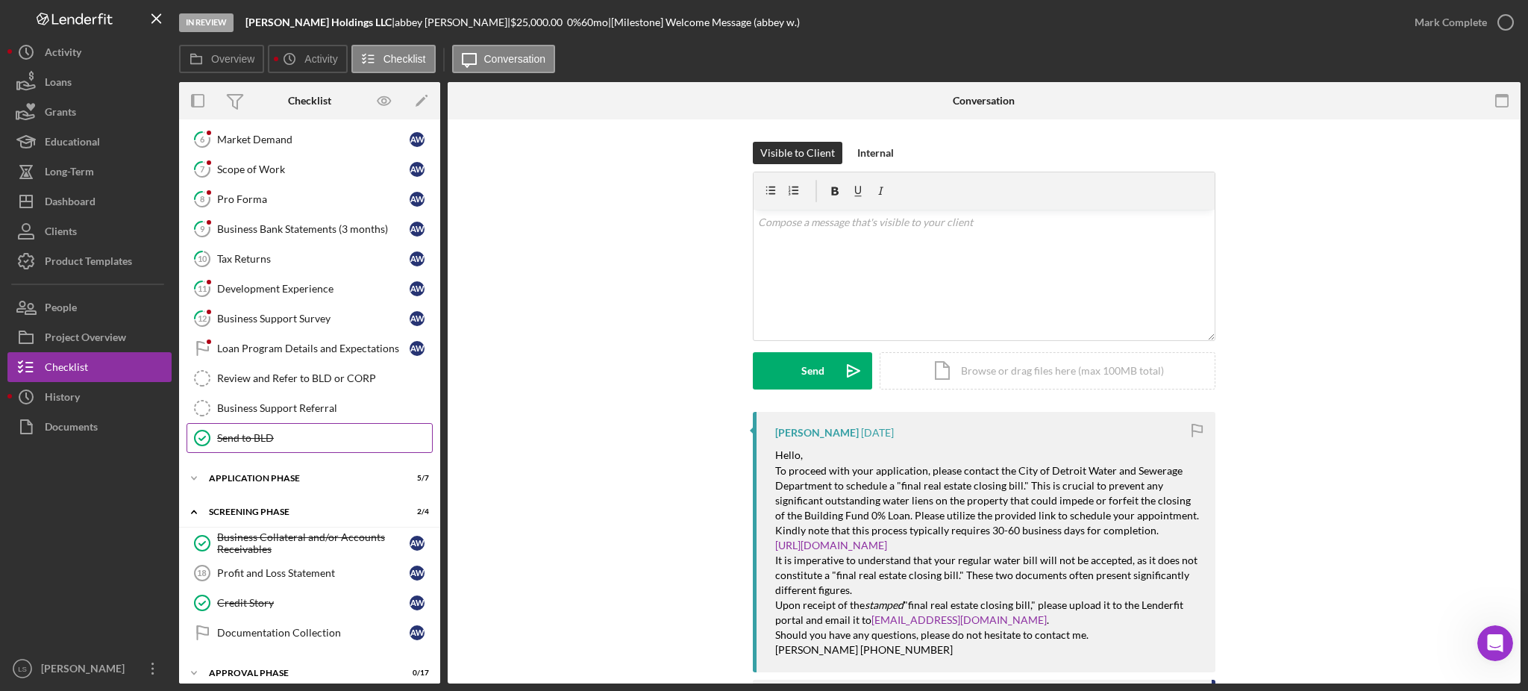
scroll to position [225, 0]
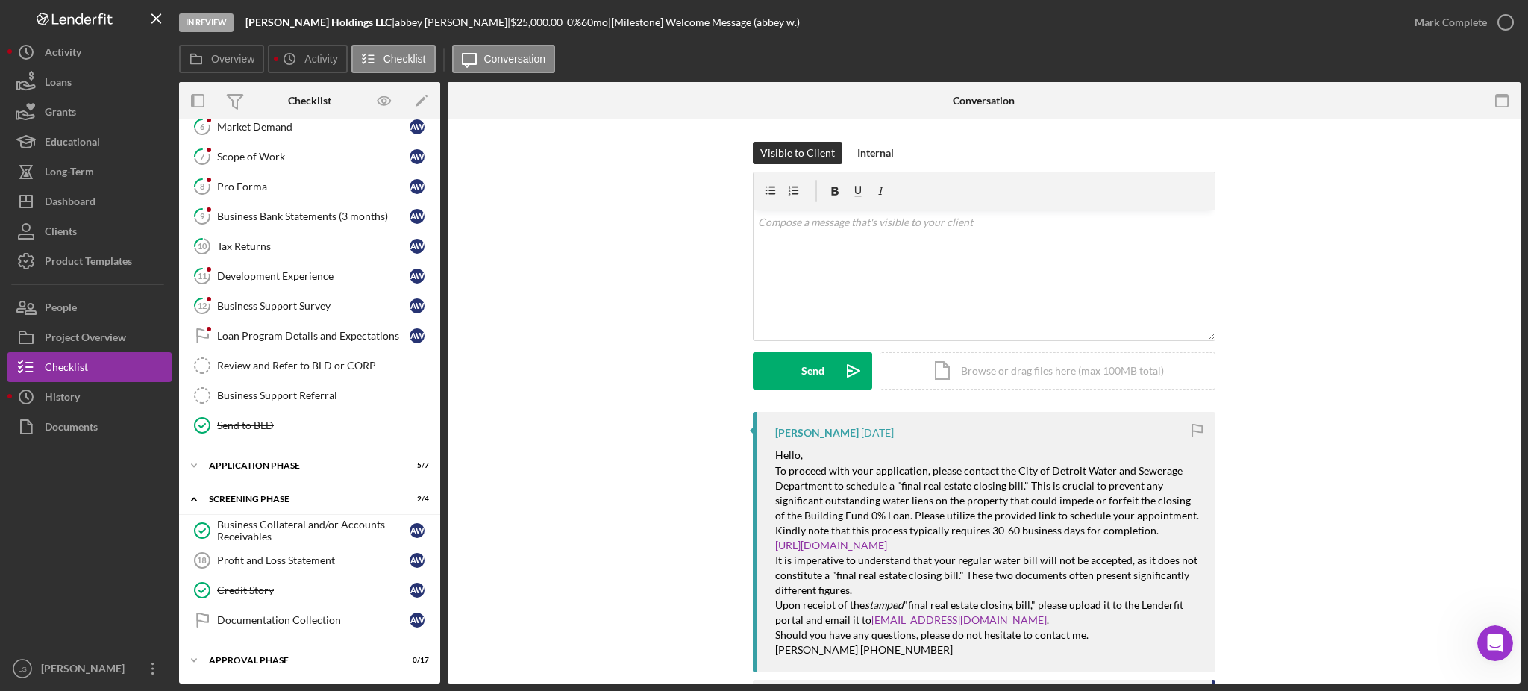
click at [301, 484] on div "Icon/Expander Intake Phase 1 / 17 Welcome Message Welcome Message a w 1 Busines…" at bounding box center [309, 289] width 261 height 774
click at [311, 471] on div "Icon/Expander Application Phase 5 / 7" at bounding box center [309, 466] width 261 height 30
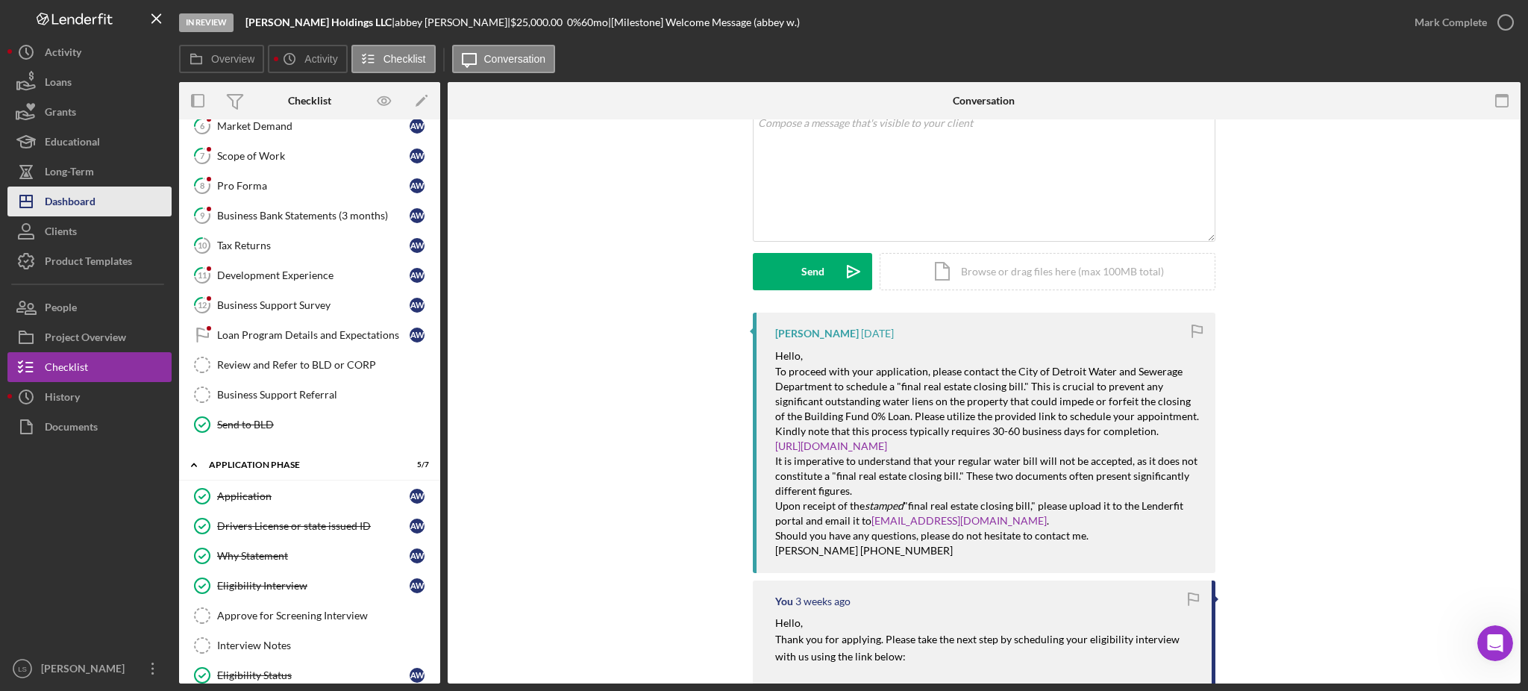
click at [104, 198] on button "Icon/Dashboard Dashboard" at bounding box center [89, 202] width 164 height 30
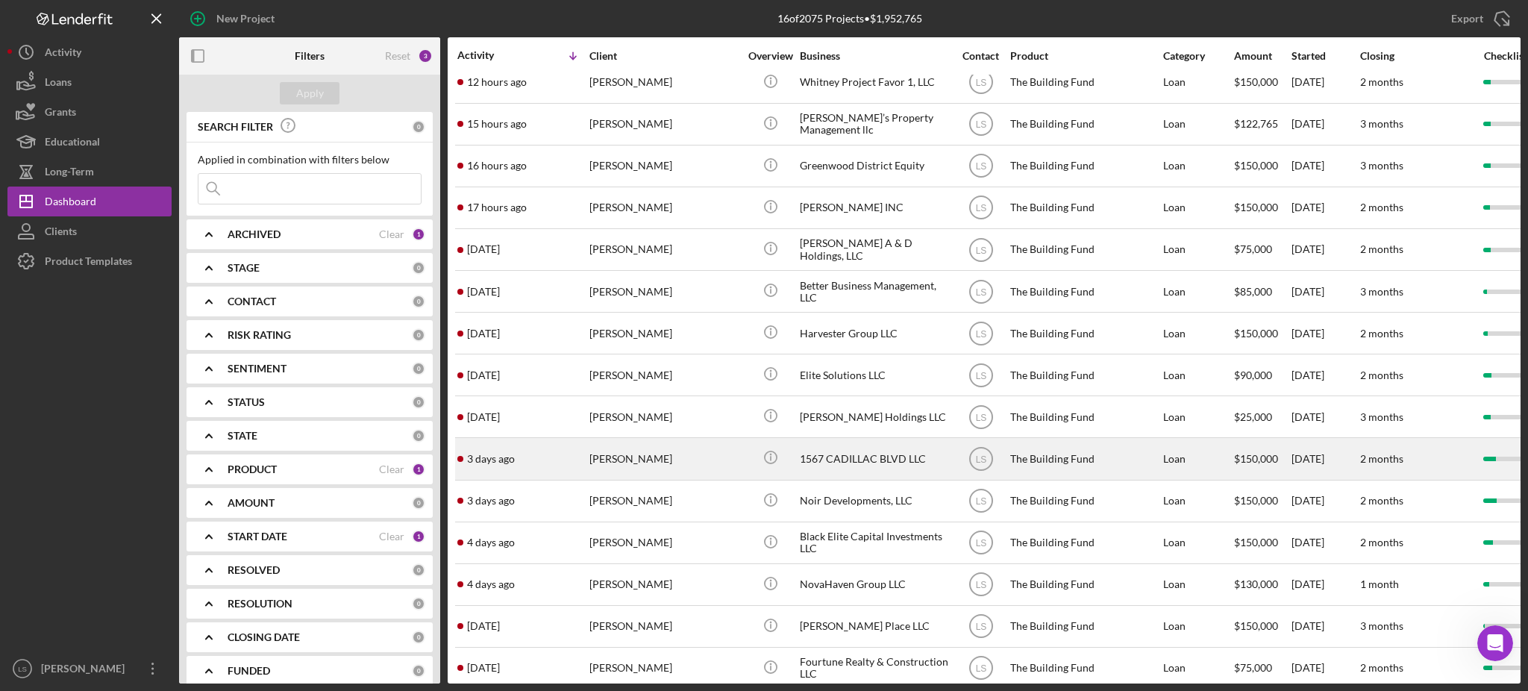
scroll to position [86, 0]
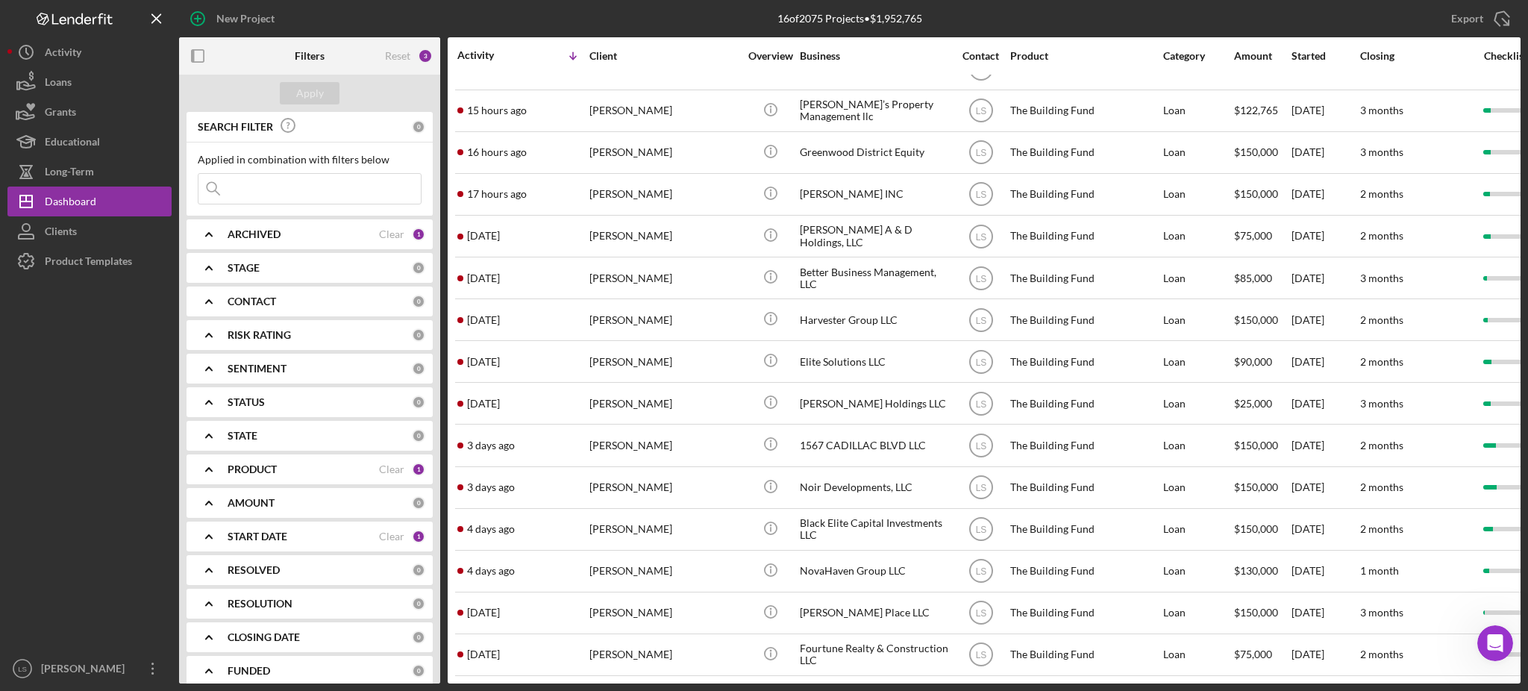
click at [1295, 13] on div "Export Icon/Export" at bounding box center [1297, 18] width 447 height 37
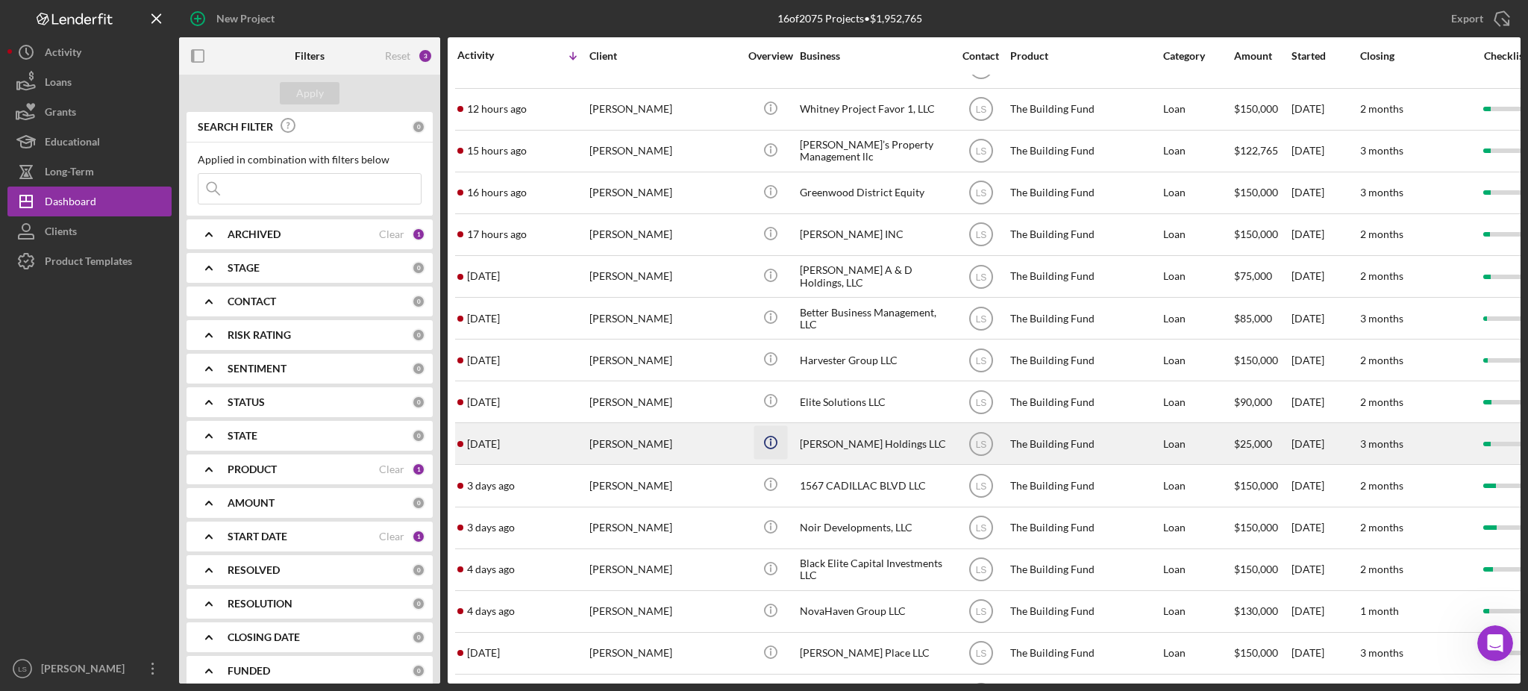
scroll to position [0, 0]
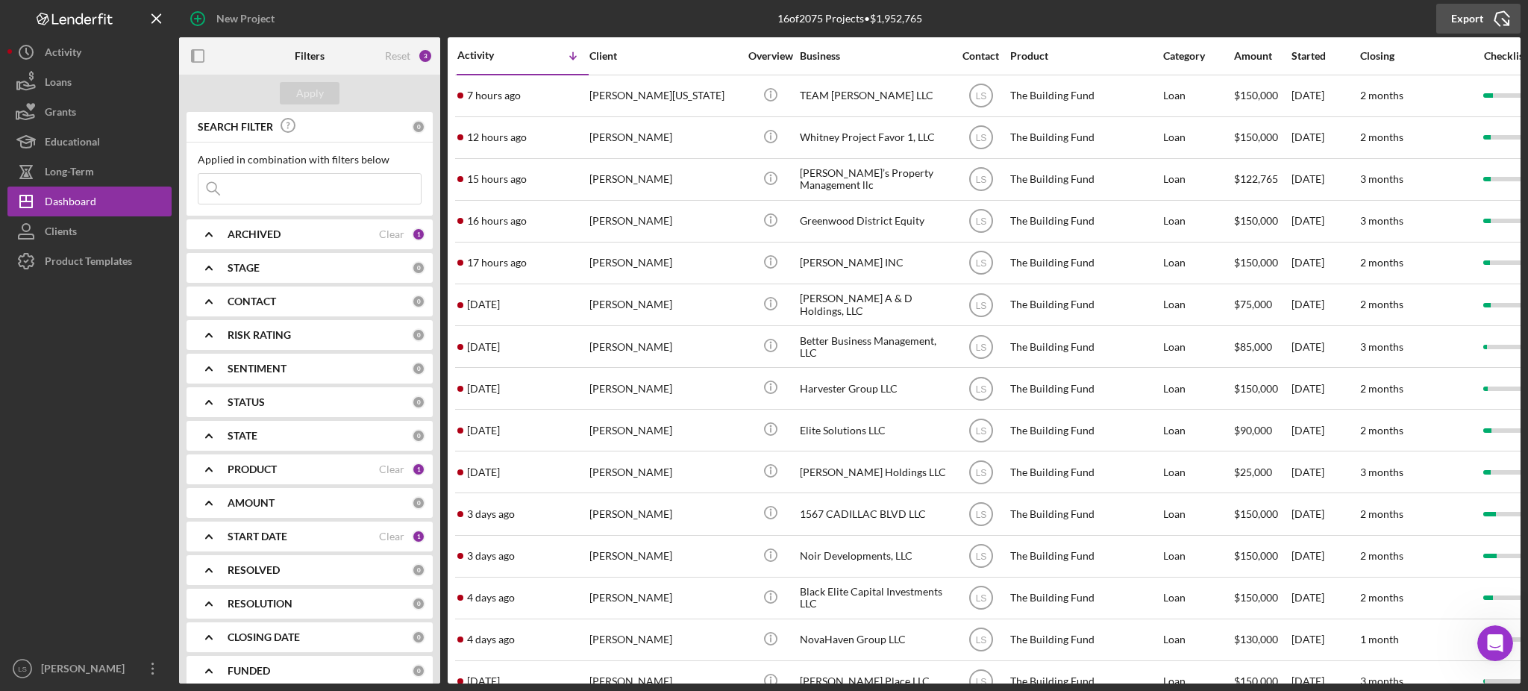
click at [1497, 16] on icon "Icon/Export" at bounding box center [1502, 18] width 37 height 37
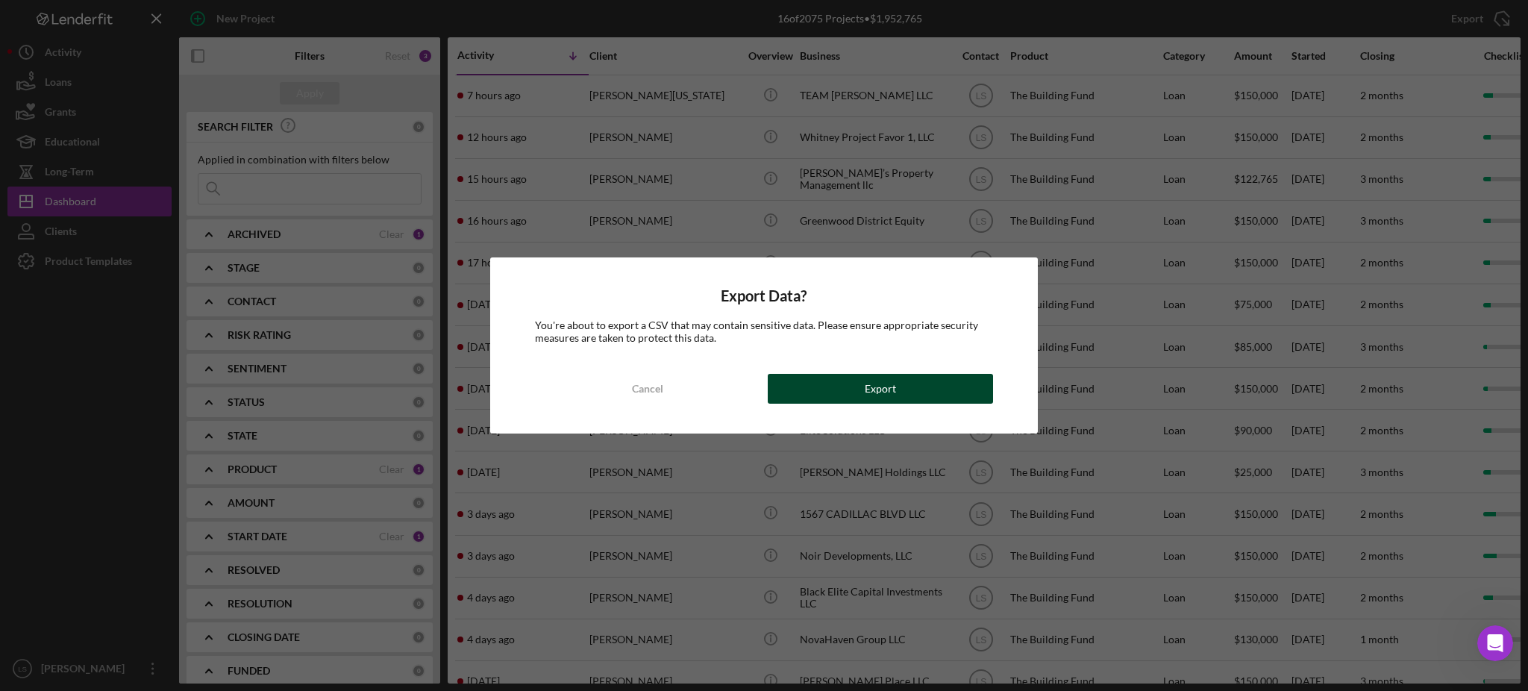
click at [865, 385] on button "Export" at bounding box center [880, 389] width 225 height 30
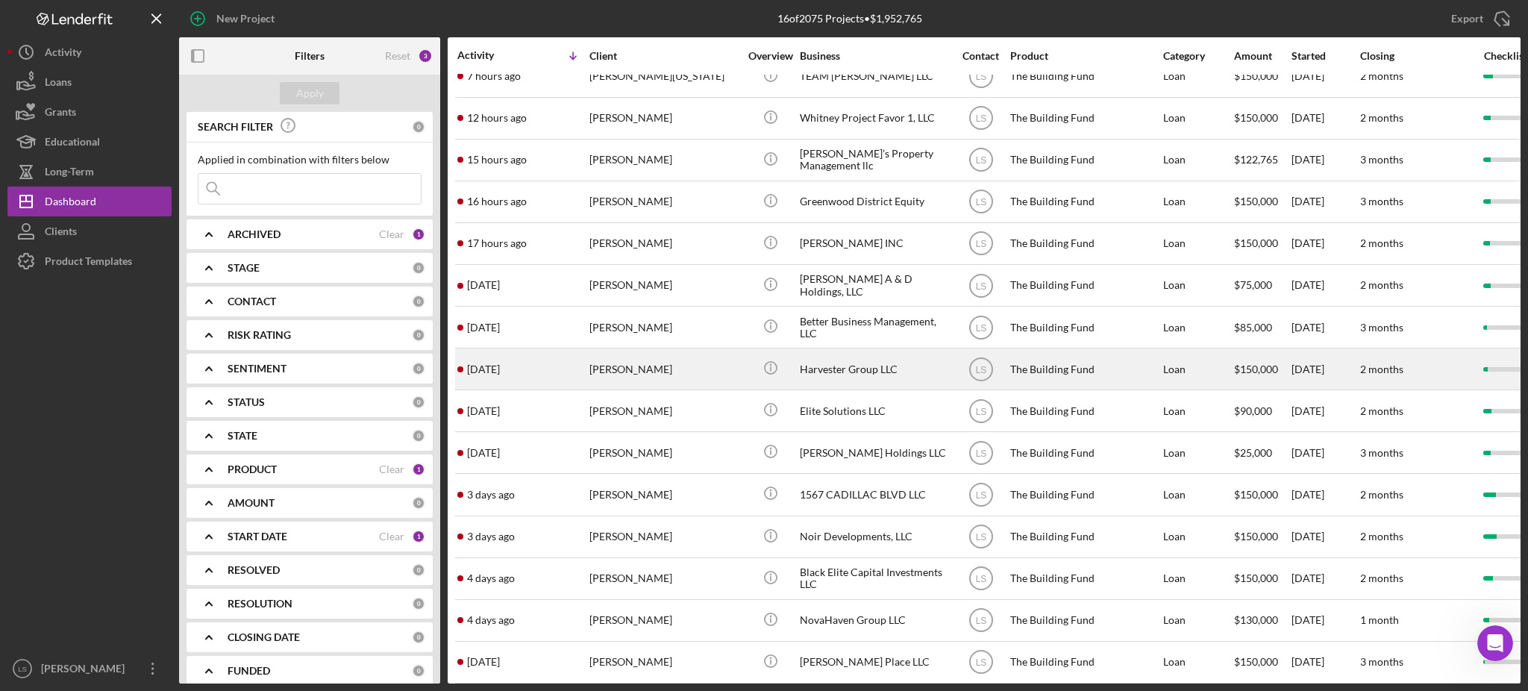
scroll to position [86, 0]
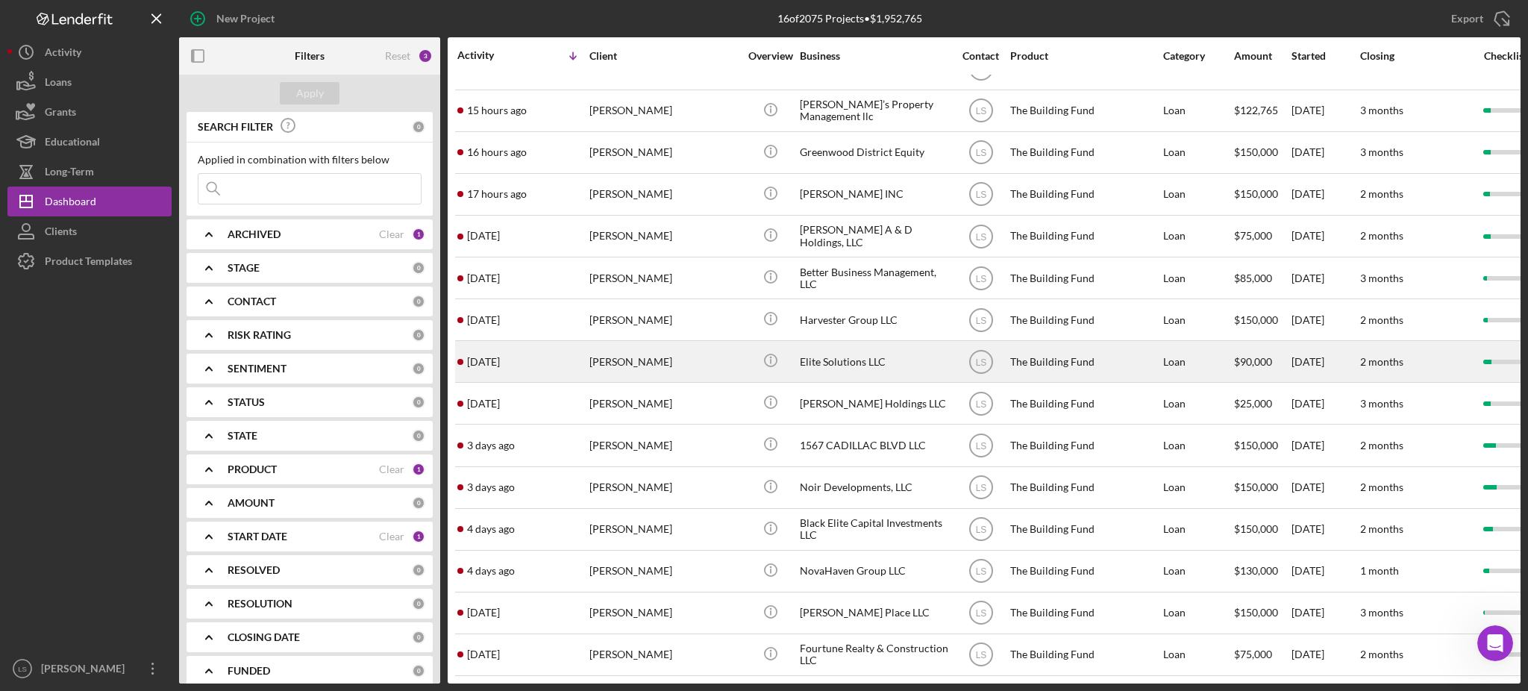
click at [681, 352] on div "[PERSON_NAME]" at bounding box center [664, 362] width 149 height 40
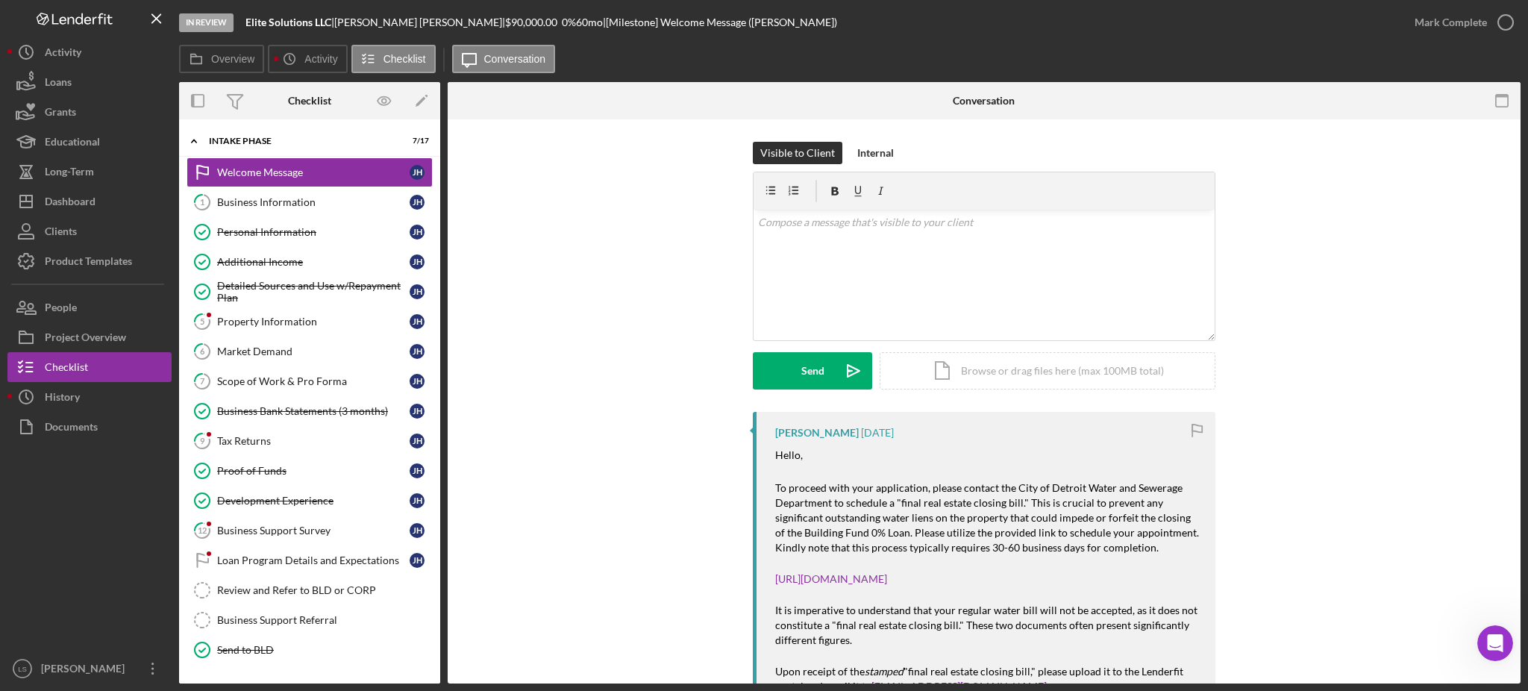
scroll to position [98, 0]
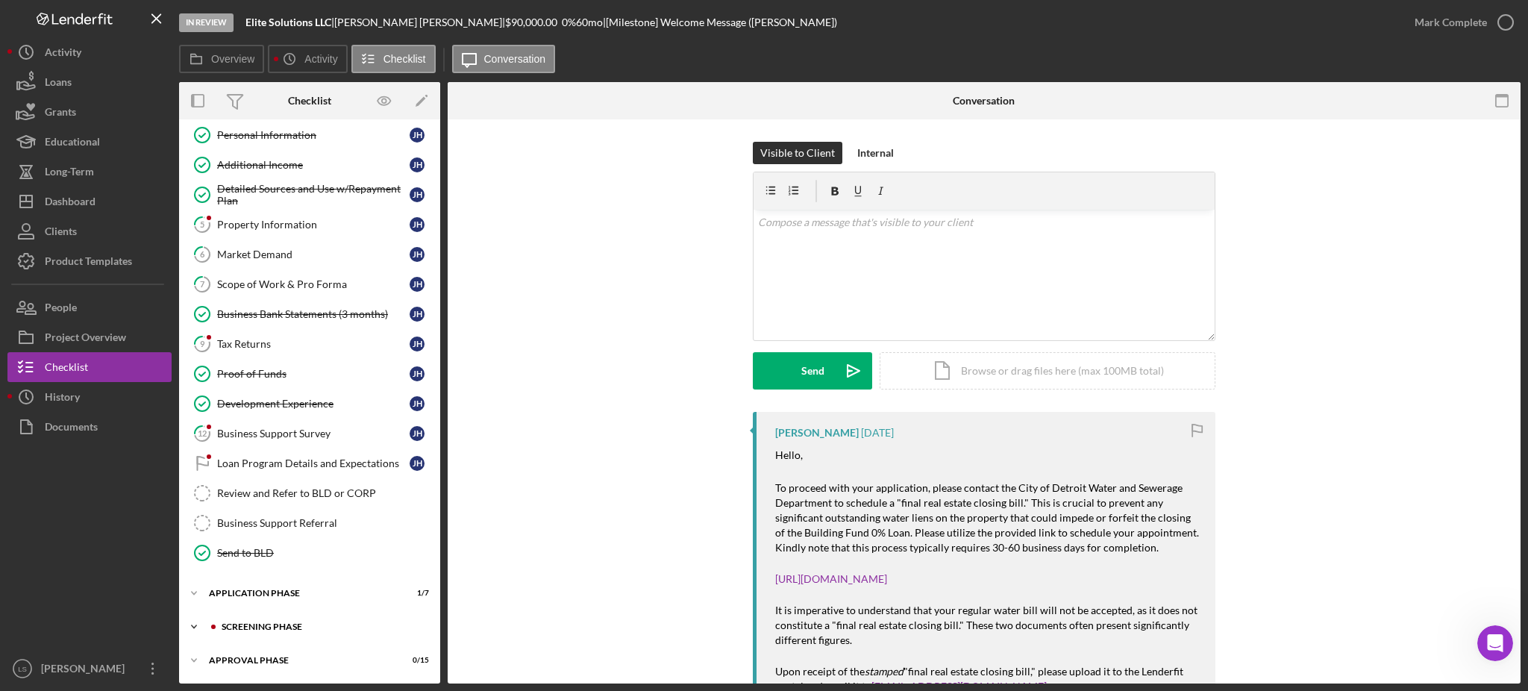
click at [335, 631] on div "Screening Phase" at bounding box center [322, 626] width 200 height 9
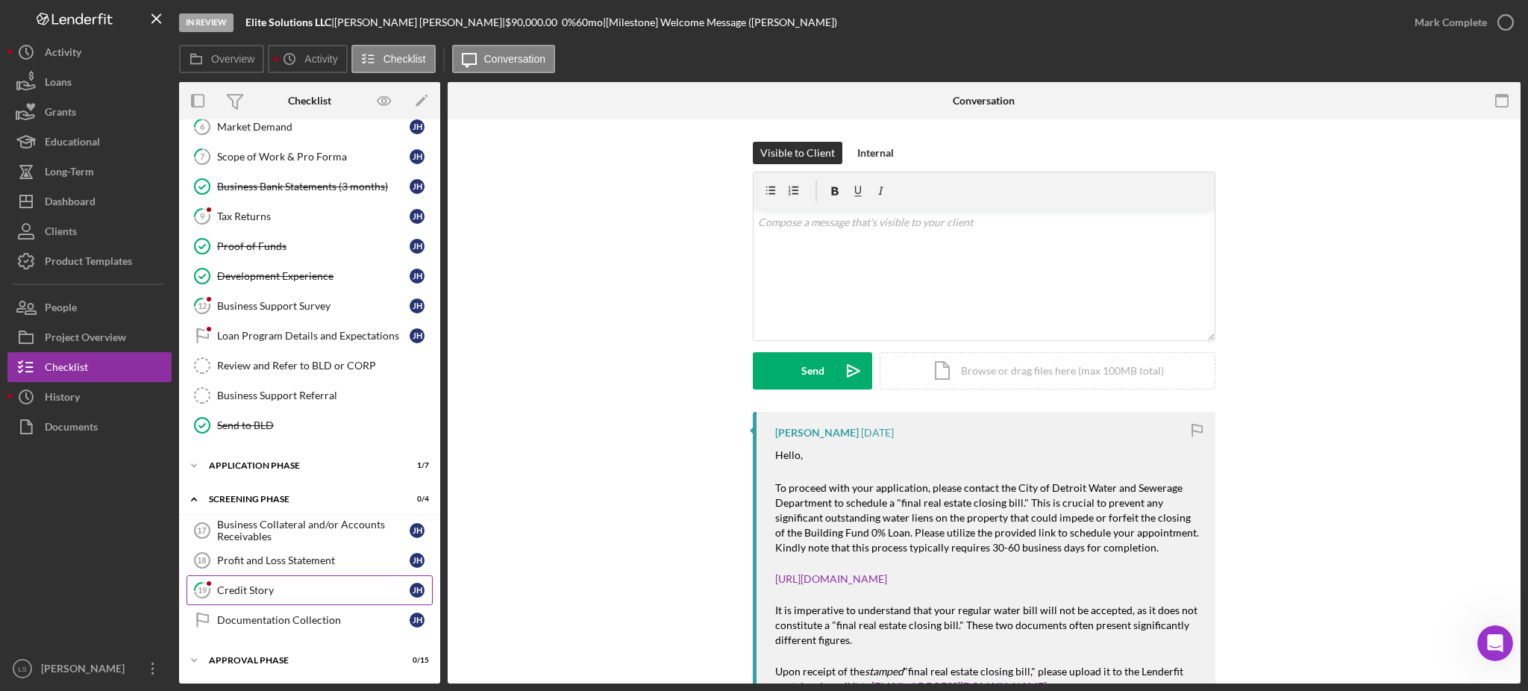
click at [311, 595] on div "Credit Story" at bounding box center [313, 590] width 193 height 12
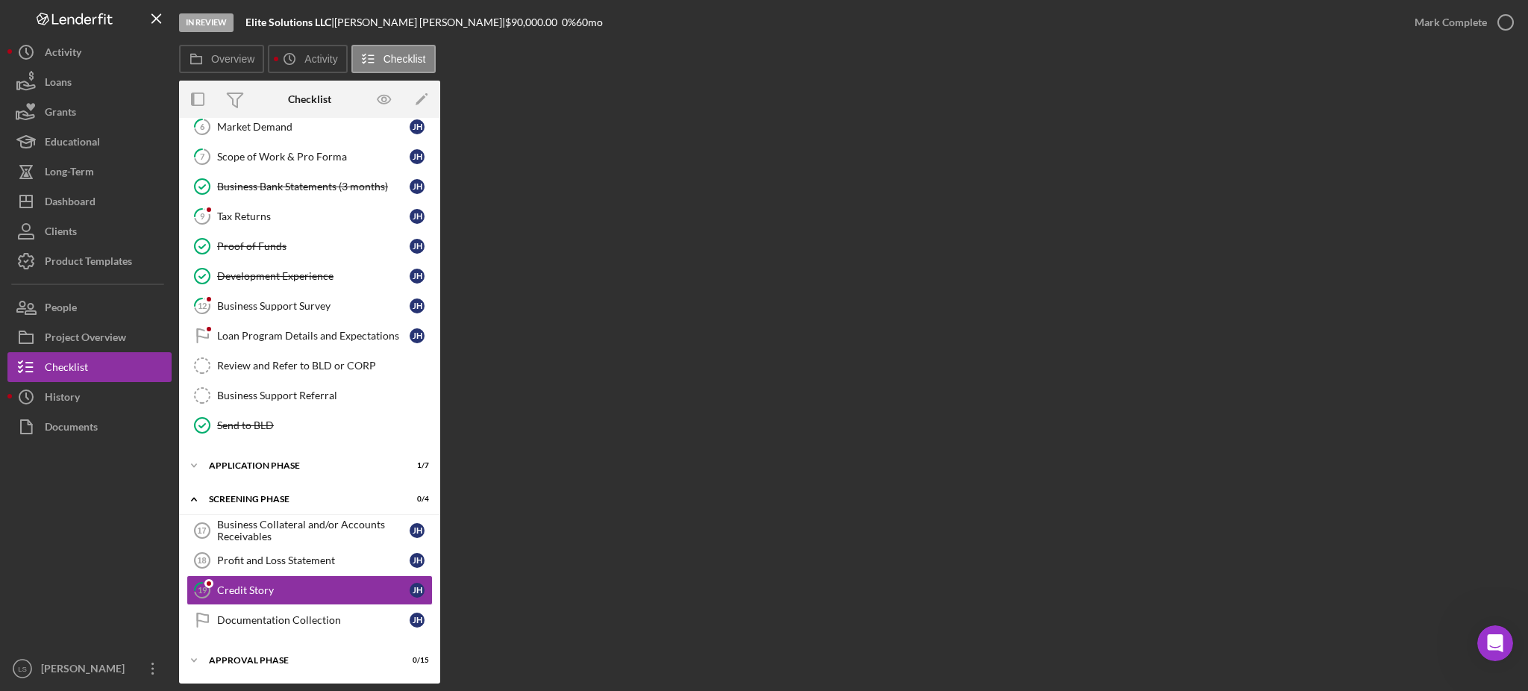
scroll to position [225, 0]
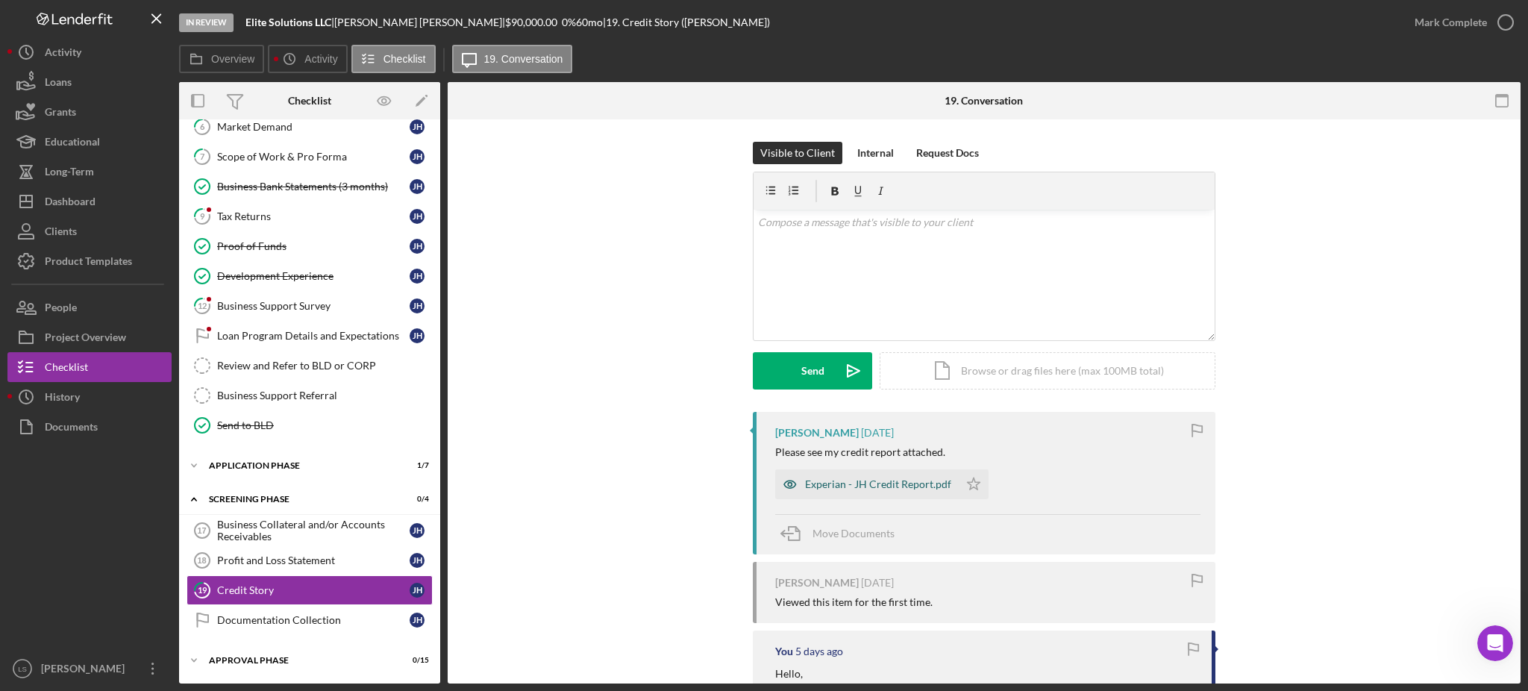
click at [873, 487] on div "Experian - JH Credit Report.pdf" at bounding box center [878, 484] width 146 height 12
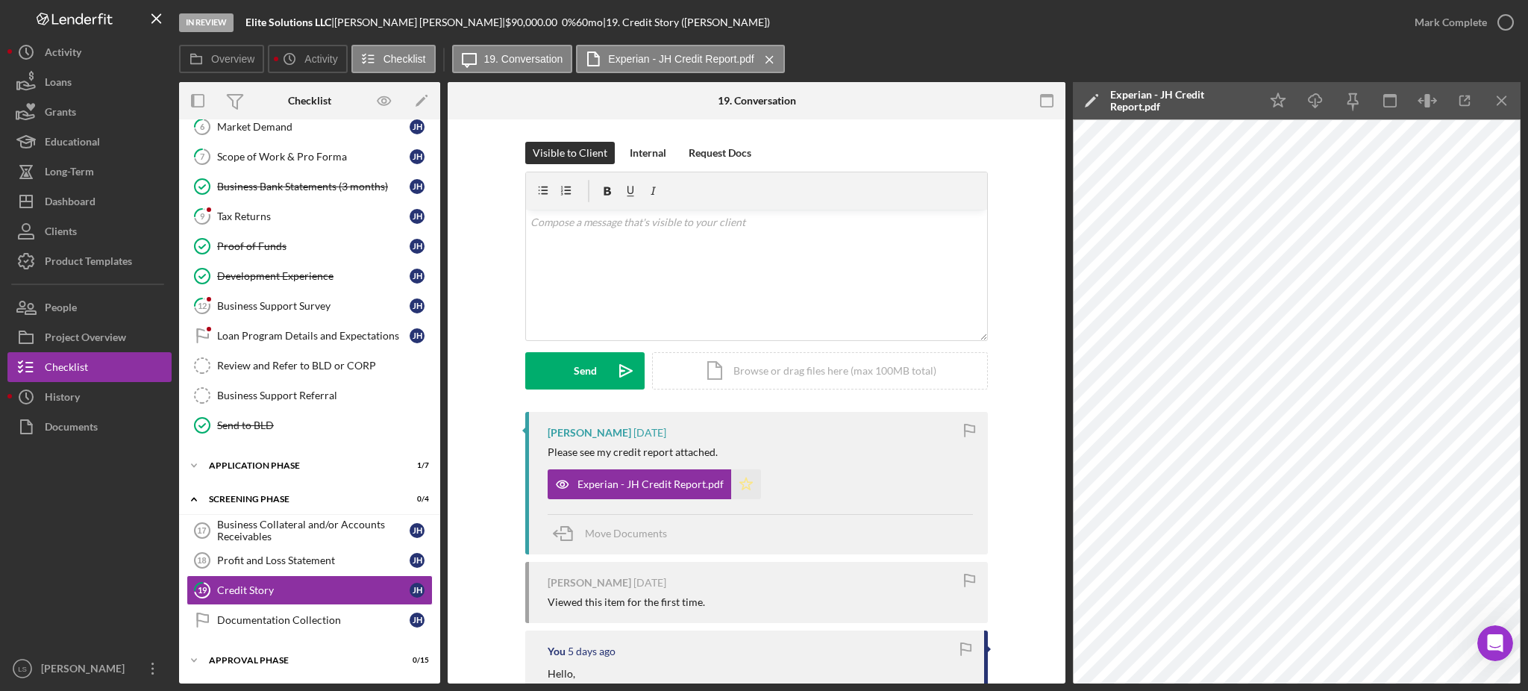
click at [751, 488] on icon "Icon/Star" at bounding box center [746, 484] width 30 height 30
click at [1500, 28] on icon "button" at bounding box center [1505, 22] width 37 height 37
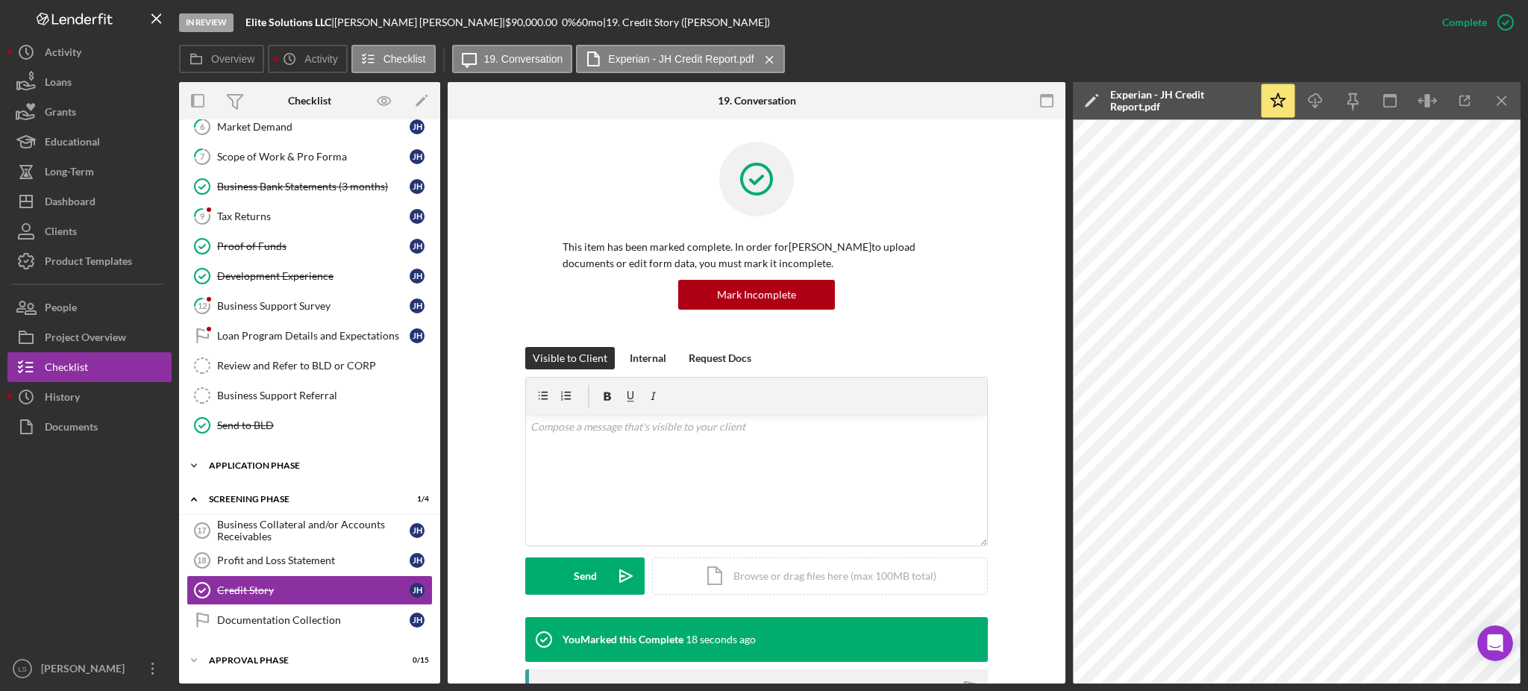
click at [323, 469] on div "Application Phase" at bounding box center [315, 465] width 213 height 9
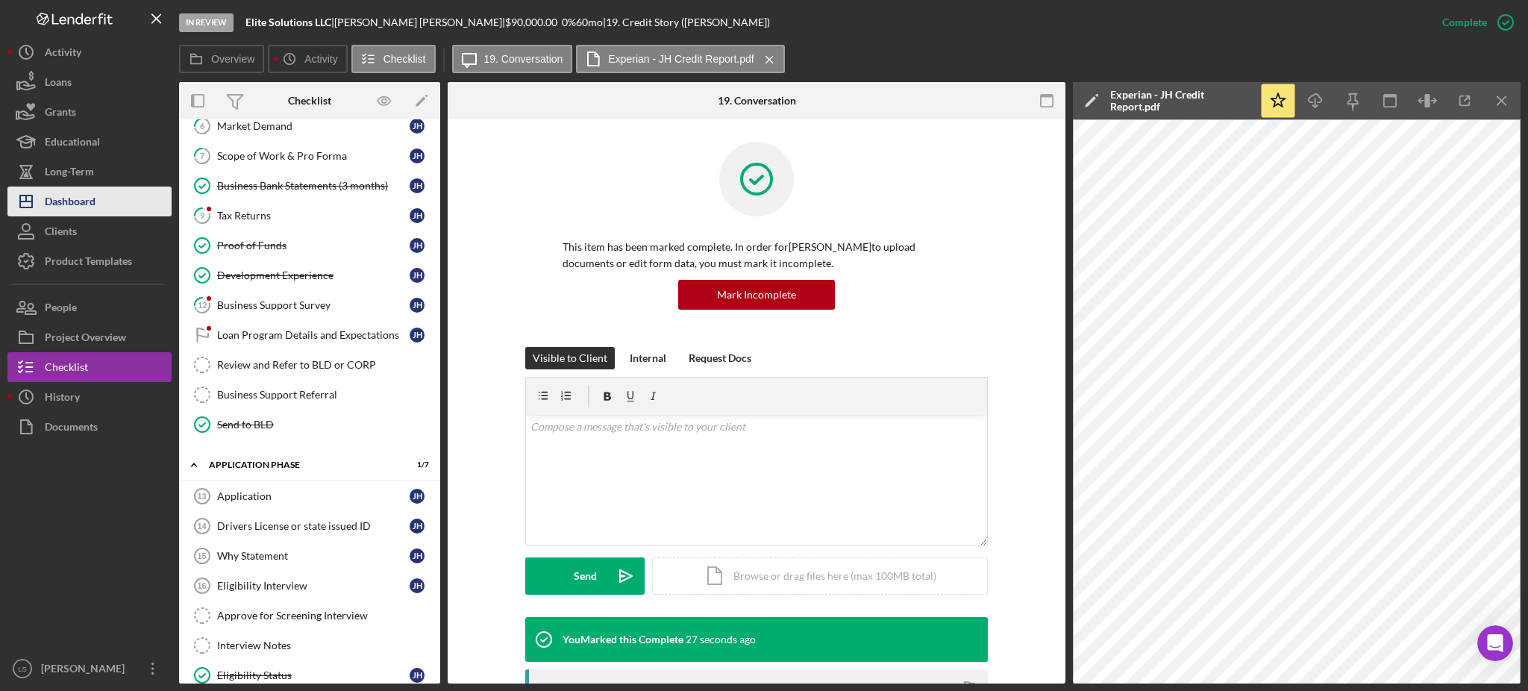
click at [84, 204] on div "Dashboard" at bounding box center [70, 204] width 51 height 34
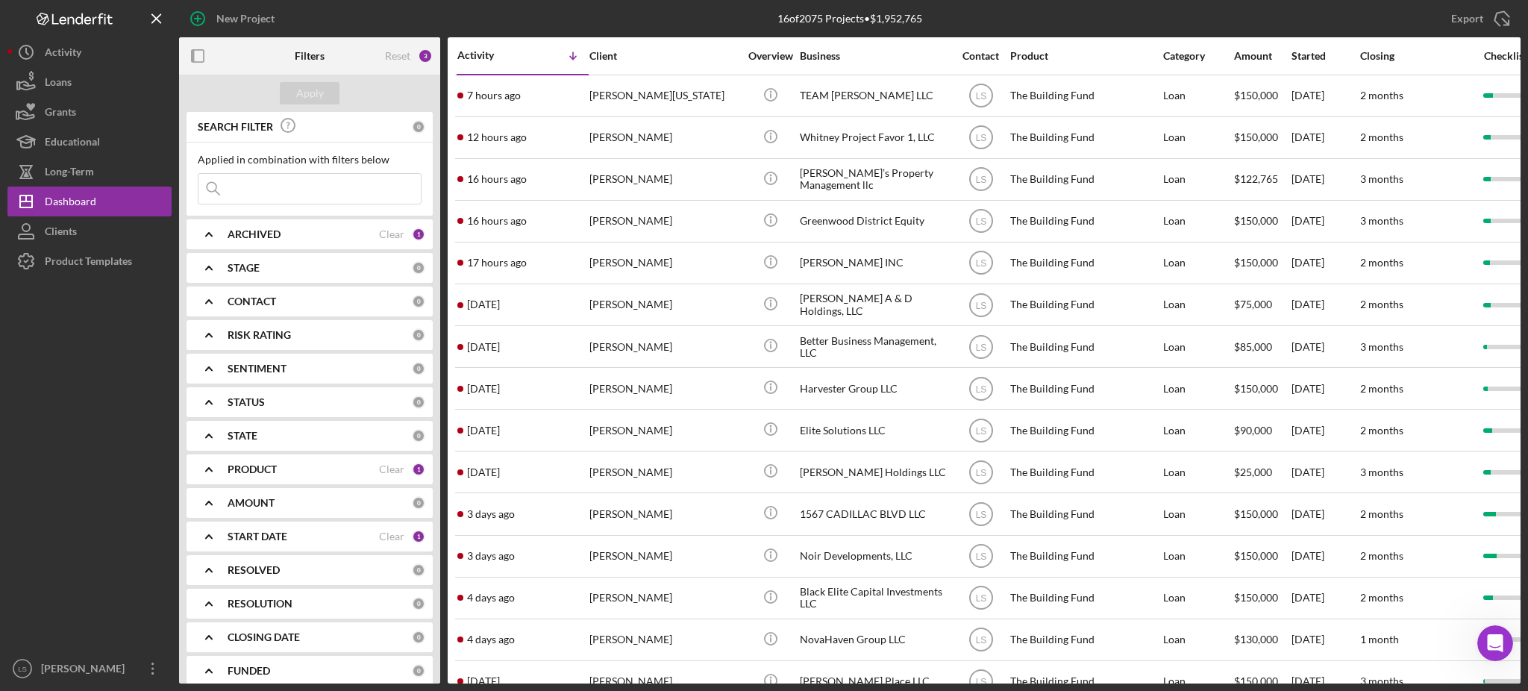
click at [267, 188] on input at bounding box center [310, 189] width 222 height 30
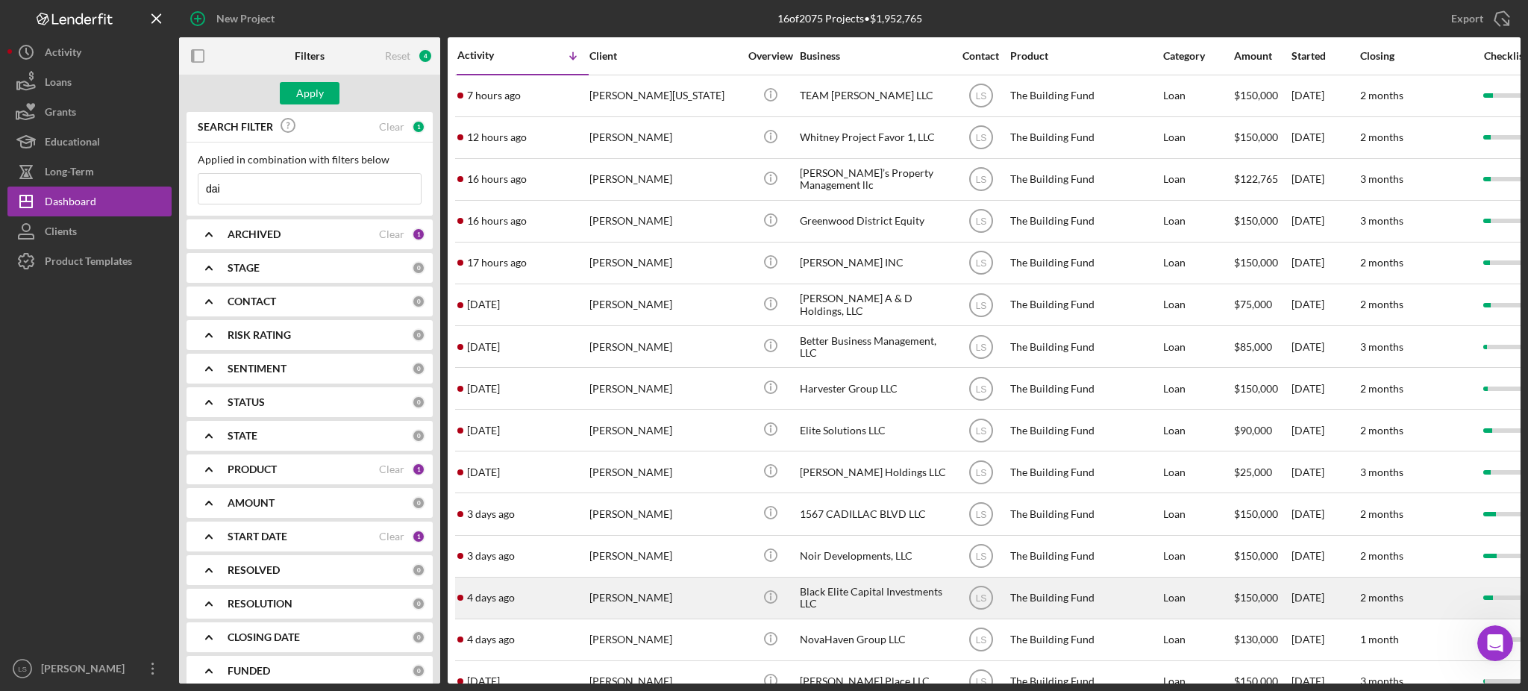
type input "dai"
click at [713, 596] on div "[PERSON_NAME]" at bounding box center [664, 598] width 149 height 40
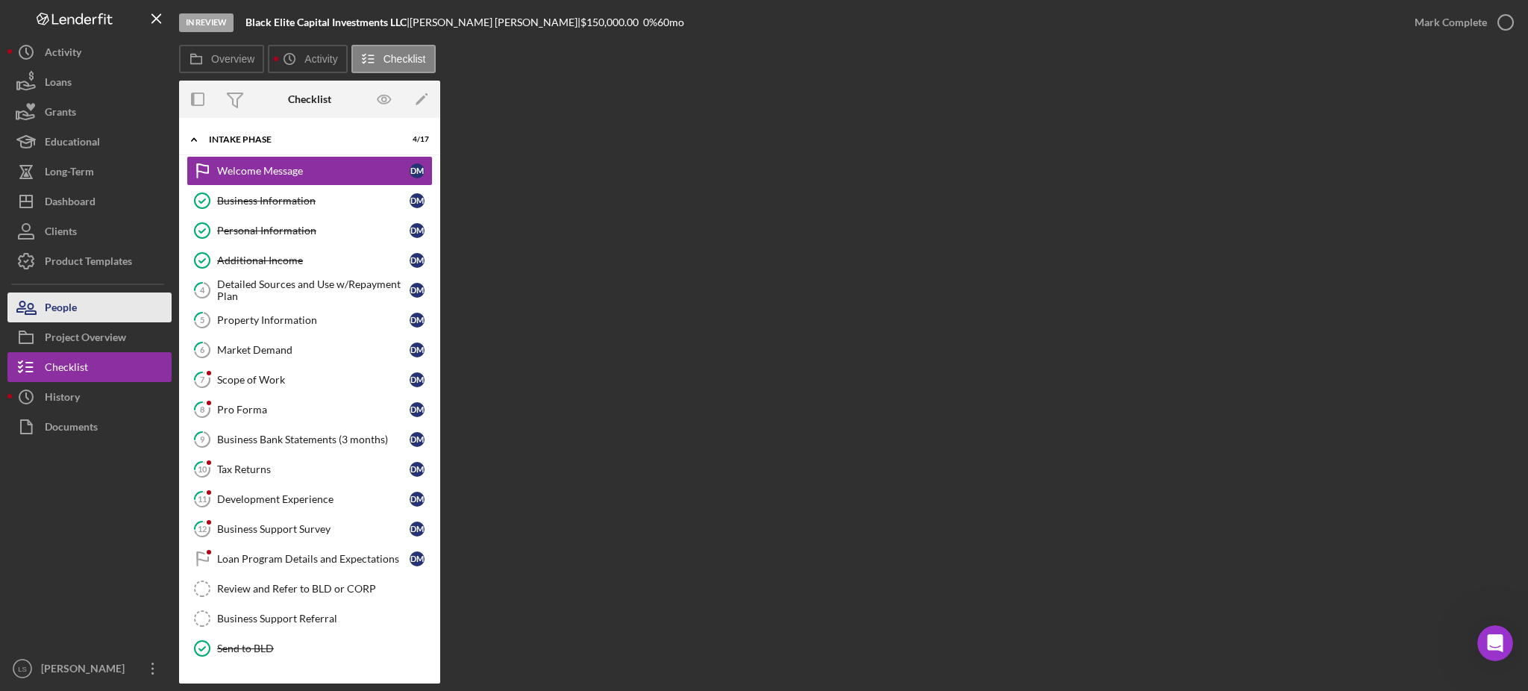
click at [113, 310] on button "People" at bounding box center [89, 308] width 164 height 30
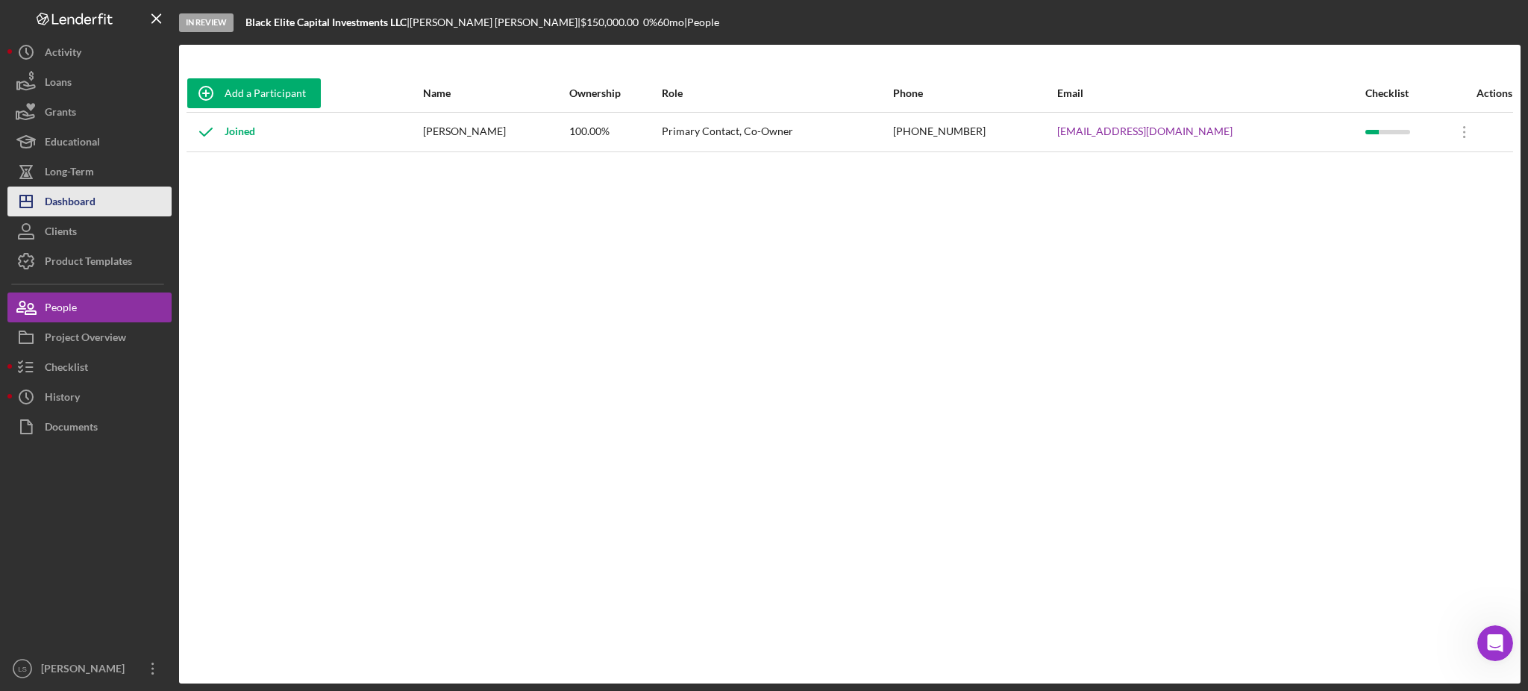
click at [89, 203] on div "Dashboard" at bounding box center [70, 204] width 51 height 34
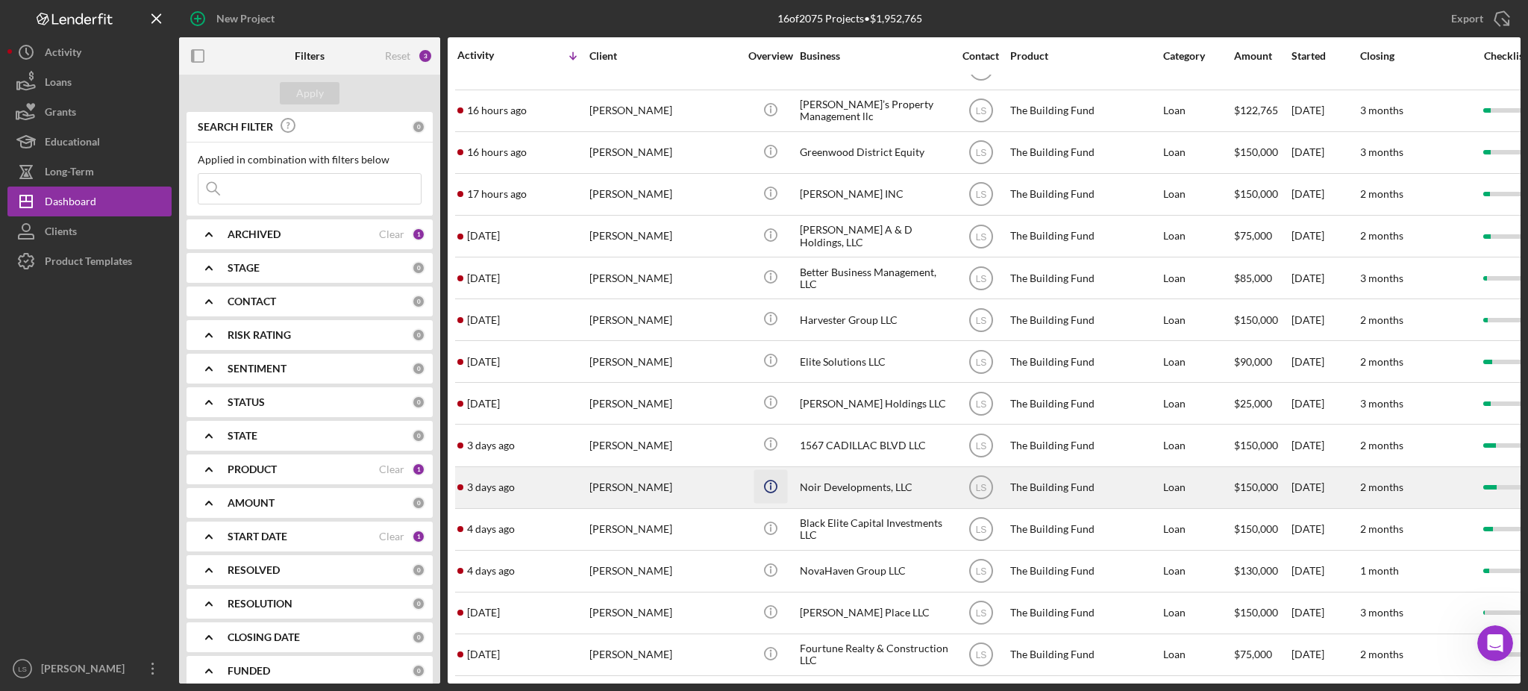
scroll to position [86, 0]
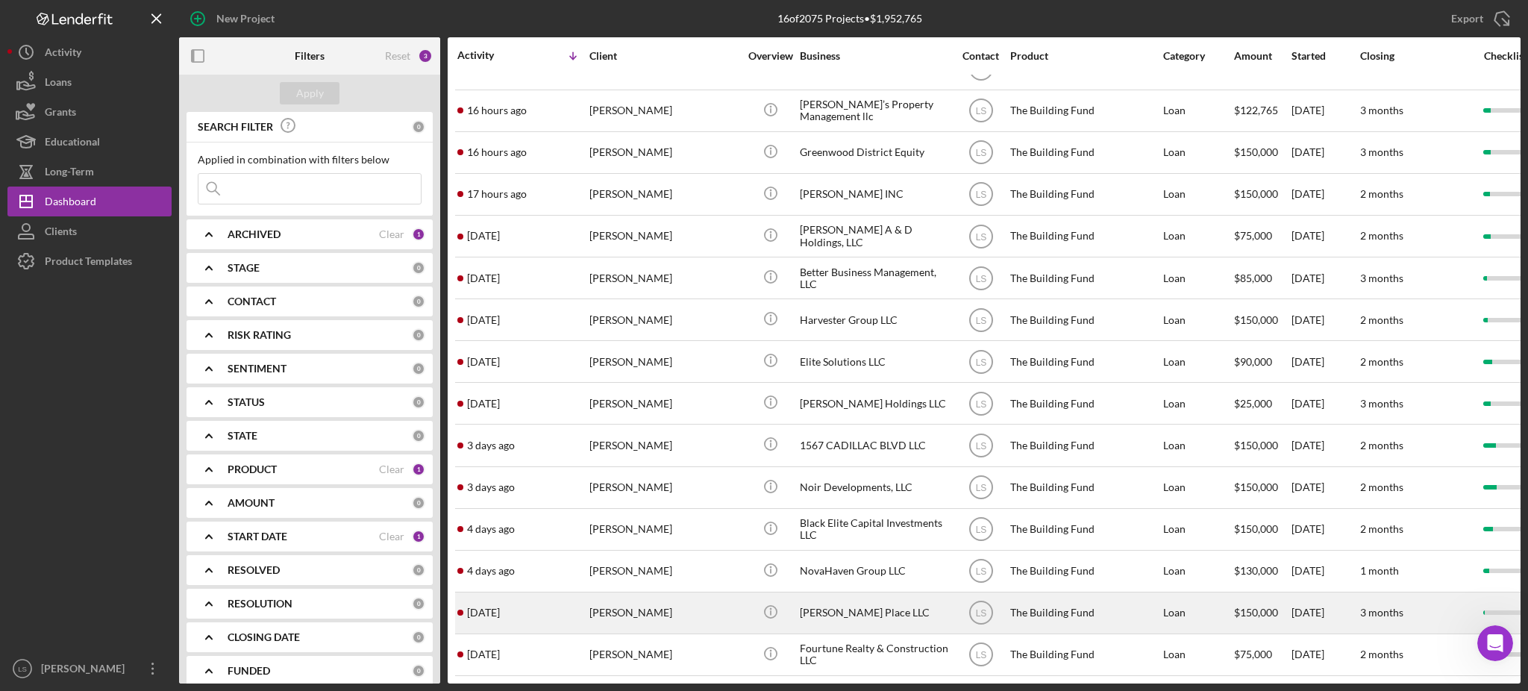
click at [721, 603] on div "[PERSON_NAME]" at bounding box center [664, 613] width 149 height 40
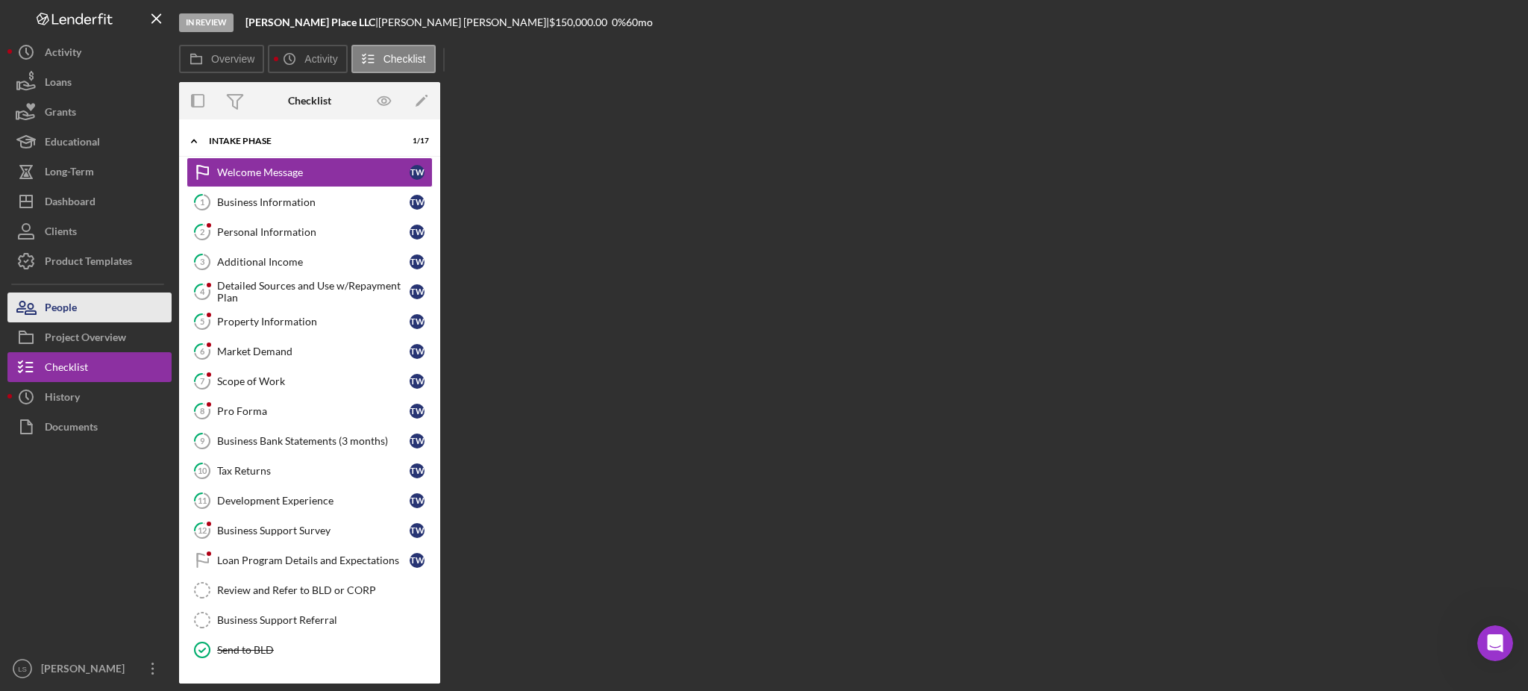
click at [107, 304] on button "People" at bounding box center [89, 308] width 164 height 30
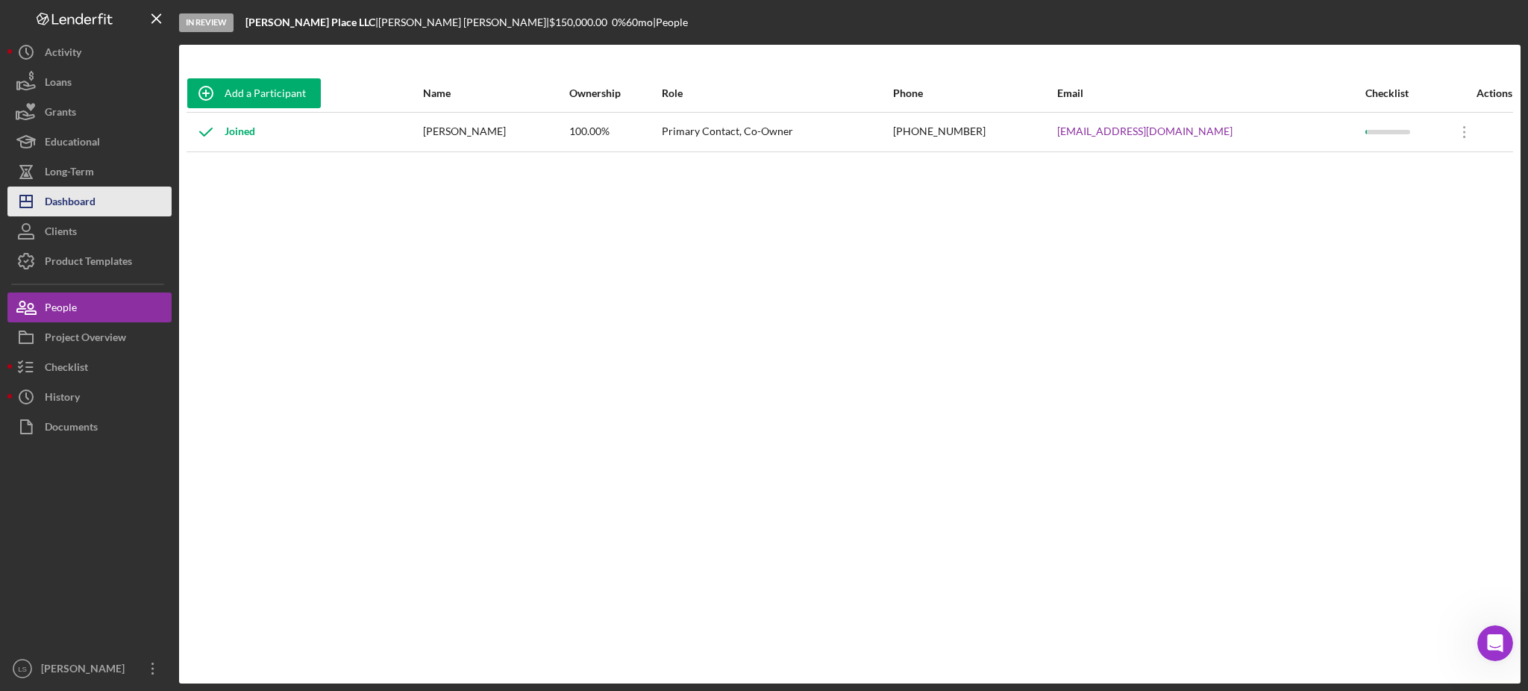
click at [96, 206] on div "Dashboard" at bounding box center [70, 204] width 51 height 34
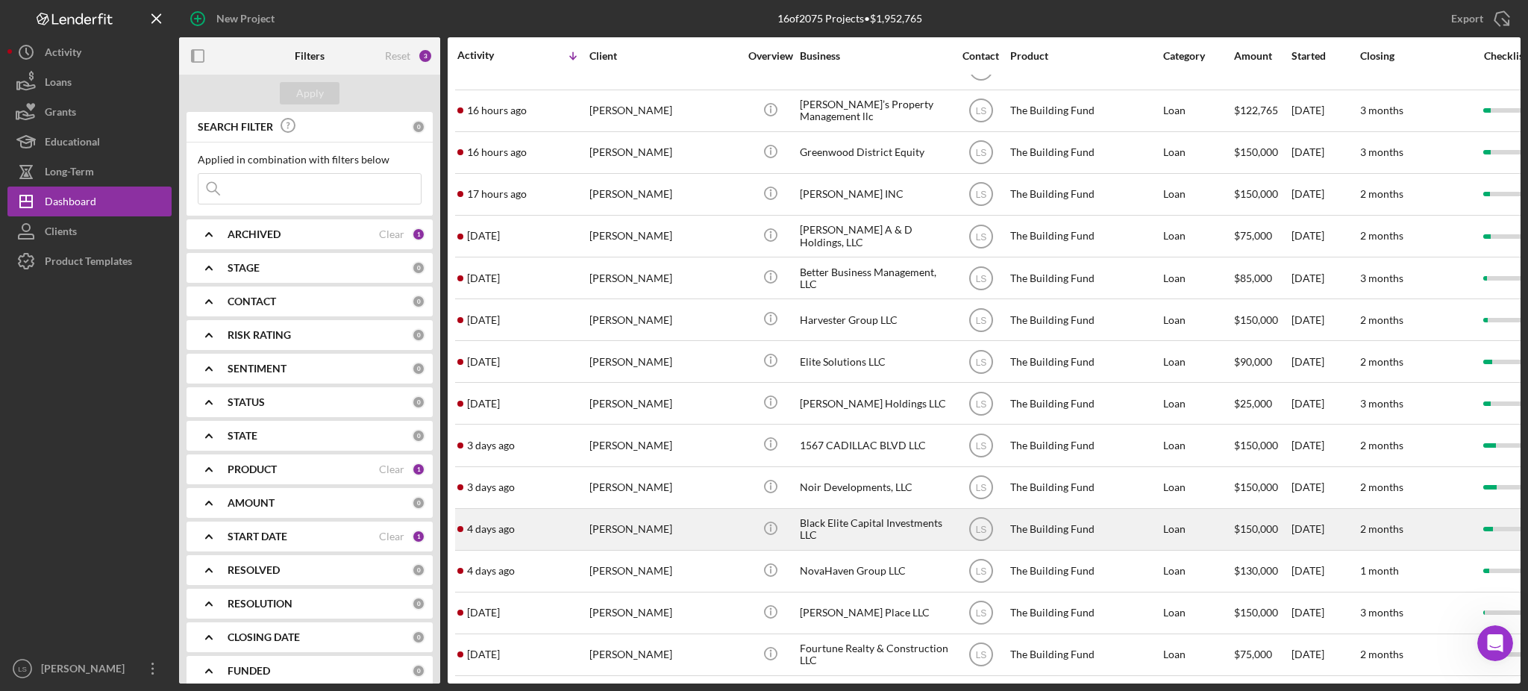
scroll to position [86, 0]
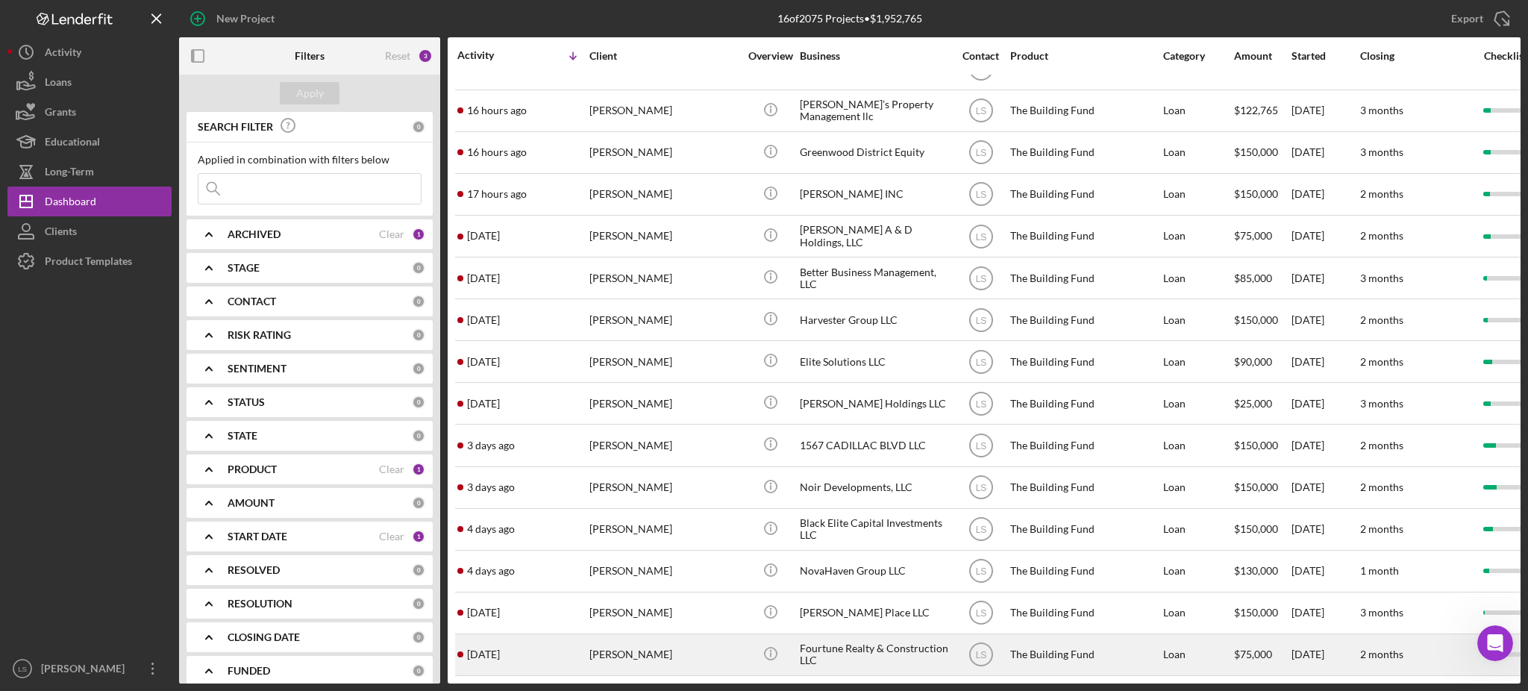
click at [711, 641] on div "[PERSON_NAME]" at bounding box center [664, 655] width 149 height 40
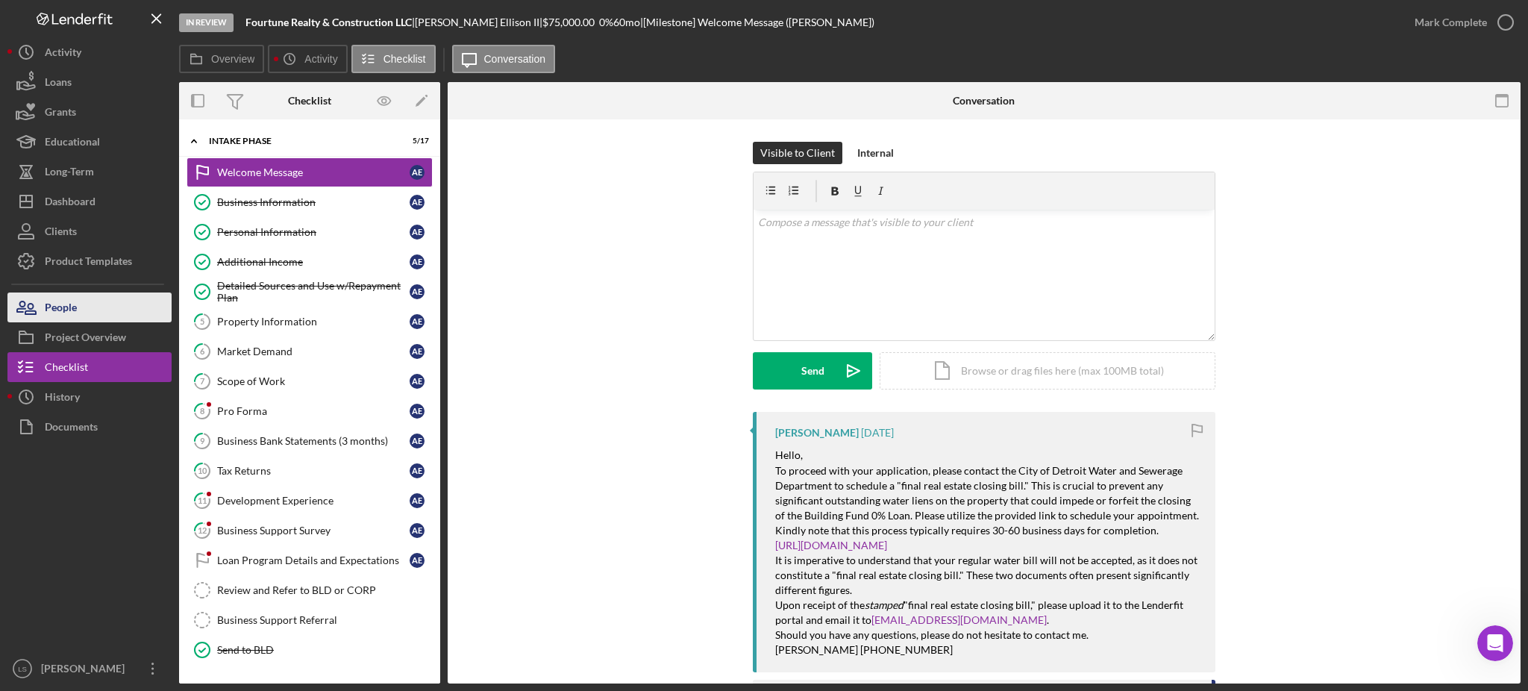
click at [129, 308] on button "People" at bounding box center [89, 308] width 164 height 30
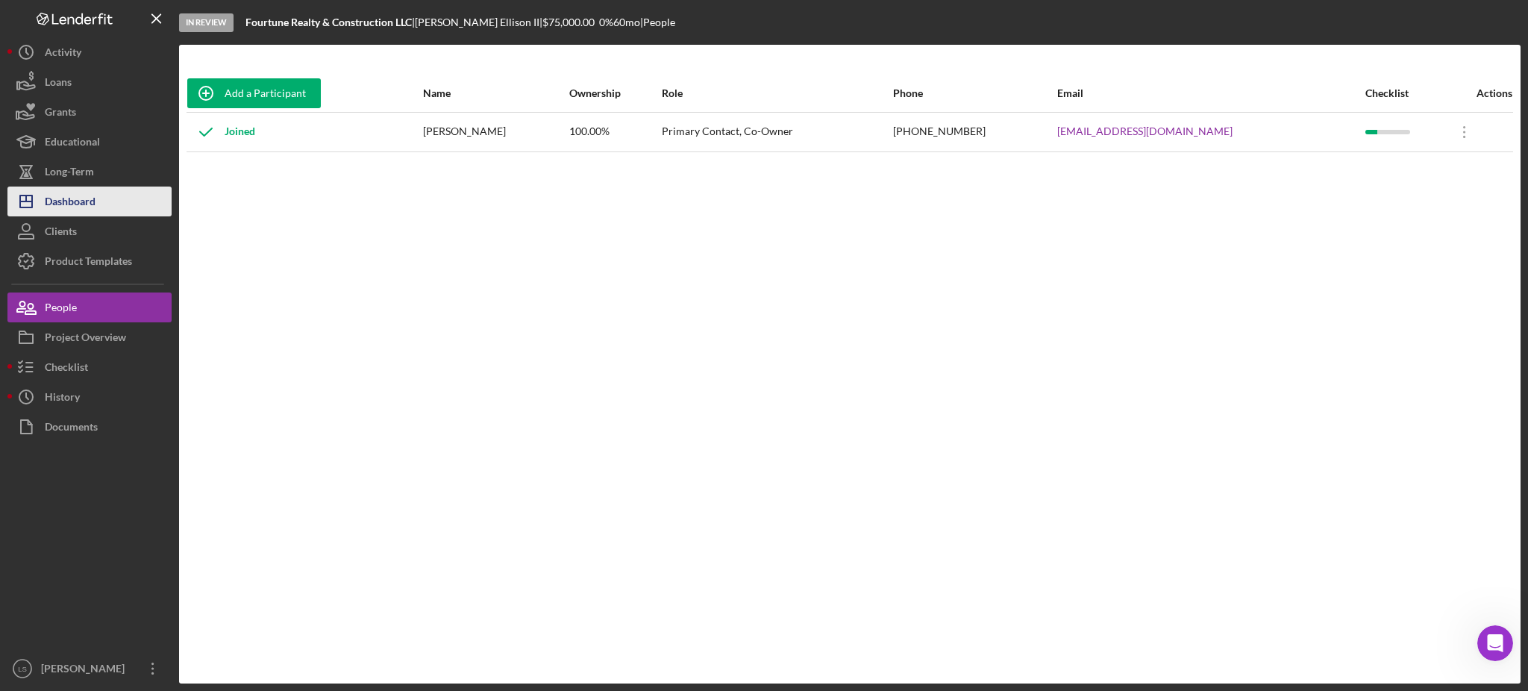
click at [110, 196] on button "Icon/Dashboard Dashboard" at bounding box center [89, 202] width 164 height 30
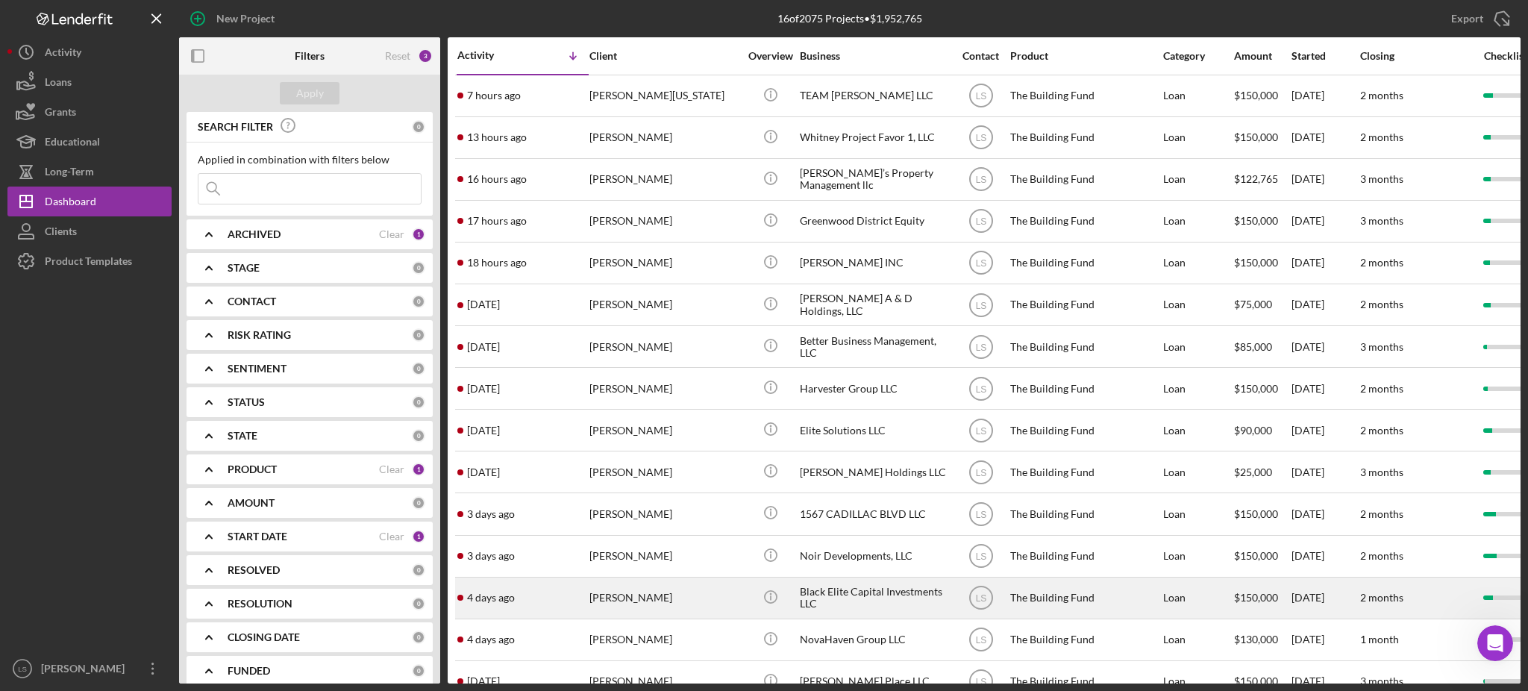
click at [653, 593] on div "[PERSON_NAME]" at bounding box center [664, 598] width 149 height 40
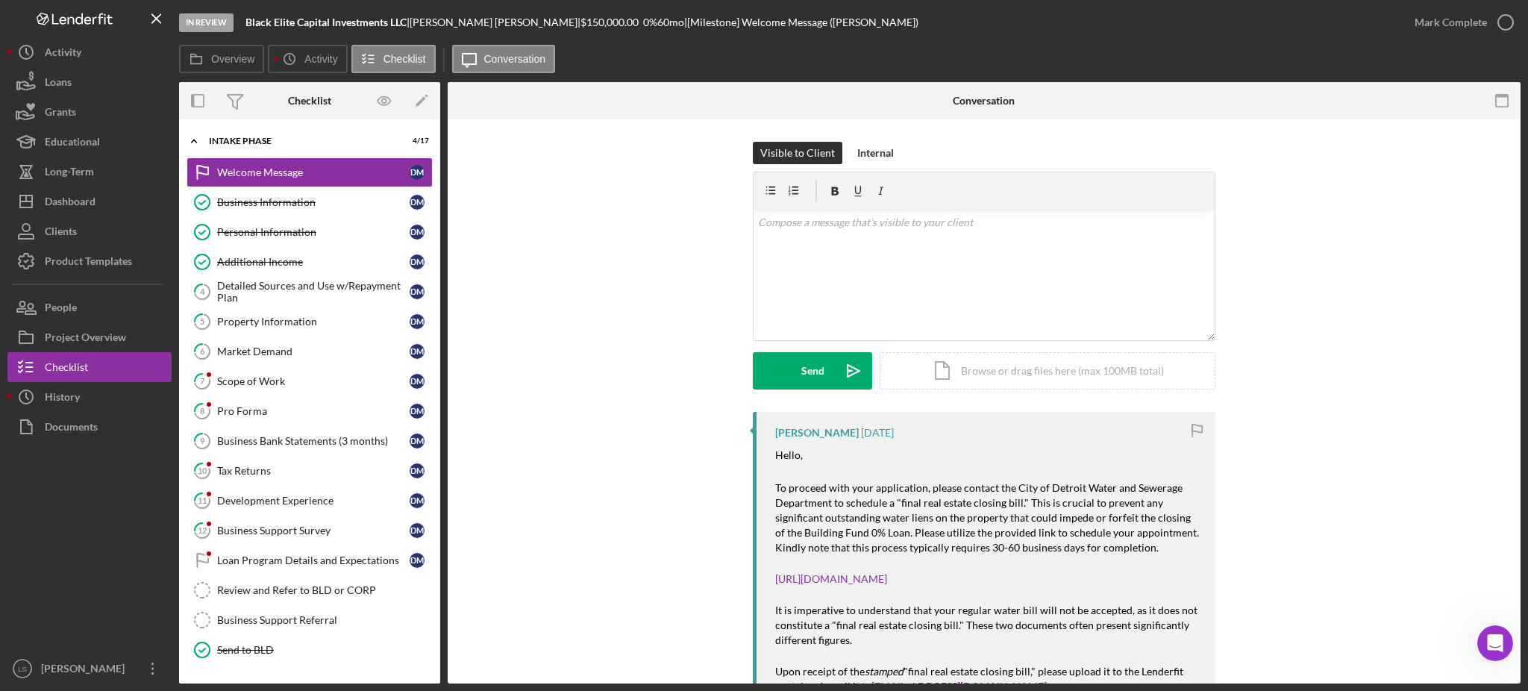
scroll to position [98, 0]
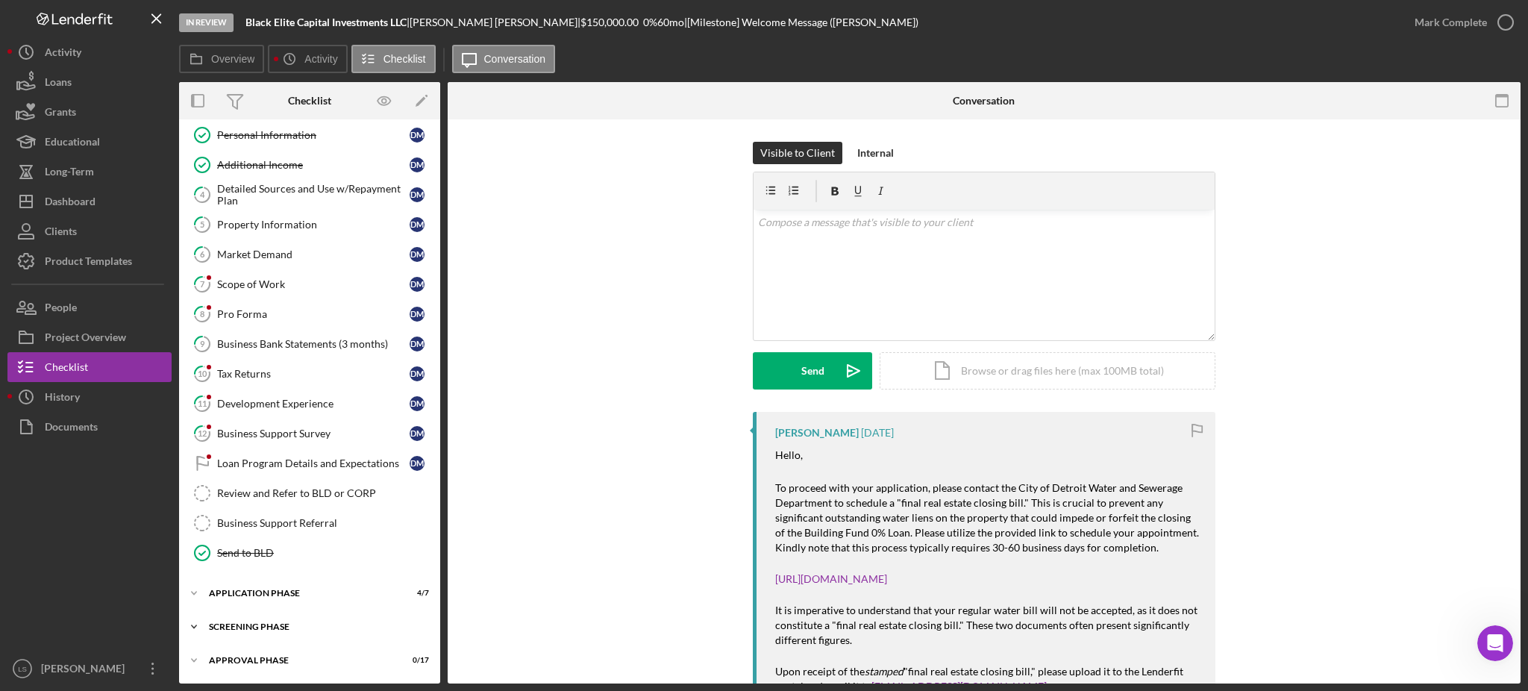
click at [372, 630] on div "Screening Phase" at bounding box center [315, 626] width 213 height 9
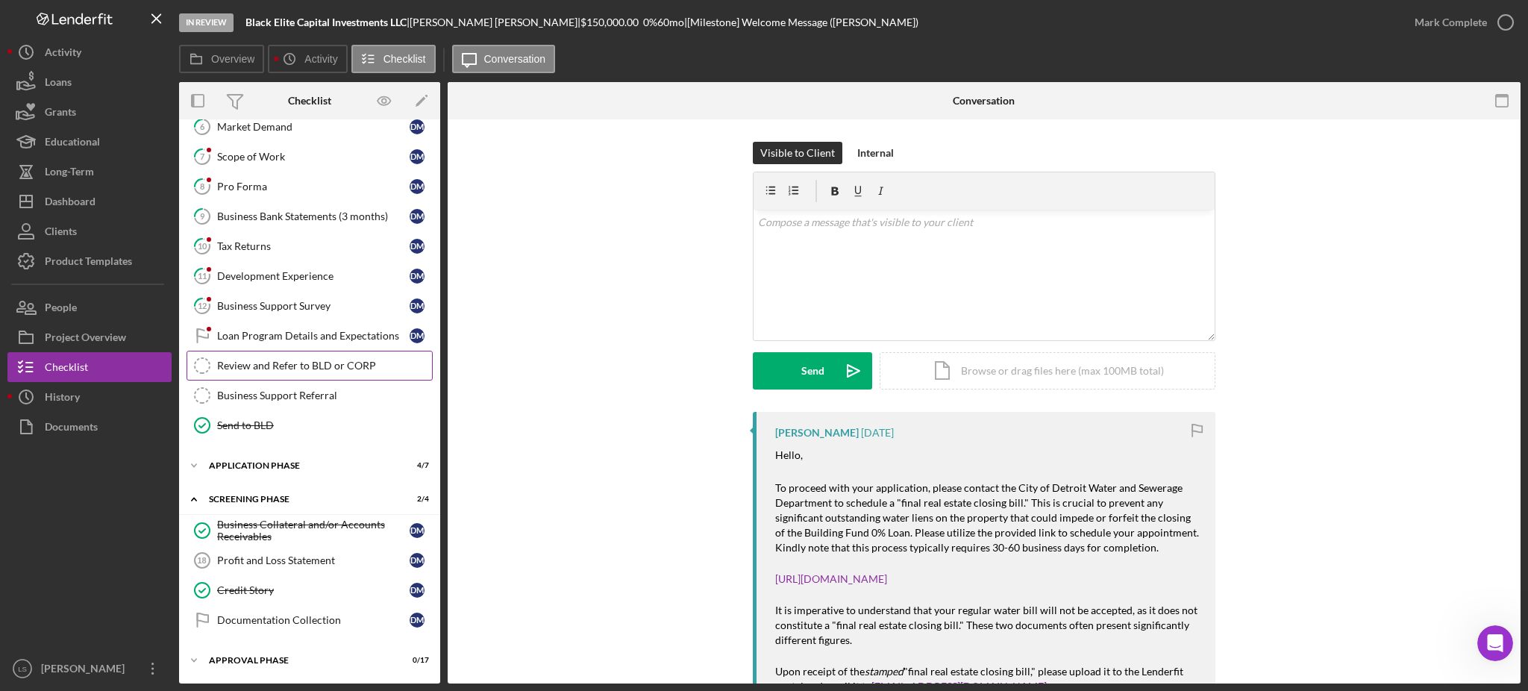
scroll to position [225, 0]
click at [332, 588] on div "Credit Story" at bounding box center [313, 590] width 193 height 12
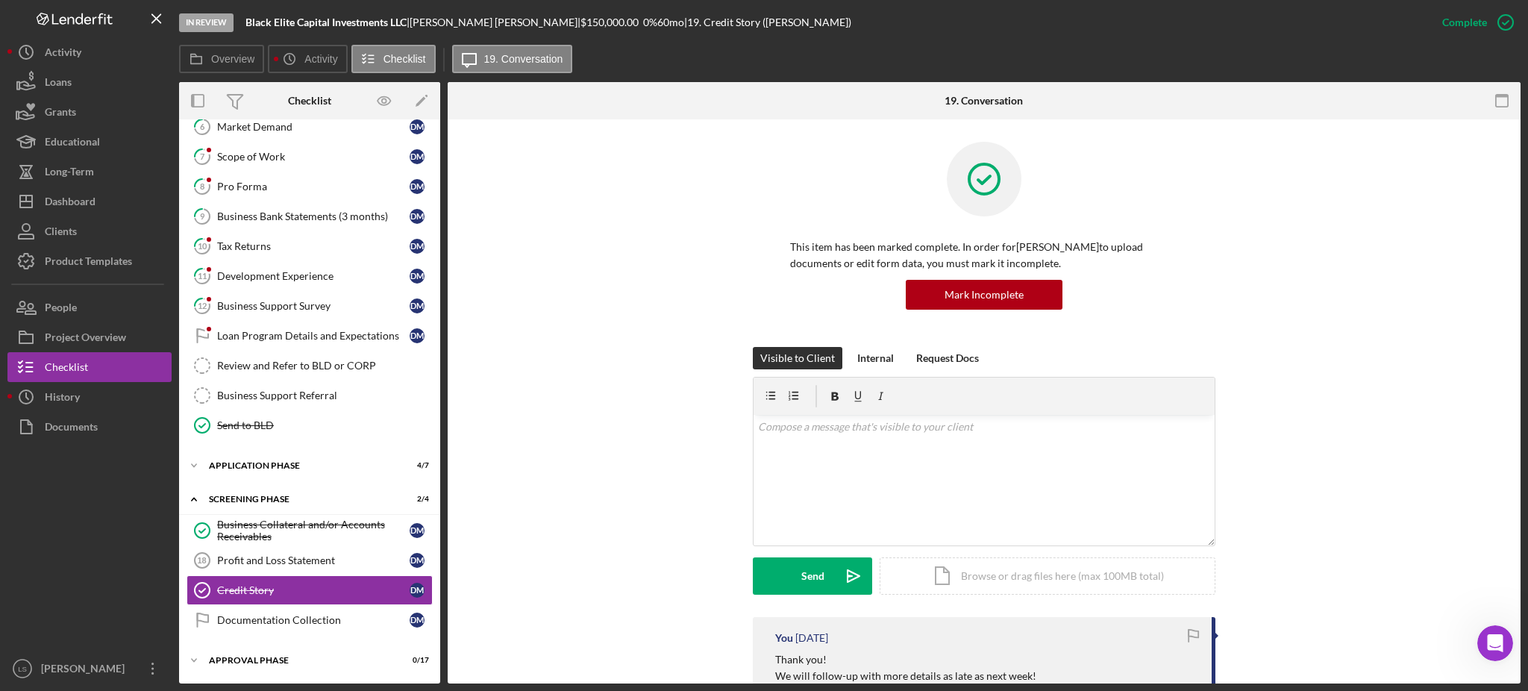
scroll to position [225, 0]
click at [276, 475] on div "Icon/Expander Application Phase 4 / 7" at bounding box center [309, 466] width 261 height 30
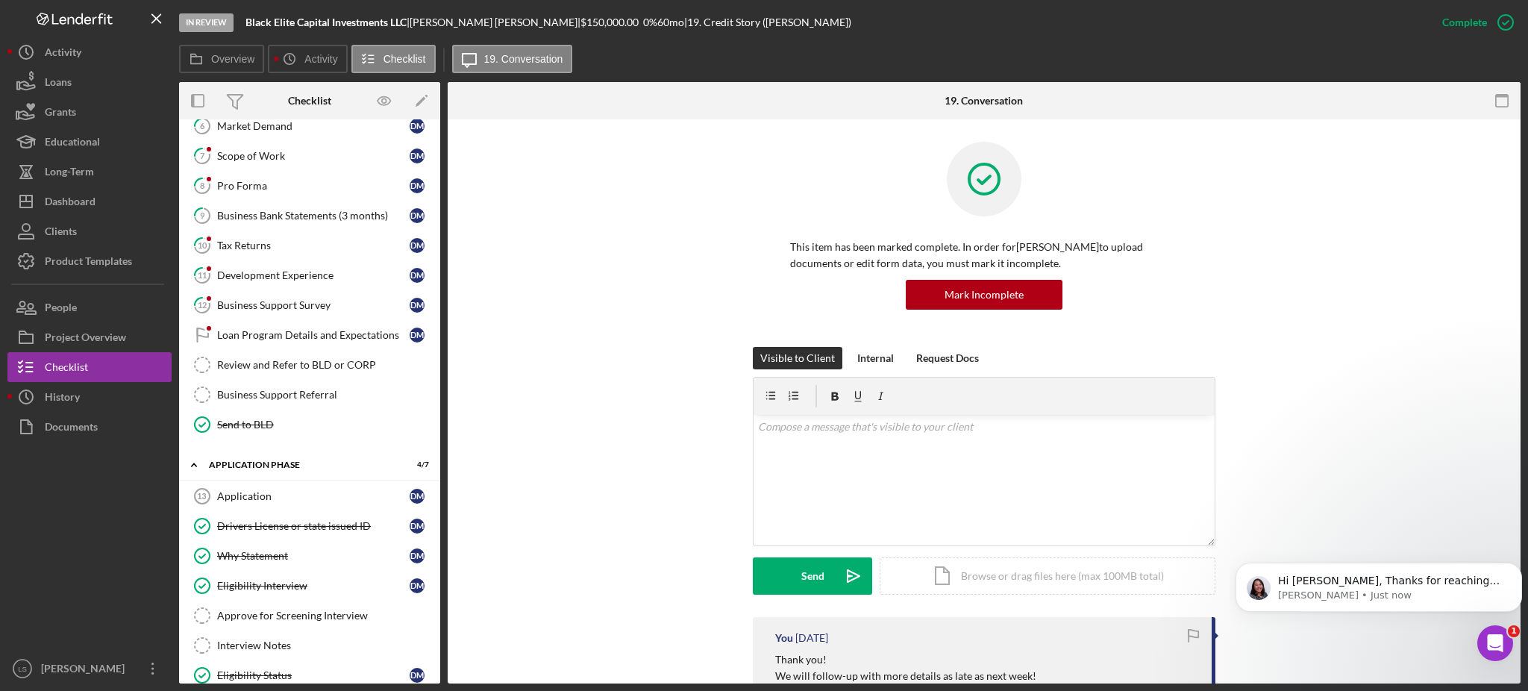
scroll to position [362, 0]
click at [1369, 569] on div "Hi [PERSON_NAME], Thanks for reaching out! It looks like [PERSON_NAME] has used…" at bounding box center [1379, 587] width 287 height 49
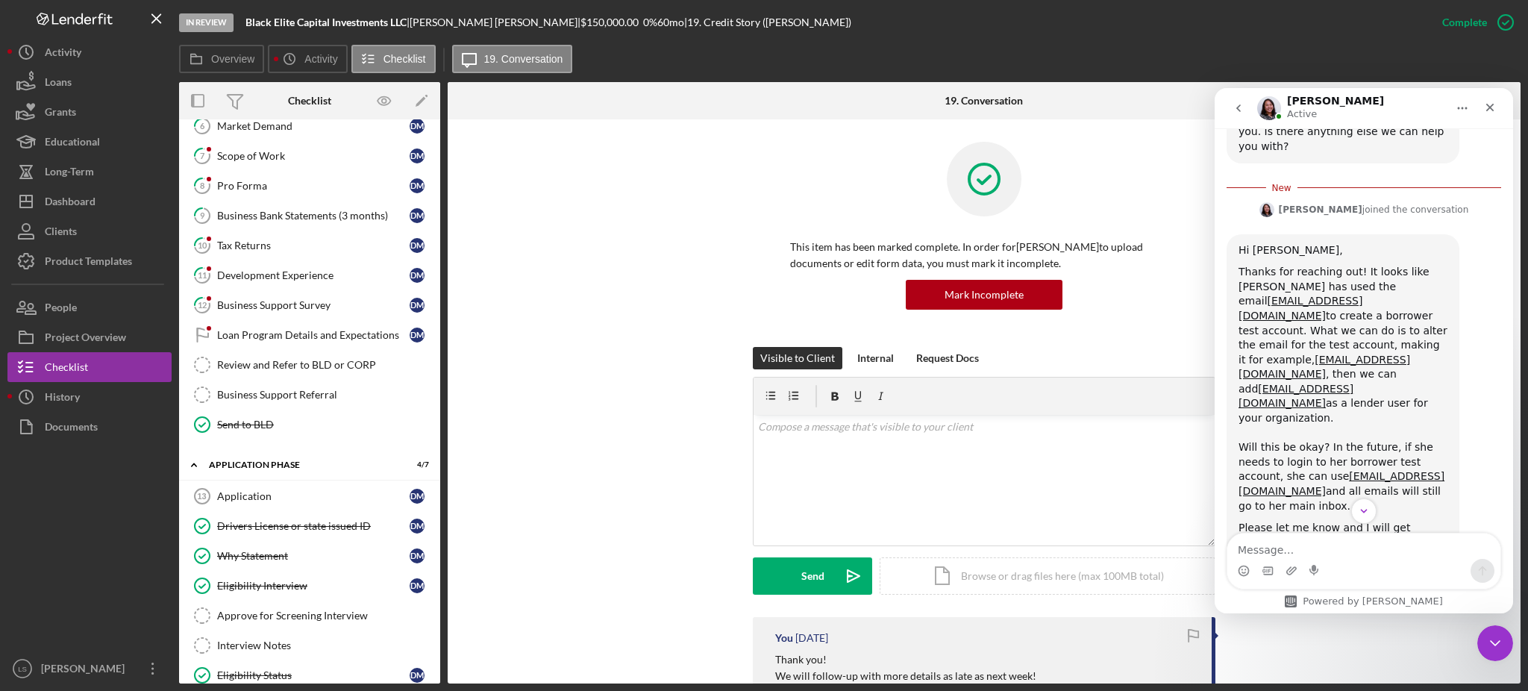
scroll to position [387, 0]
type textarea "yes thats perfect!"
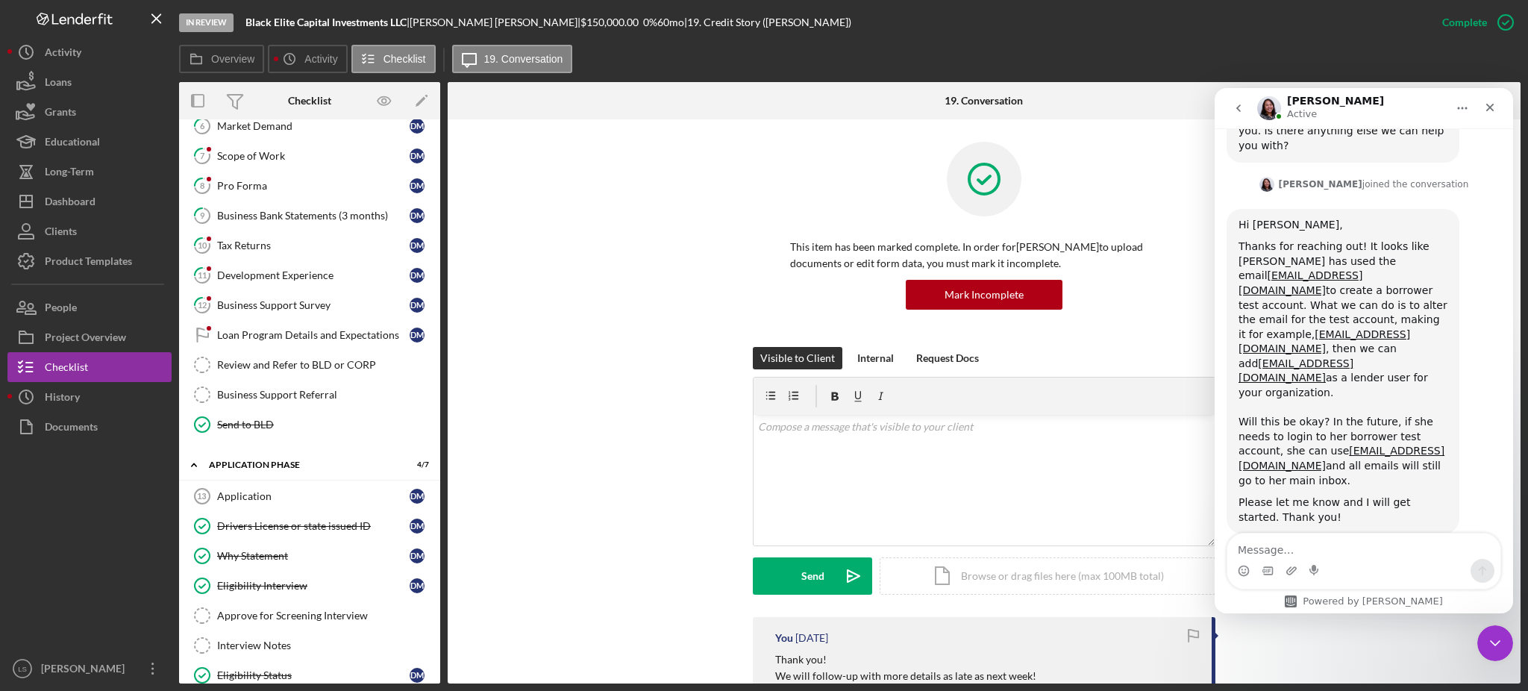
scroll to position [407, 0]
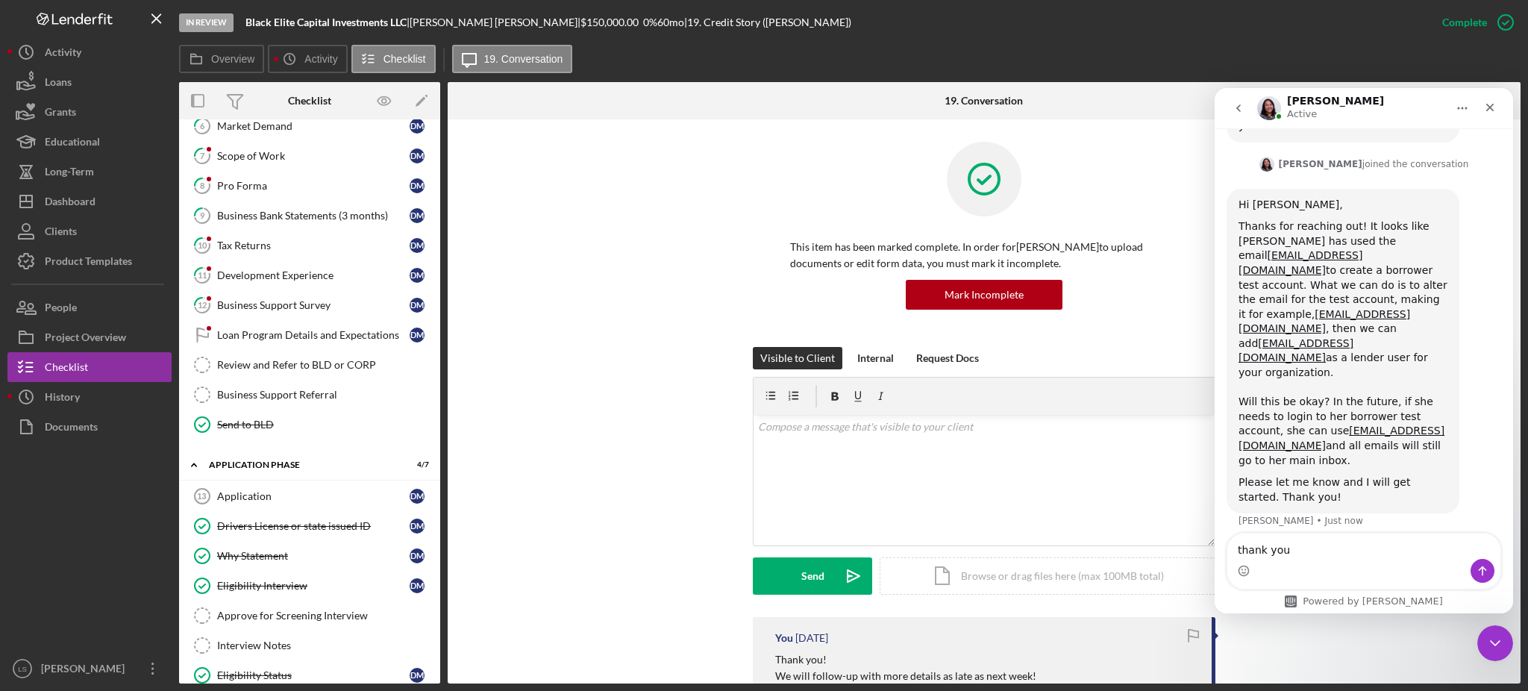
type textarea "thank you"
